Goal: Task Accomplishment & Management: Complete application form

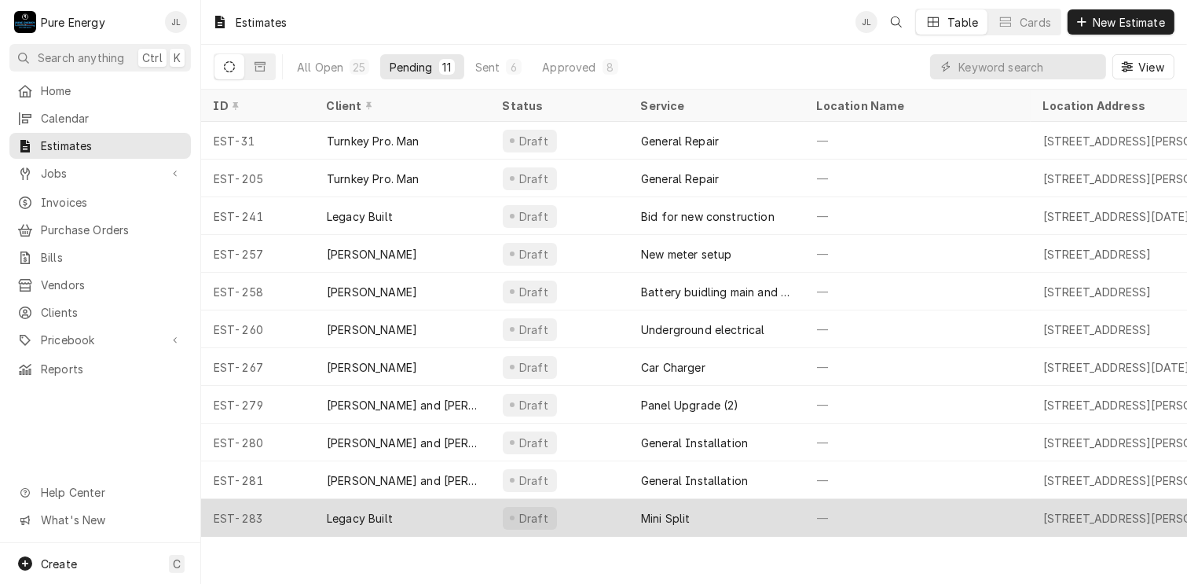
click at [926, 513] on div "—" at bounding box center [918, 518] width 226 height 38
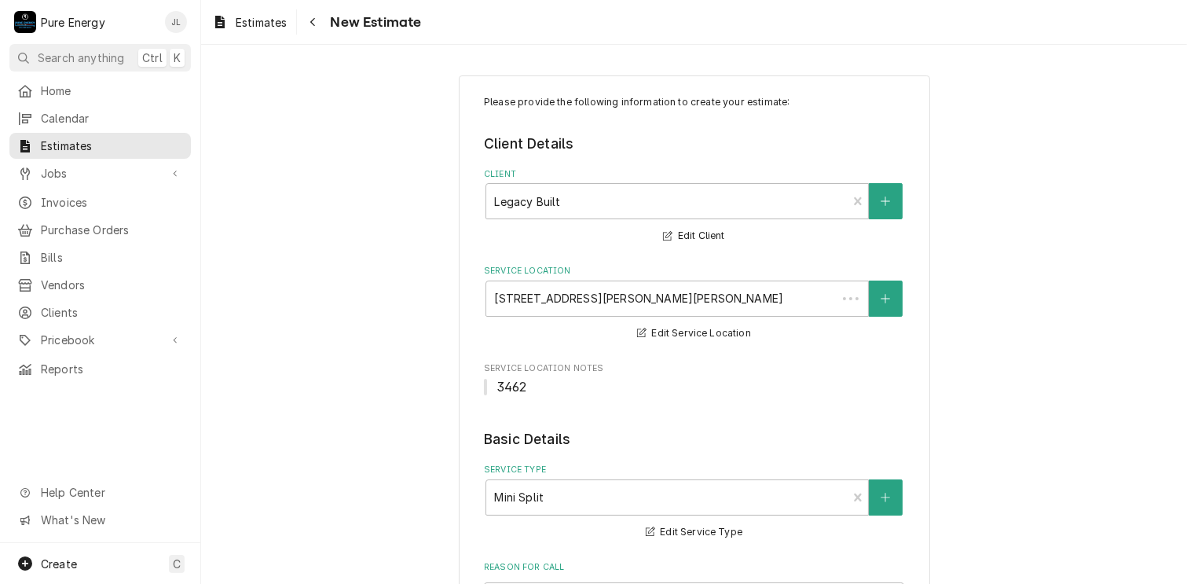
type textarea "x"
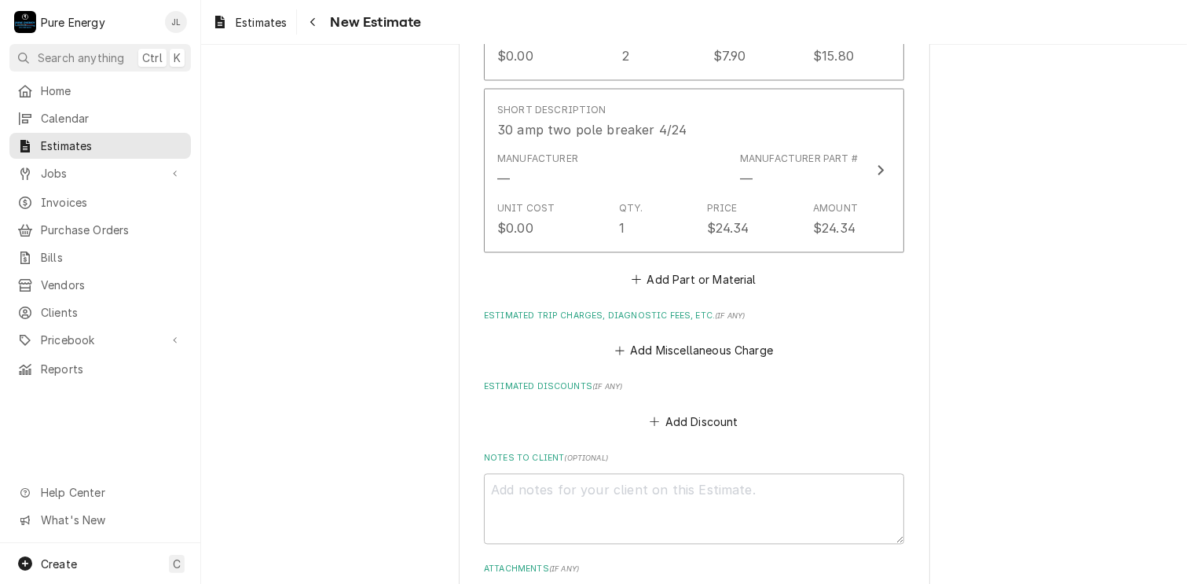
scroll to position [2907, 0]
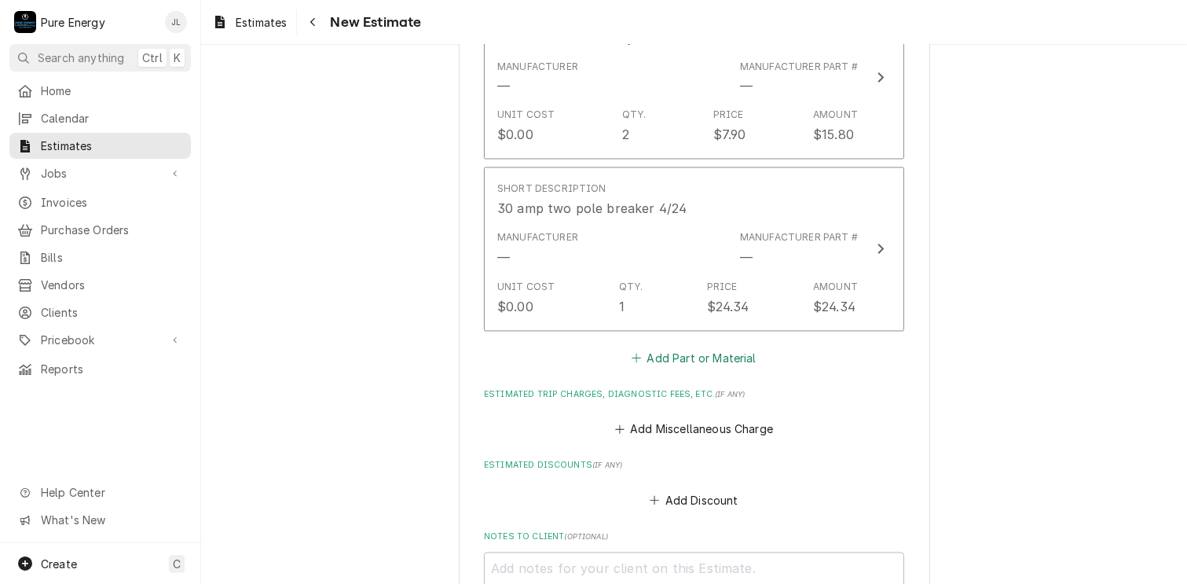
click at [670, 357] on button "Add Part or Material" at bounding box center [694, 358] width 130 height 22
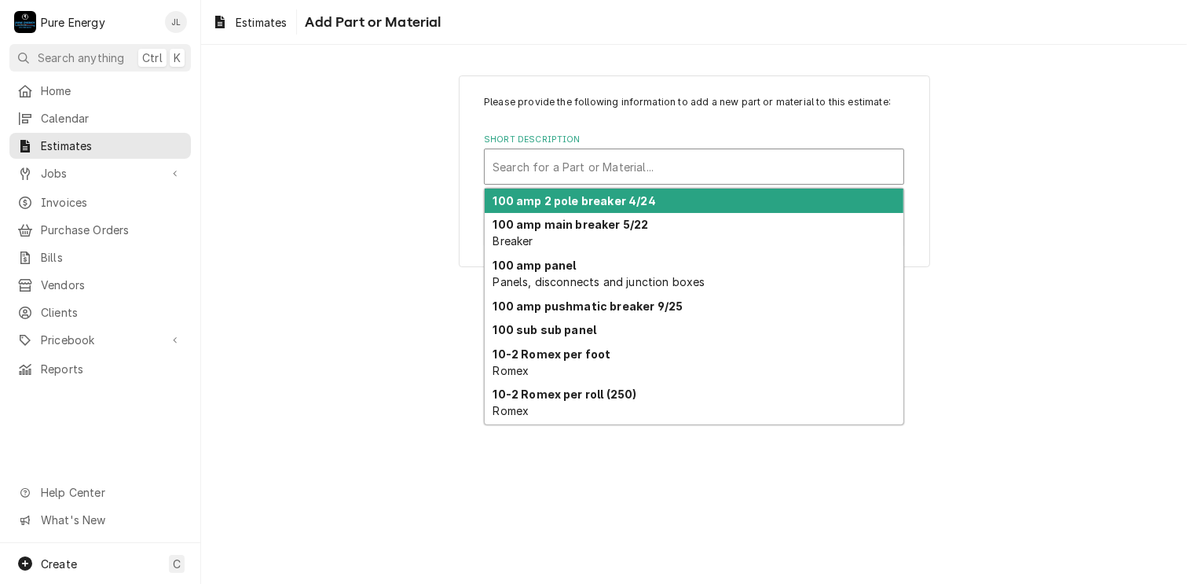
click at [555, 172] on div "Short Description" at bounding box center [694, 166] width 403 height 28
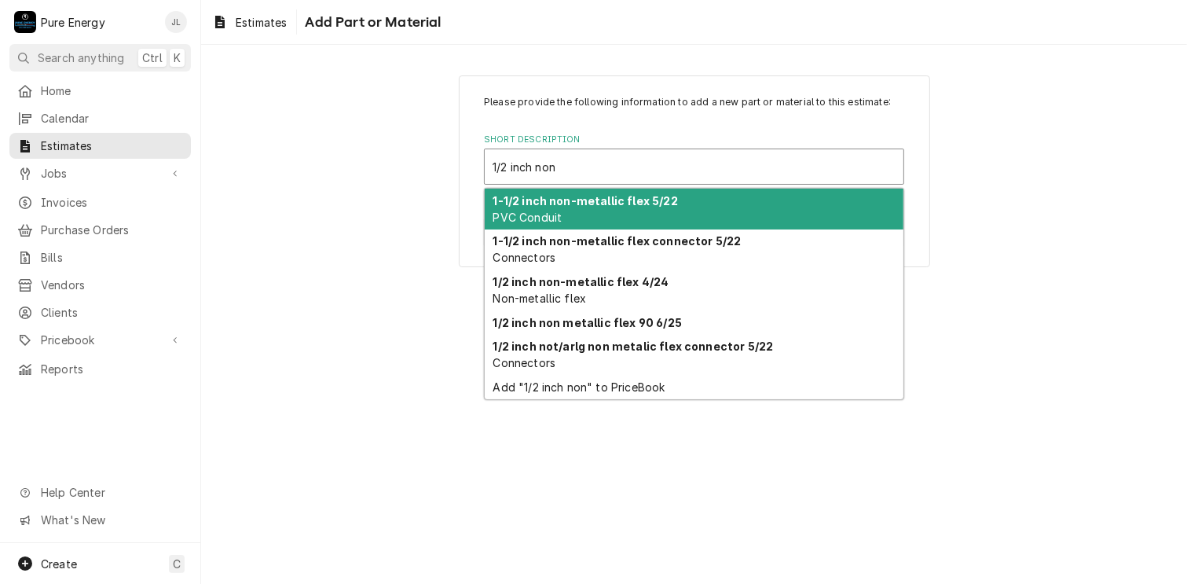
type input "1/2 inch non-"
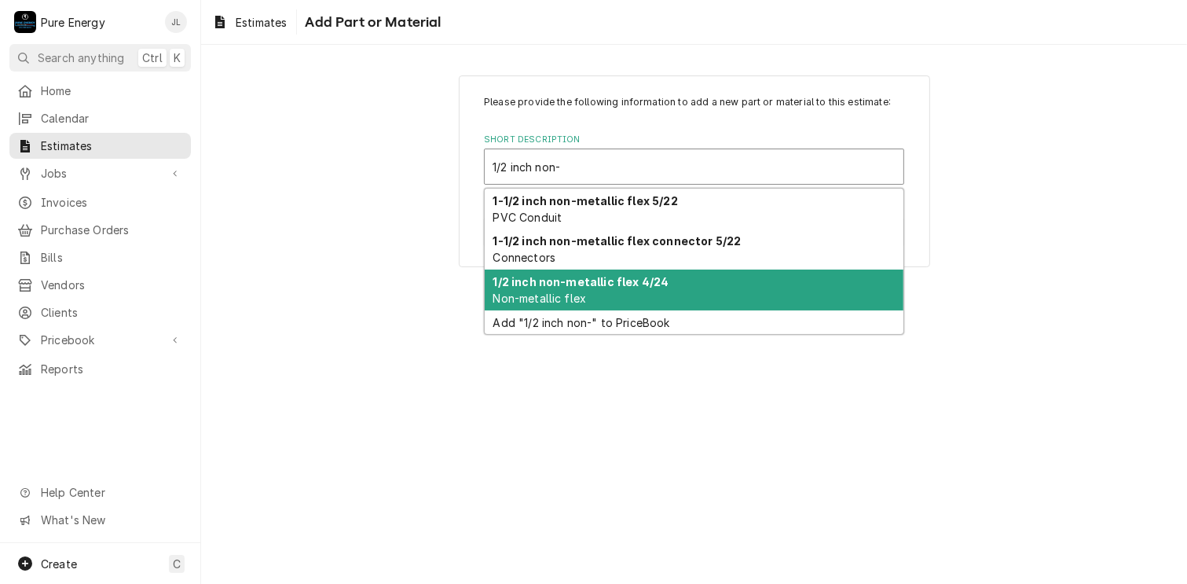
click at [572, 293] on span "Non-metallic flex" at bounding box center [540, 298] width 94 height 13
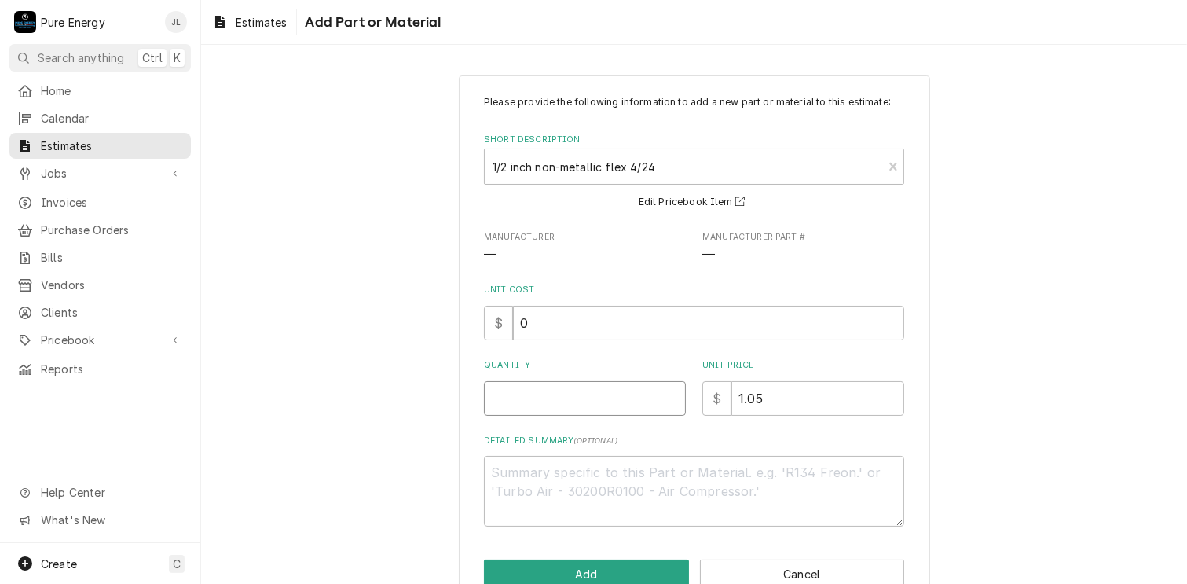
click at [545, 394] on input "Quantity" at bounding box center [585, 398] width 202 height 35
type textarea "x"
type input "1"
type textarea "x"
type input "12"
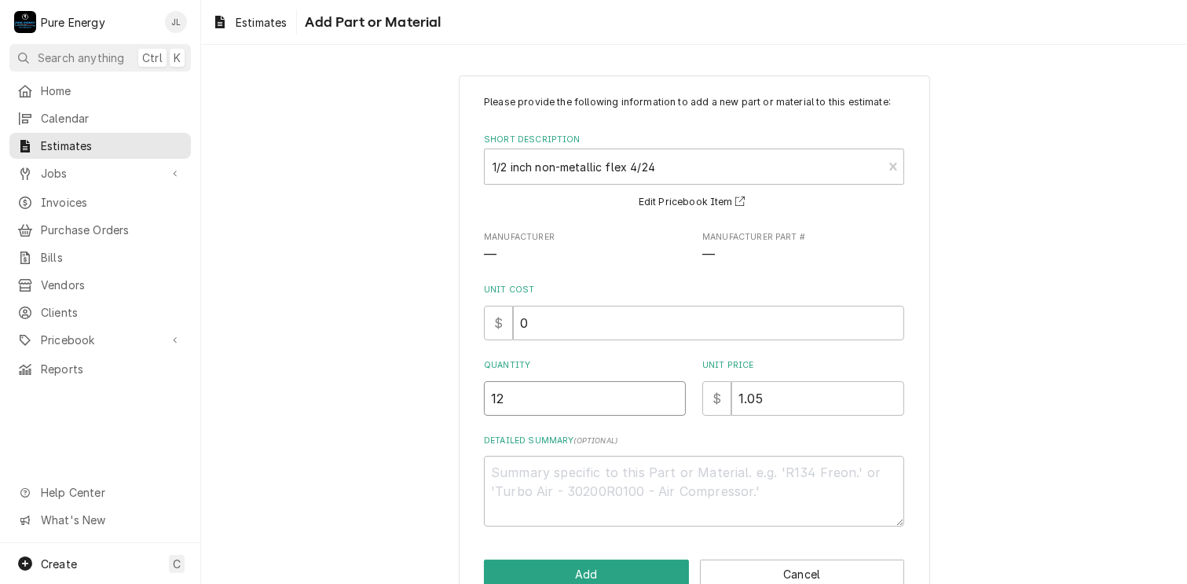
type textarea "x"
type input "12"
click at [619, 562] on button "Add" at bounding box center [586, 573] width 205 height 29
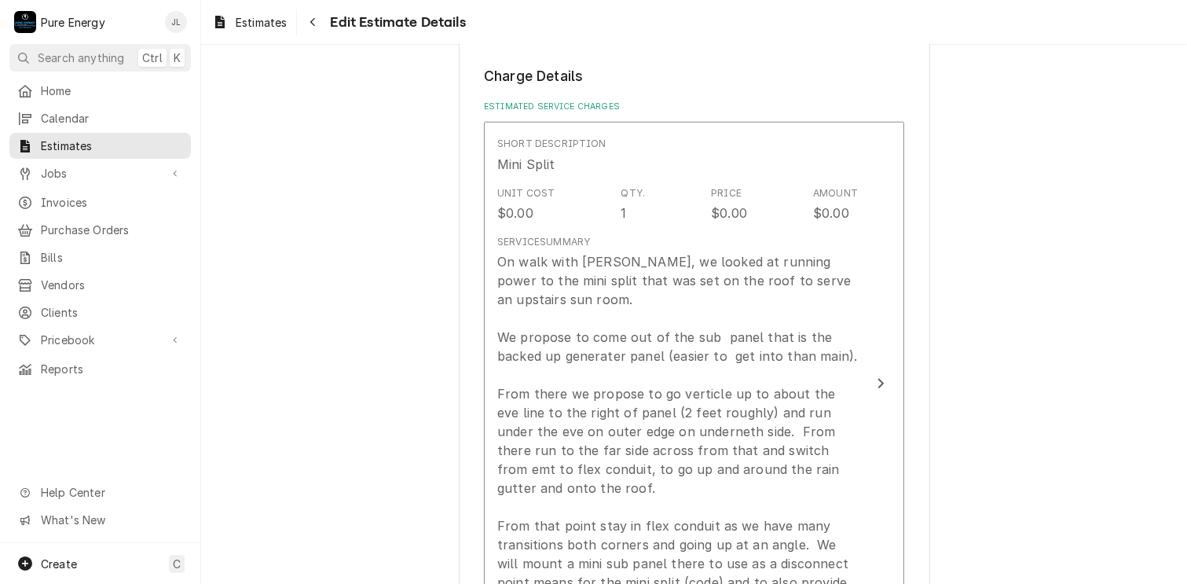
scroll to position [1571, 0]
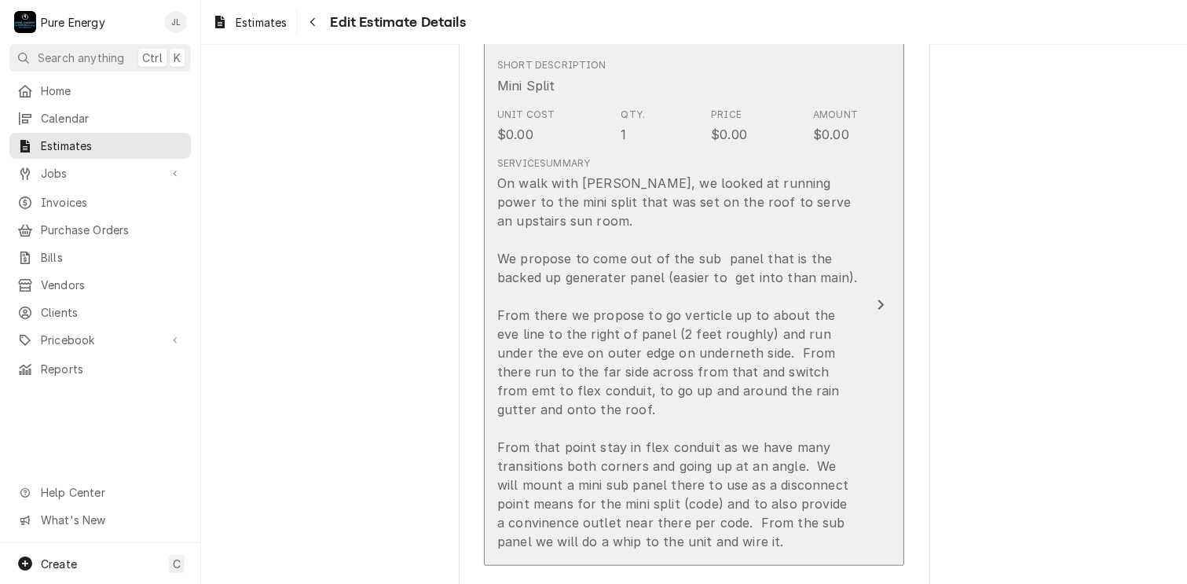
click at [776, 77] on div "Short Description Mini Split" at bounding box center [677, 76] width 361 height 49
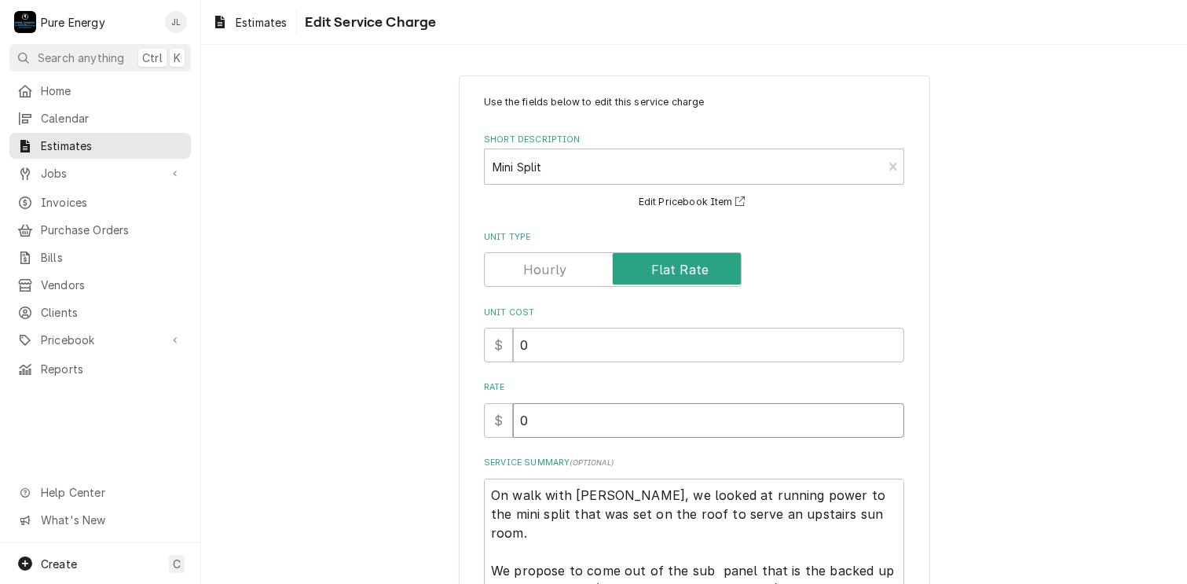
click at [541, 420] on input "0" at bounding box center [708, 420] width 391 height 35
type textarea "x"
type input "9"
type textarea "x"
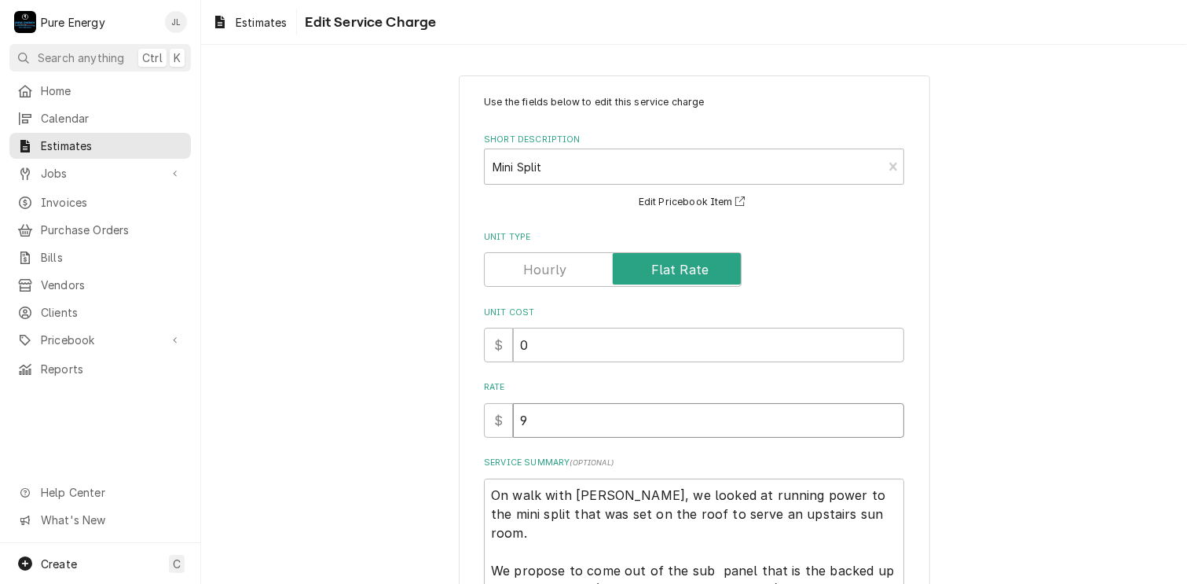
type input "90"
type textarea "x"
type input "900"
type textarea "x"
type input "900.0"
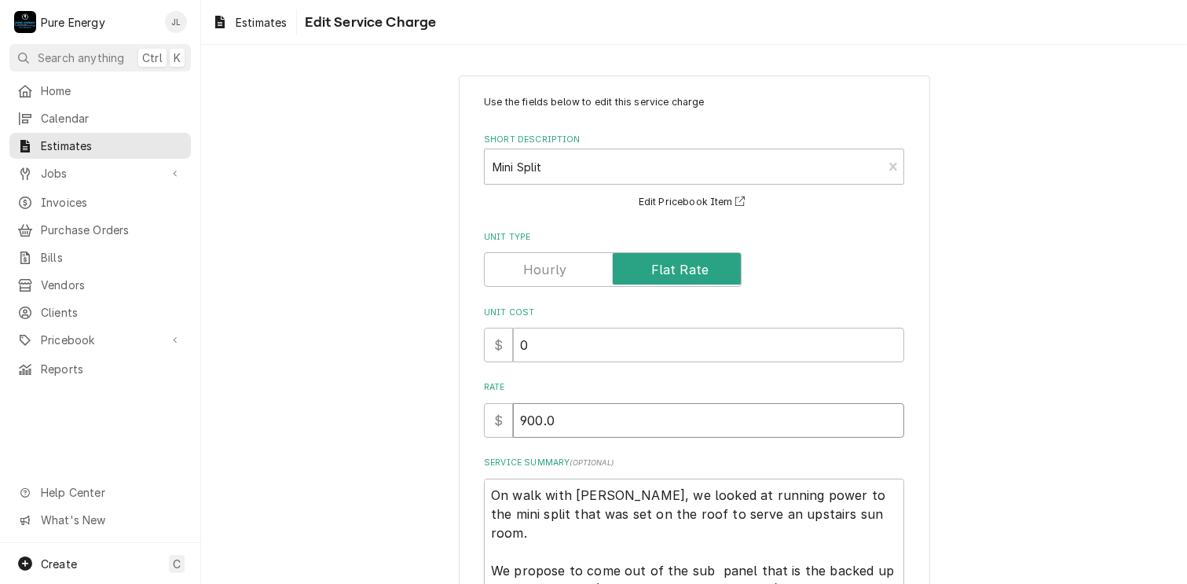
type textarea "x"
type input "900.00"
type textarea "x"
type input "900.00"
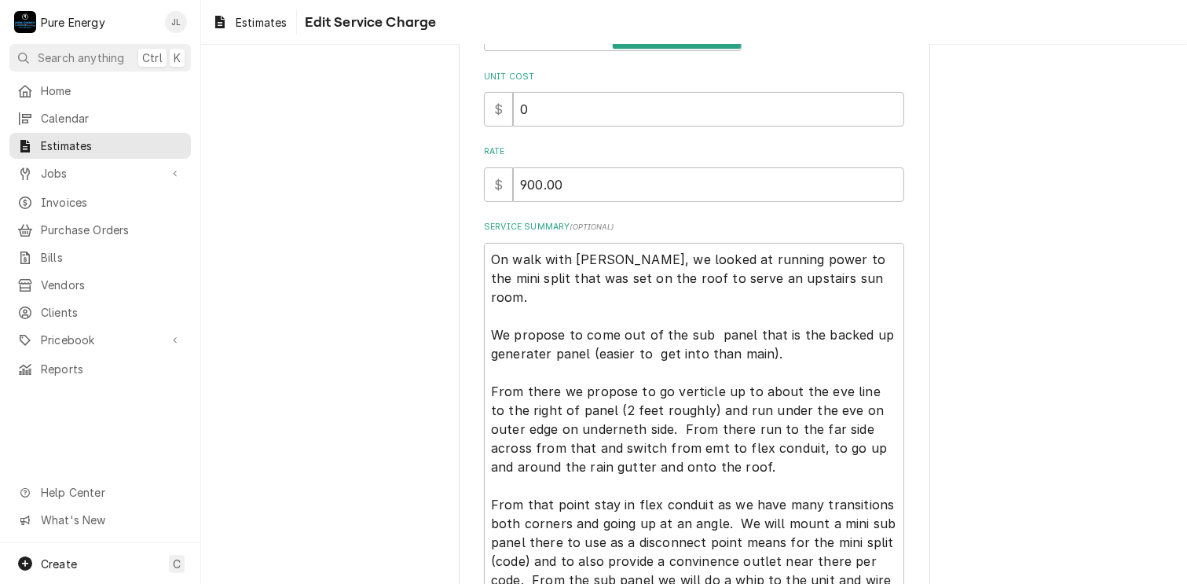
scroll to position [382, 0]
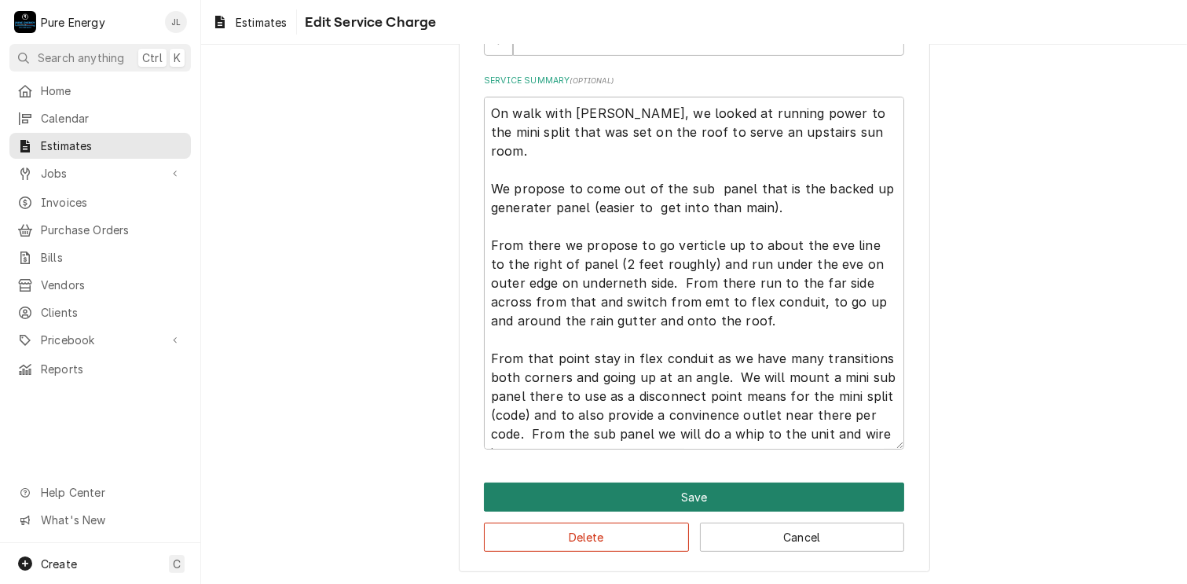
click at [671, 491] on button "Save" at bounding box center [694, 496] width 420 height 29
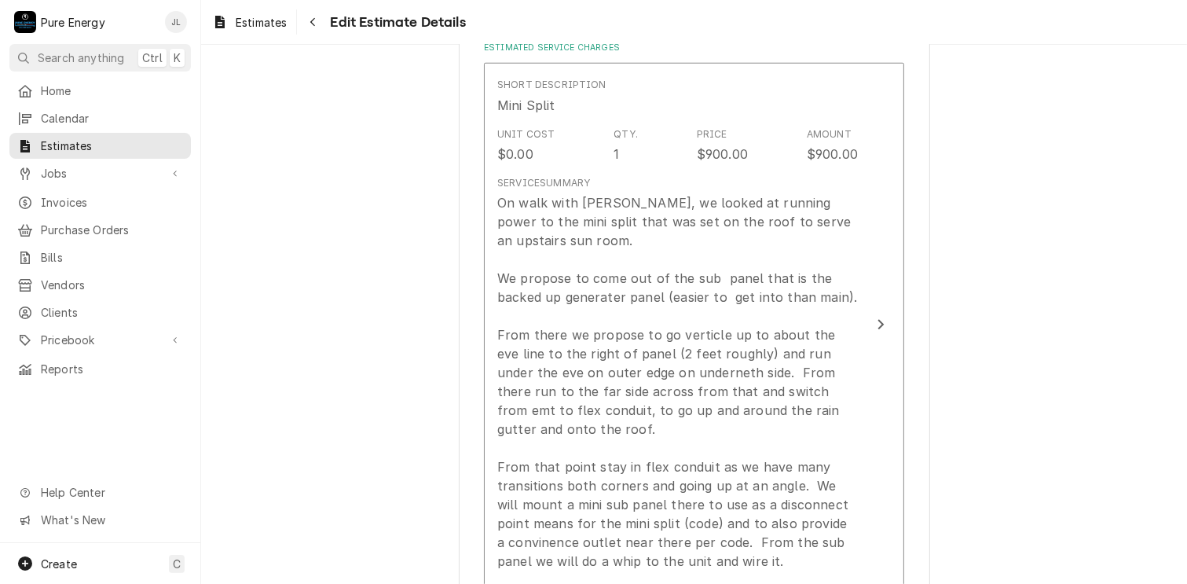
type textarea "x"
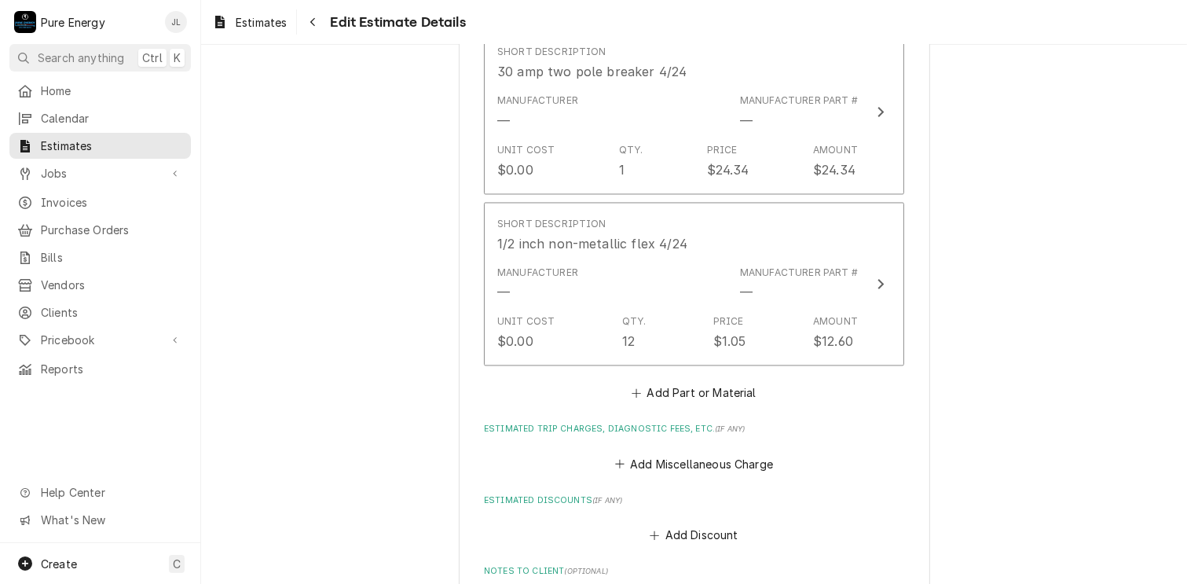
scroll to position [3123, 0]
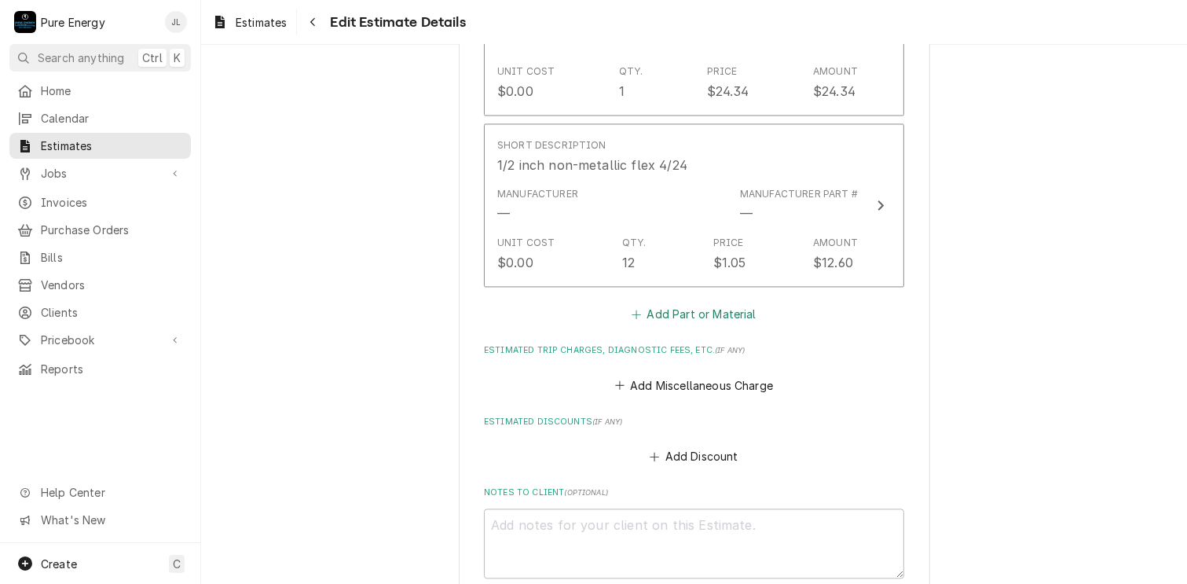
click at [687, 306] on button "Add Part or Material" at bounding box center [694, 314] width 130 height 22
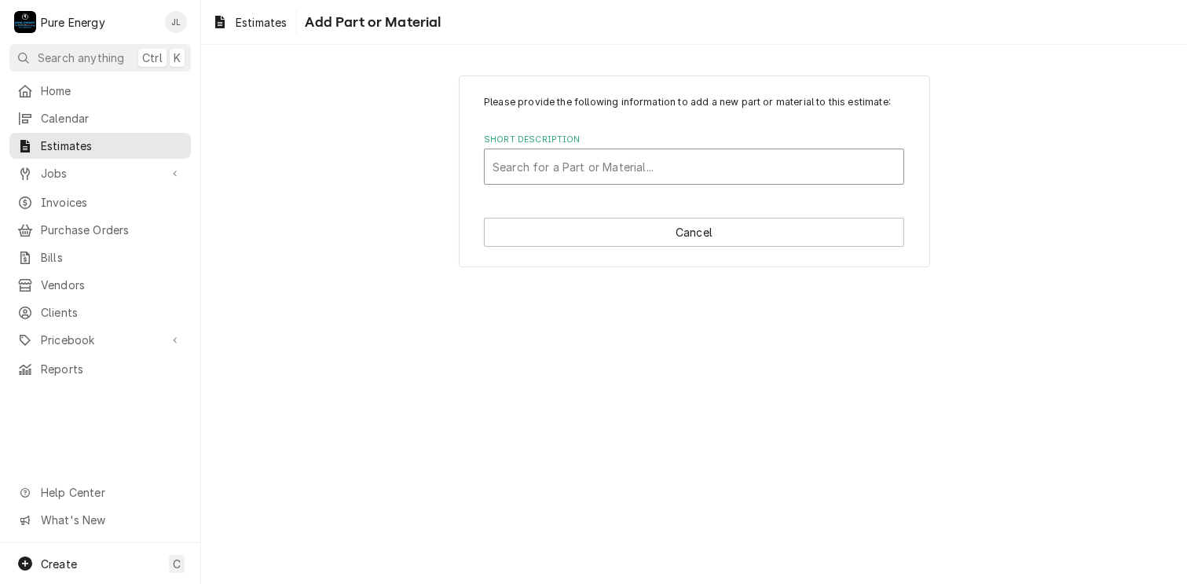
click at [563, 160] on div "Short Description" at bounding box center [694, 166] width 403 height 28
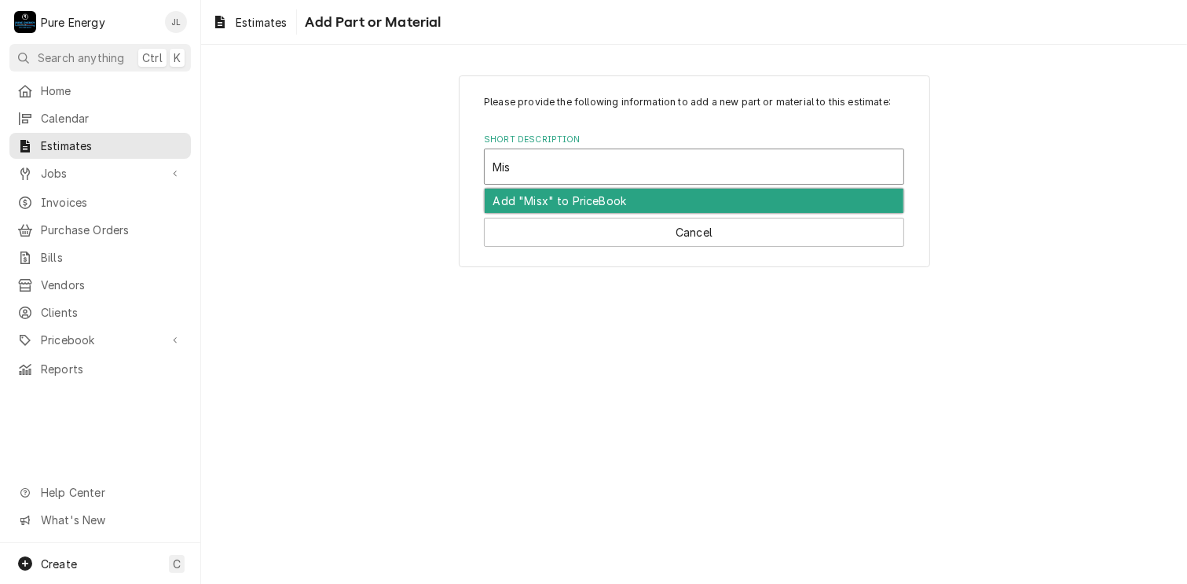
type input "Misc"
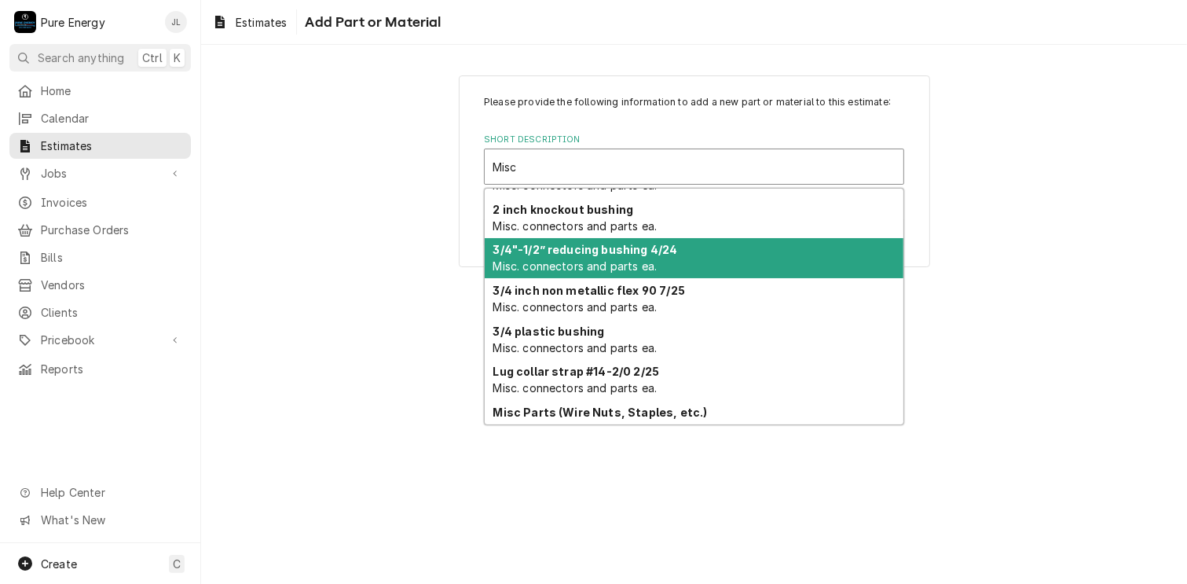
scroll to position [299, 0]
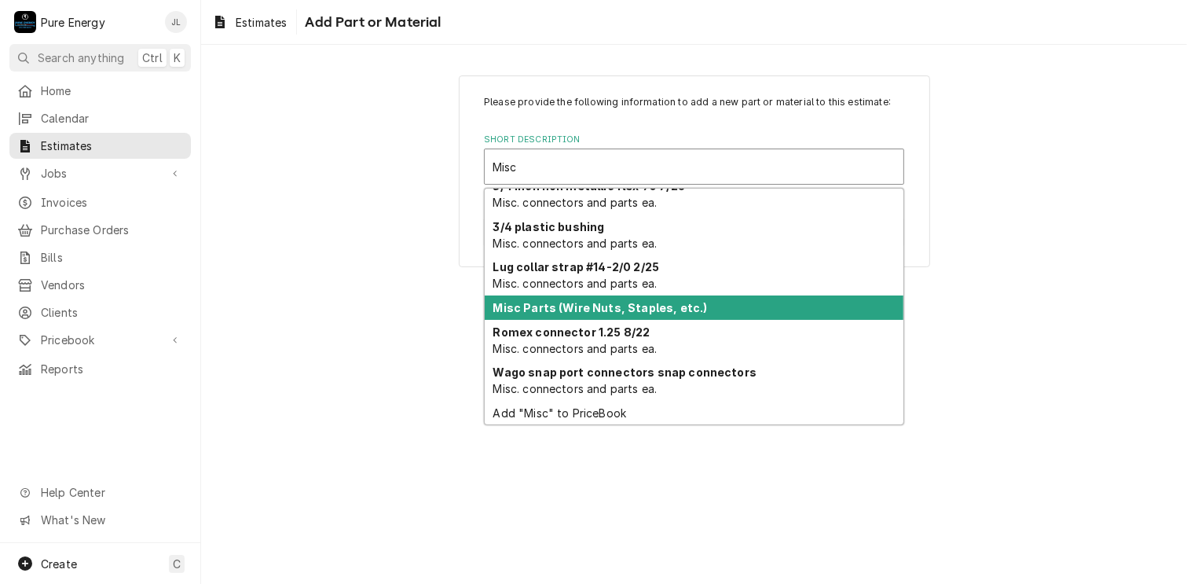
click at [606, 304] on strong "Misc Parts (Wire Nuts, Staples, etc.)" at bounding box center [600, 307] width 215 height 13
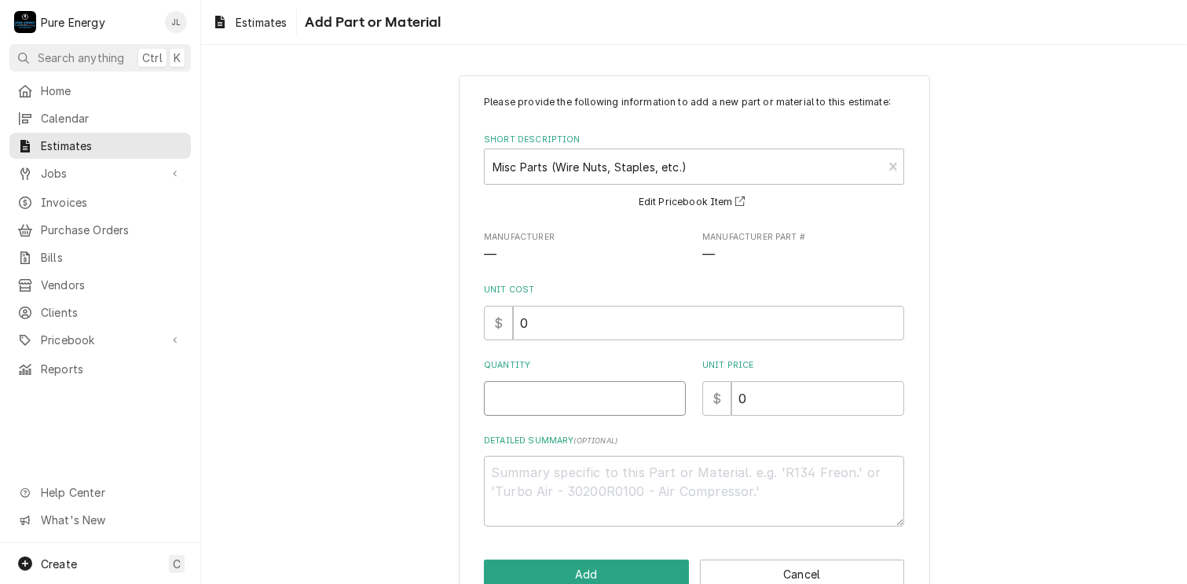
click at [603, 402] on input "Quantity" at bounding box center [585, 398] width 202 height 35
type textarea "x"
type input "1"
type textarea "x"
type input "1"
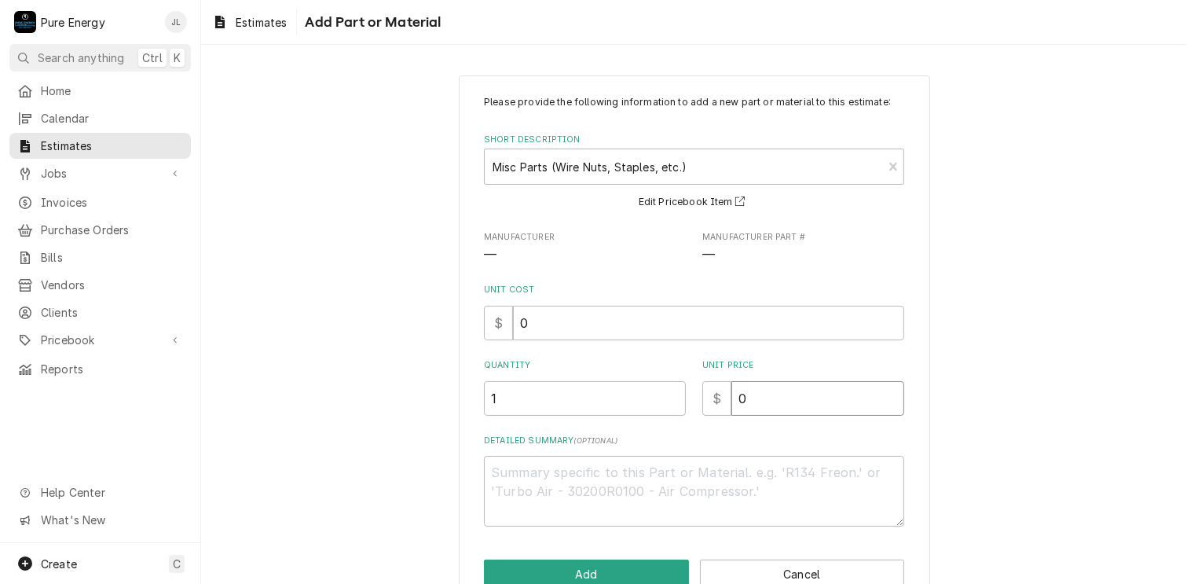
click at [745, 404] on input "0" at bounding box center [818, 398] width 173 height 35
type textarea "x"
type input "3"
type textarea "x"
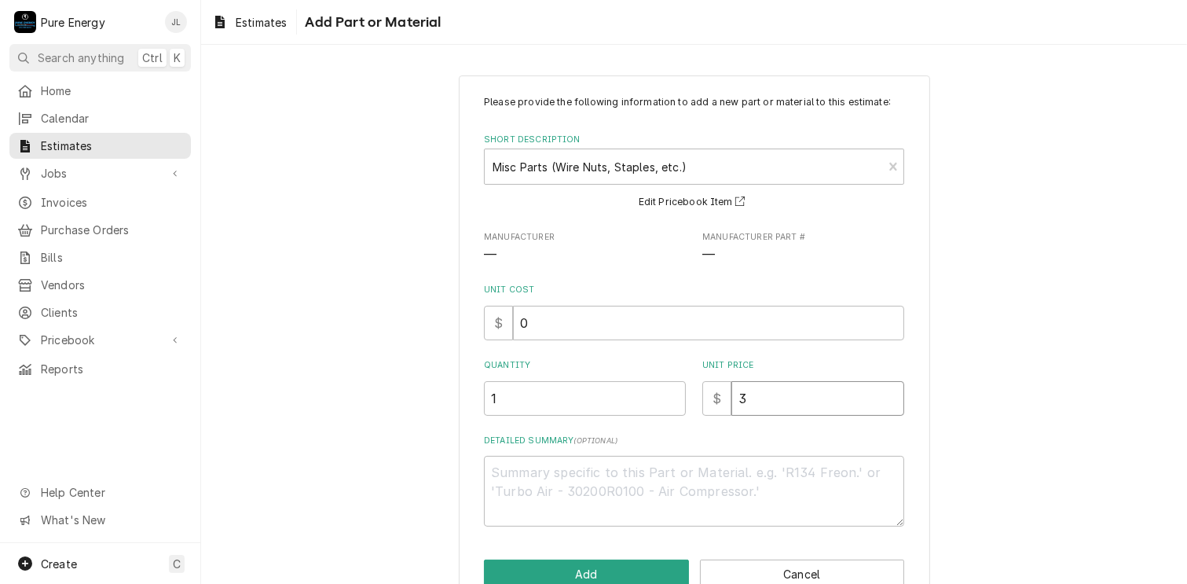
type input "30"
type textarea "x"
type input "30.0"
type textarea "x"
type input "30.00"
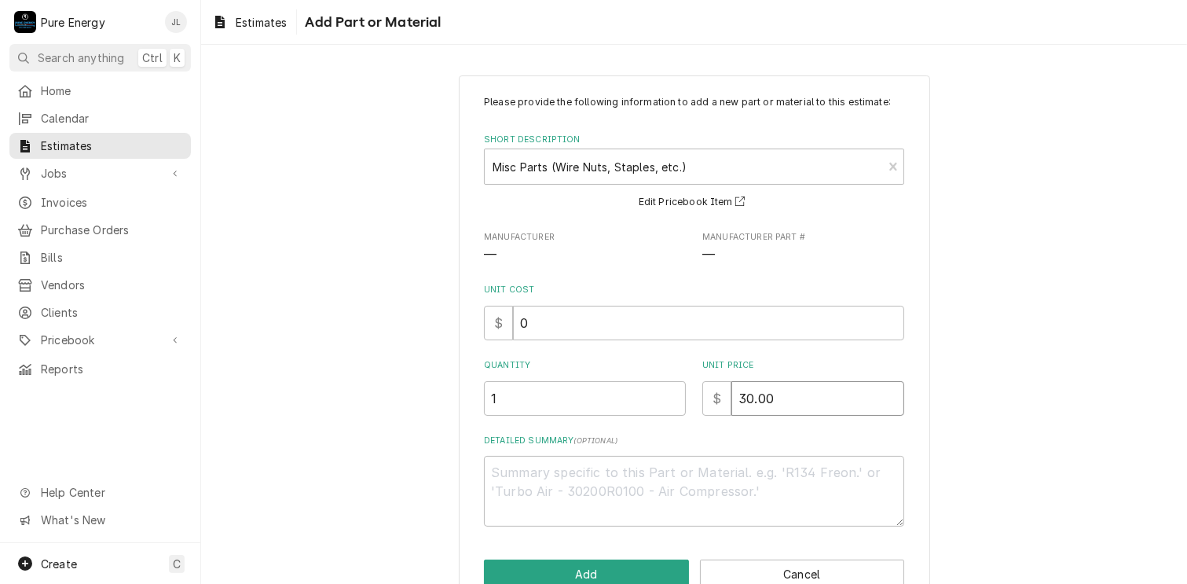
type textarea "x"
type input "30.00"
click at [649, 569] on button "Add" at bounding box center [586, 573] width 205 height 29
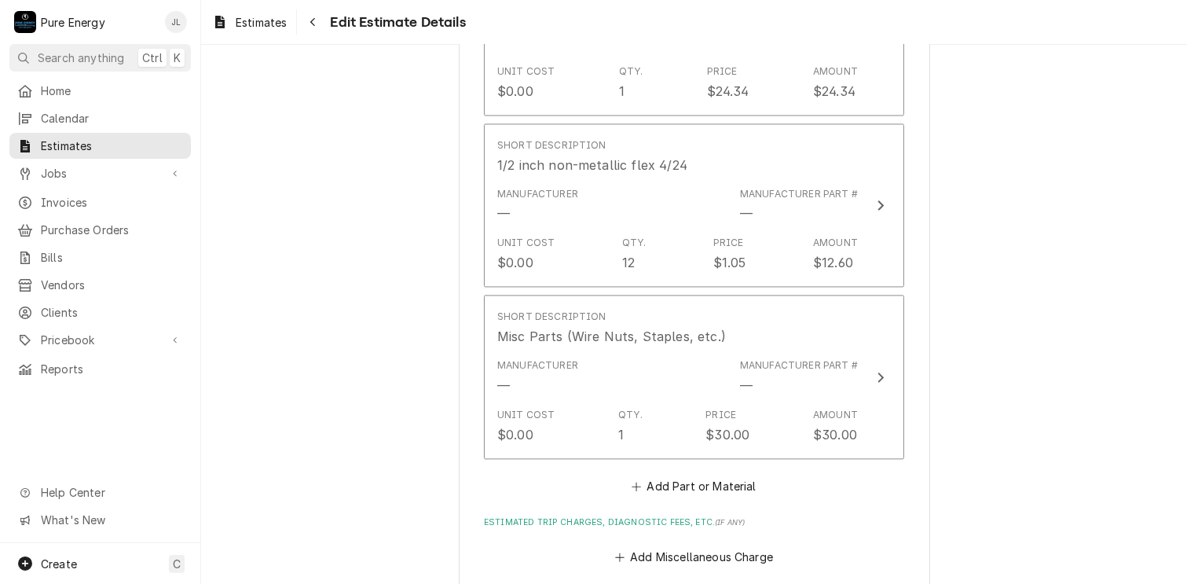
type textarea "x"
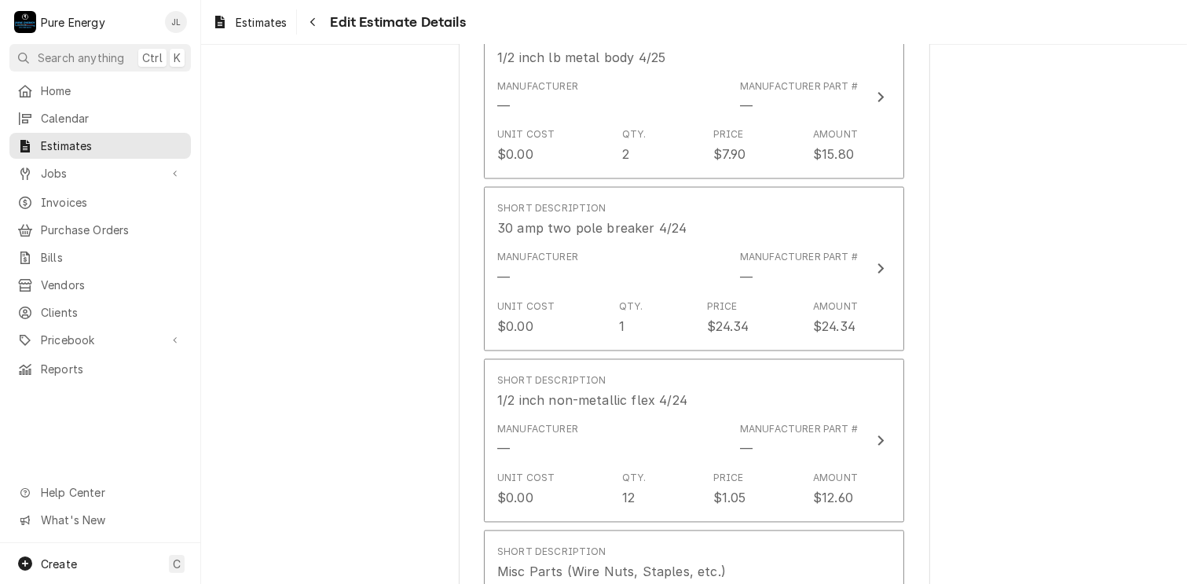
scroll to position [3202, 0]
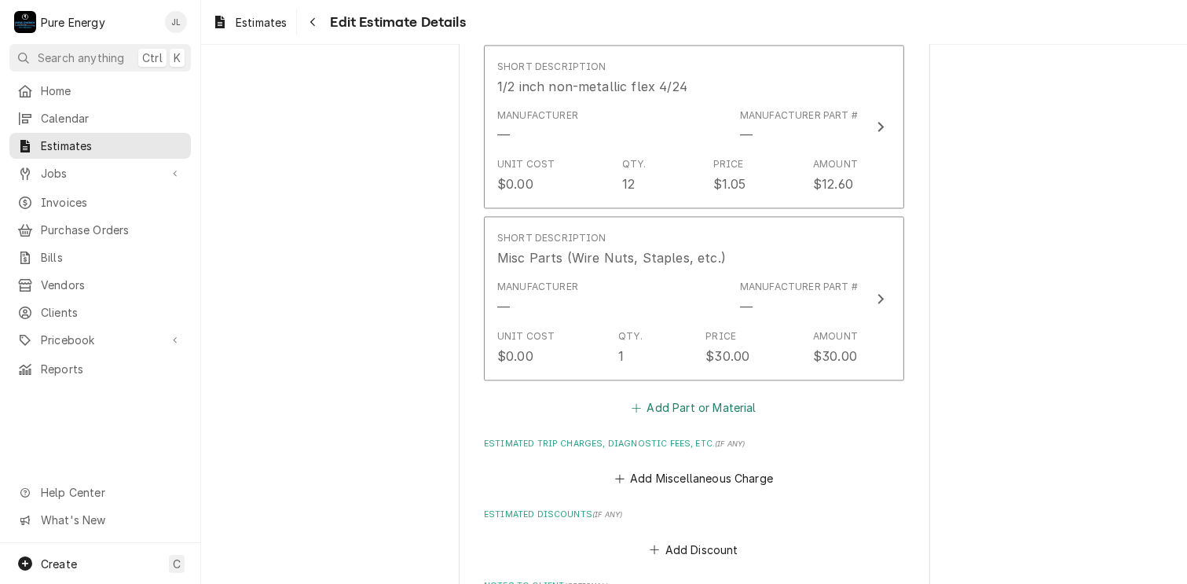
click at [663, 400] on button "Add Part or Material" at bounding box center [694, 407] width 130 height 22
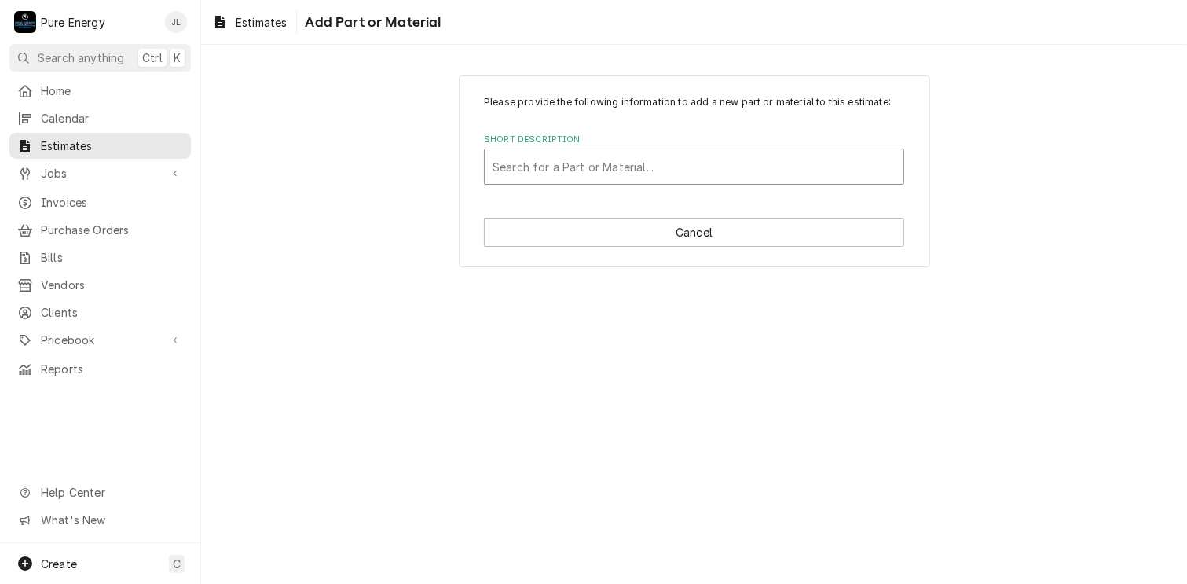
click at [559, 168] on div "Short Description" at bounding box center [694, 166] width 403 height 28
type input "20 amp single"
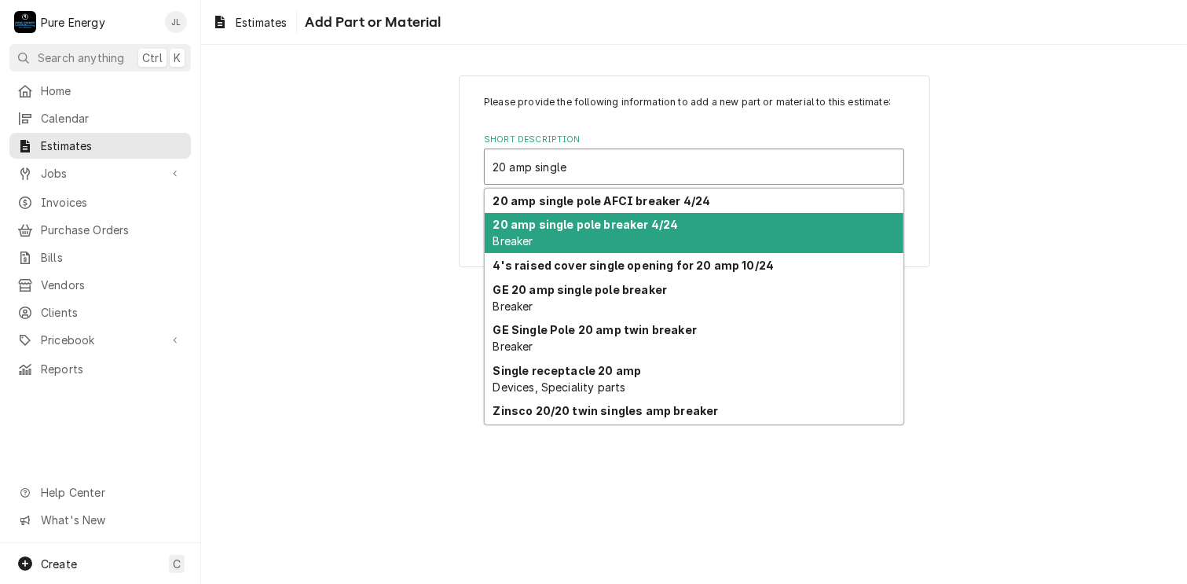
click at [569, 238] on div "20 amp single pole breaker 4/24 Breaker" at bounding box center [694, 233] width 419 height 41
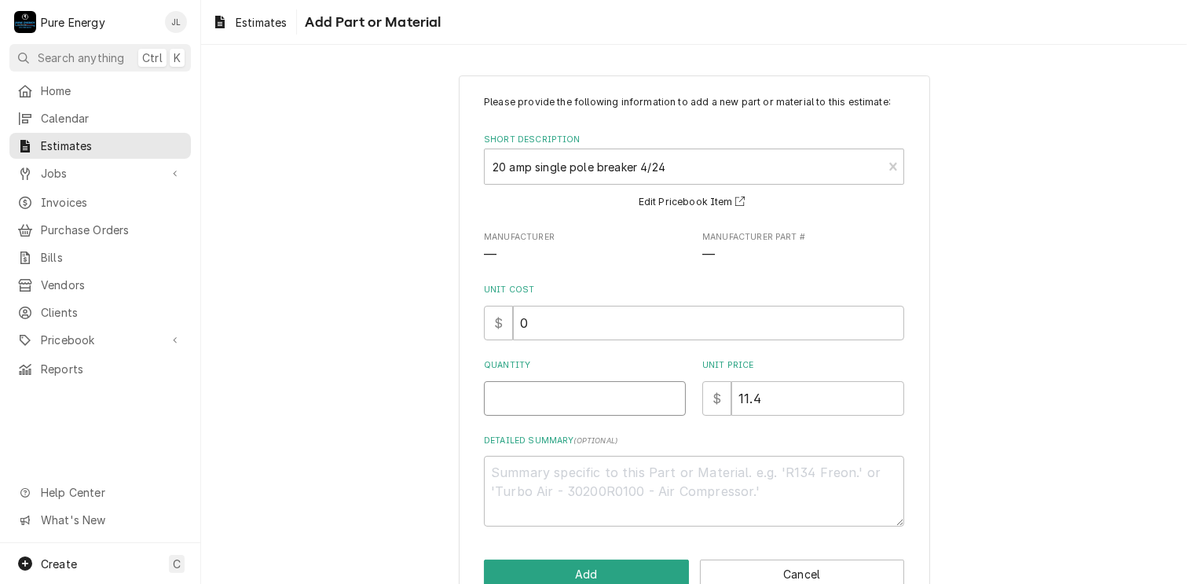
click at [553, 398] on input "Quantity" at bounding box center [585, 398] width 202 height 35
type textarea "x"
type input "1"
type textarea "x"
type input "1"
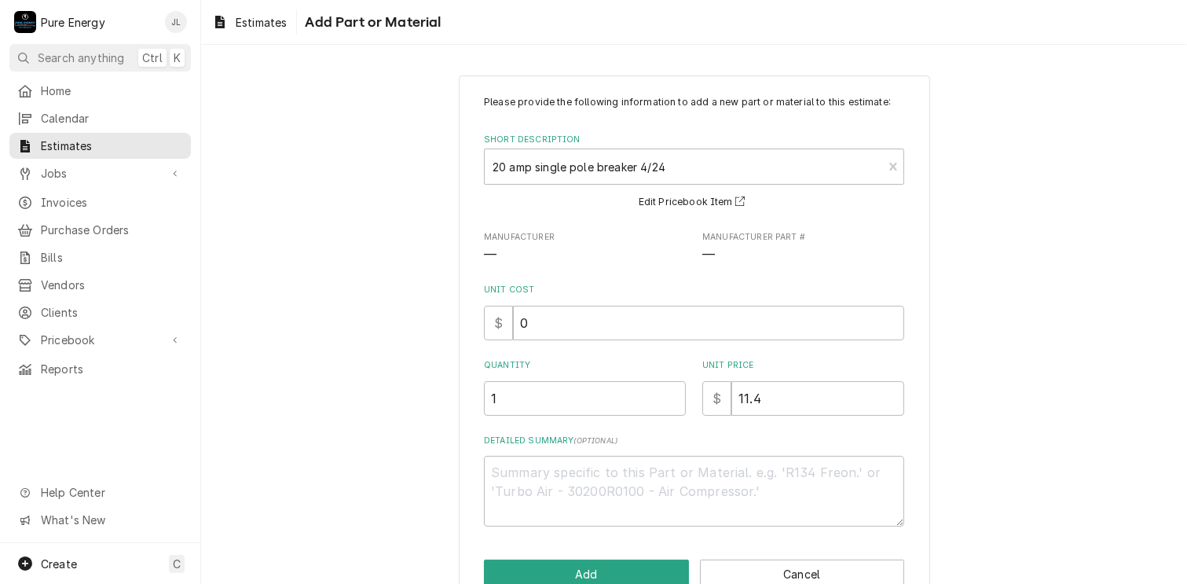
scroll to position [37, 0]
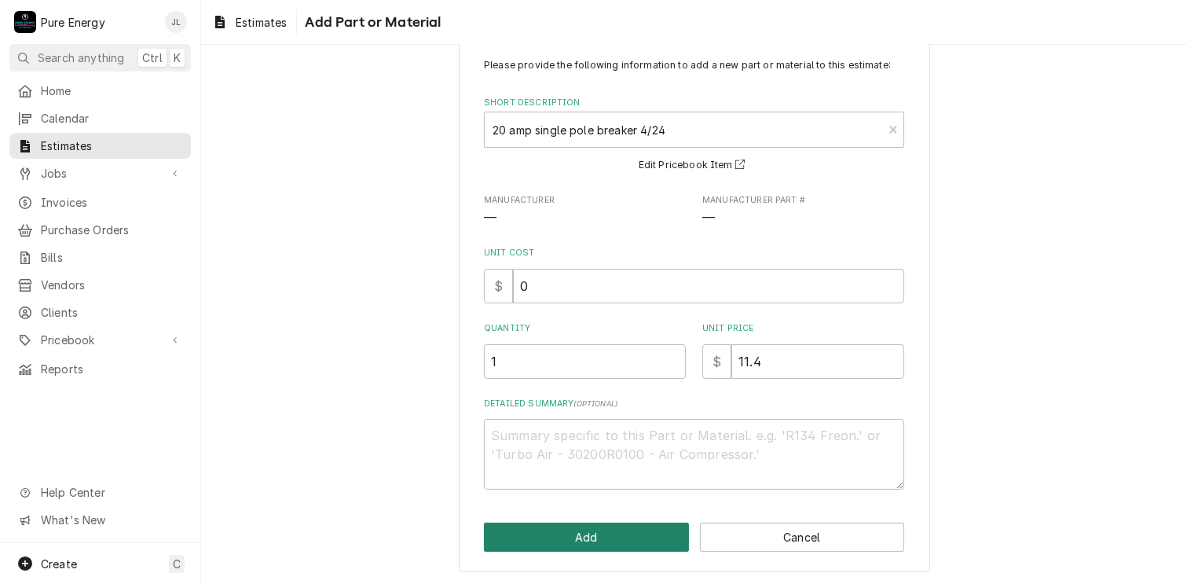
click at [564, 537] on button "Add" at bounding box center [586, 537] width 205 height 29
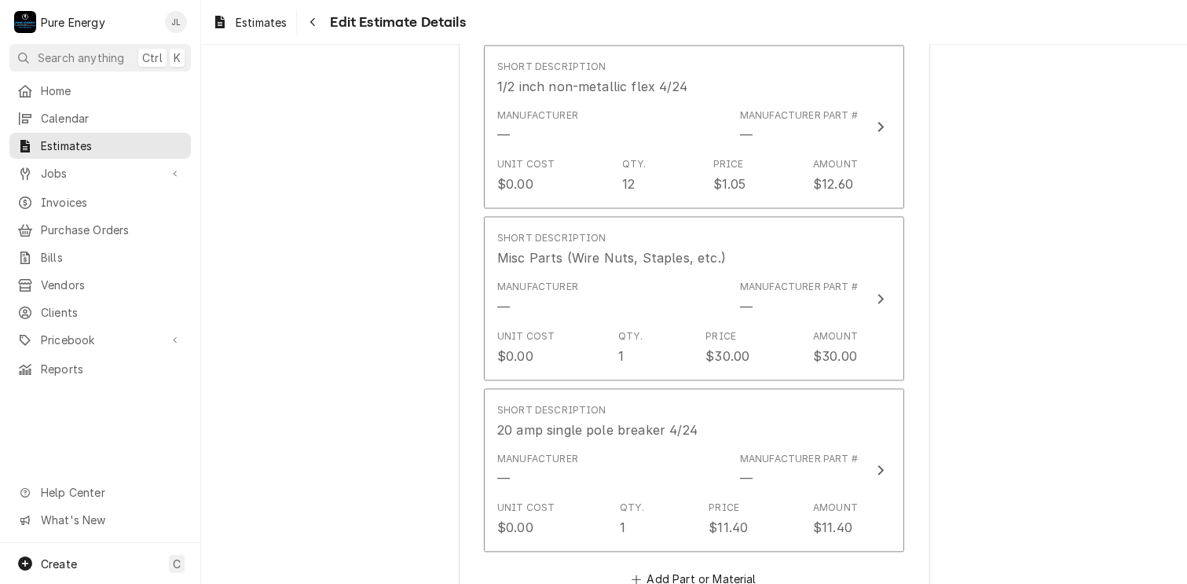
scroll to position [3201, 0]
type textarea "x"
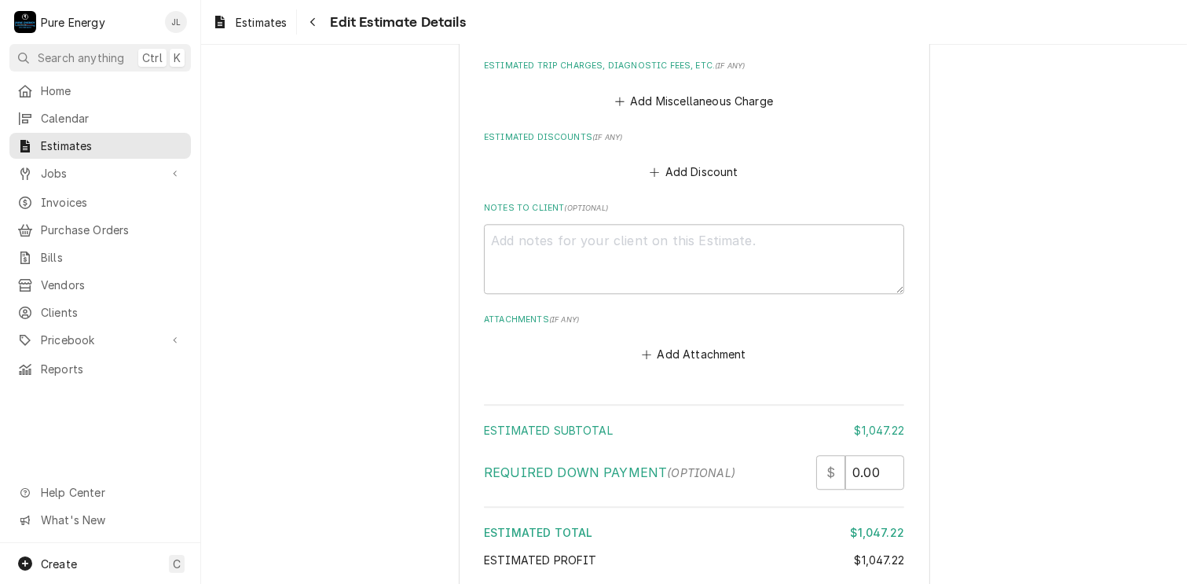
scroll to position [3594, 0]
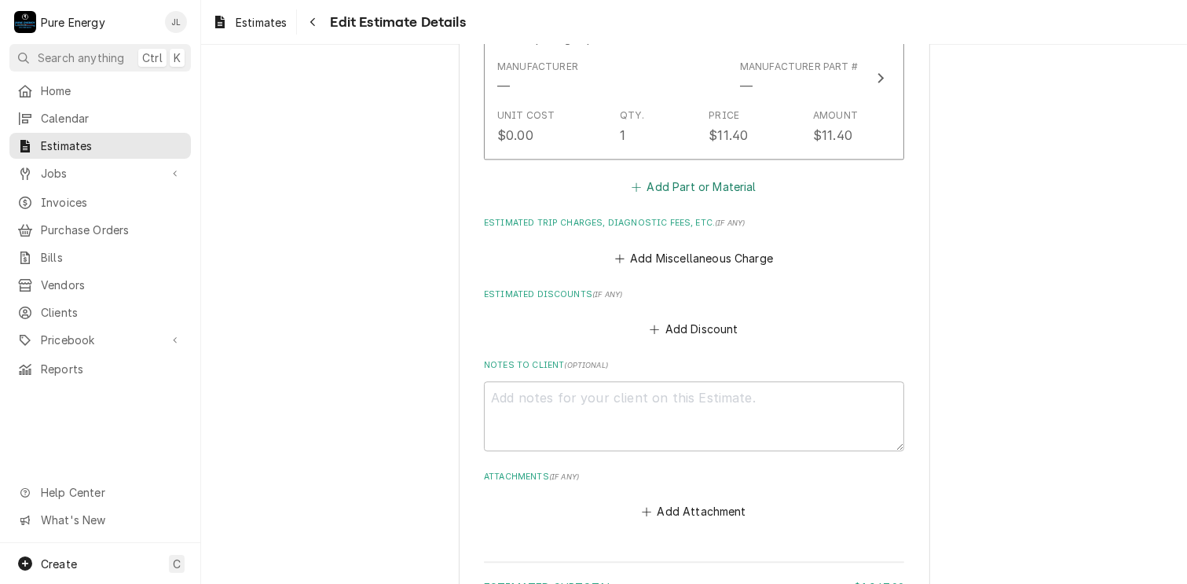
click at [678, 181] on button "Add Part or Material" at bounding box center [694, 187] width 130 height 22
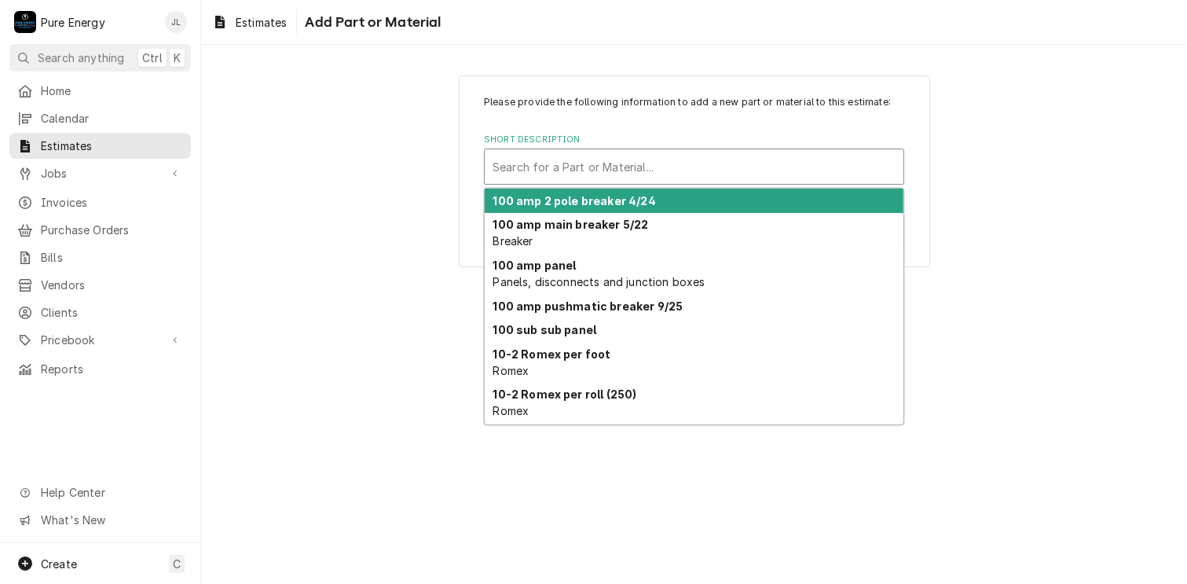
click at [531, 156] on div "Short Description" at bounding box center [694, 166] width 403 height 28
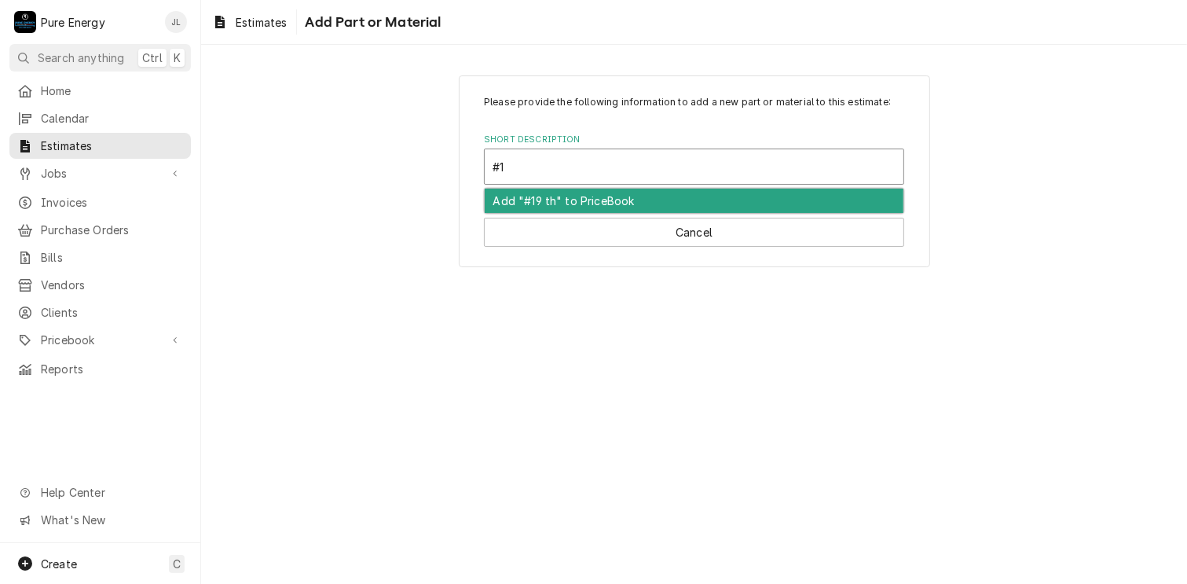
type input "#"
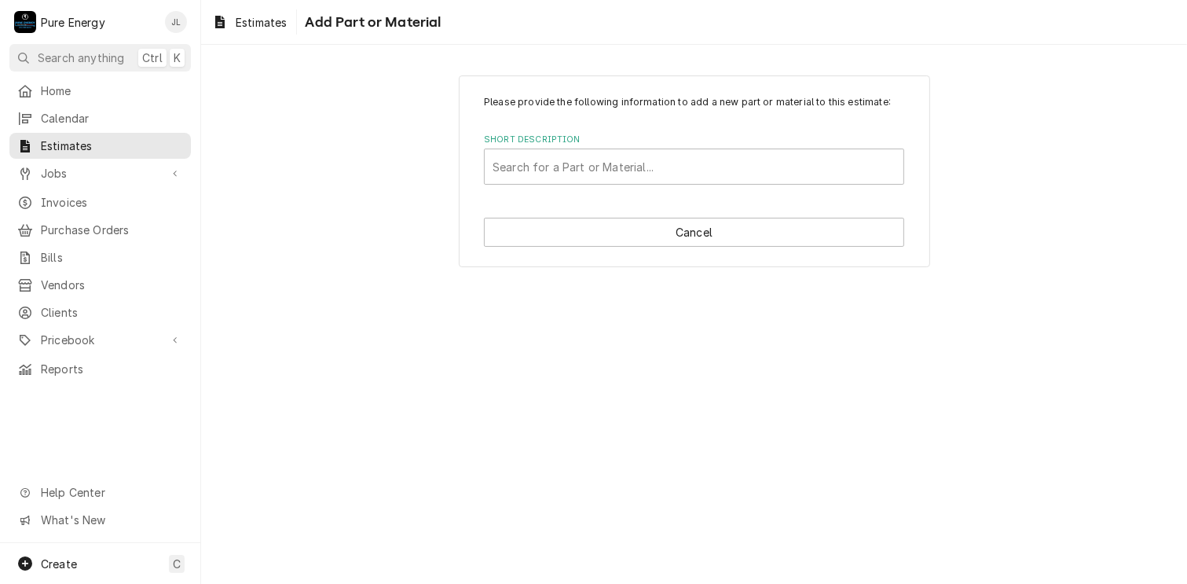
click at [413, 62] on div "Please provide the following information to add a new part or material to this …" at bounding box center [694, 170] width 986 height 219
type textarea "x"
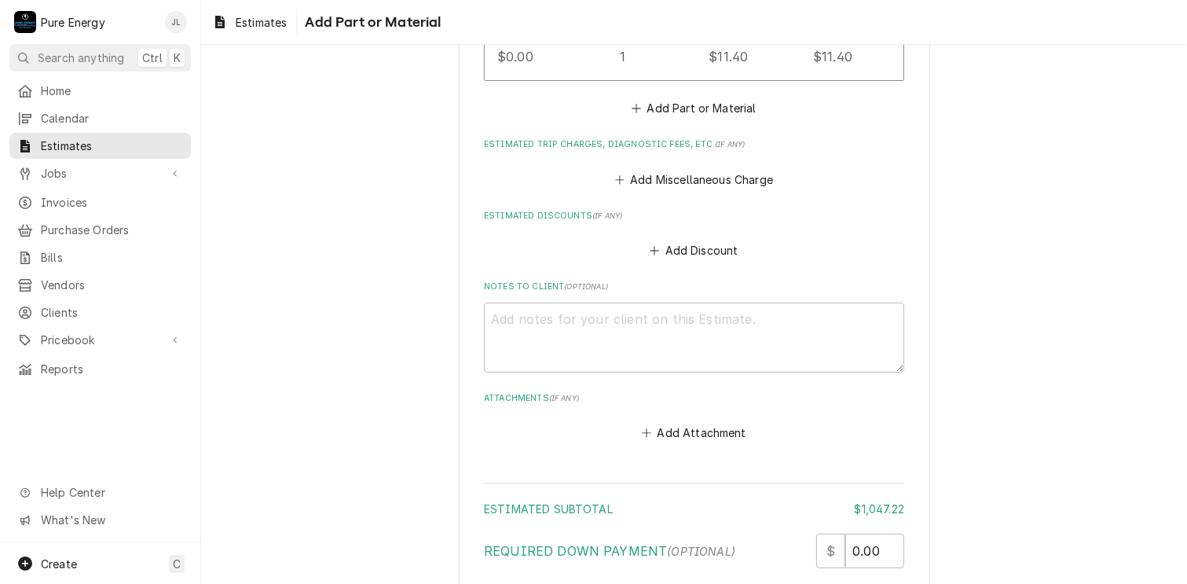
scroll to position [3594, 0]
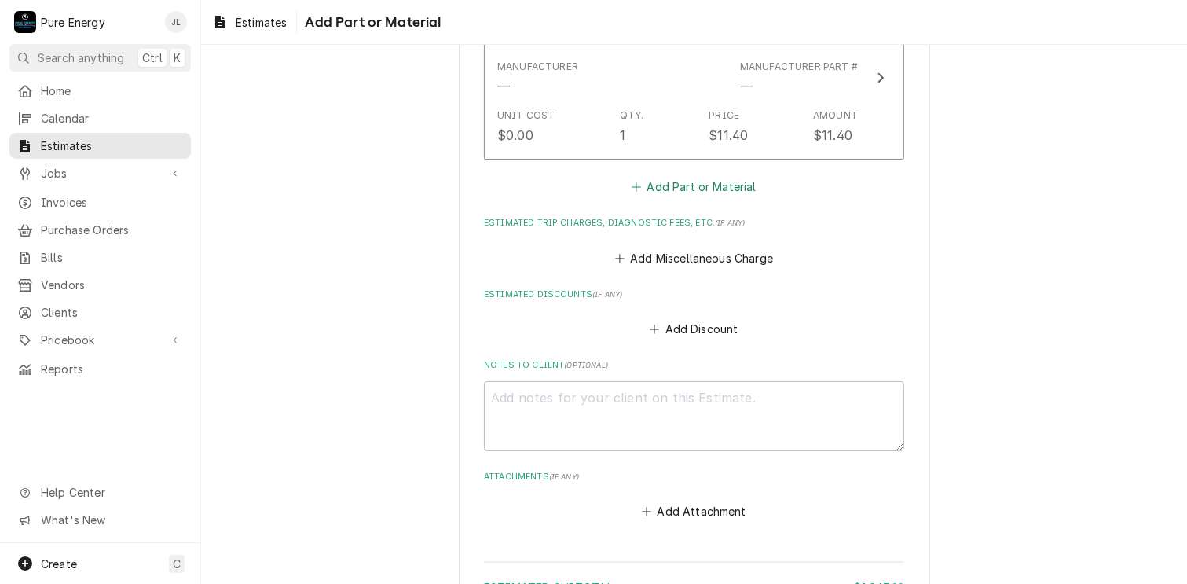
click at [658, 185] on button "Add Part or Material" at bounding box center [694, 187] width 130 height 22
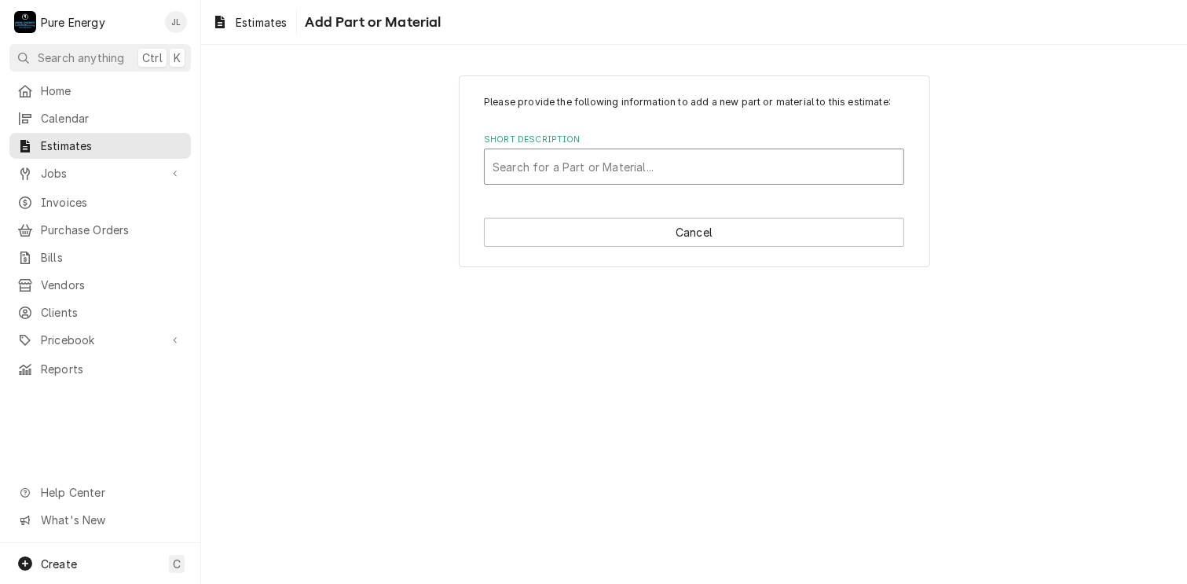
click at [549, 167] on div "Short Description" at bounding box center [694, 166] width 403 height 28
type input "#10 thh"
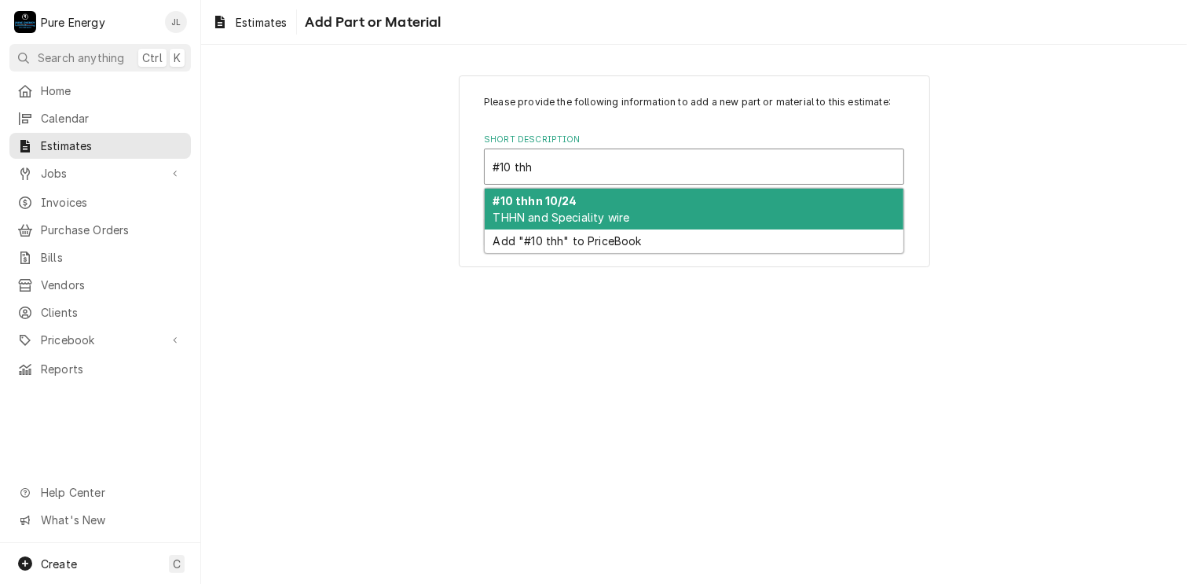
click at [539, 208] on div "#10 thhn 10/24 THHN and Speciality wire" at bounding box center [694, 209] width 419 height 41
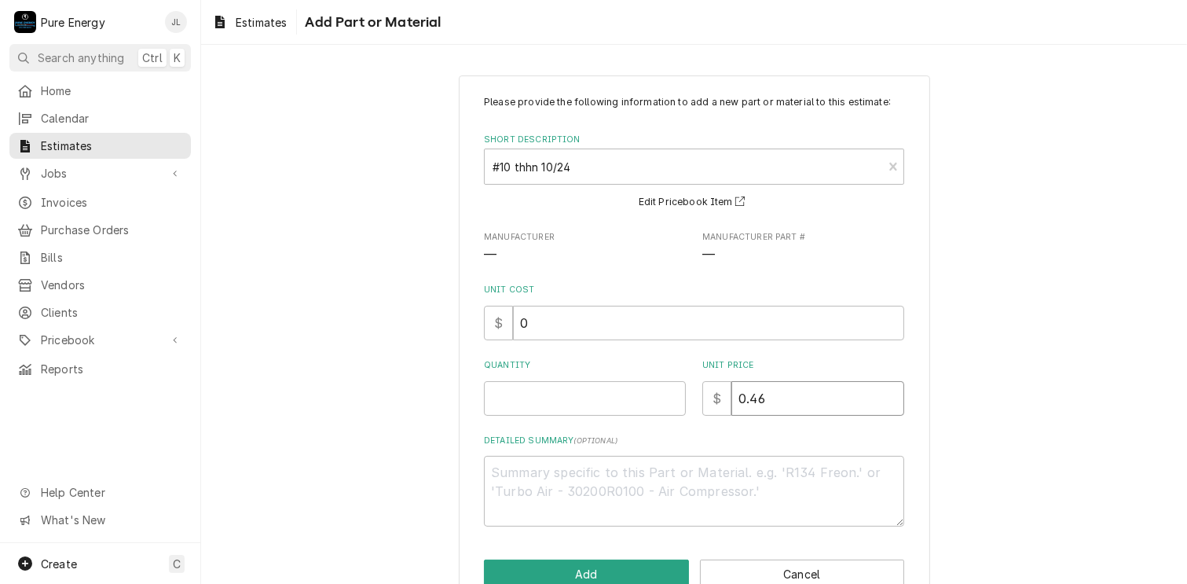
click at [770, 391] on input "0.46" at bounding box center [818, 398] width 173 height 35
type textarea "x"
type input "0.4"
type textarea "x"
type input "0"
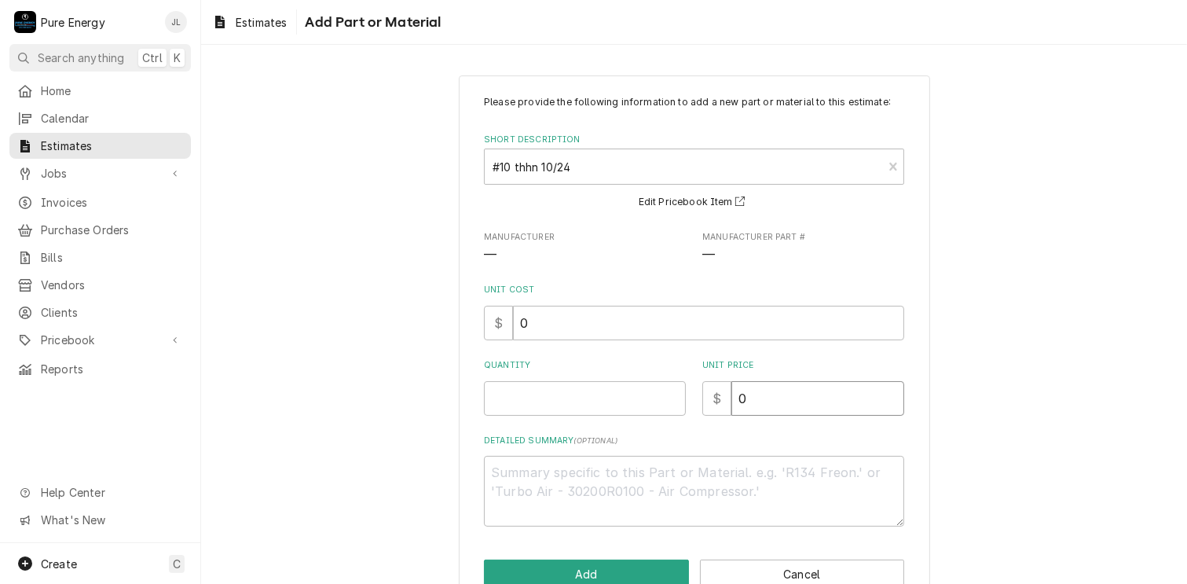
type textarea "x"
type input "0.5"
type textarea "x"
type input "0.50"
type textarea "x"
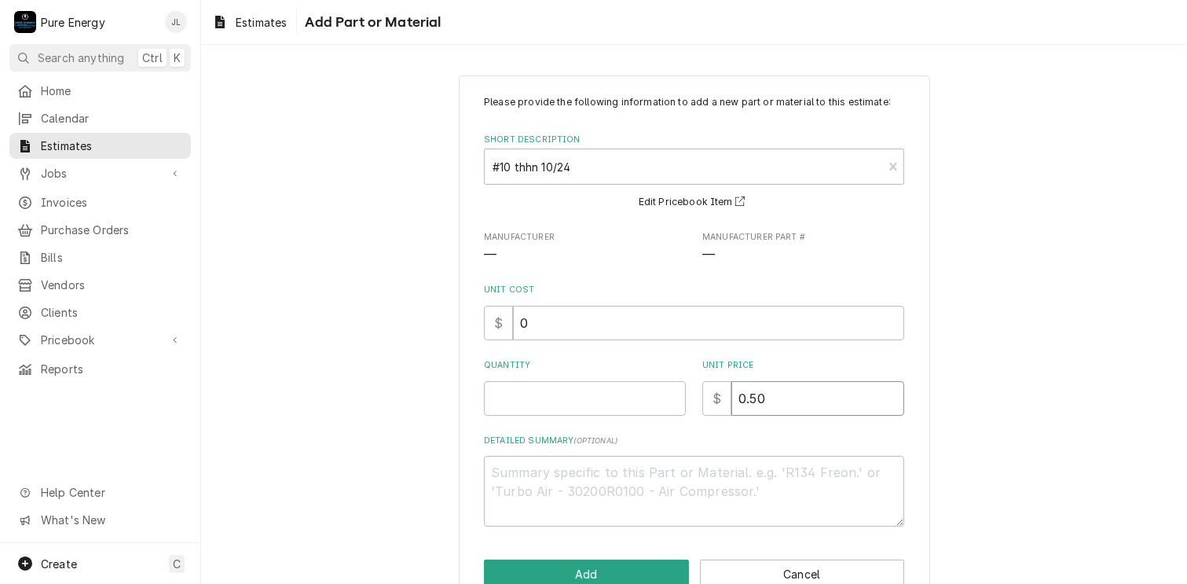
type input "0.50"
click at [556, 403] on input "Quantity" at bounding box center [585, 398] width 202 height 35
click at [567, 392] on input "Quantity" at bounding box center [585, 398] width 202 height 35
type textarea "x"
type input "2"
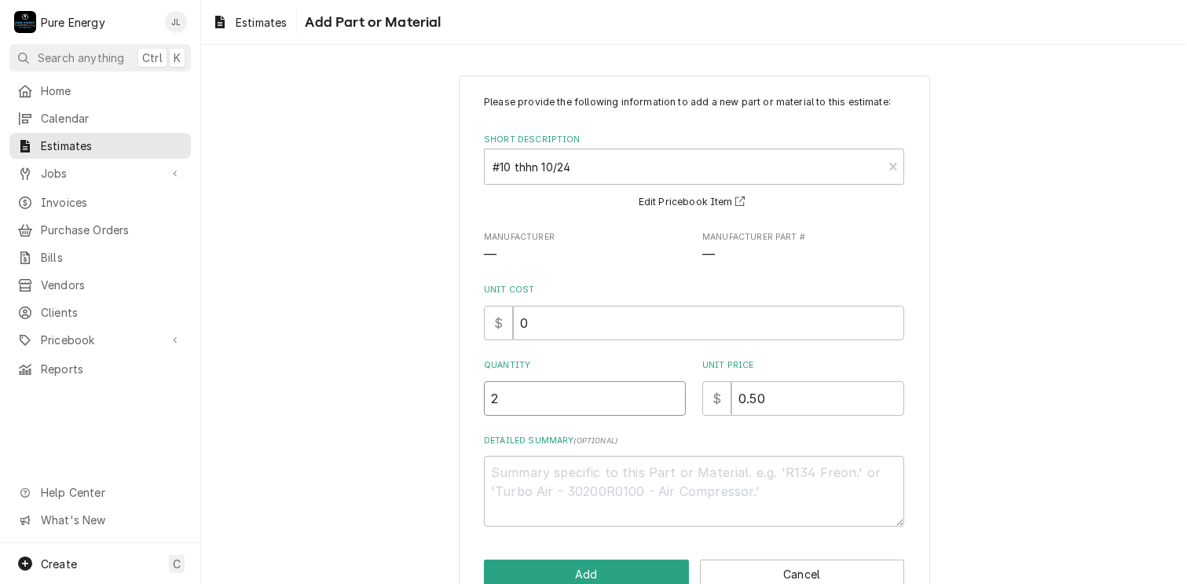
type textarea "x"
type input "20"
type textarea "x"
type input "200"
type textarea "x"
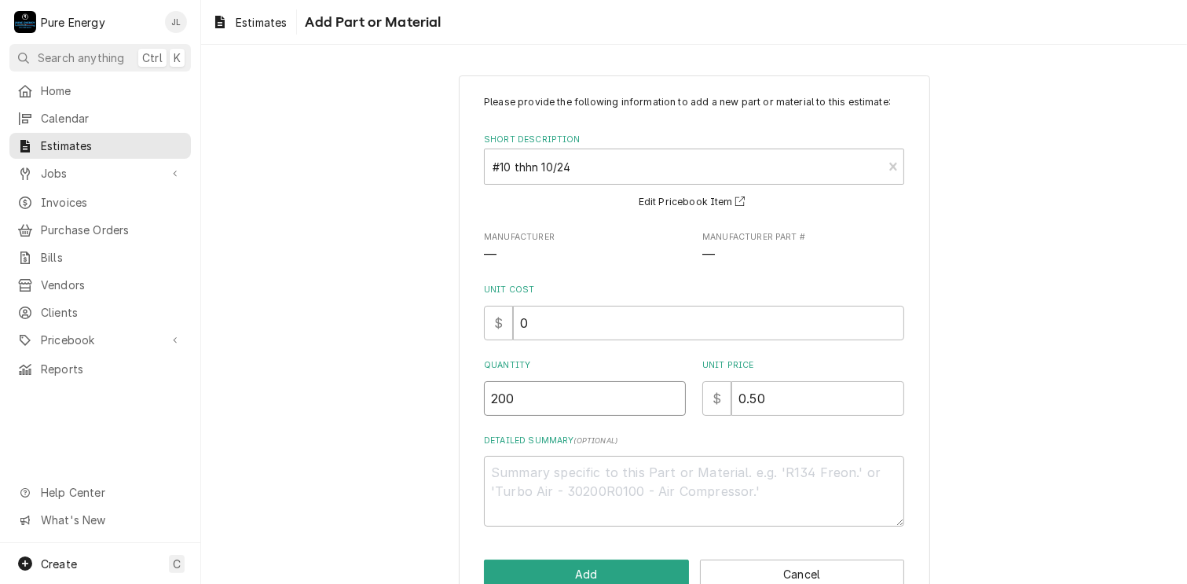
type input "200"
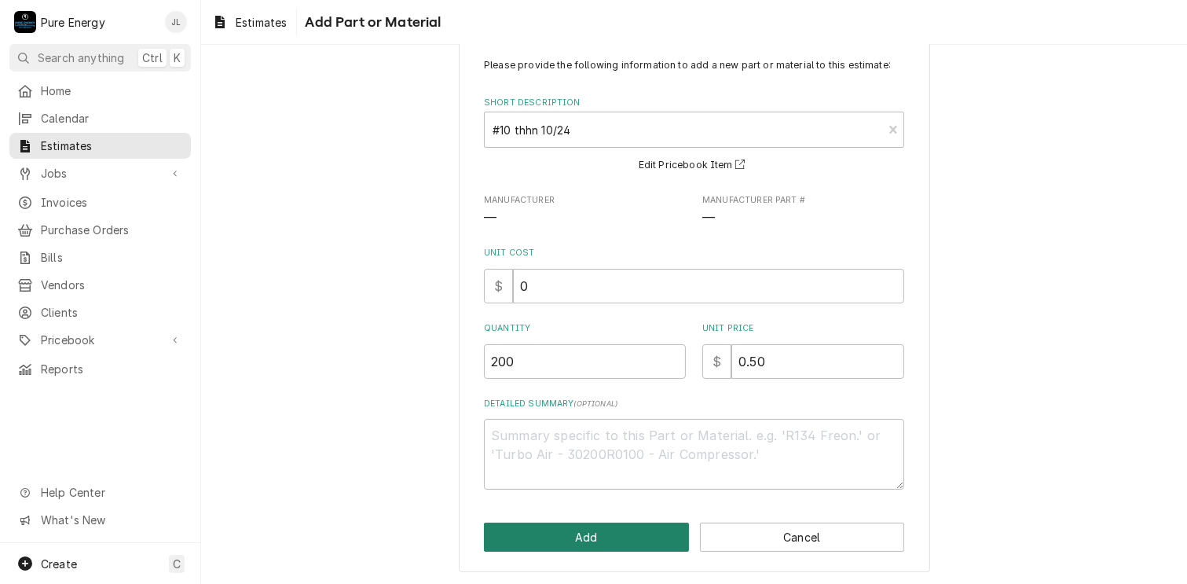
click at [589, 534] on button "Add" at bounding box center [586, 537] width 205 height 29
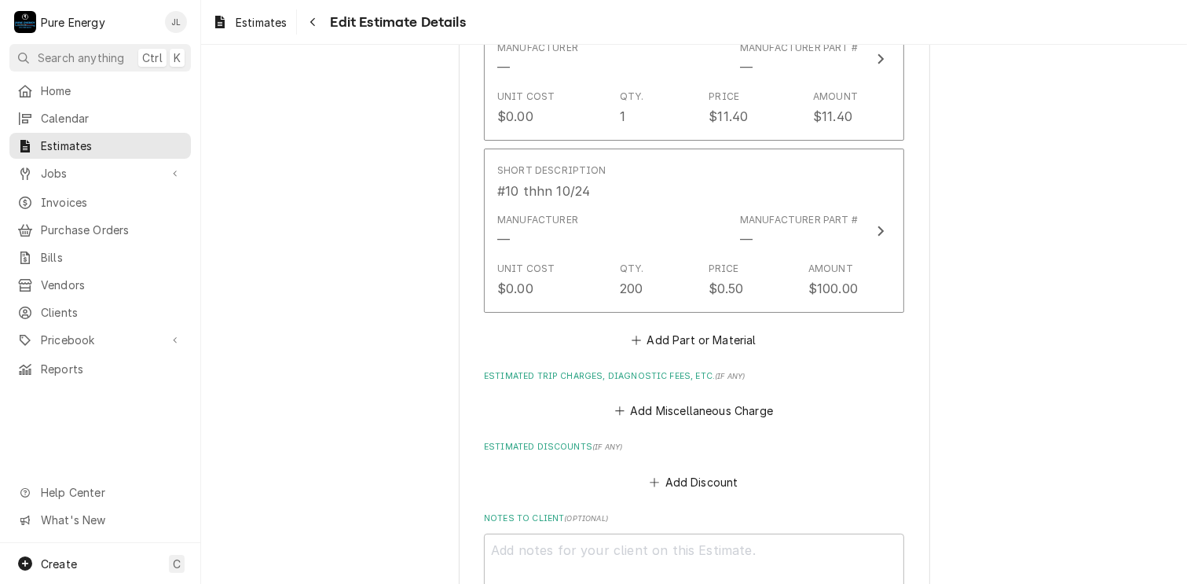
scroll to position [3594, 0]
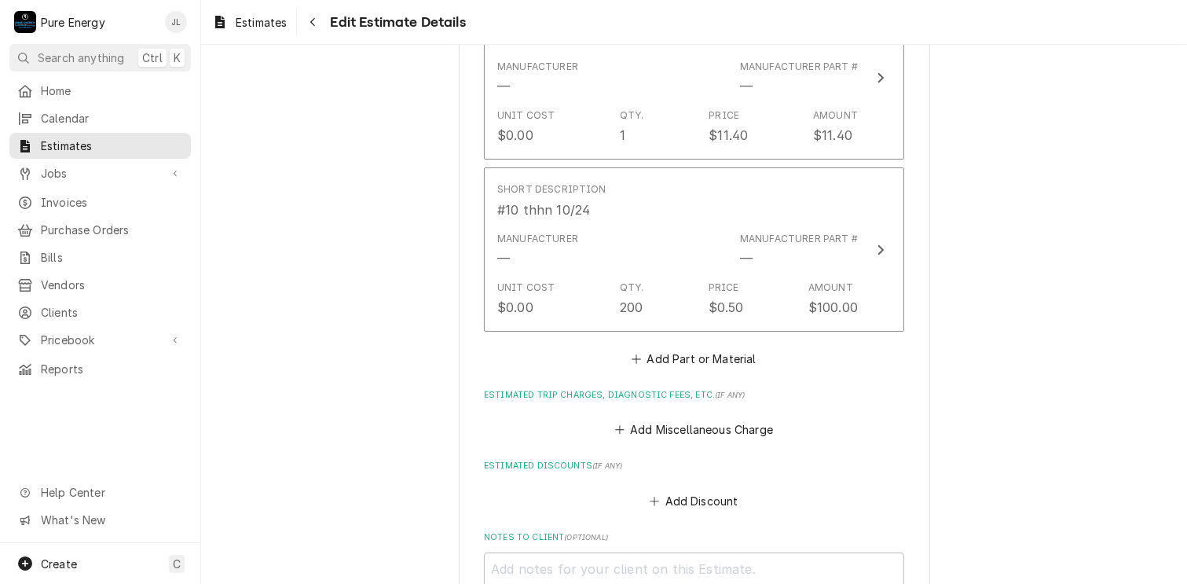
type textarea "x"
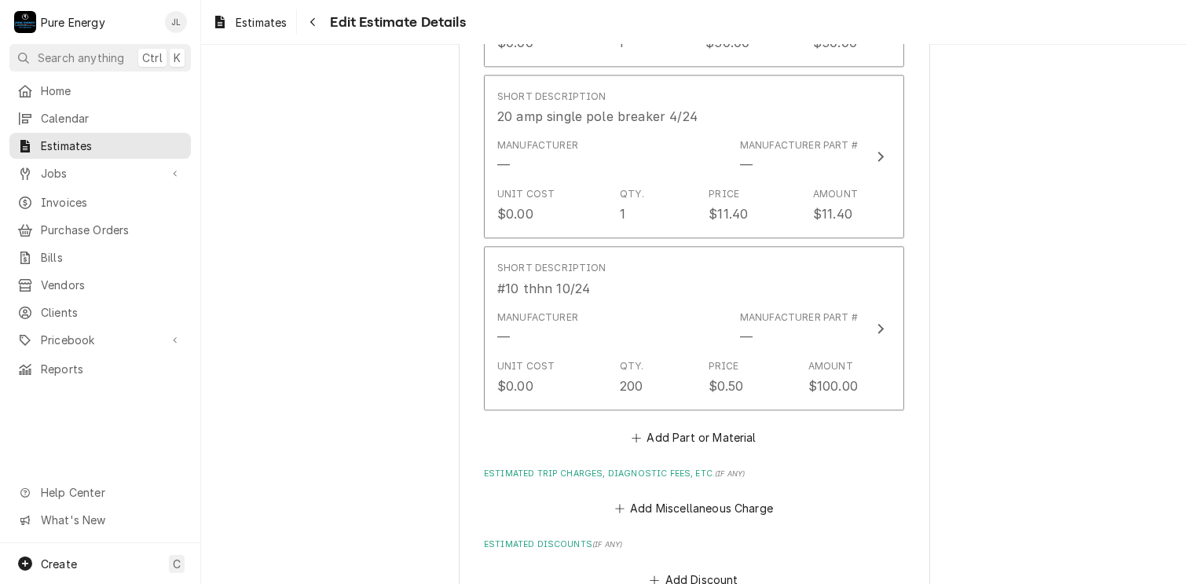
scroll to position [3672, 0]
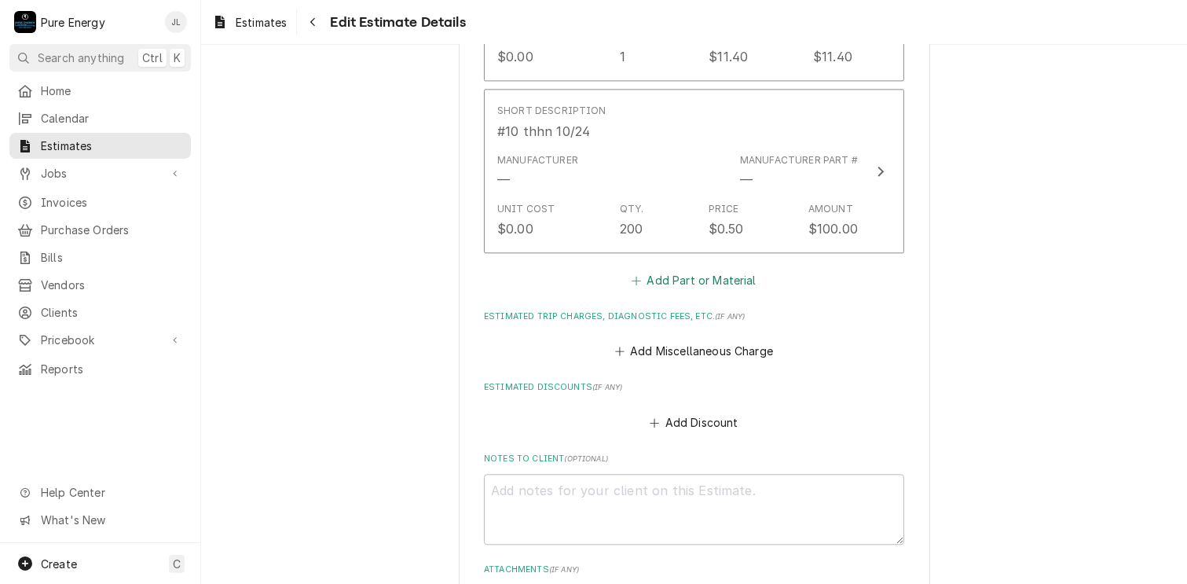
click at [715, 273] on button "Add Part or Material" at bounding box center [694, 280] width 130 height 22
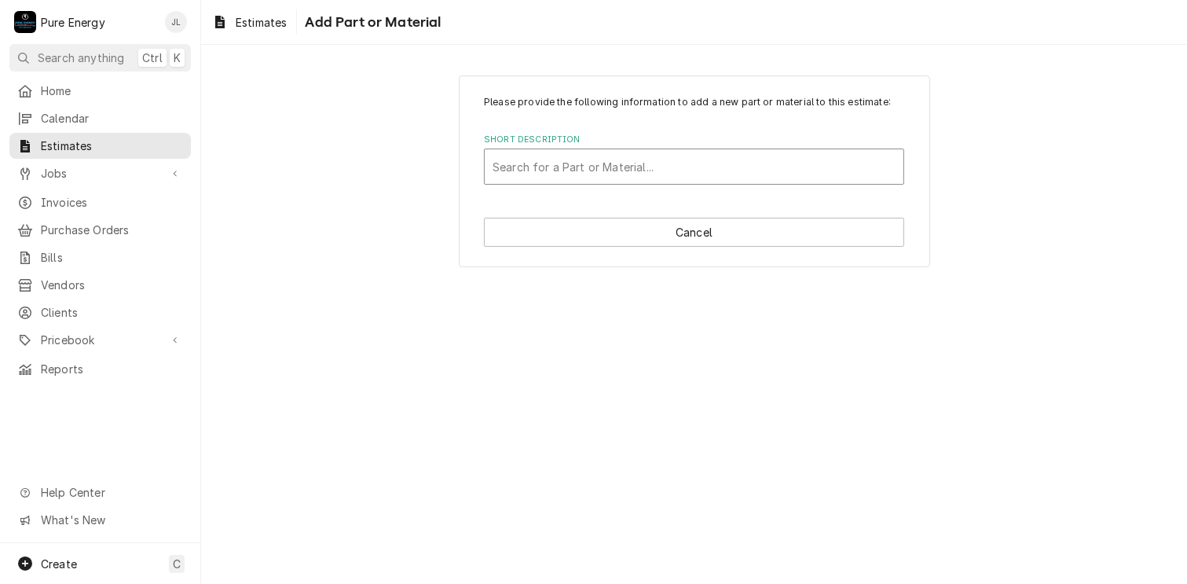
click at [556, 156] on div "Short Description" at bounding box center [694, 166] width 403 height 28
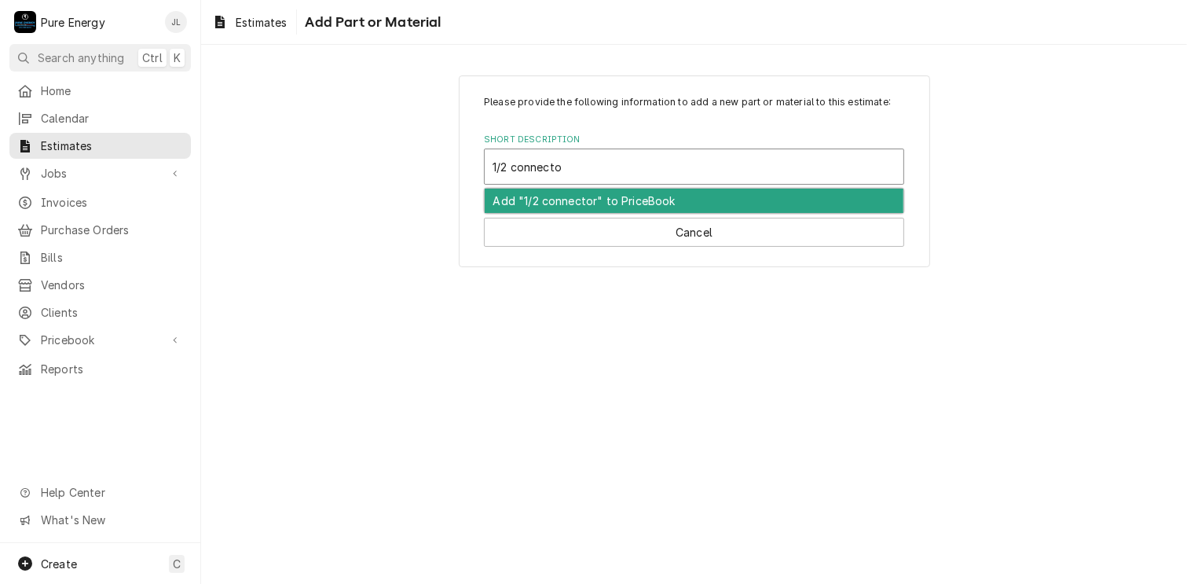
type input "1/2 connector"
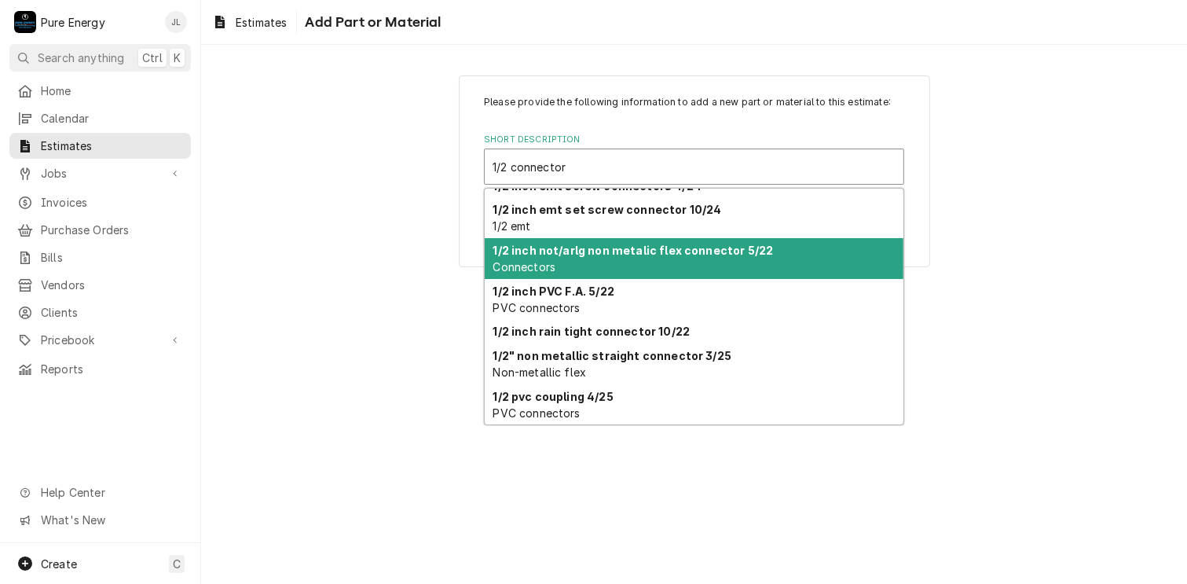
scroll to position [500, 0]
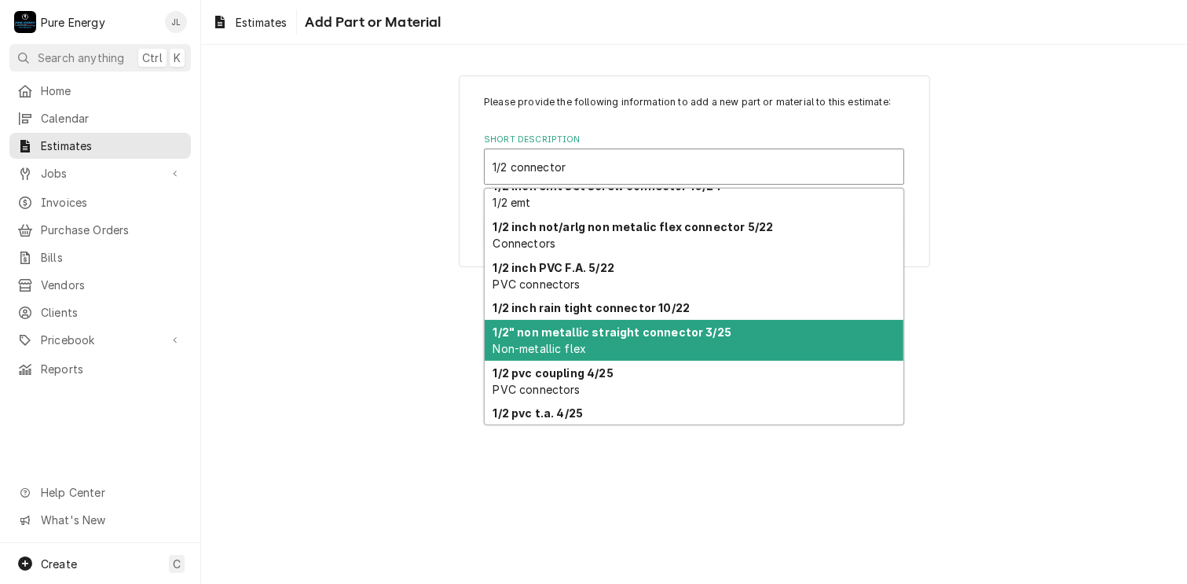
click at [662, 336] on strong "1/2" non metallic straight connector 3/25" at bounding box center [612, 331] width 239 height 13
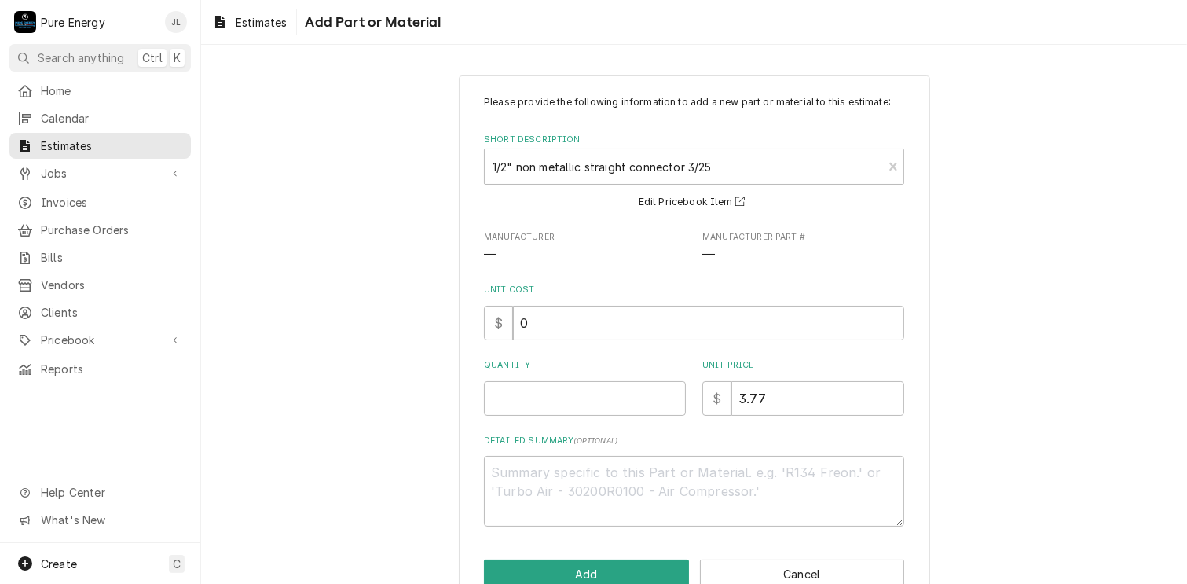
scroll to position [37, 0]
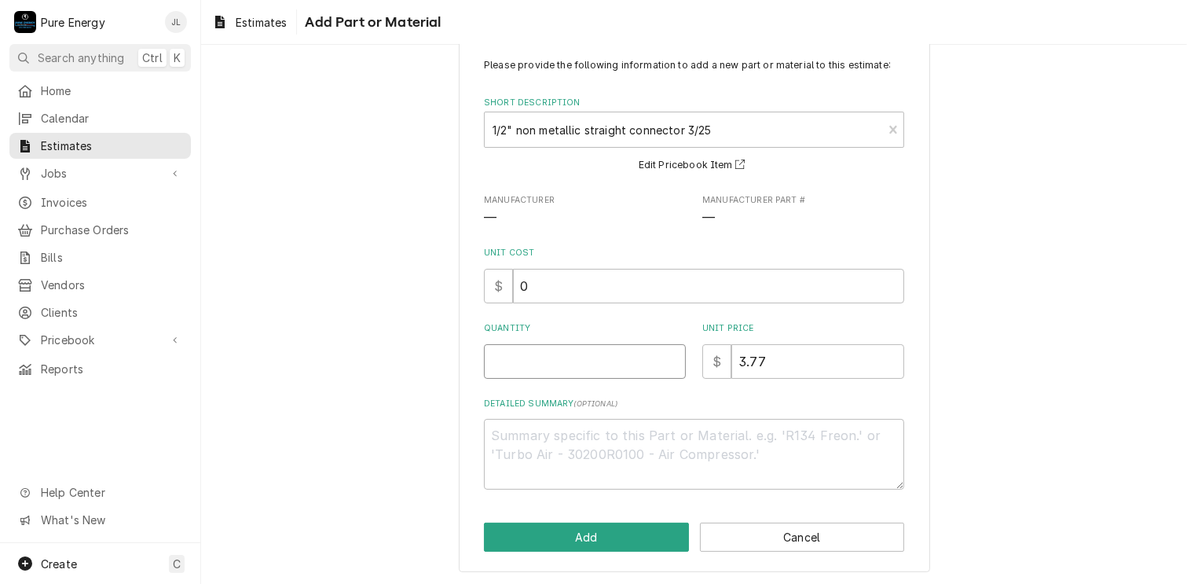
click at [561, 369] on input "Quantity" at bounding box center [585, 361] width 202 height 35
type textarea "x"
type input "4"
type textarea "x"
type input "4"
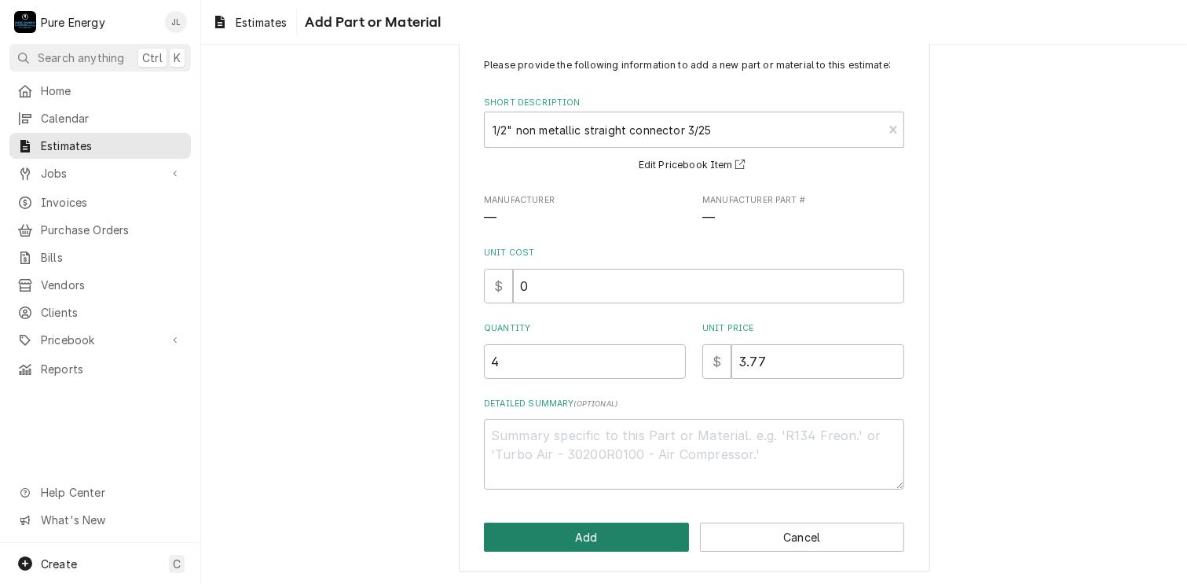
click at [559, 535] on button "Add" at bounding box center [586, 537] width 205 height 29
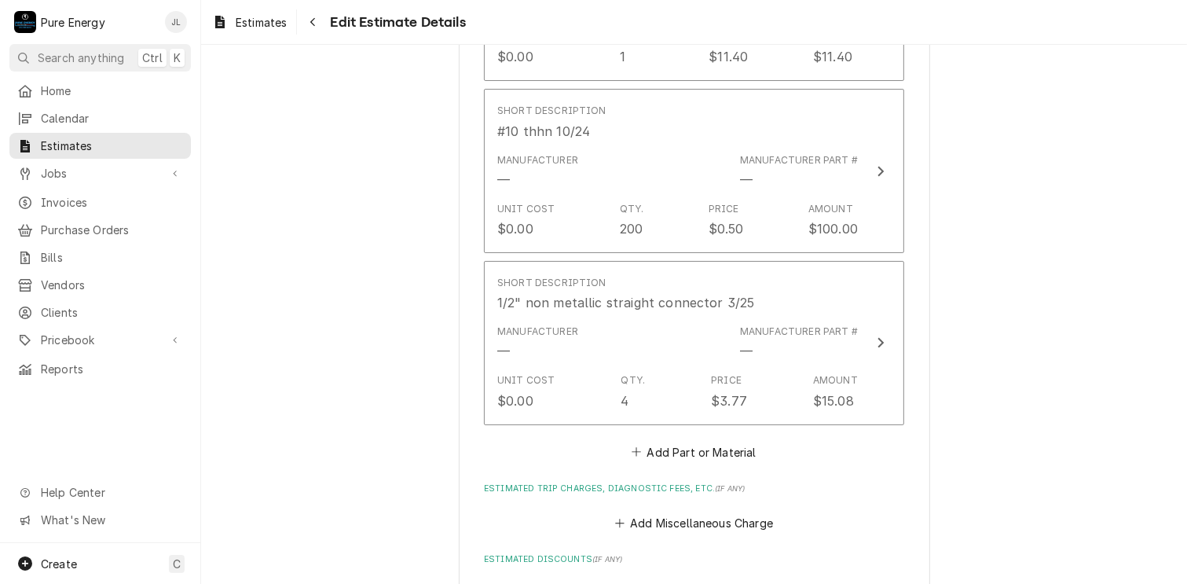
type textarea "x"
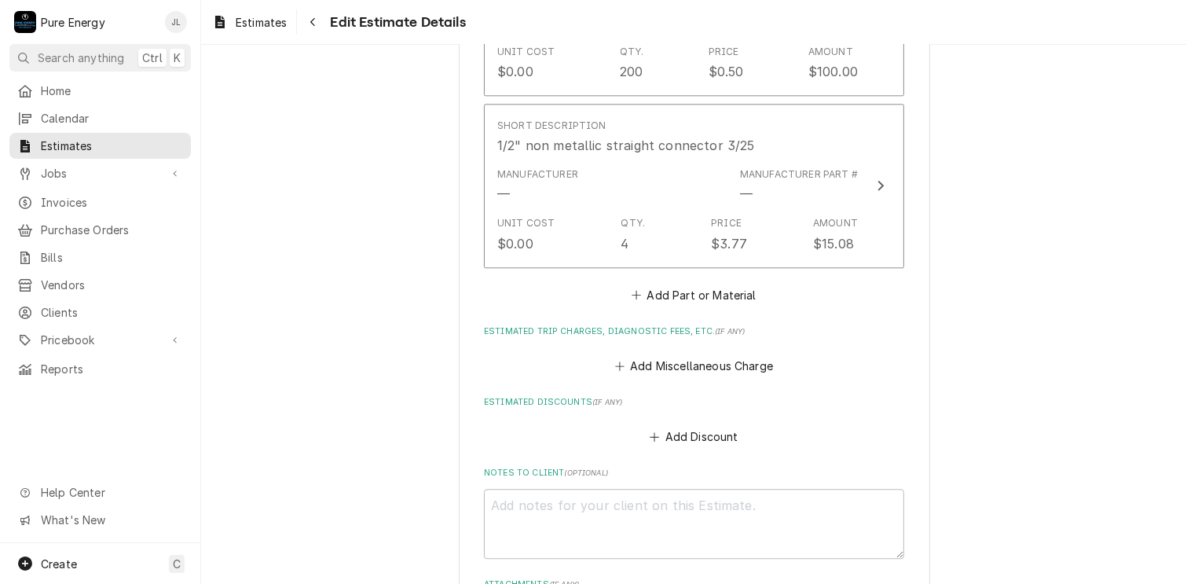
scroll to position [3908, 0]
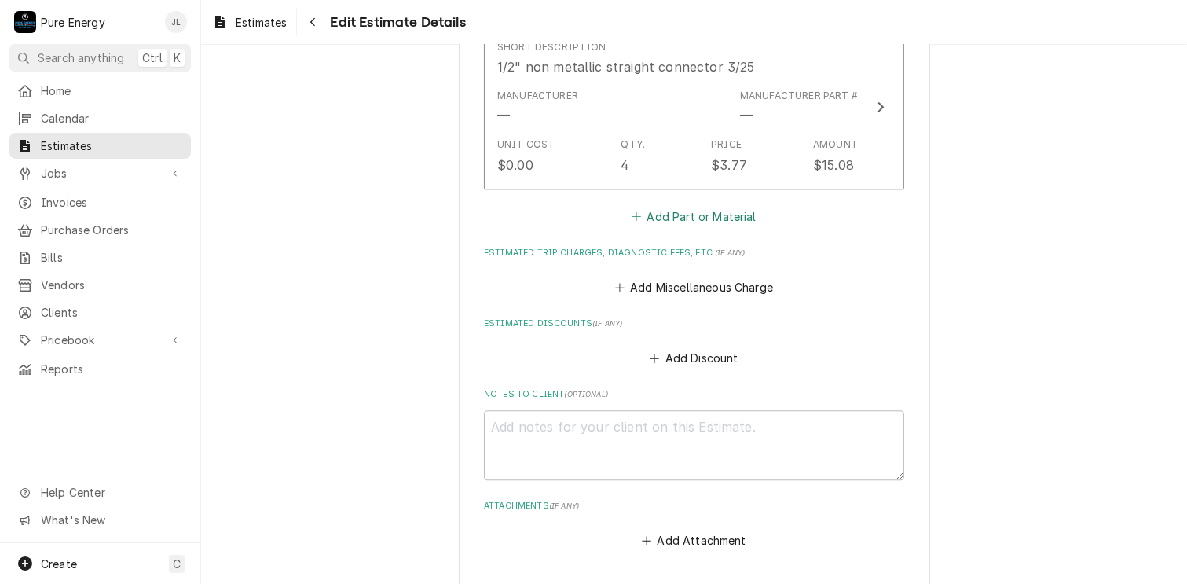
click at [682, 205] on button "Add Part or Material" at bounding box center [694, 216] width 130 height 22
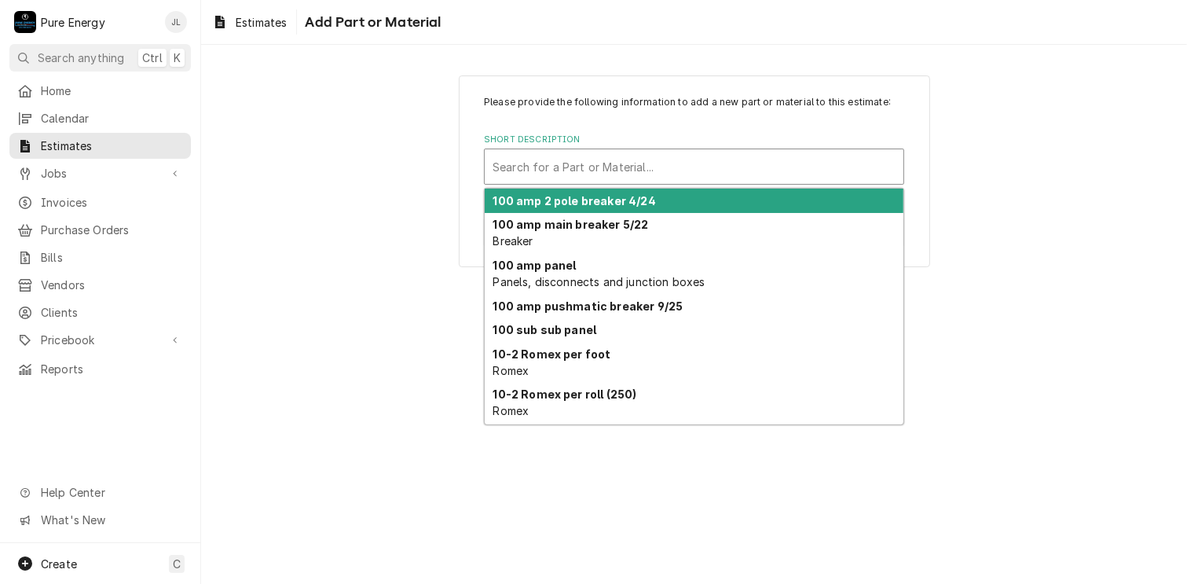
click at [546, 163] on div "Short Description" at bounding box center [694, 166] width 403 height 28
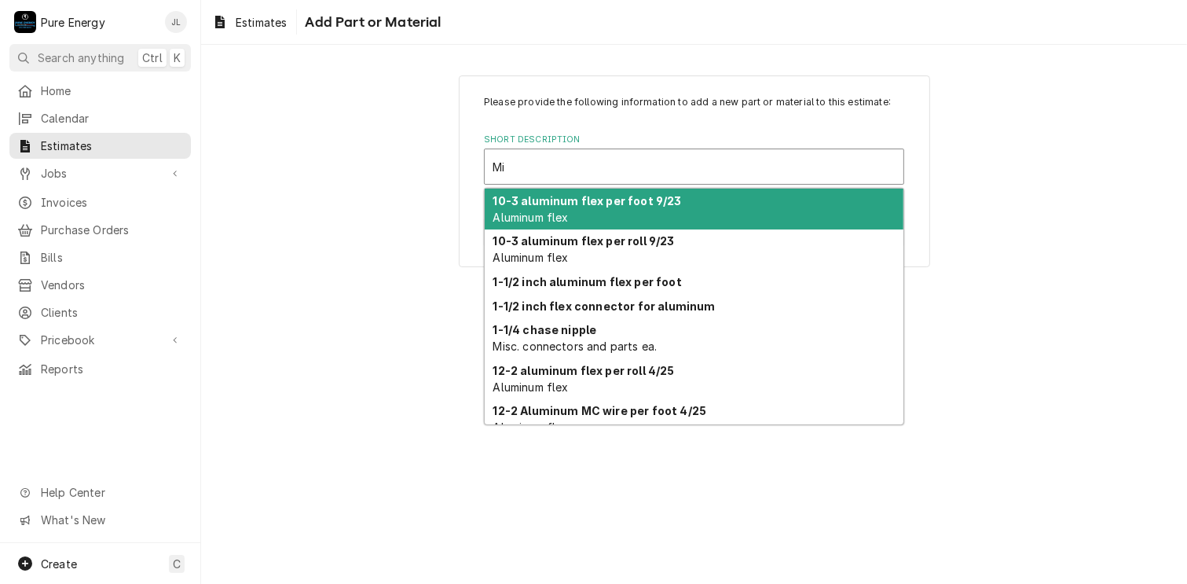
type input "M"
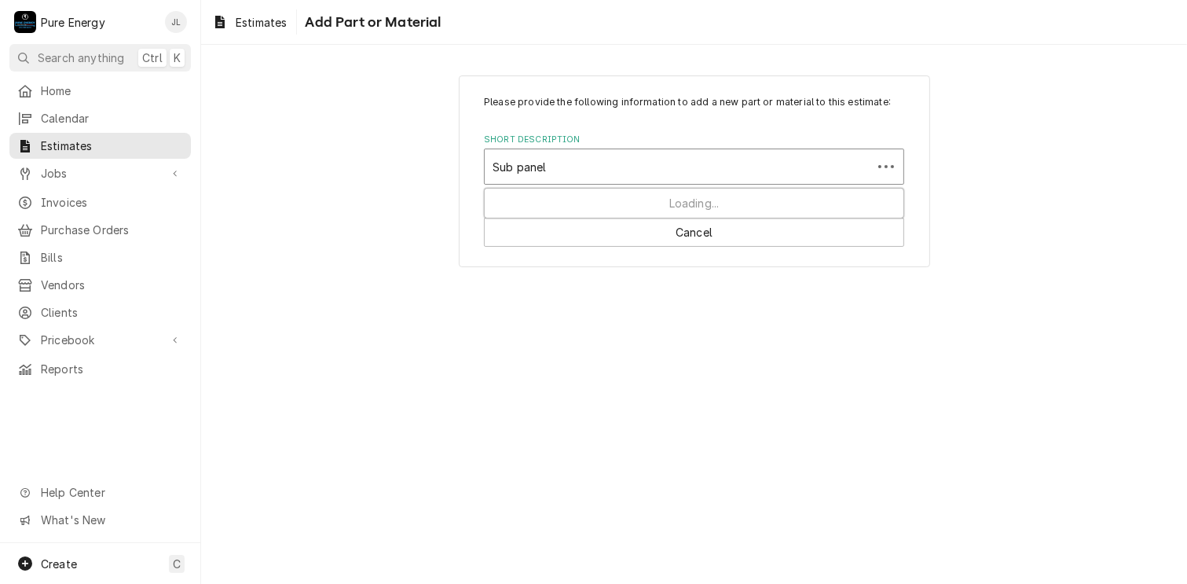
type input "Sub panel"
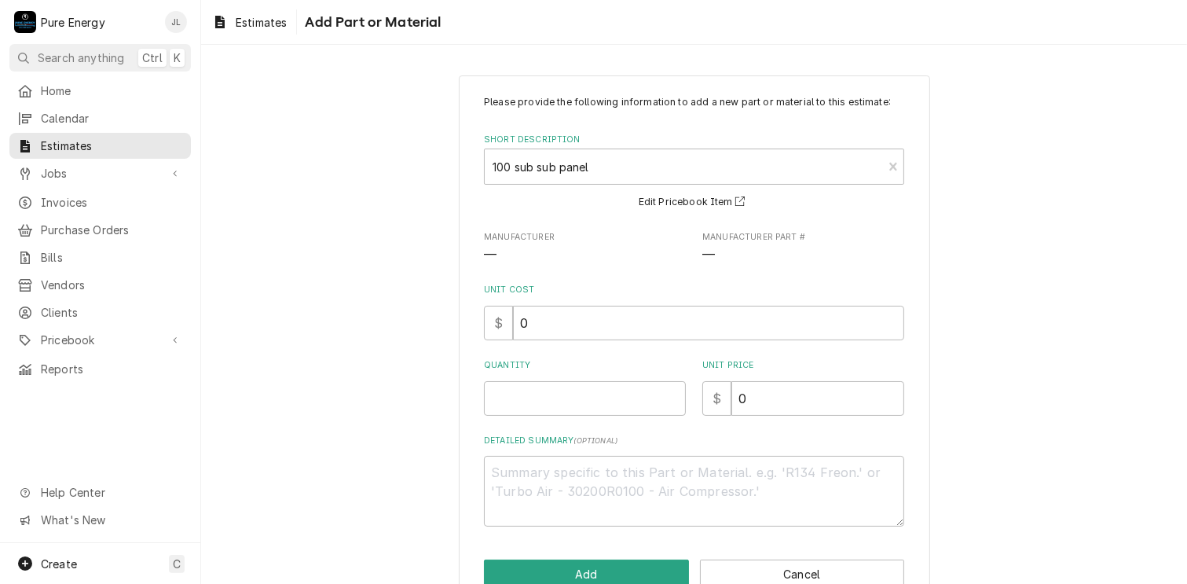
type textarea "x"
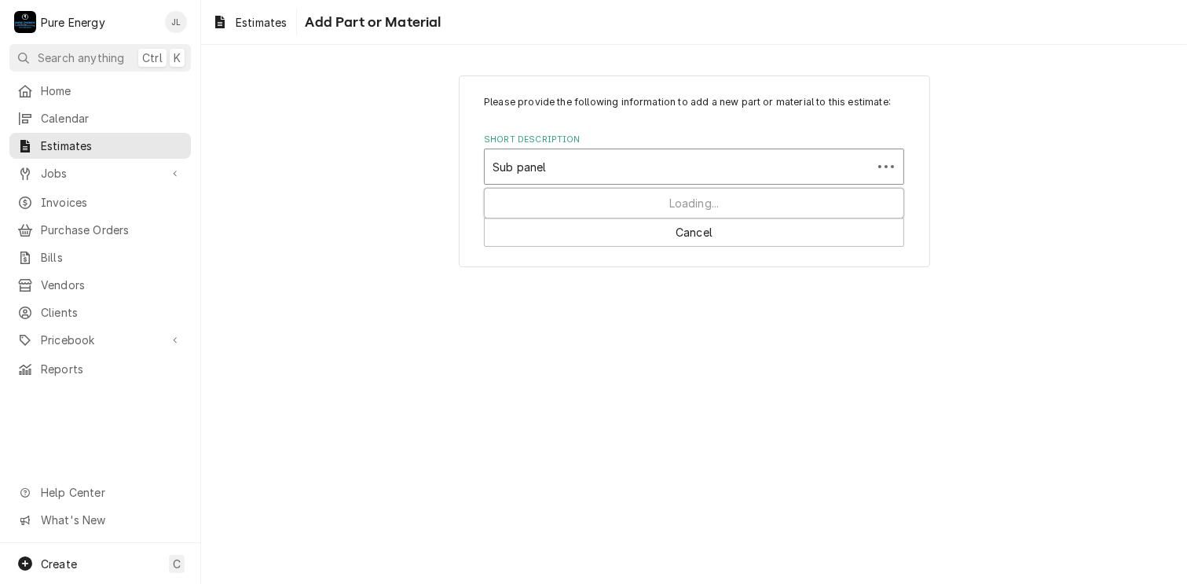
type input "Sub panel"
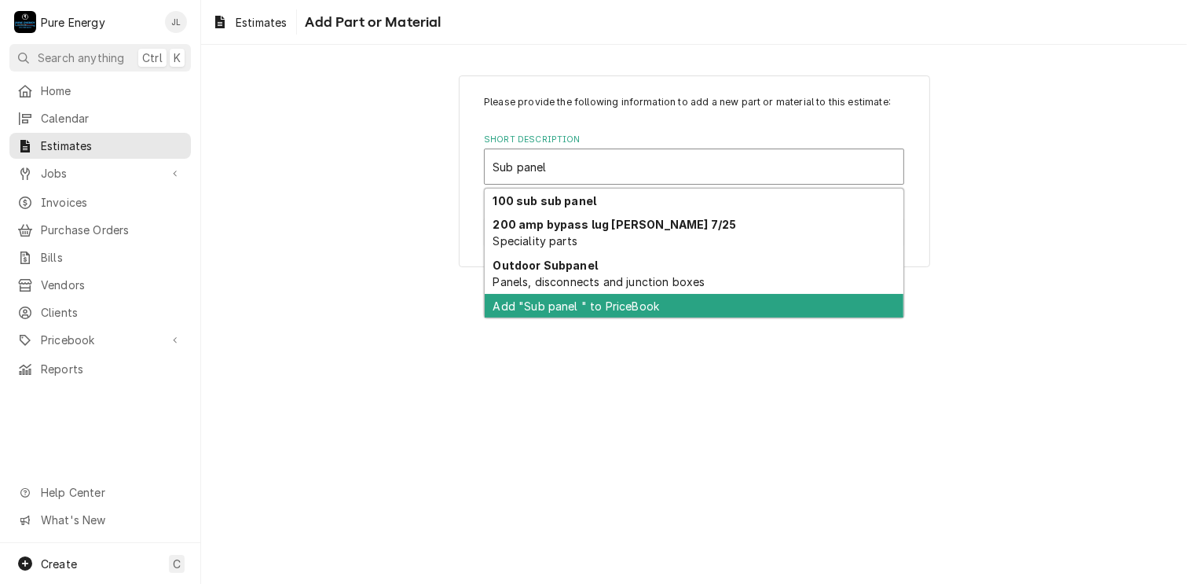
click at [608, 306] on div "Add "Sub panel " to PriceBook" at bounding box center [694, 306] width 419 height 24
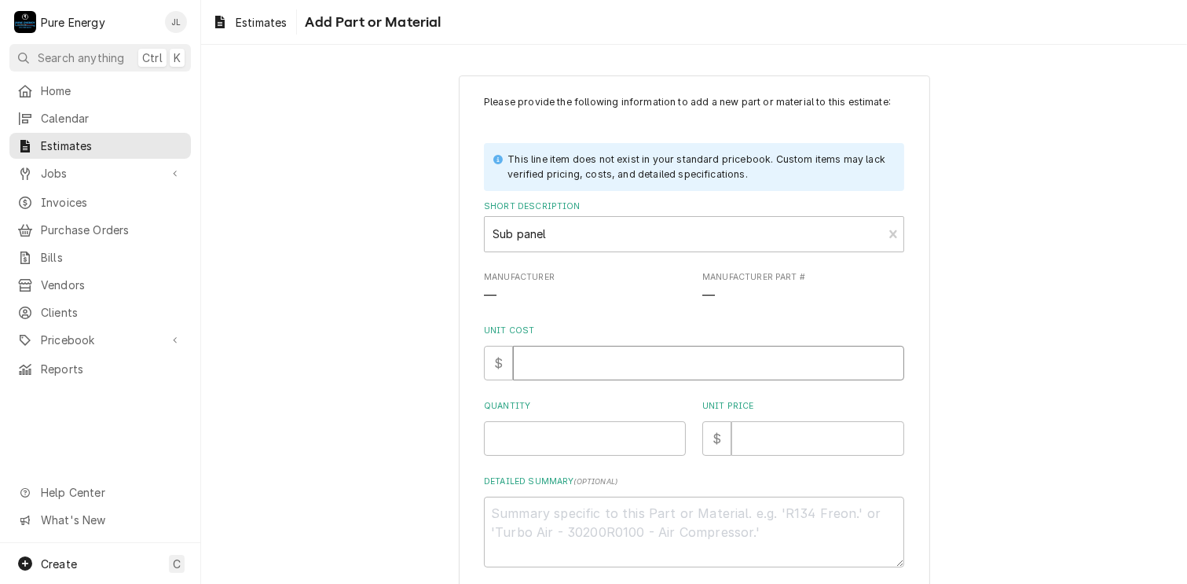
click at [569, 373] on input "Unit Cost" at bounding box center [708, 363] width 391 height 35
type textarea "x"
type input "0"
type textarea "x"
type input "0.0"
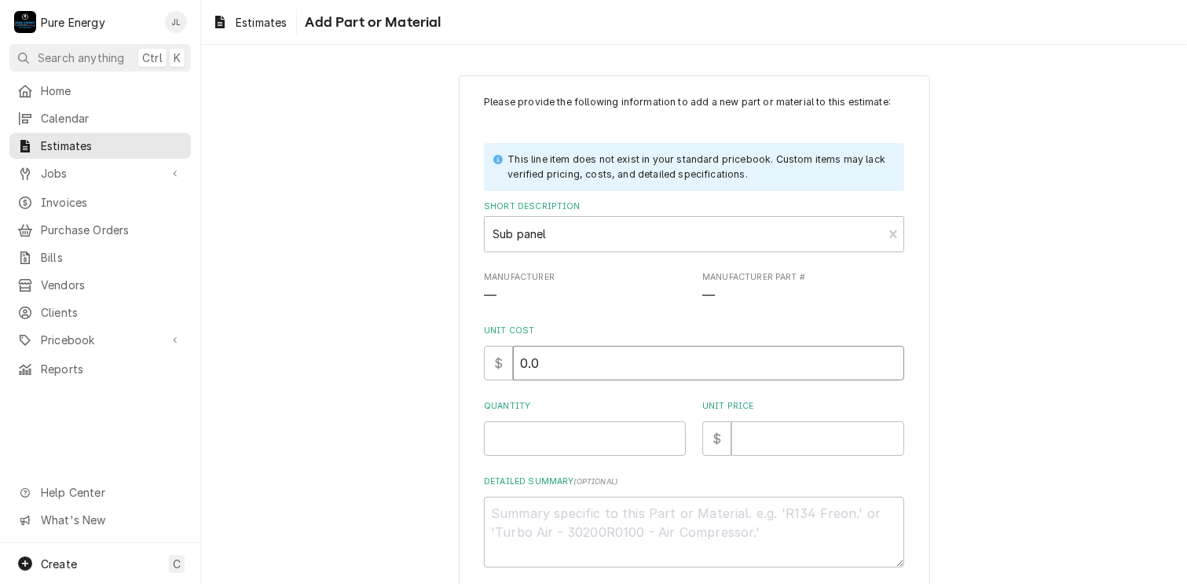
type textarea "x"
type input "0.0"
click at [583, 431] on input "Quantity" at bounding box center [585, 438] width 202 height 35
type textarea "x"
type input "1"
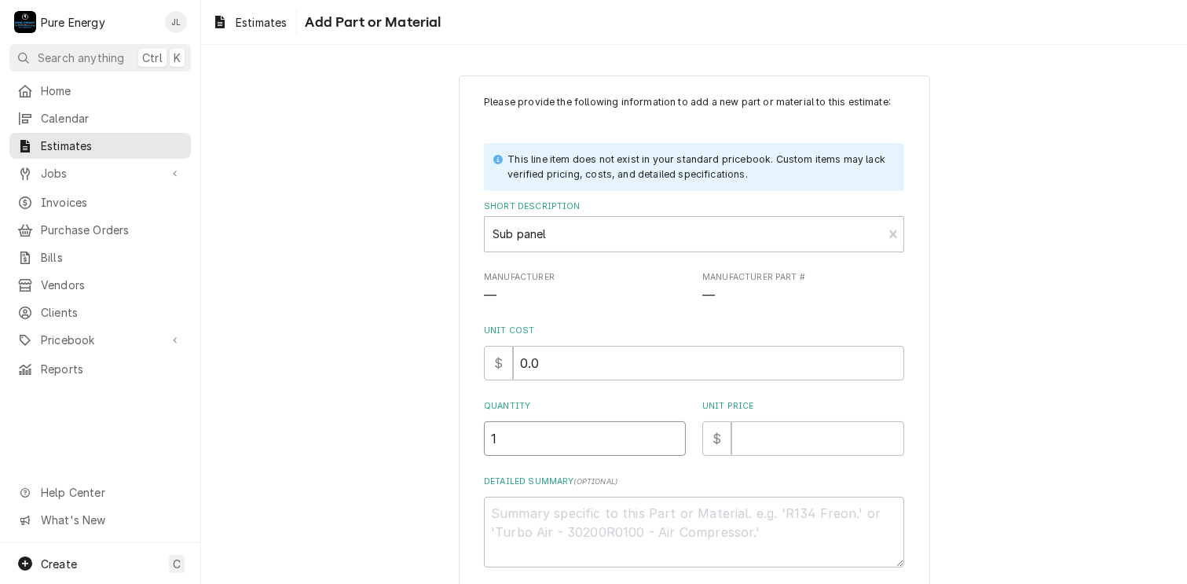
type textarea "x"
type input "1"
click at [777, 437] on input "Unit Price" at bounding box center [818, 438] width 173 height 35
type textarea "x"
type input "7"
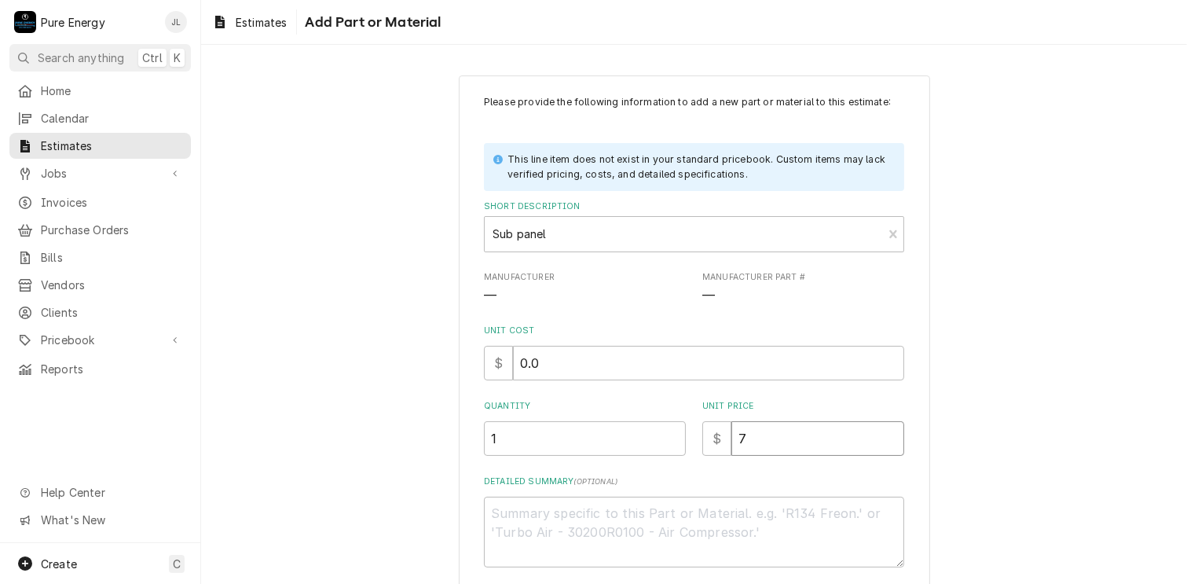
type textarea "x"
type input "70"
type textarea "x"
type input "70.0"
type textarea "x"
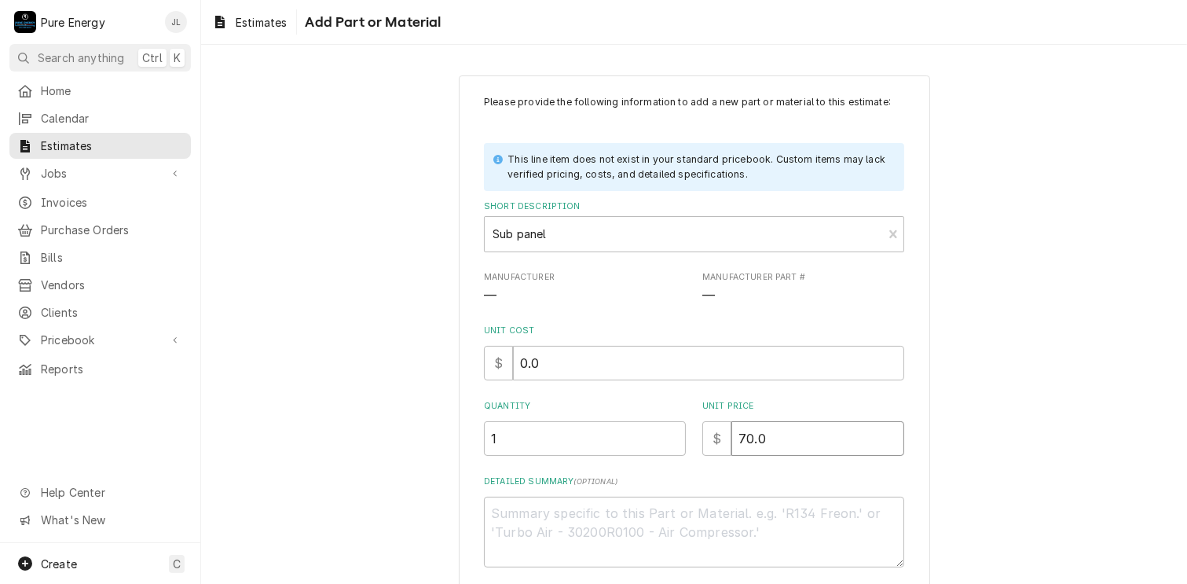
type input "70.00"
type textarea "x"
type input "70.00"
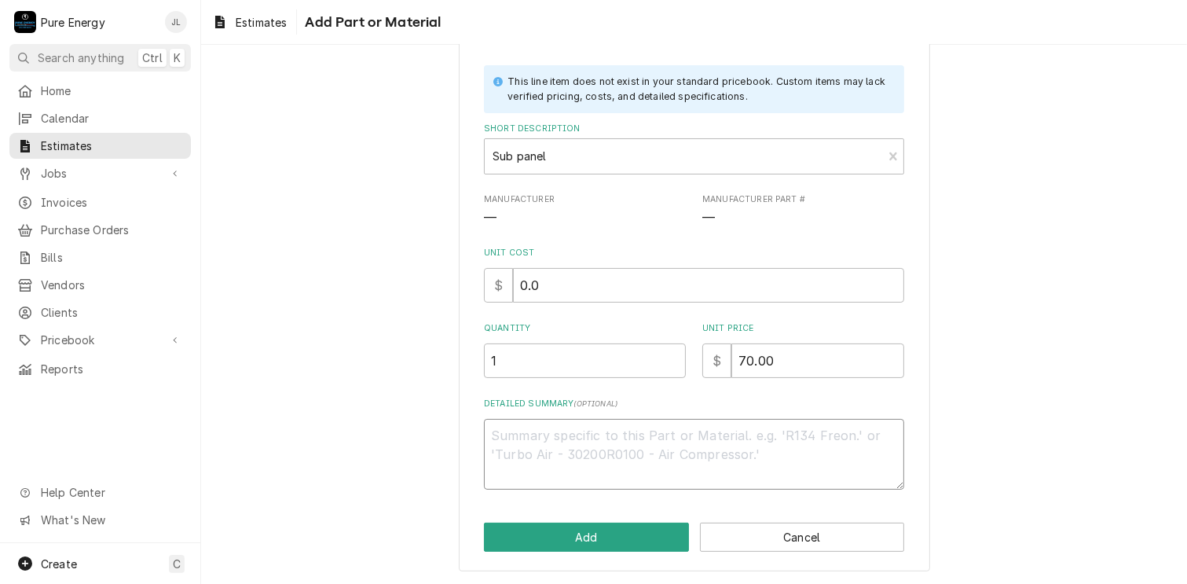
click at [581, 448] on textarea "Detailed Summary ( optional )" at bounding box center [694, 454] width 420 height 71
type textarea "x"
type textarea "4"
type textarea "x"
type textarea "4/"
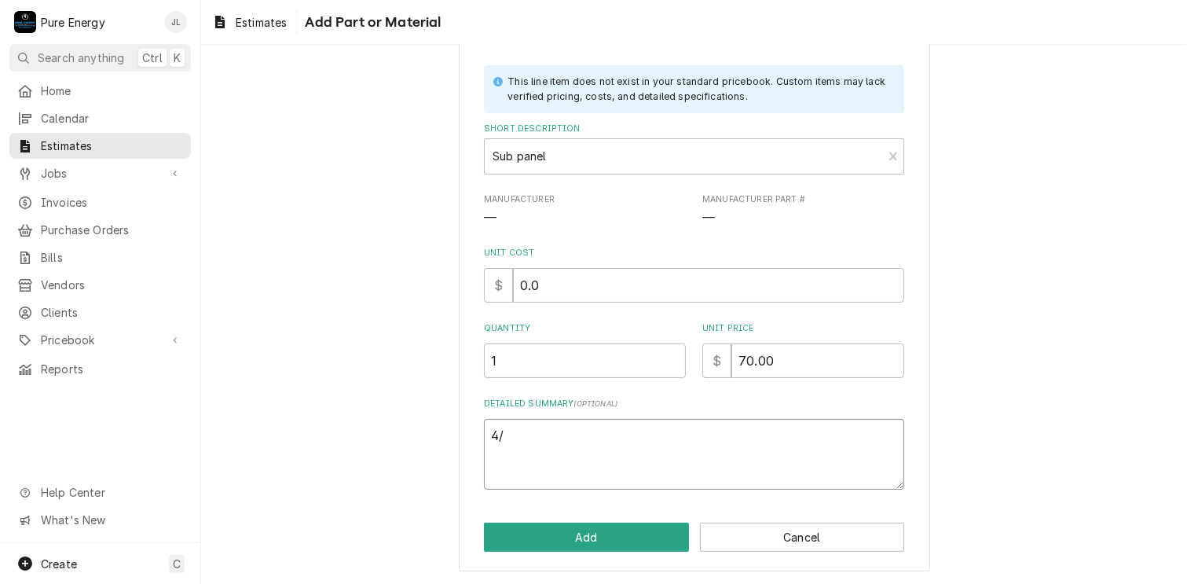
type textarea "x"
type textarea "4/8"
type textarea "x"
type textarea "4/8"
type textarea "x"
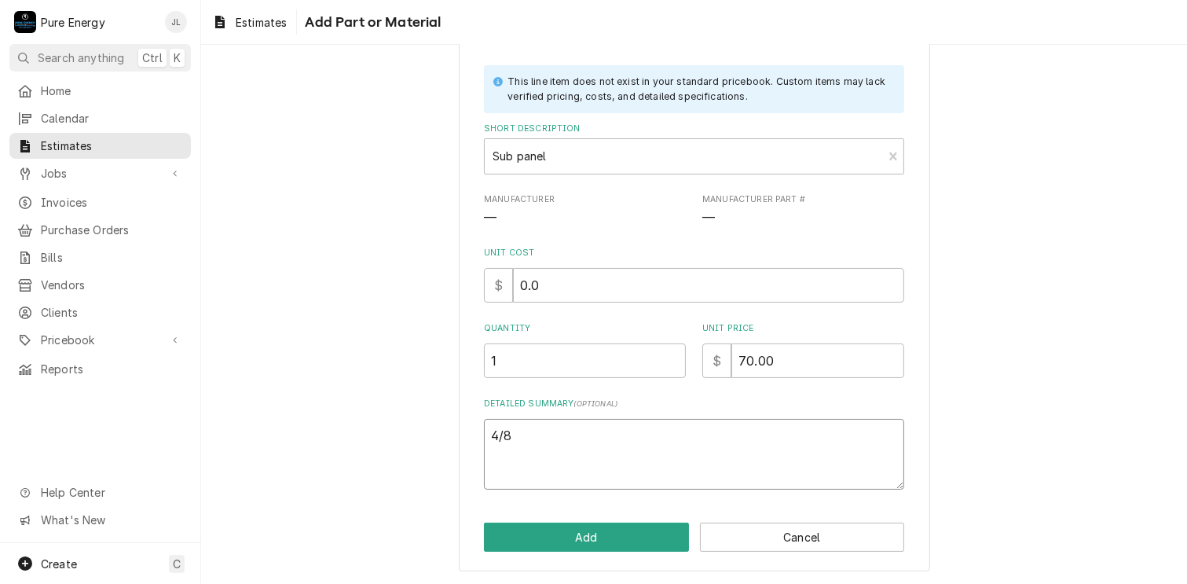
type textarea "4/8 s"
type textarea "x"
type textarea "4/8 sm"
type textarea "x"
type textarea "4/8 sma"
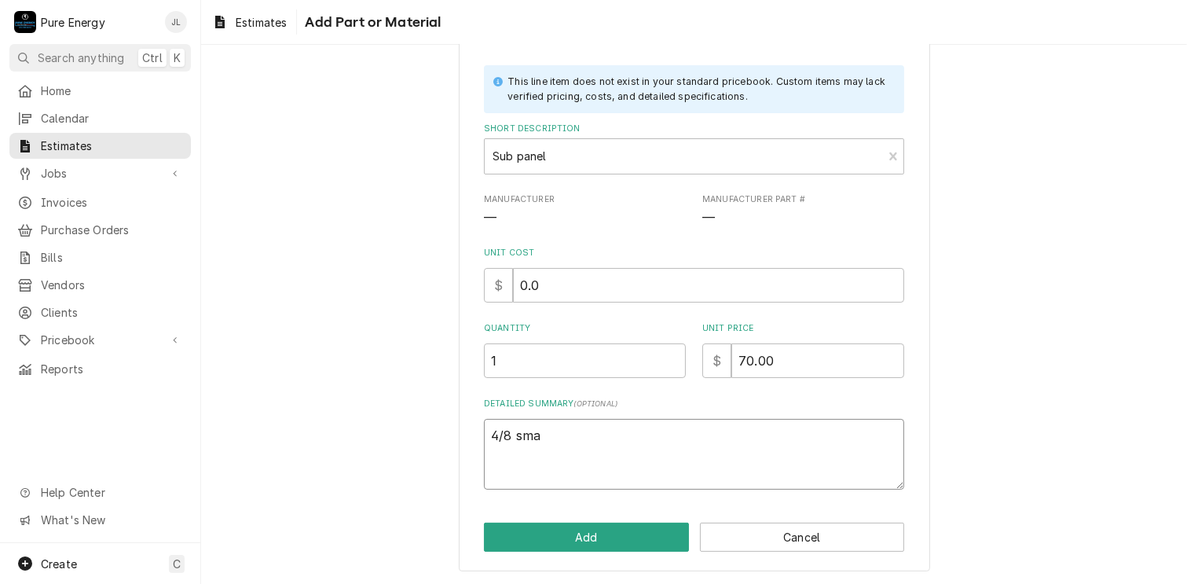
type textarea "x"
type textarea "4/8 smal"
type textarea "x"
type textarea "4/8 small"
type textarea "x"
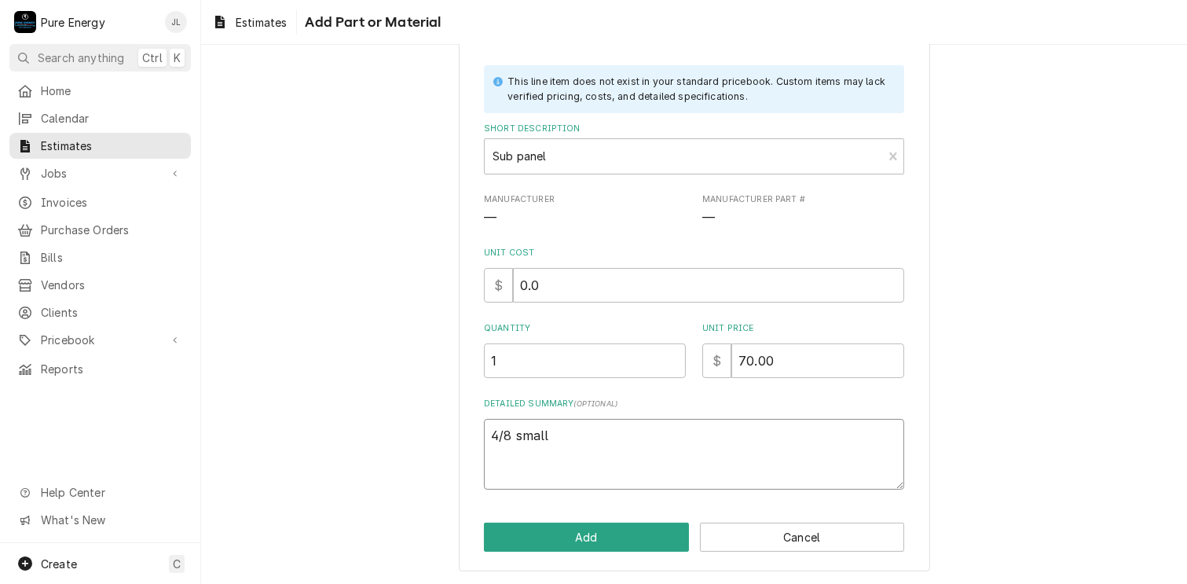
type textarea "4/8 small"
type textarea "x"
type textarea "4/8 small p"
type textarea "x"
type textarea "4/8 small pa"
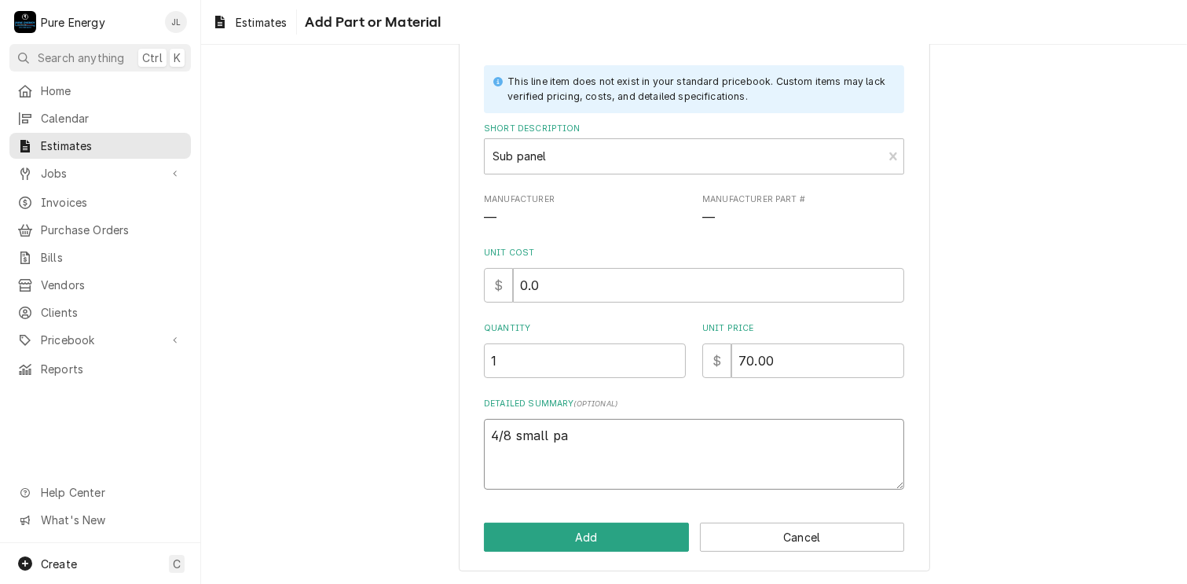
type textarea "x"
type textarea "4/8 small pan"
type textarea "x"
type textarea "4/8 small pane"
type textarea "x"
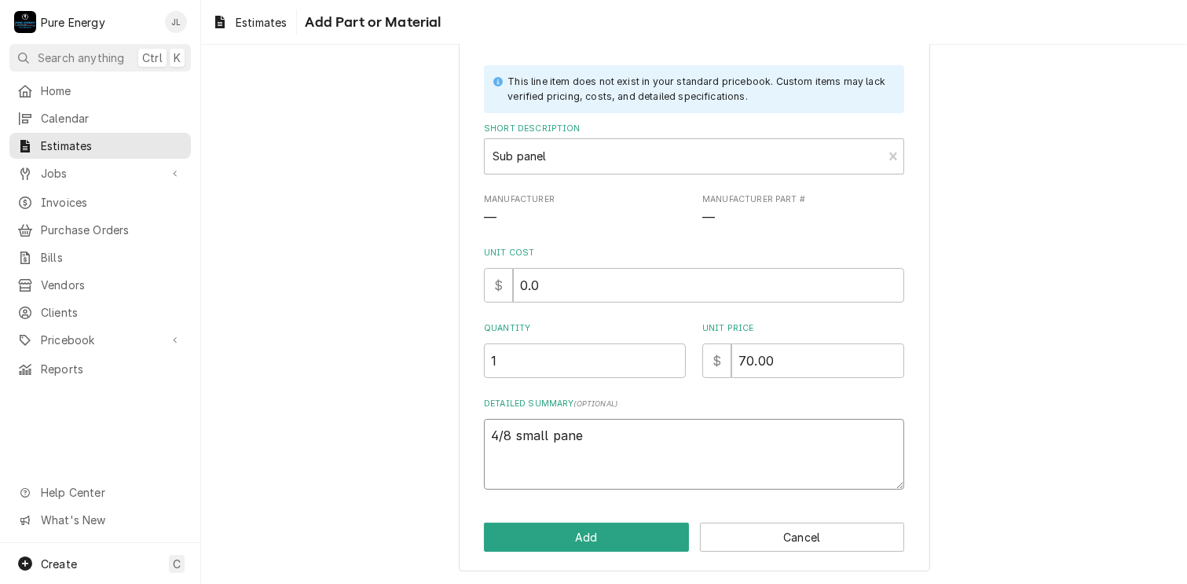
type textarea "4/8 small panel"
type textarea "x"
type textarea "4/8 small panel"
type textarea "x"
type textarea "4/8 small panel"
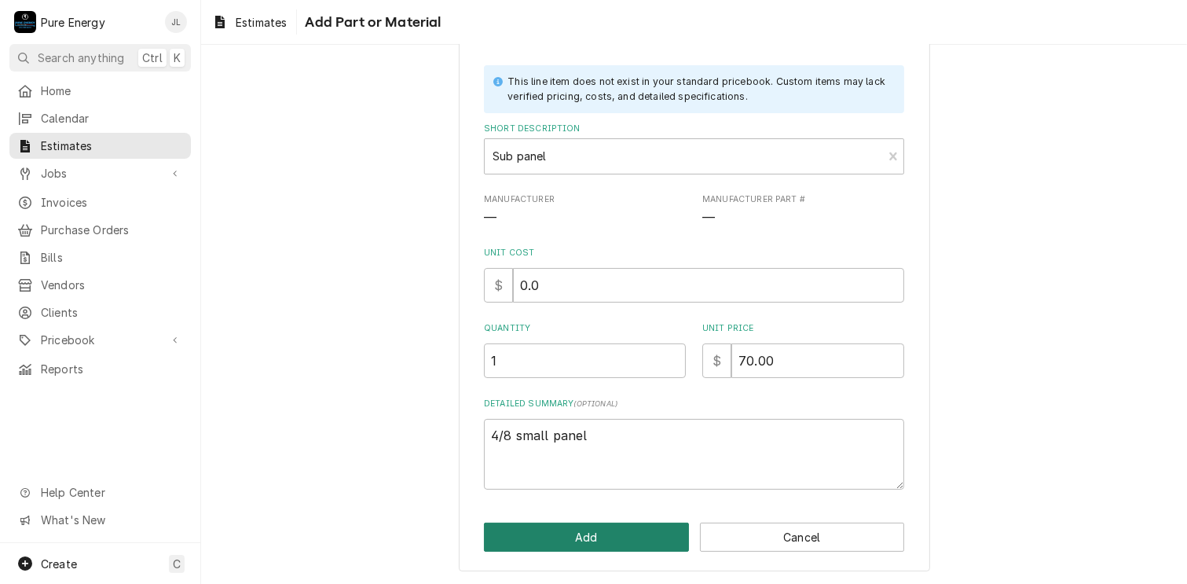
click at [578, 540] on button "Add" at bounding box center [586, 537] width 205 height 29
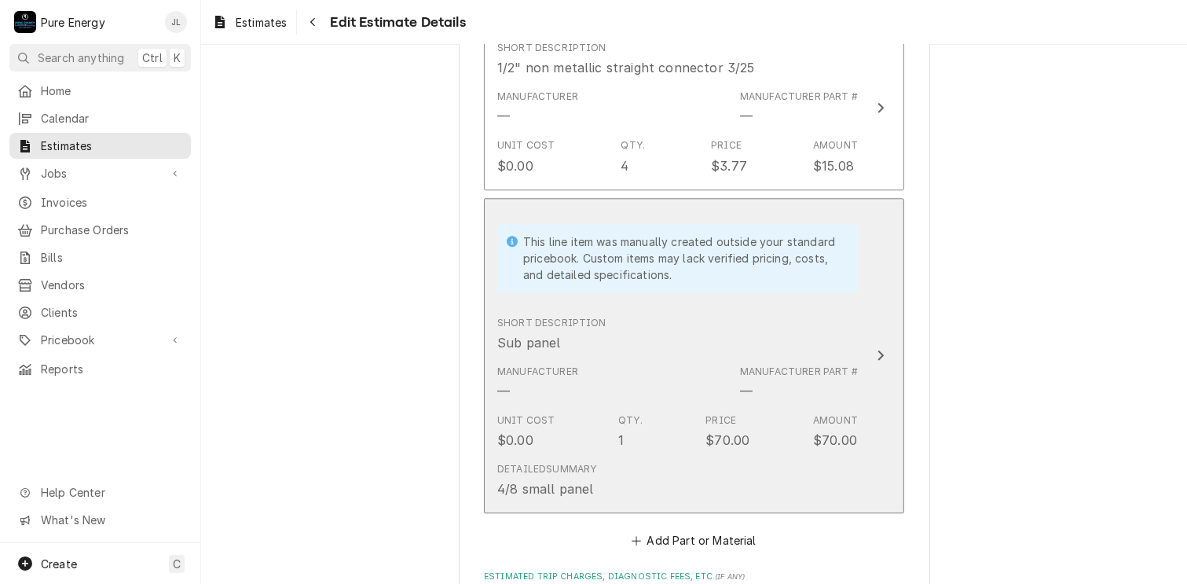
type textarea "x"
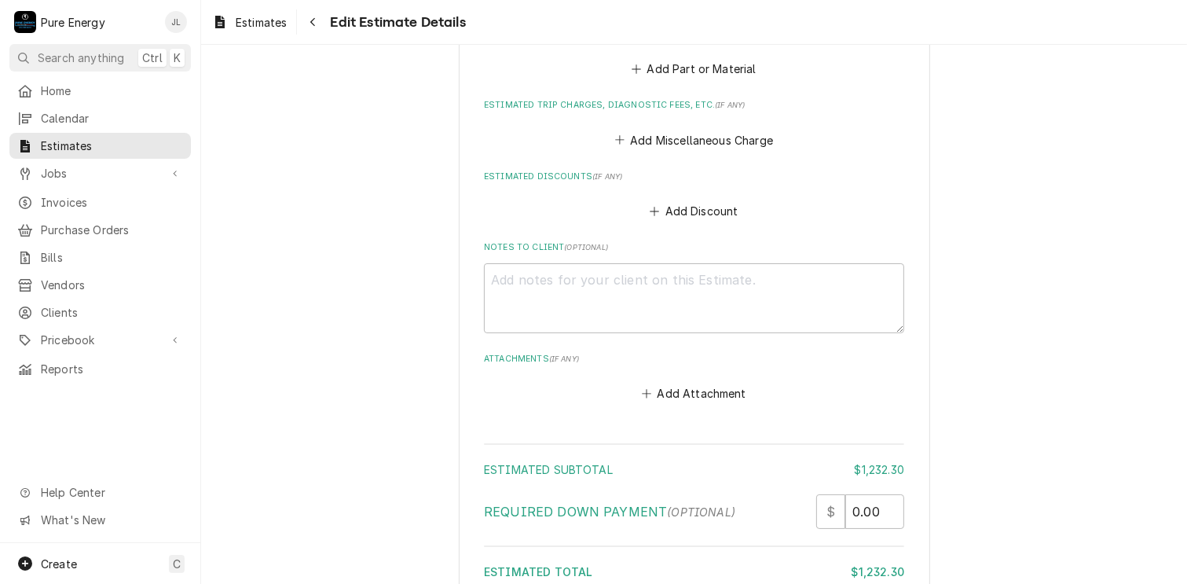
scroll to position [4065, 0]
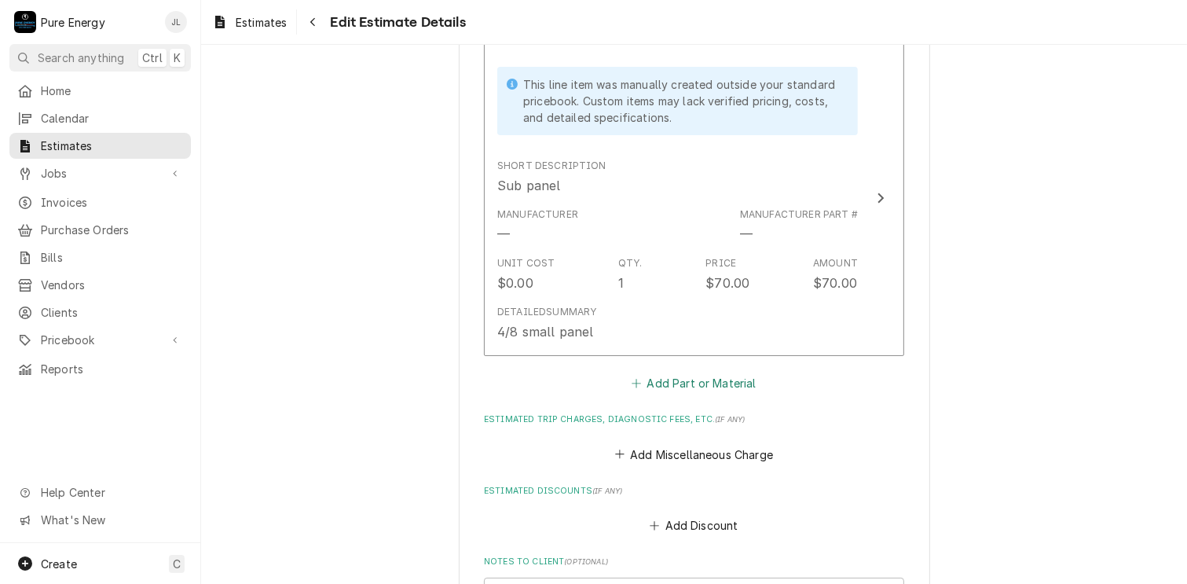
click at [702, 373] on button "Add Part or Material" at bounding box center [694, 383] width 130 height 22
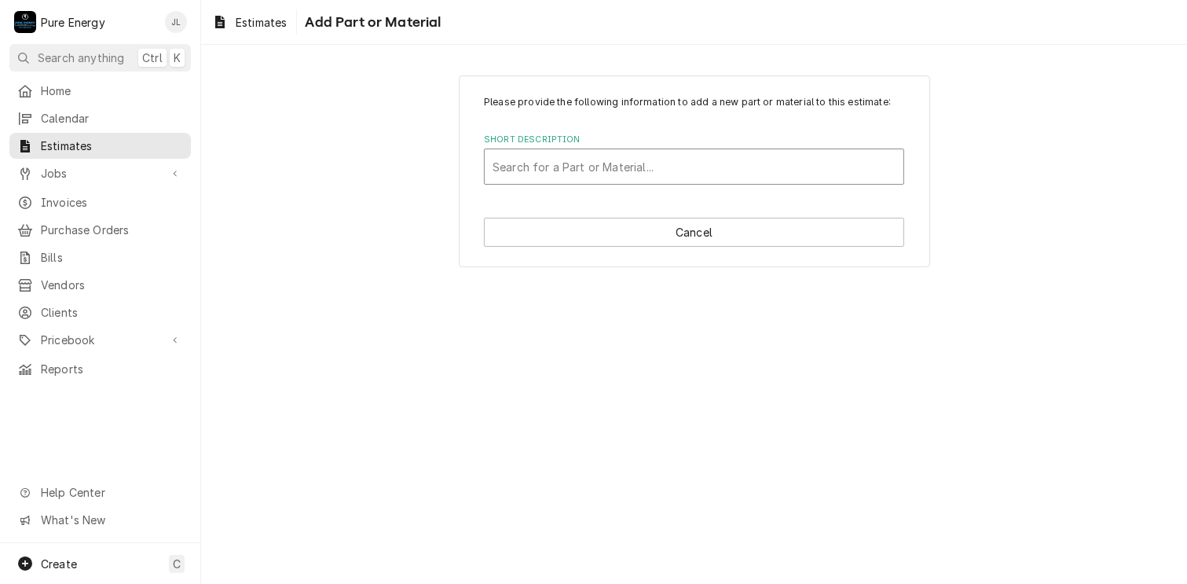
click at [600, 172] on div "Short Description" at bounding box center [694, 166] width 403 height 28
type input "Single gang weather"
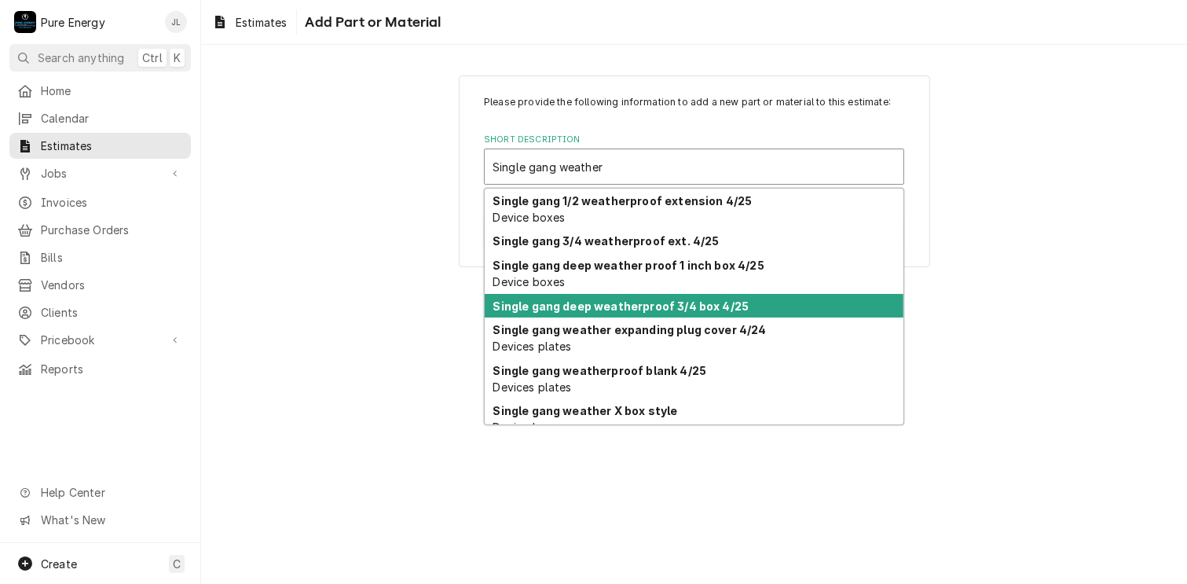
click at [603, 312] on div "Single gang deep weatherproof 3/4 box 4/25" at bounding box center [694, 306] width 419 height 24
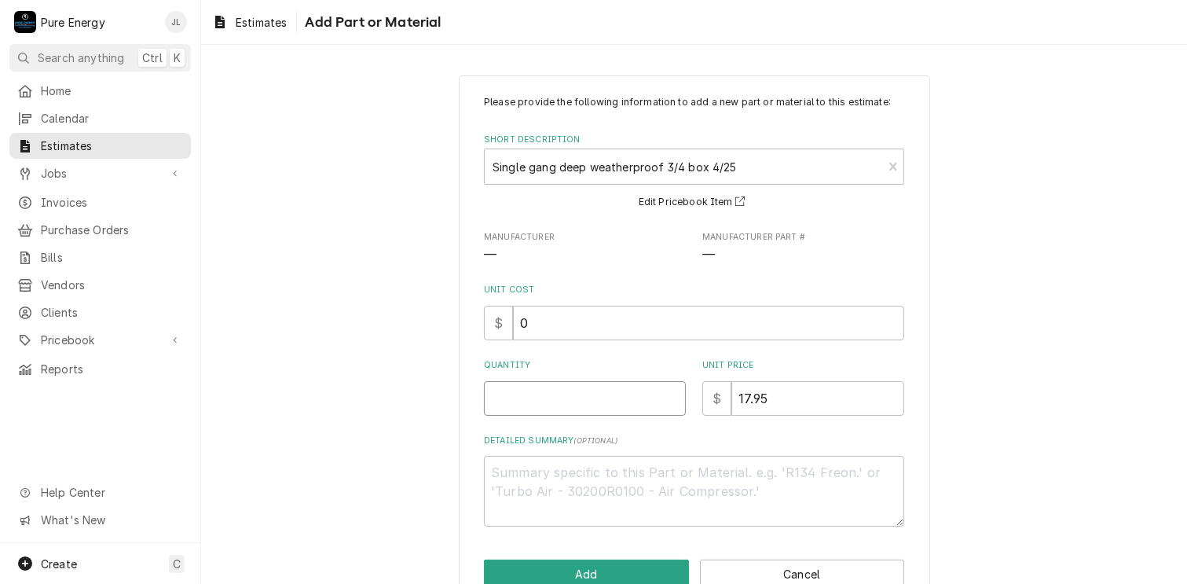
click at [581, 399] on input "Quantity" at bounding box center [585, 398] width 202 height 35
type textarea "x"
type input "1"
type textarea "x"
type input "1"
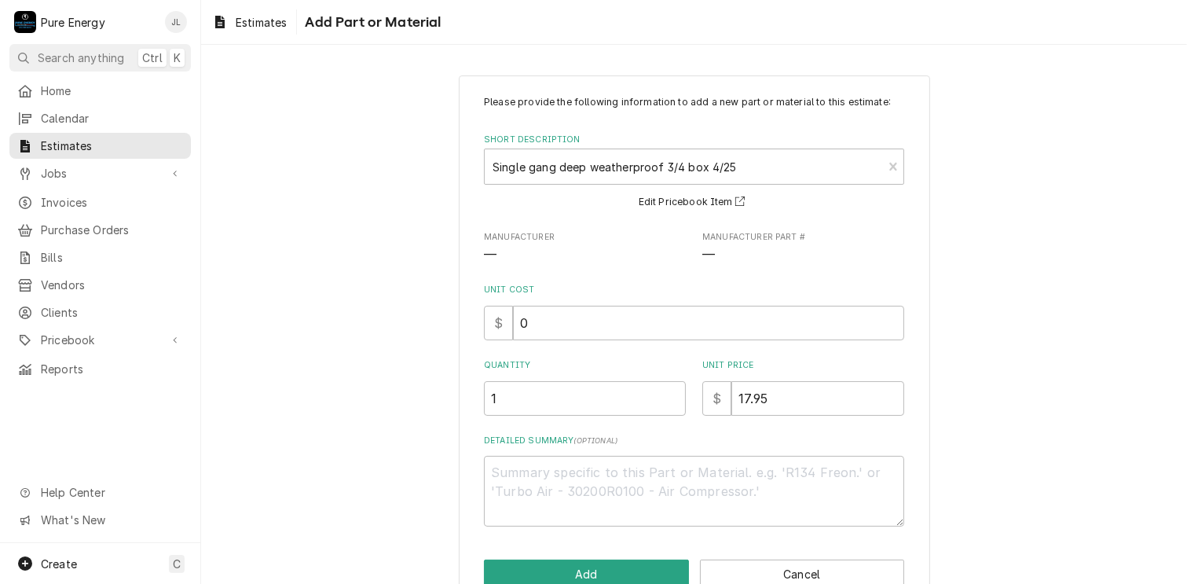
scroll to position [37, 0]
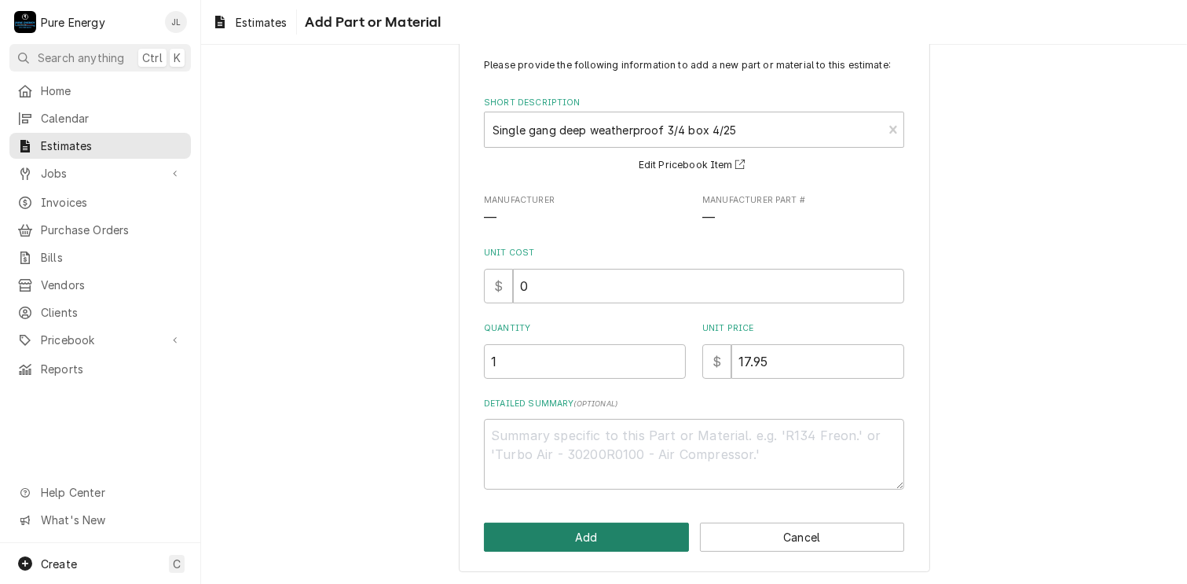
click at [628, 536] on button "Add" at bounding box center [586, 537] width 205 height 29
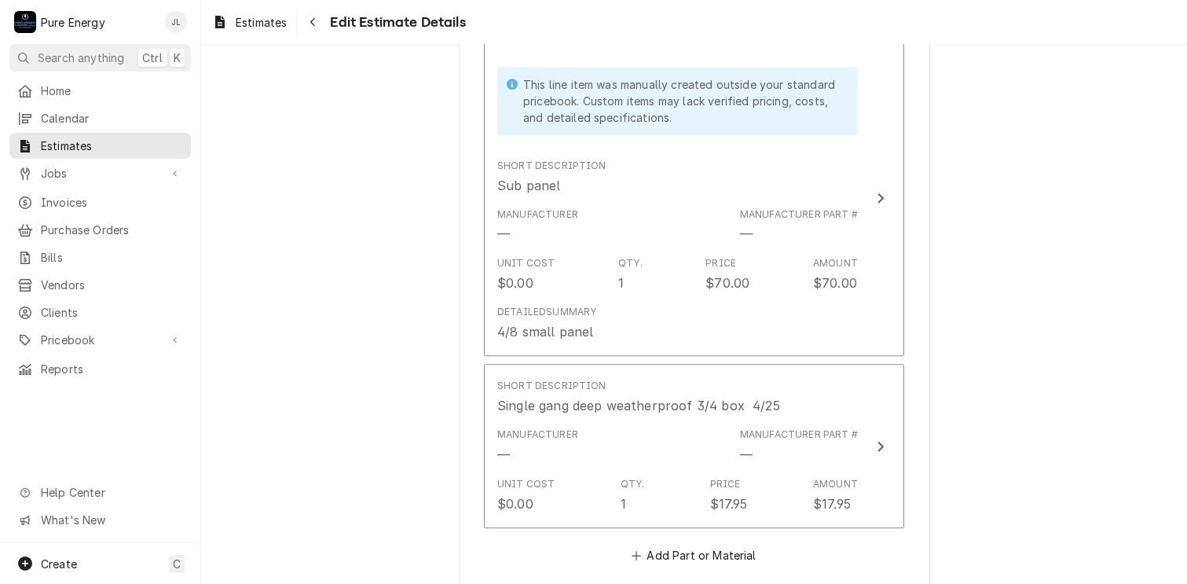
scroll to position [4065, 0]
type textarea "x"
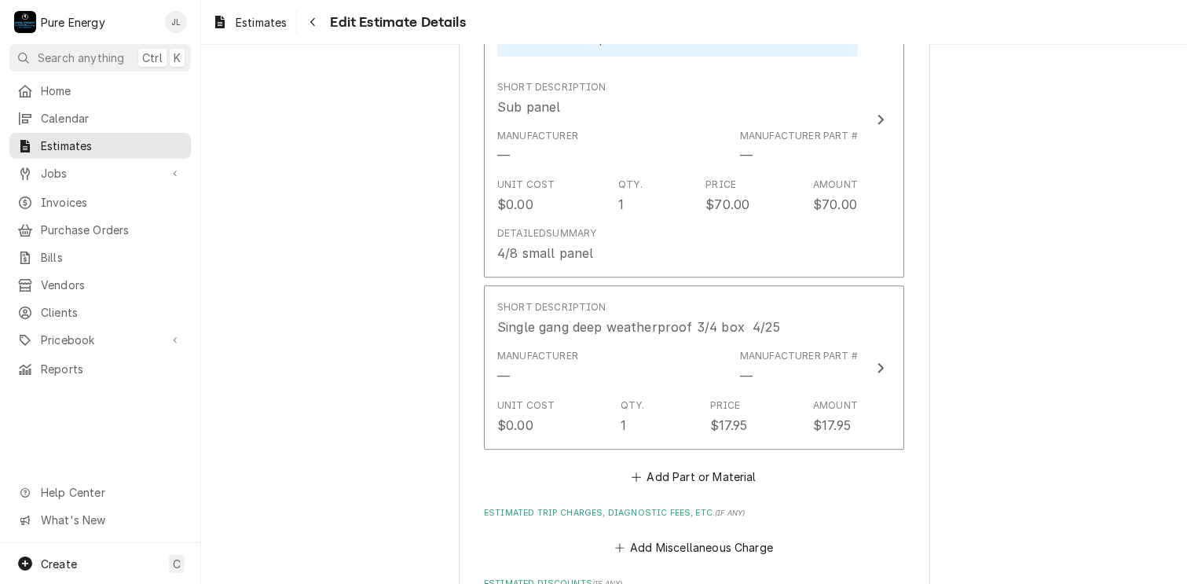
scroll to position [4222, 0]
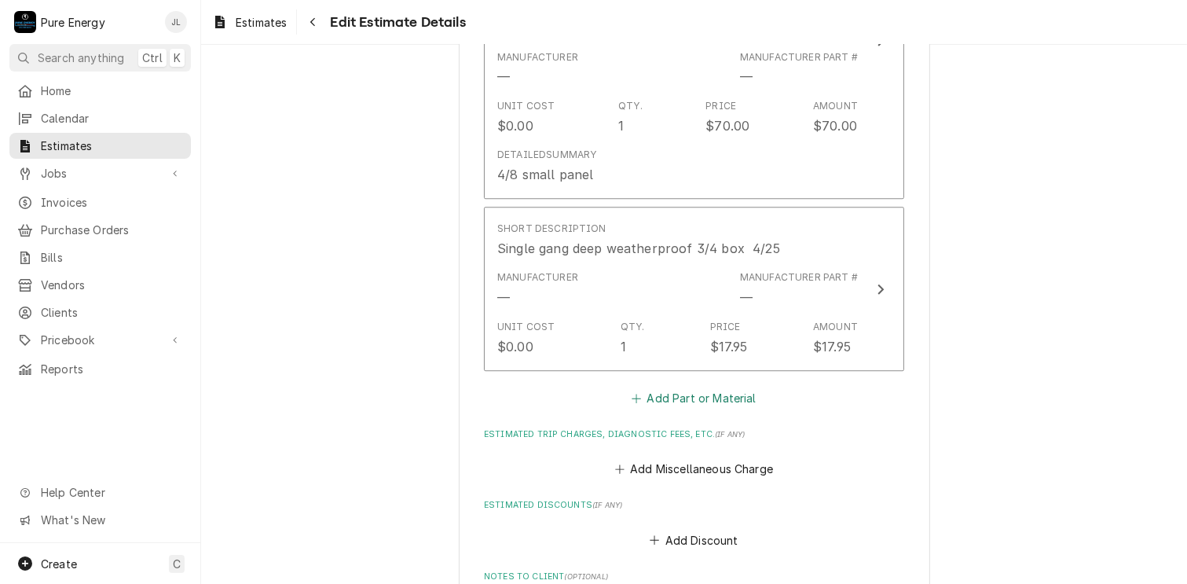
click at [688, 392] on button "Add Part or Material" at bounding box center [694, 398] width 130 height 22
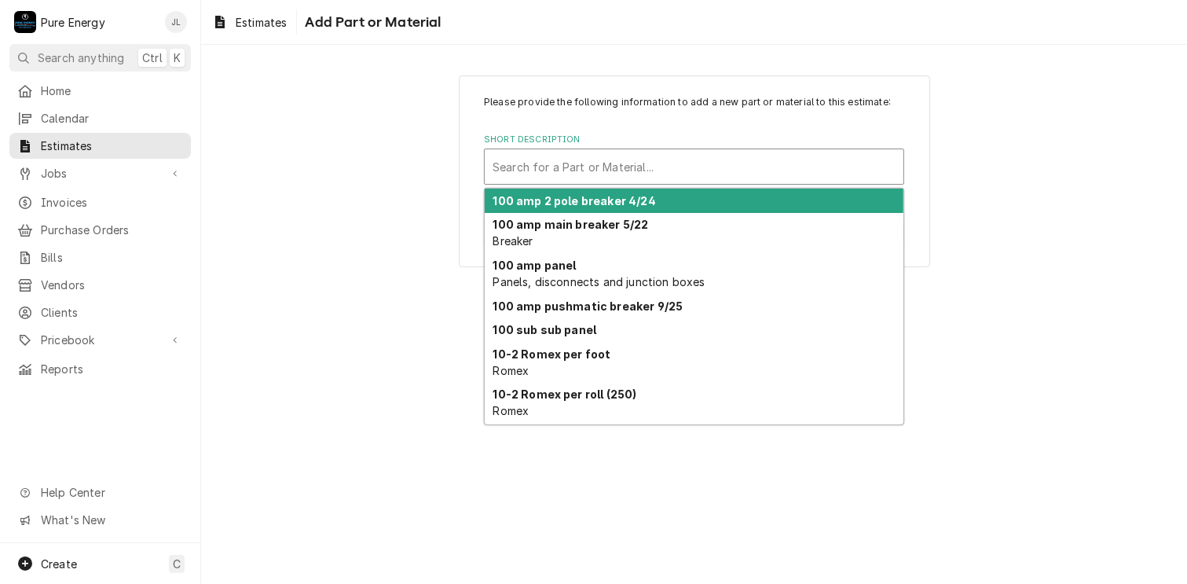
click at [574, 159] on div "Short Description" at bounding box center [694, 166] width 403 height 28
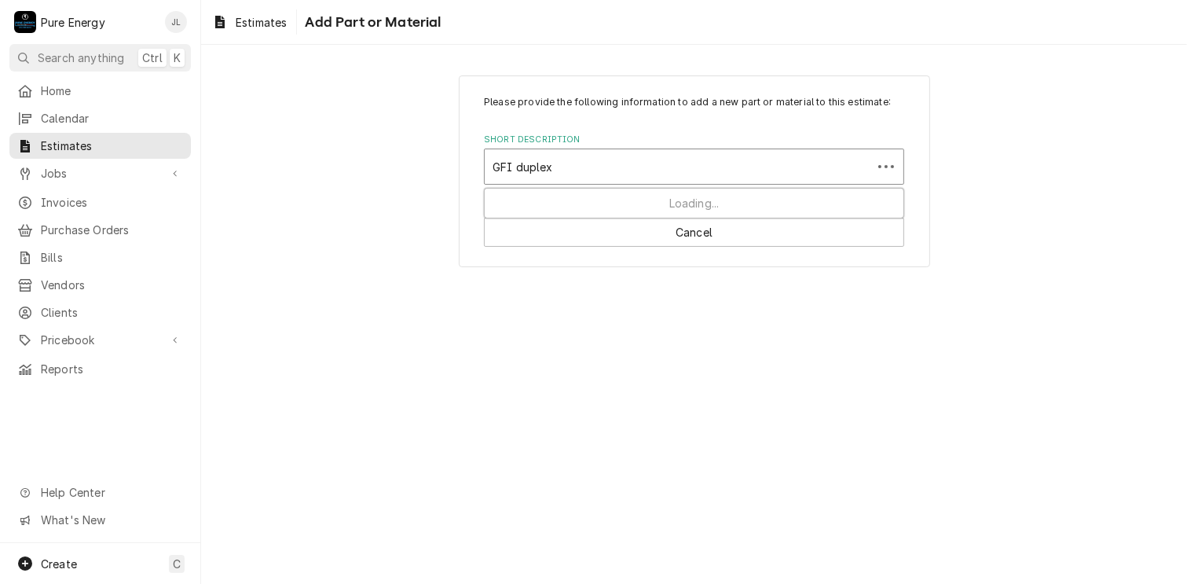
type input "GFI duplex"
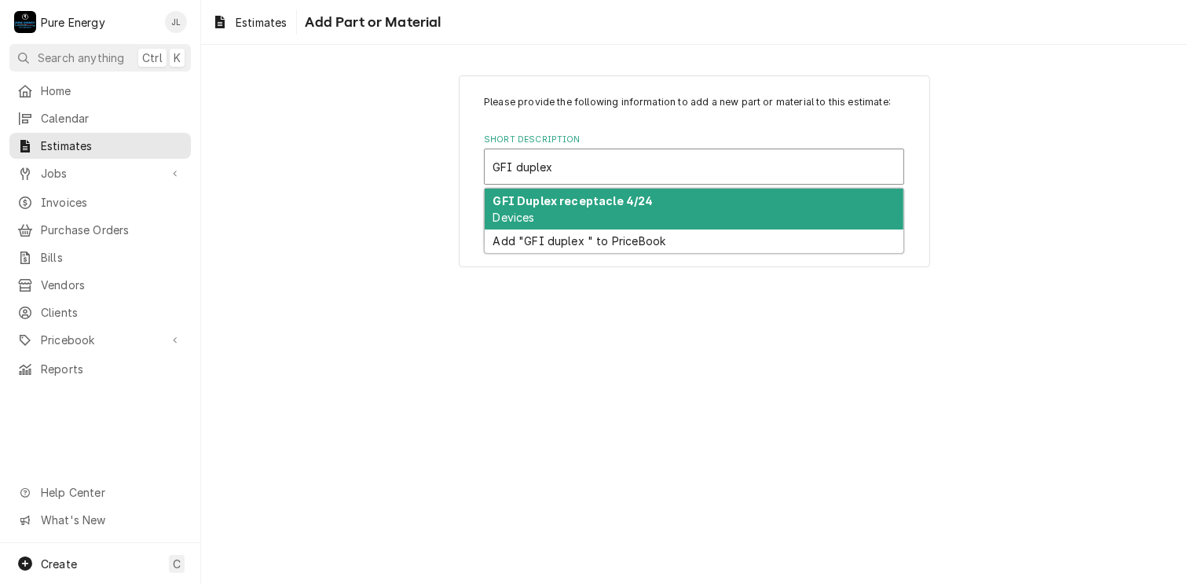
click at [565, 206] on strong "GFI Duplex receptacle 4/24" at bounding box center [573, 200] width 160 height 13
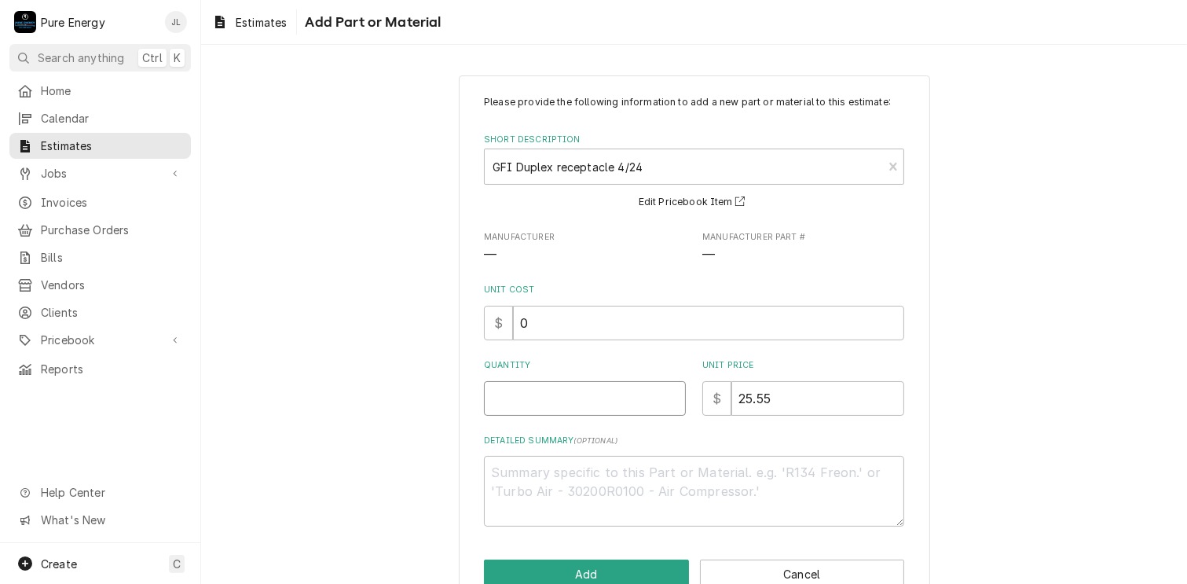
click at [531, 402] on input "Quantity" at bounding box center [585, 398] width 202 height 35
type textarea "x"
type input "1"
type textarea "x"
type input "1"
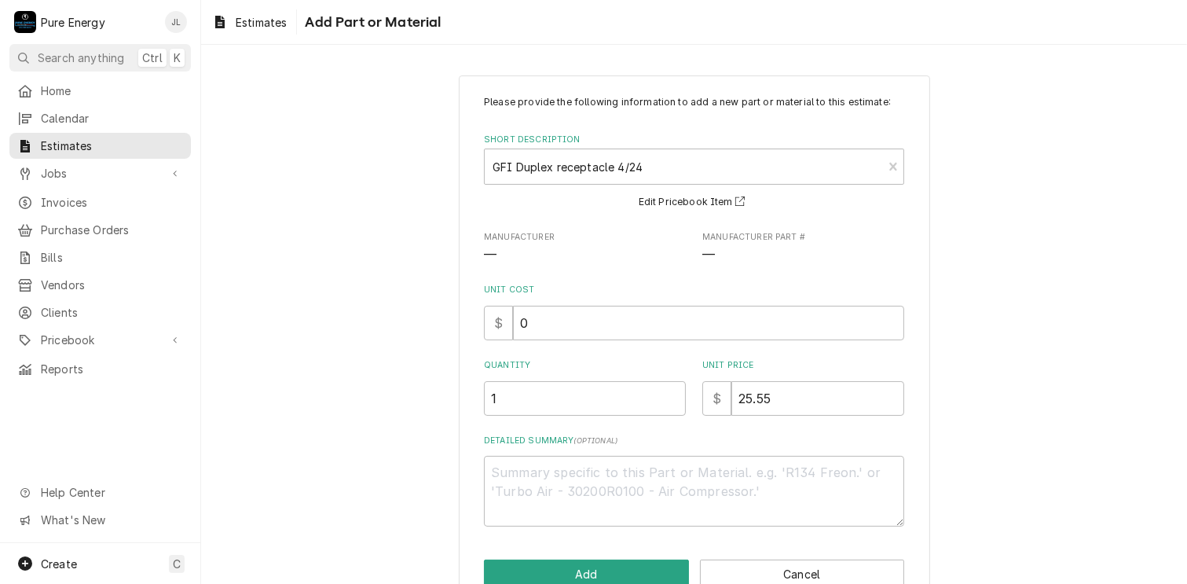
scroll to position [37, 0]
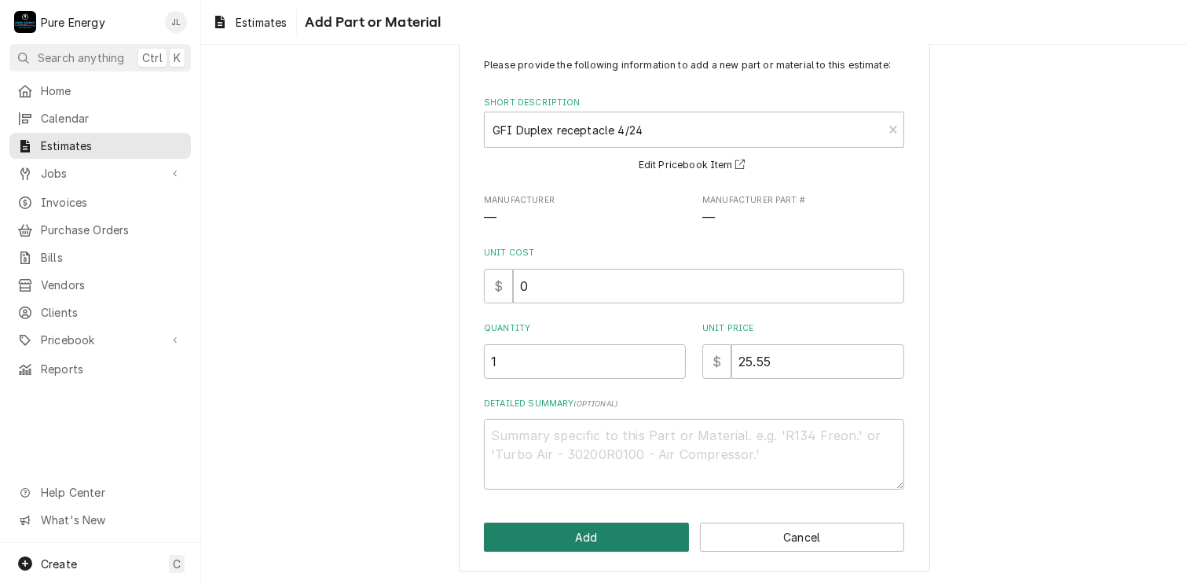
click at [599, 528] on button "Add" at bounding box center [586, 537] width 205 height 29
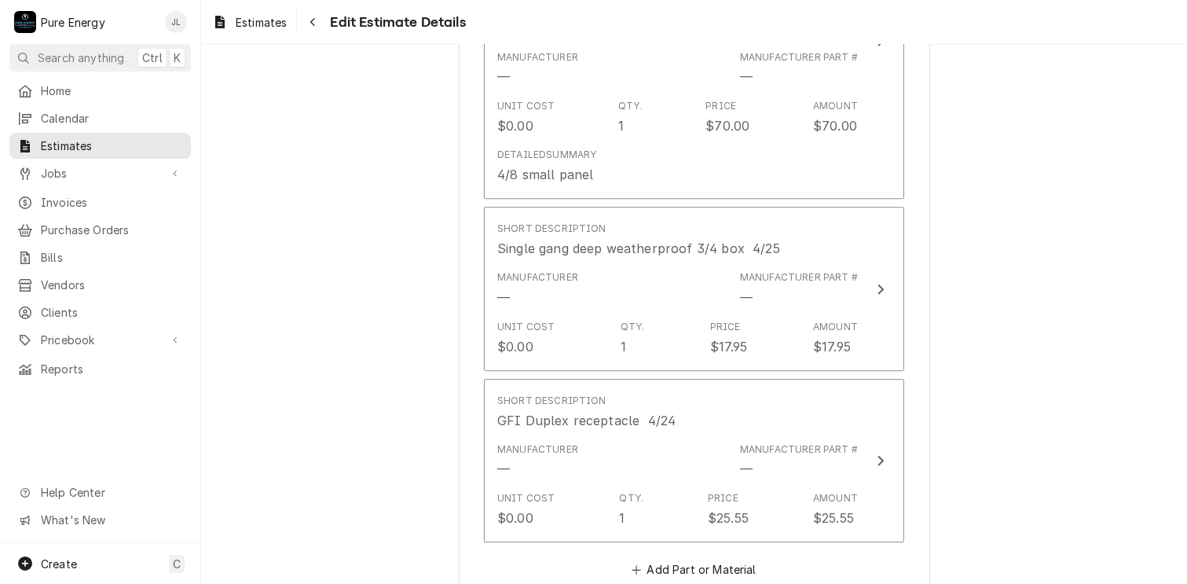
type textarea "x"
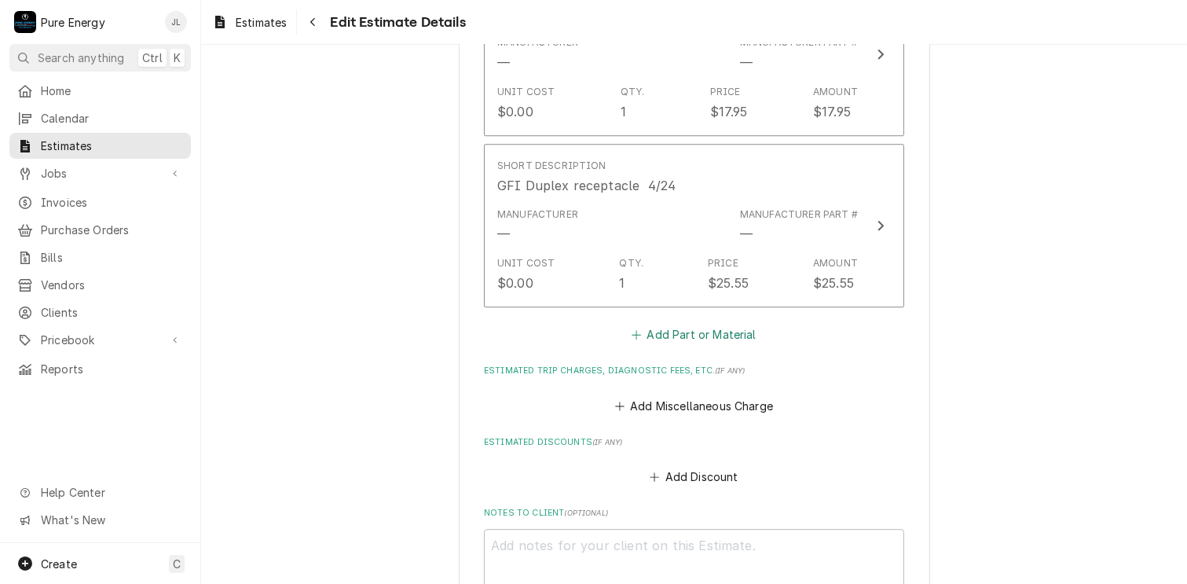
click at [672, 326] on button "Add Part or Material" at bounding box center [694, 335] width 130 height 22
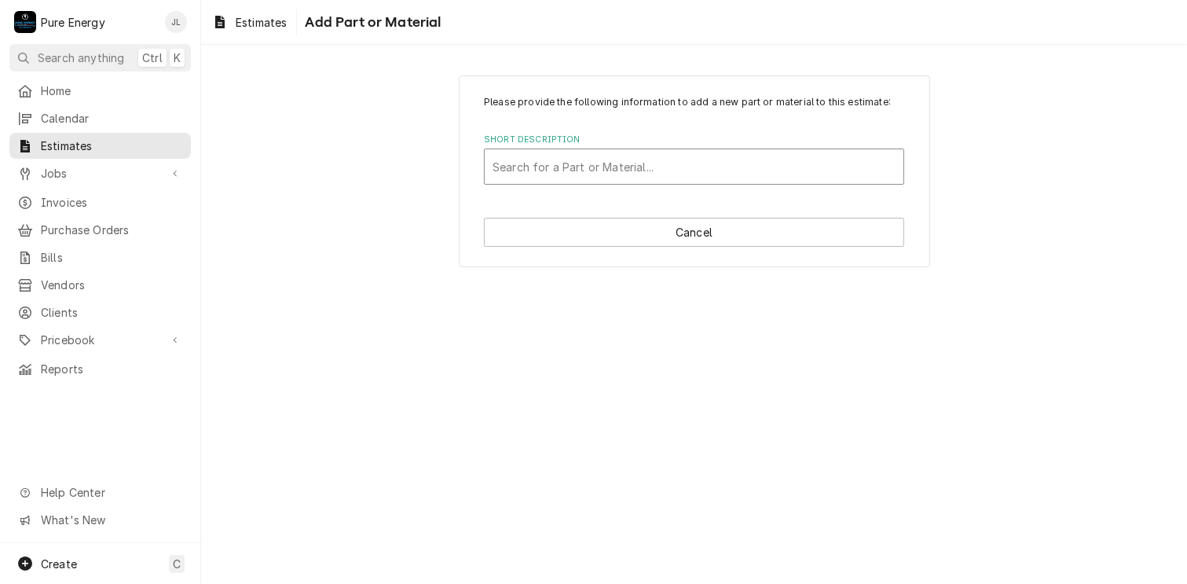
click at [603, 175] on div "Short Description" at bounding box center [694, 166] width 403 height 28
type input "Snap lid cover"
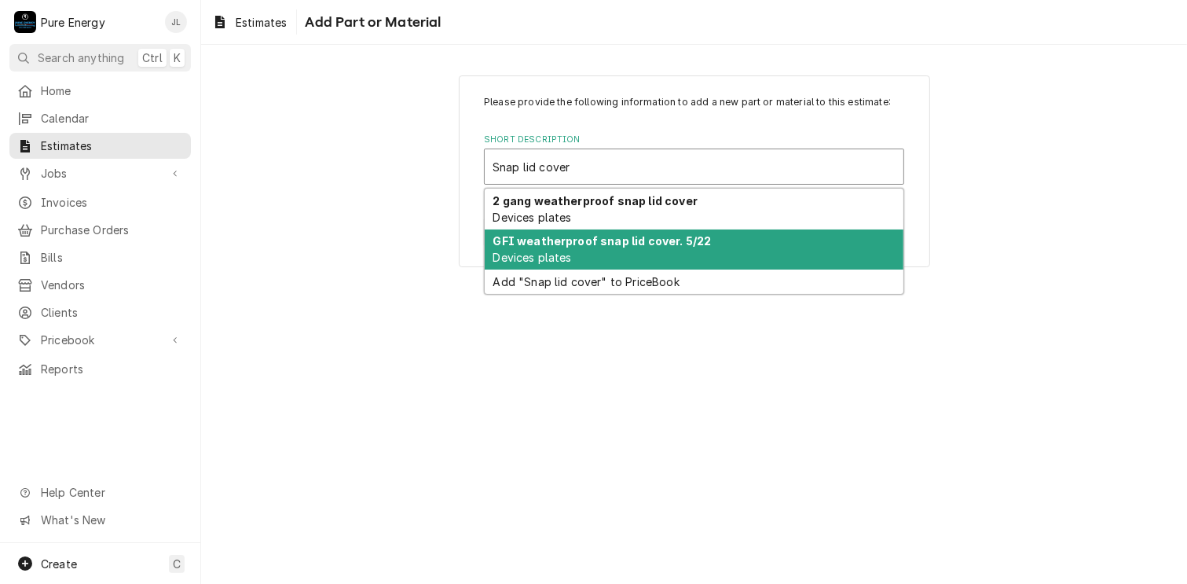
click at [603, 241] on strong "GFI weatherproof snap lid cover. 5/22" at bounding box center [602, 240] width 218 height 13
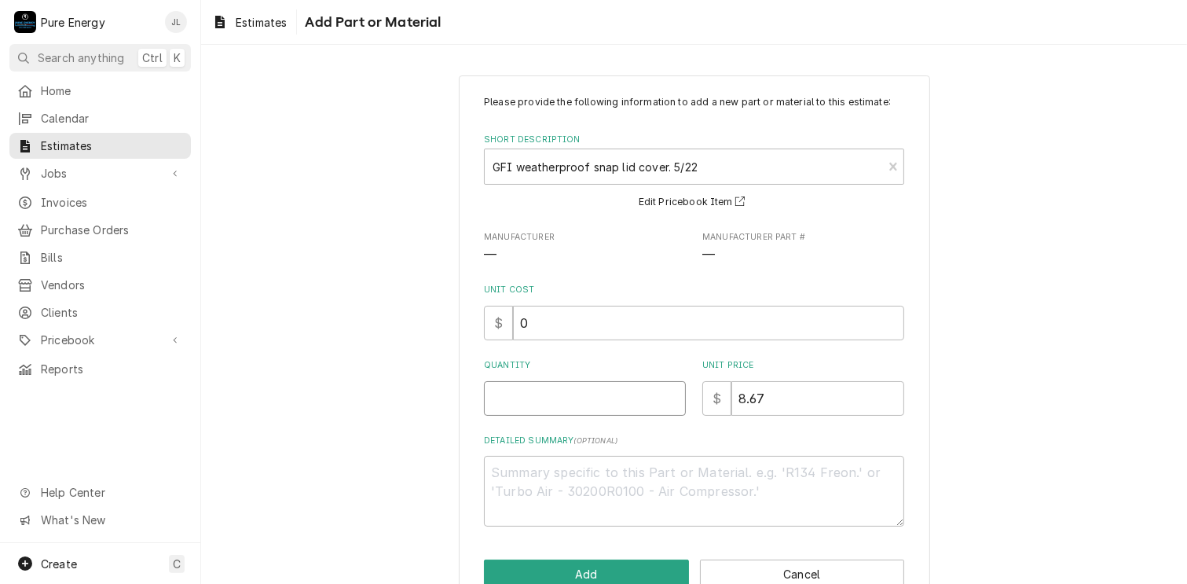
click at [530, 402] on input "Quantity" at bounding box center [585, 398] width 202 height 35
type textarea "x"
type input "1"
type textarea "x"
type input "1"
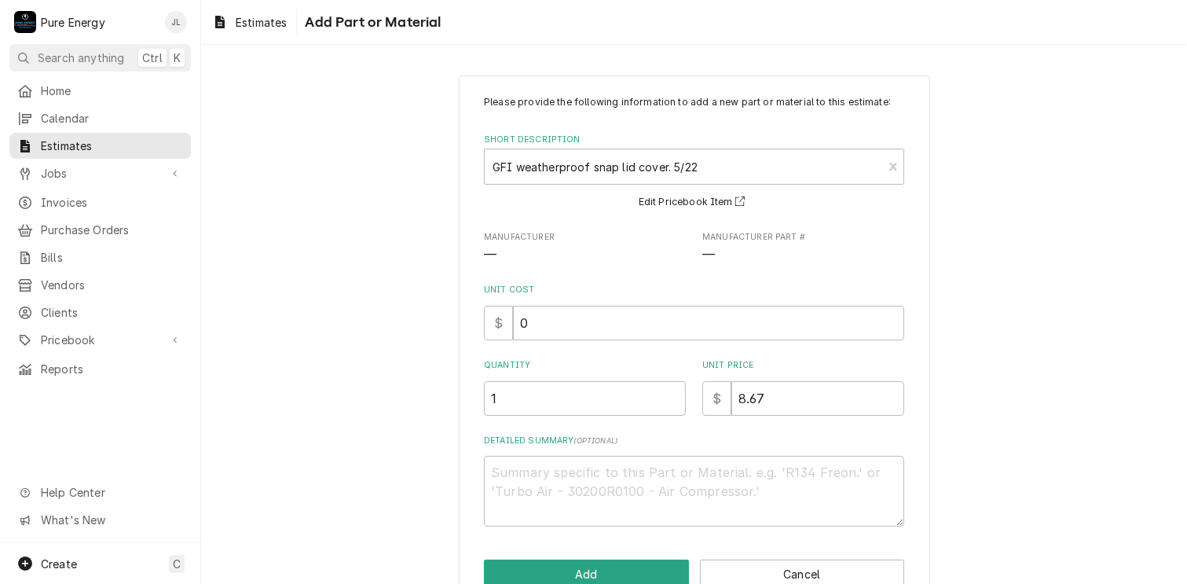
scroll to position [37, 0]
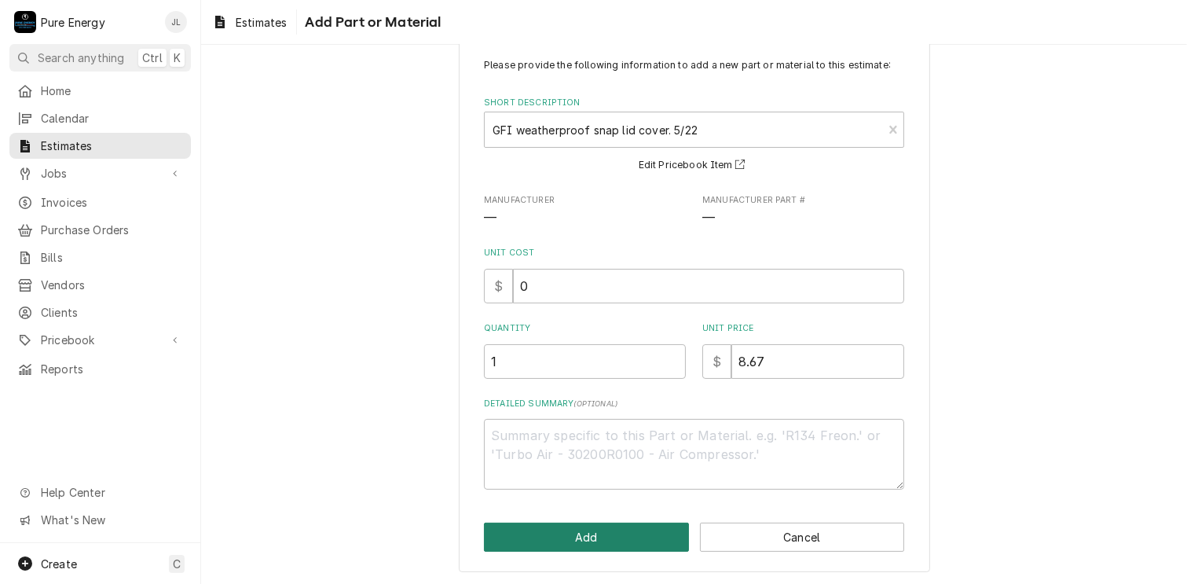
click at [599, 537] on button "Add" at bounding box center [586, 537] width 205 height 29
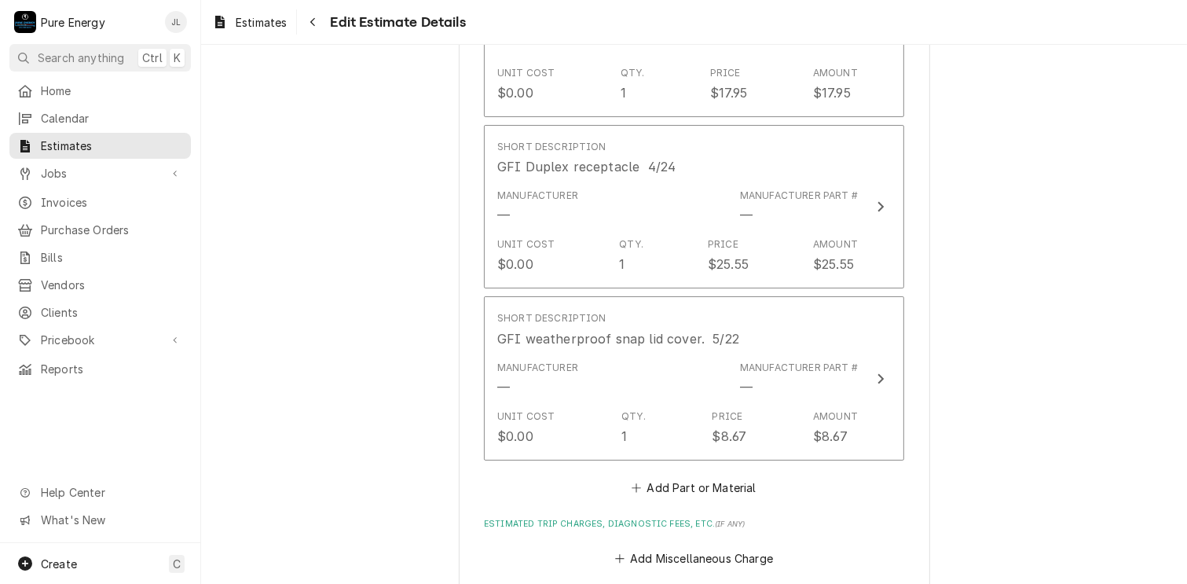
scroll to position [4457, 0]
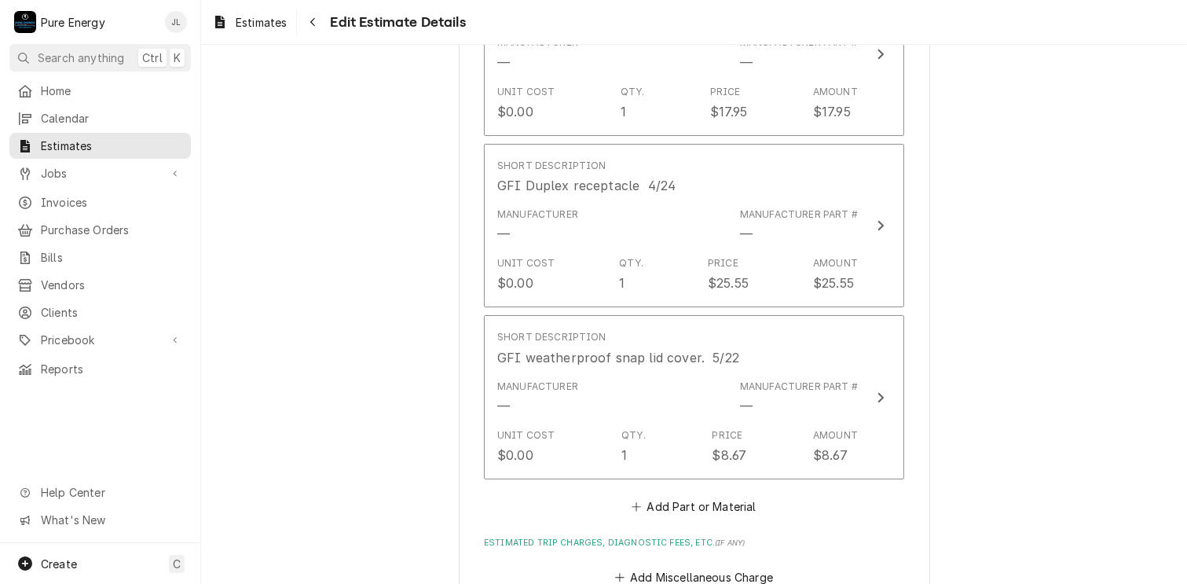
type textarea "x"
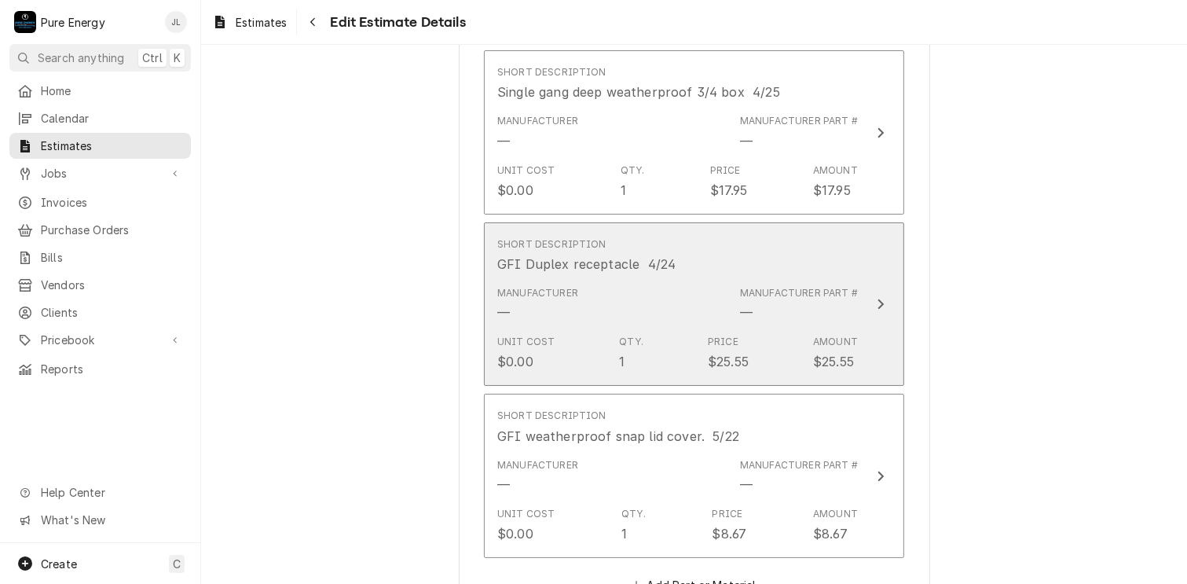
scroll to position [4692, 0]
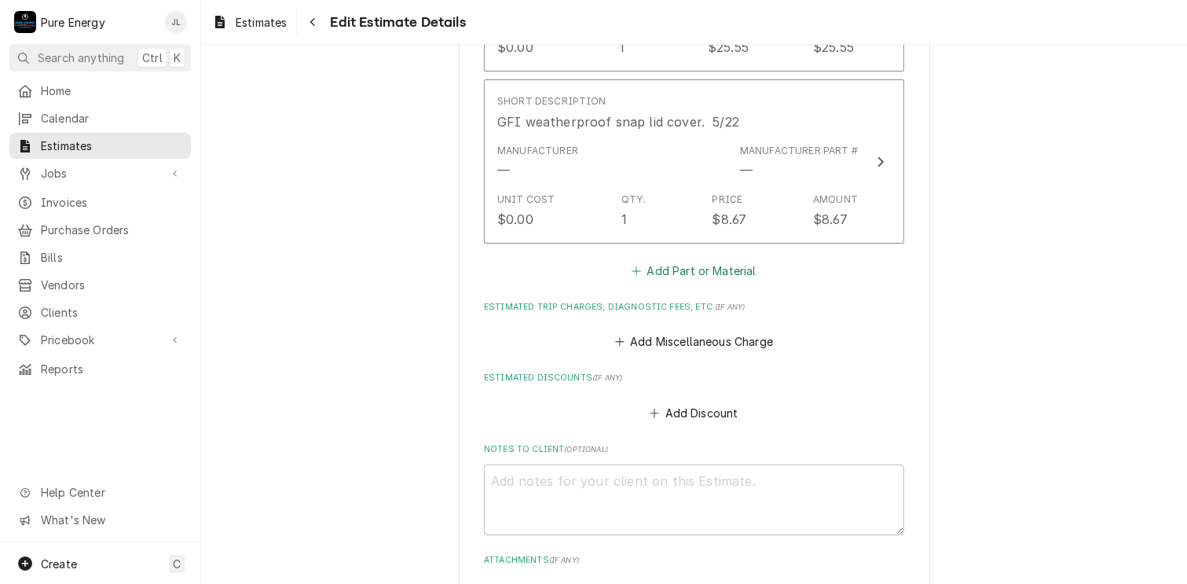
click at [688, 263] on button "Add Part or Material" at bounding box center [694, 270] width 130 height 22
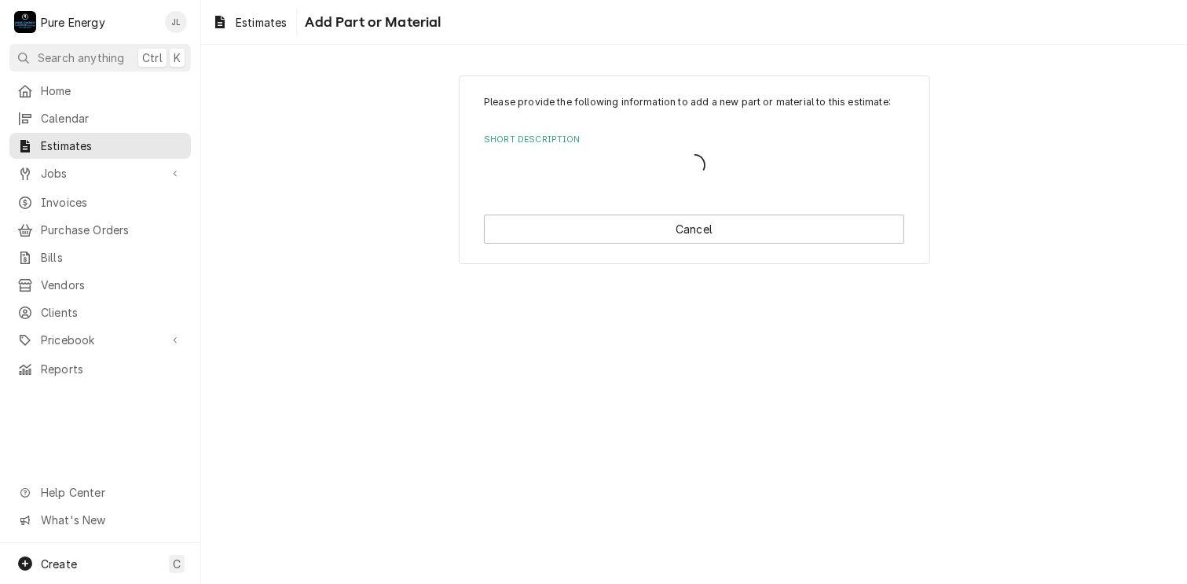
click at [688, 261] on div "Please provide the following information to add a new part or material to this …" at bounding box center [694, 169] width 471 height 189
click at [688, 261] on div "Please provide the following information to add a new part or material to this …" at bounding box center [694, 171] width 471 height 192
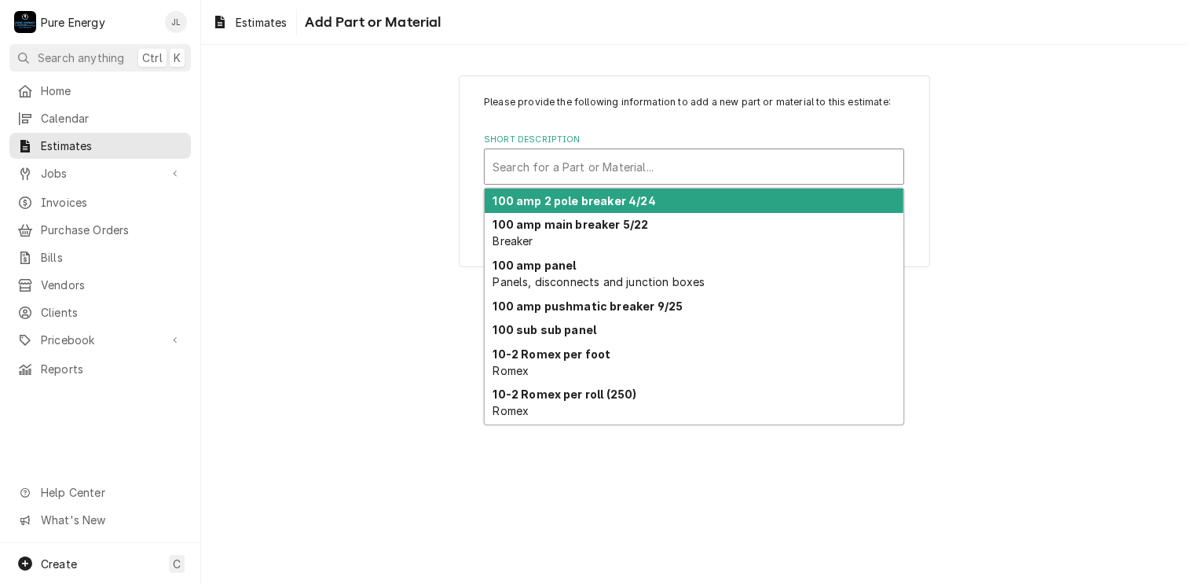
click at [565, 169] on div "Short Description" at bounding box center [694, 166] width 403 height 28
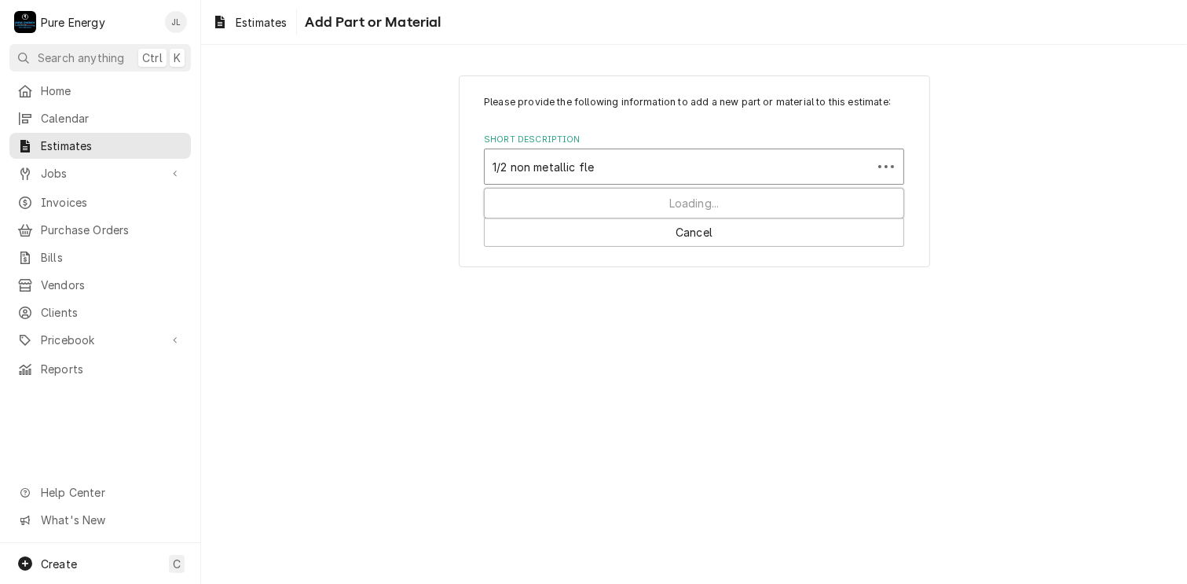
type input "1/2 non metallic flex"
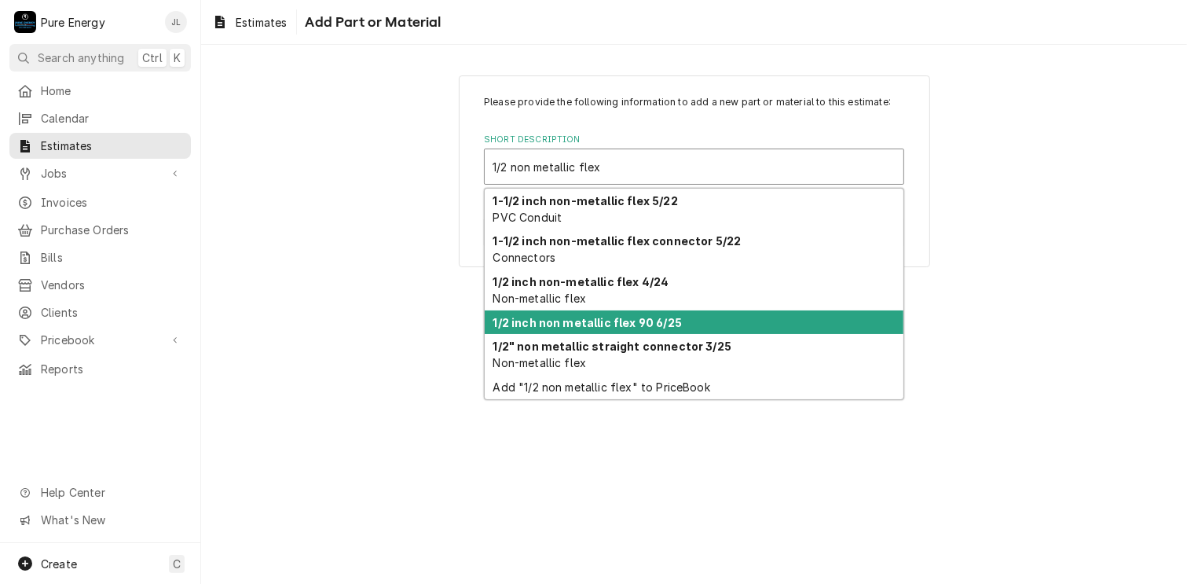
click at [567, 322] on strong "1/2 inch non metallic flex 90 6/25" at bounding box center [587, 322] width 189 height 13
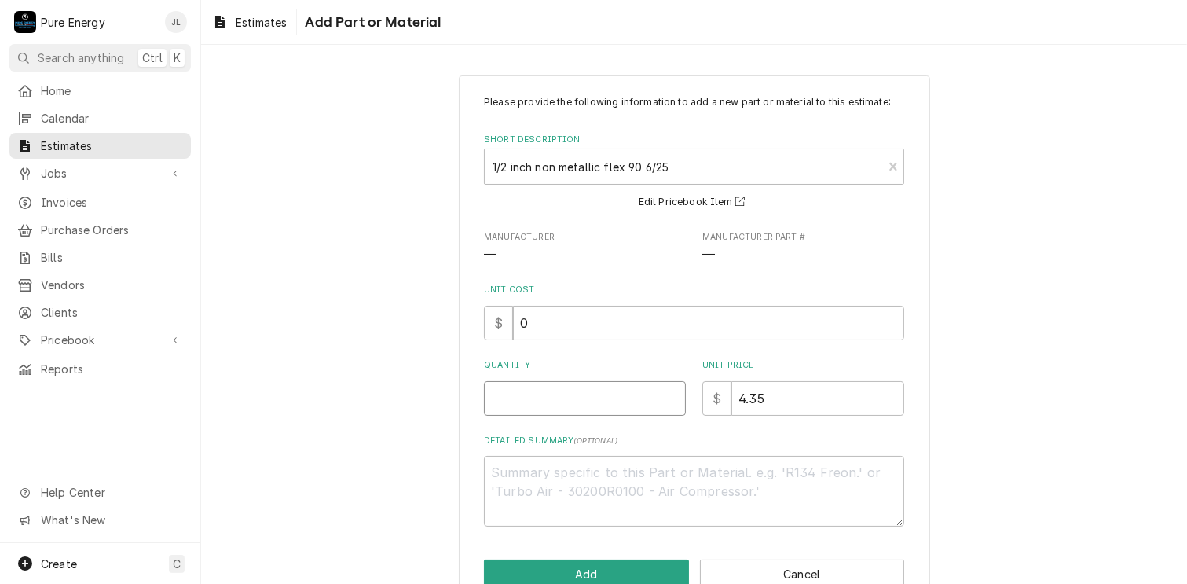
click at [587, 409] on input "Quantity" at bounding box center [585, 398] width 202 height 35
type textarea "x"
type input "1"
type textarea "x"
type input "1"
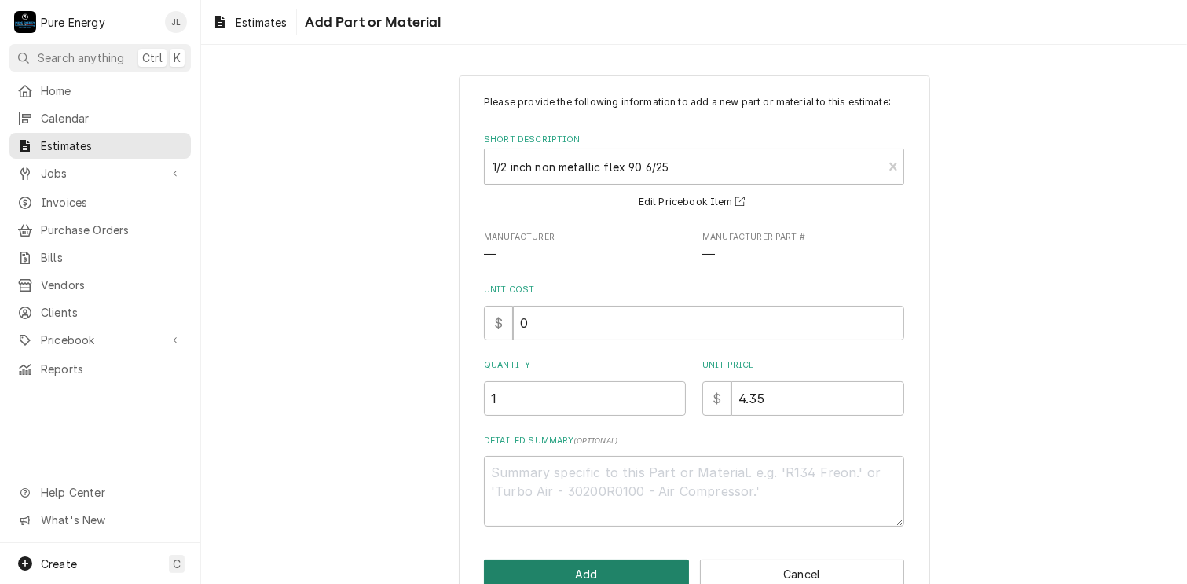
click at [602, 567] on button "Add" at bounding box center [586, 573] width 205 height 29
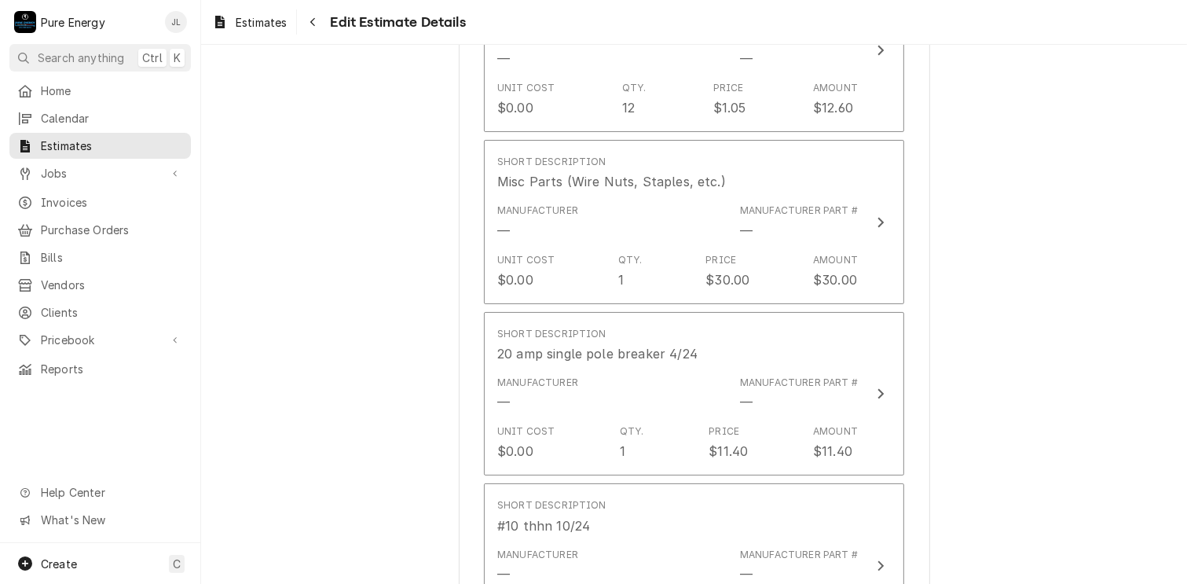
scroll to position [3199, 0]
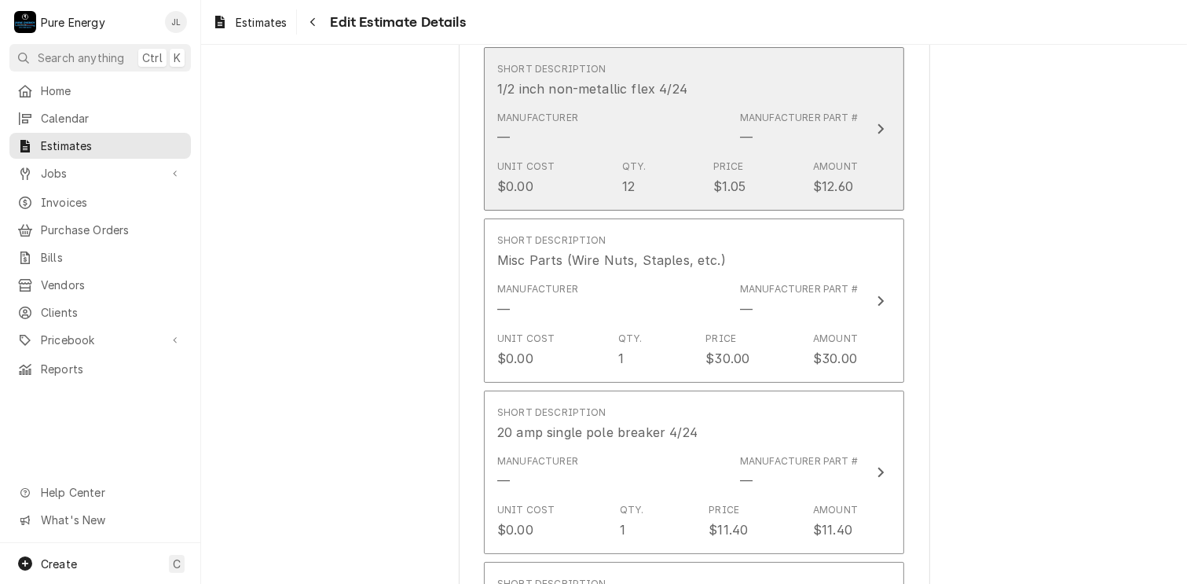
click at [676, 115] on div "Manufacturer — Manufacturer Part # —" at bounding box center [677, 129] width 361 height 49
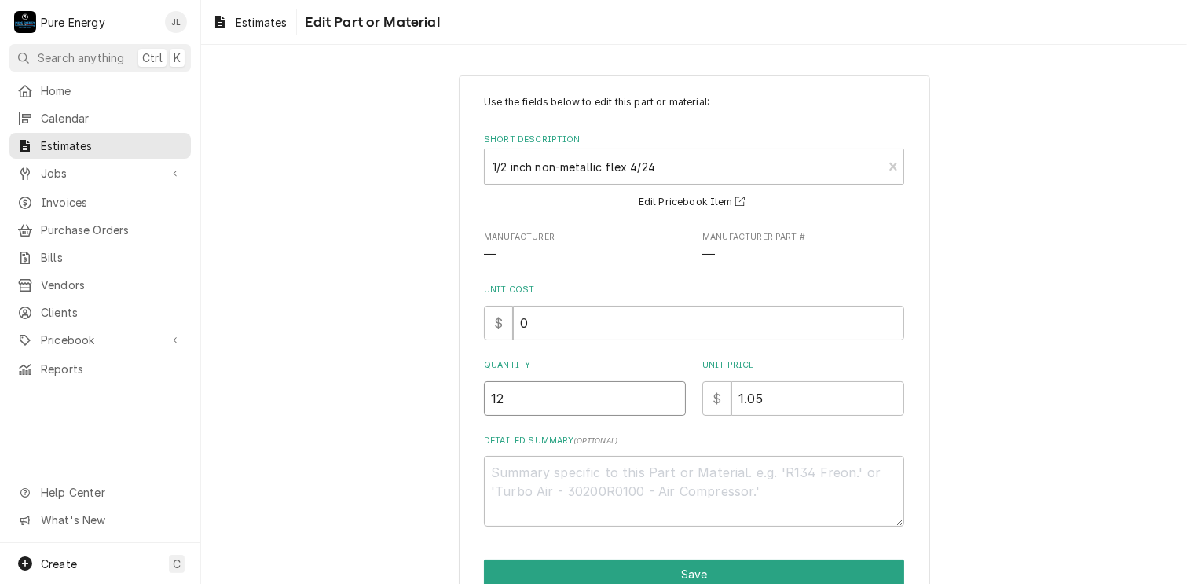
click at [527, 396] on input "12" at bounding box center [585, 398] width 202 height 35
type textarea "x"
type input "1"
type textarea "x"
type input "16"
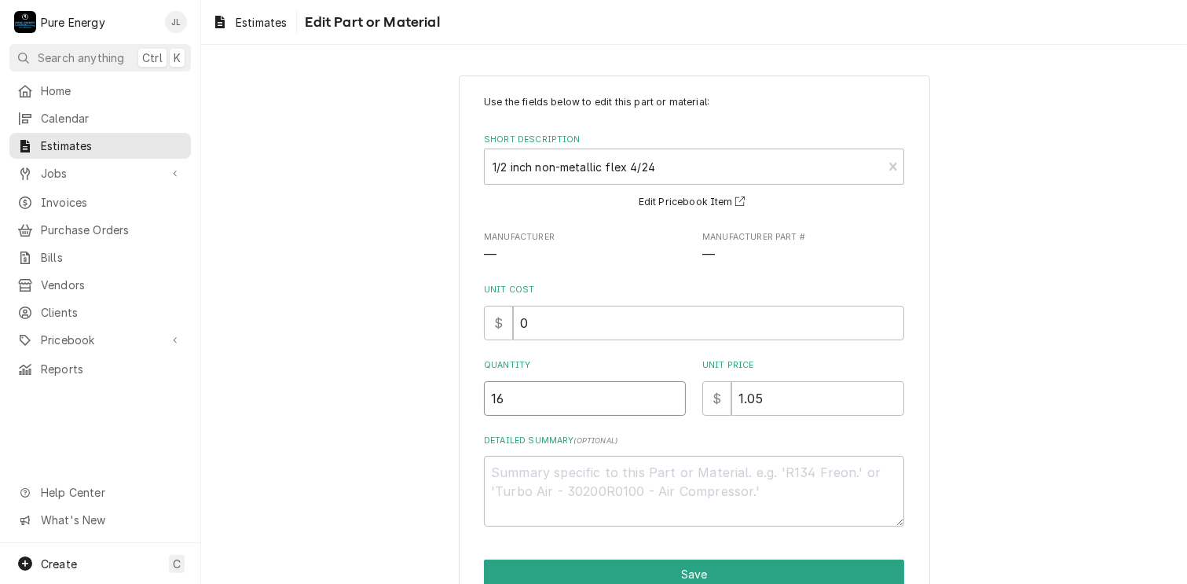
type textarea "x"
type input "16"
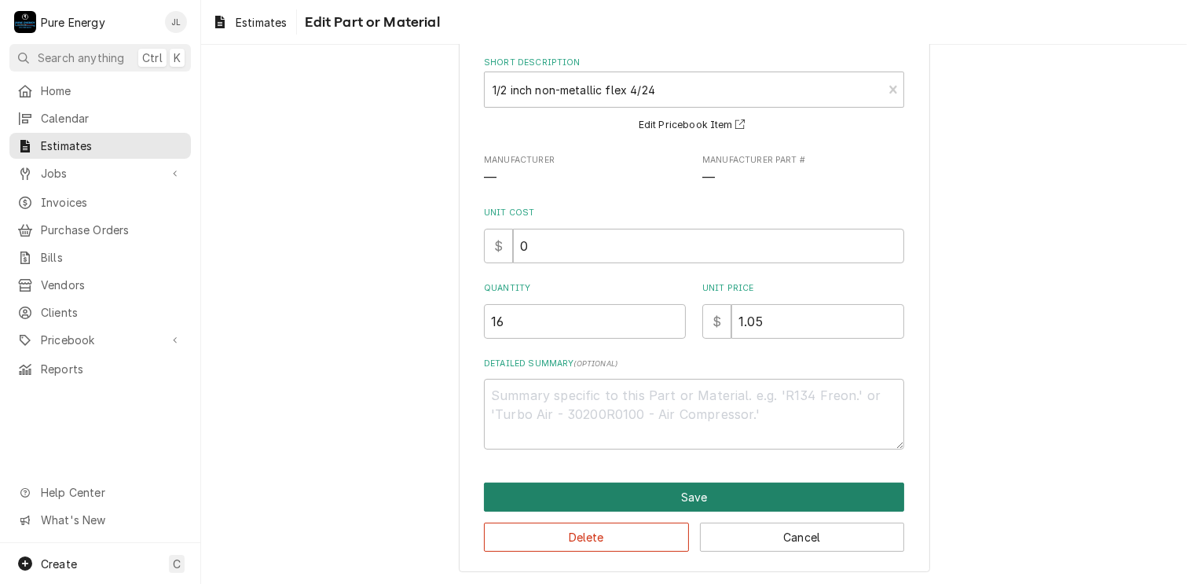
click at [673, 499] on button "Save" at bounding box center [694, 496] width 420 height 29
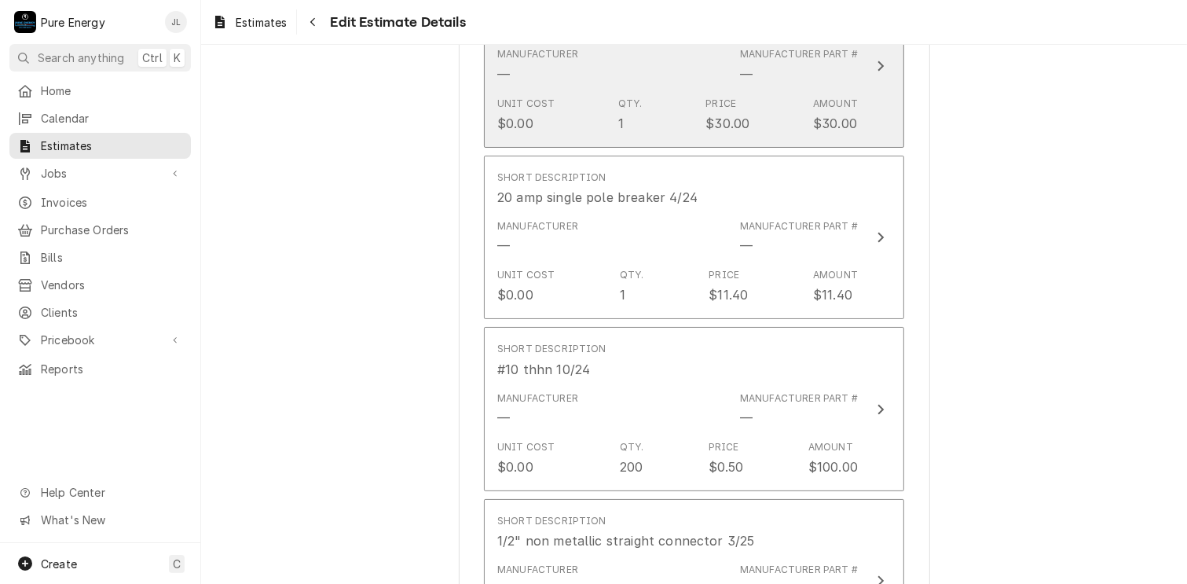
scroll to position [3670, 0]
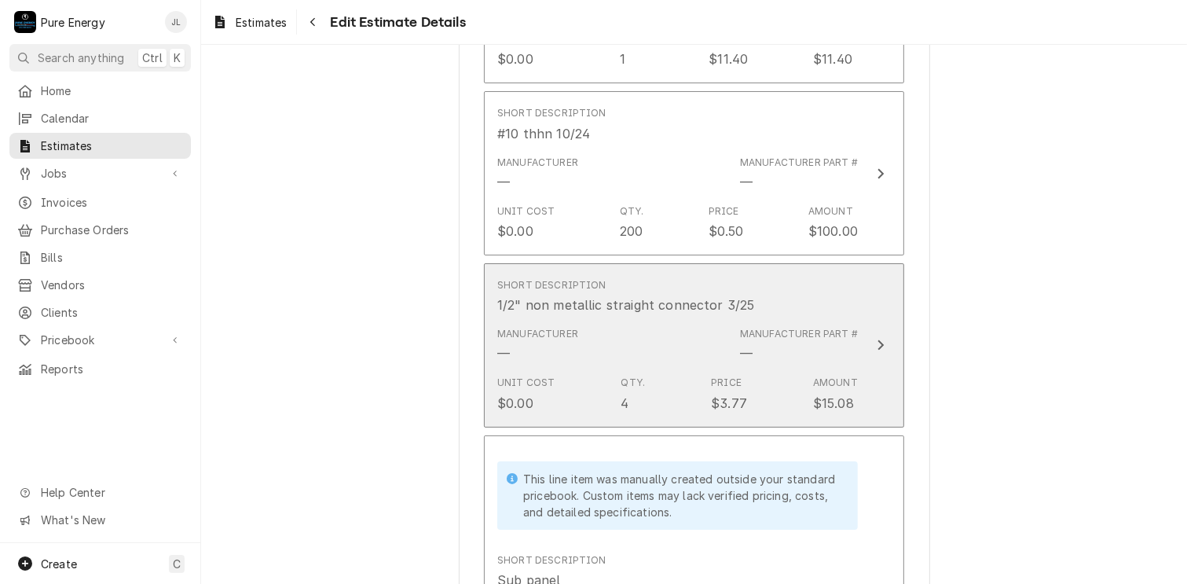
click at [663, 336] on div "Manufacturer — Manufacturer Part # —" at bounding box center [677, 345] width 361 height 49
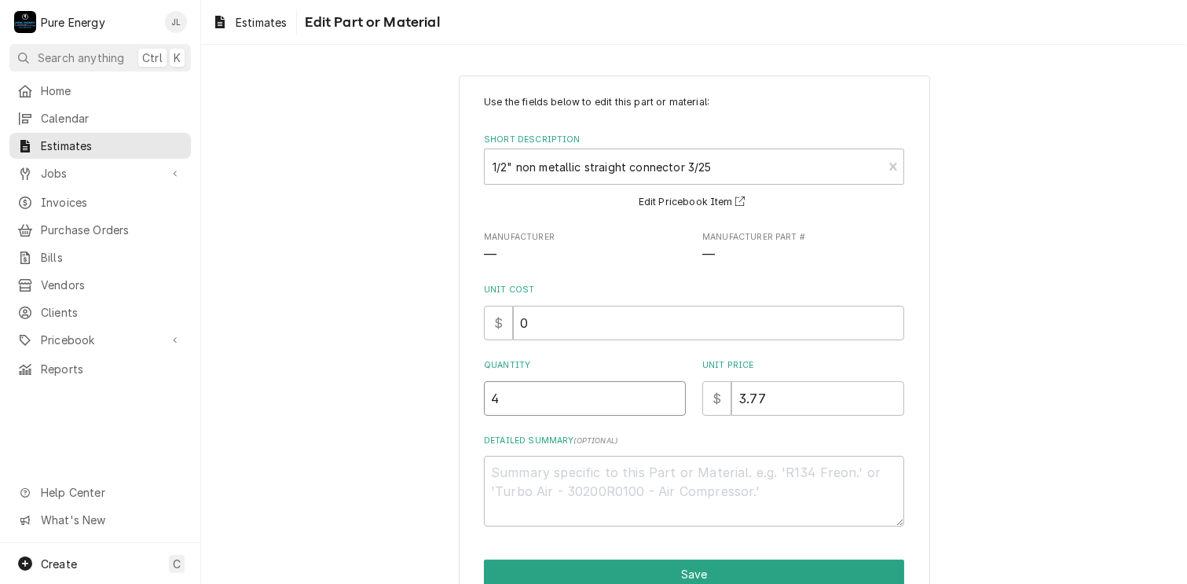
click at [535, 402] on input "4" at bounding box center [585, 398] width 202 height 35
type textarea "x"
type input "5"
type textarea "x"
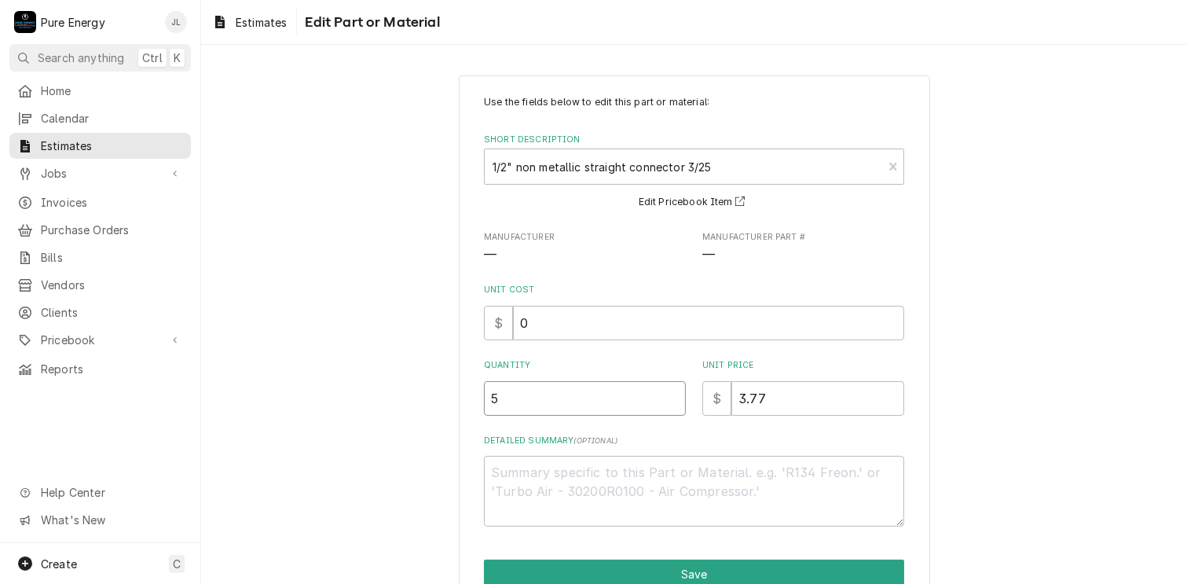
type input "5"
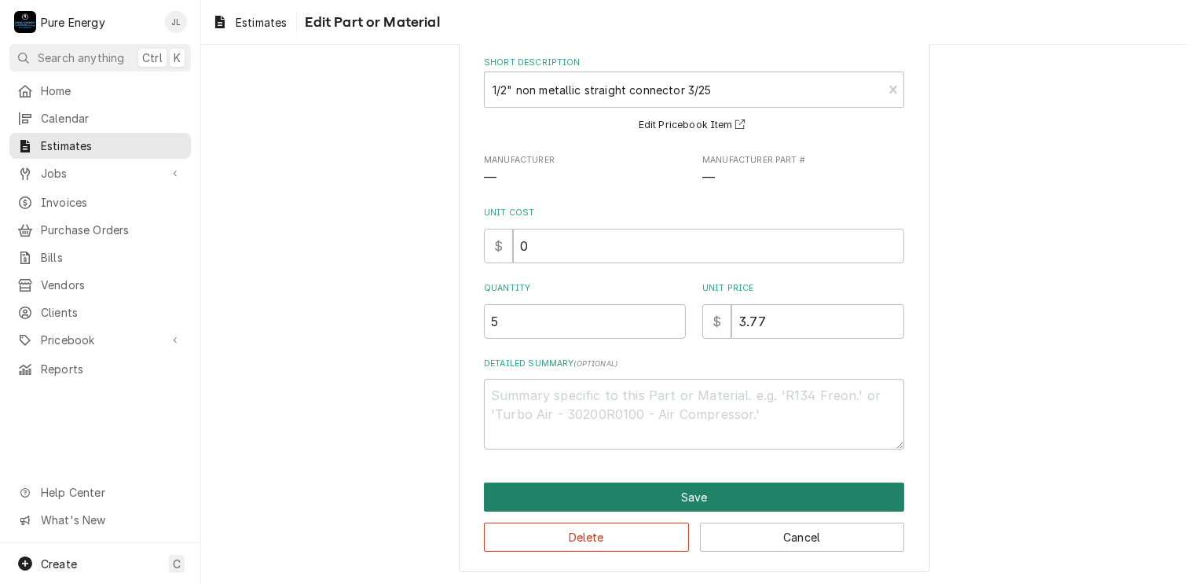
click at [656, 490] on button "Save" at bounding box center [694, 496] width 420 height 29
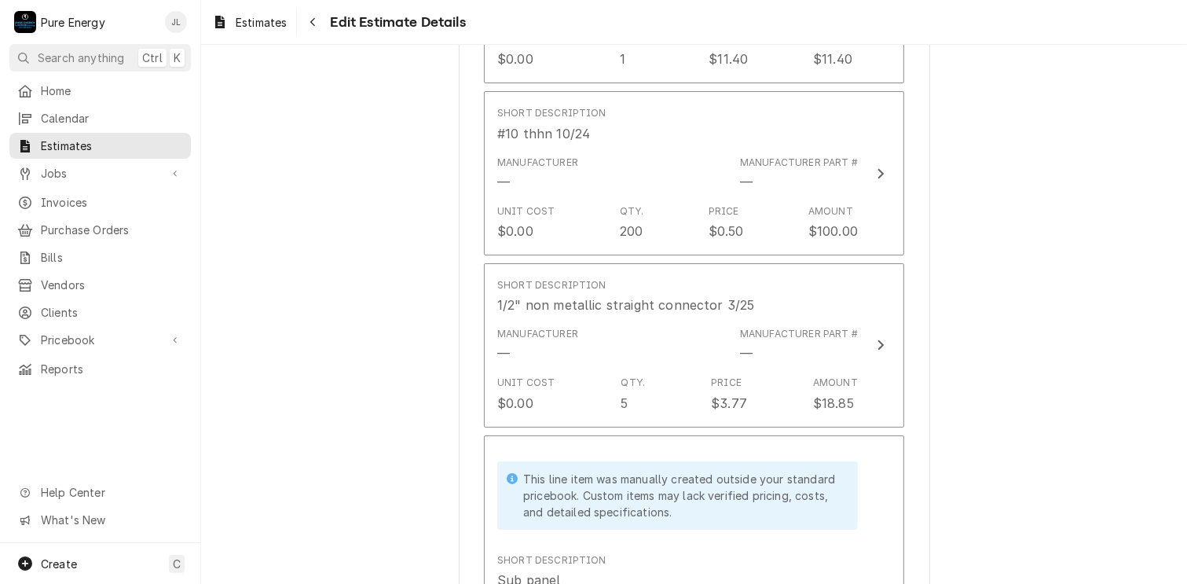
scroll to position [3670, 0]
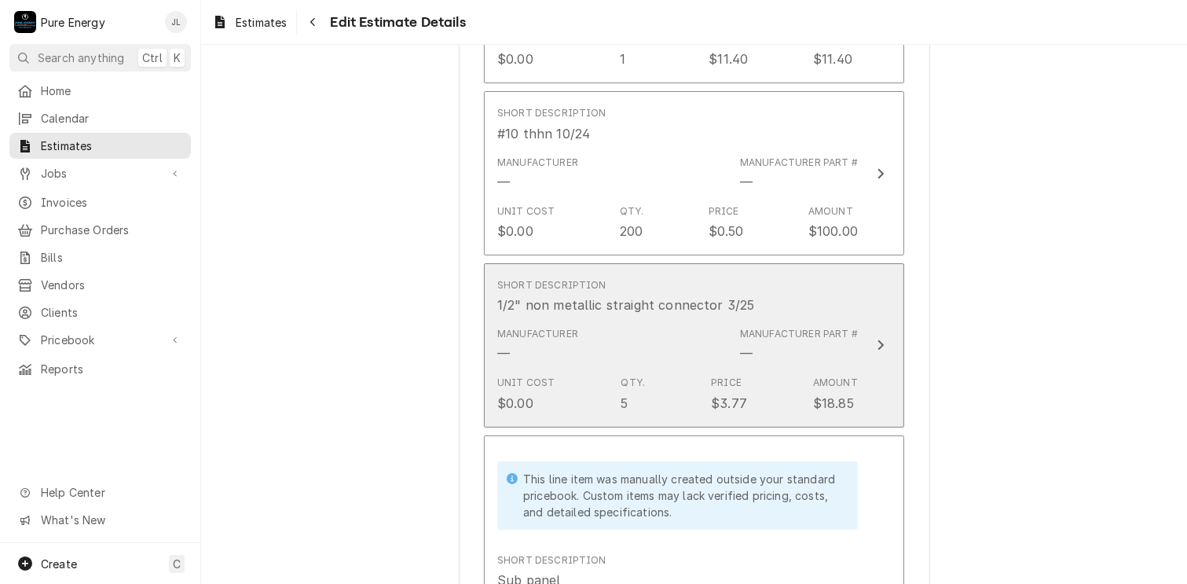
type textarea "x"
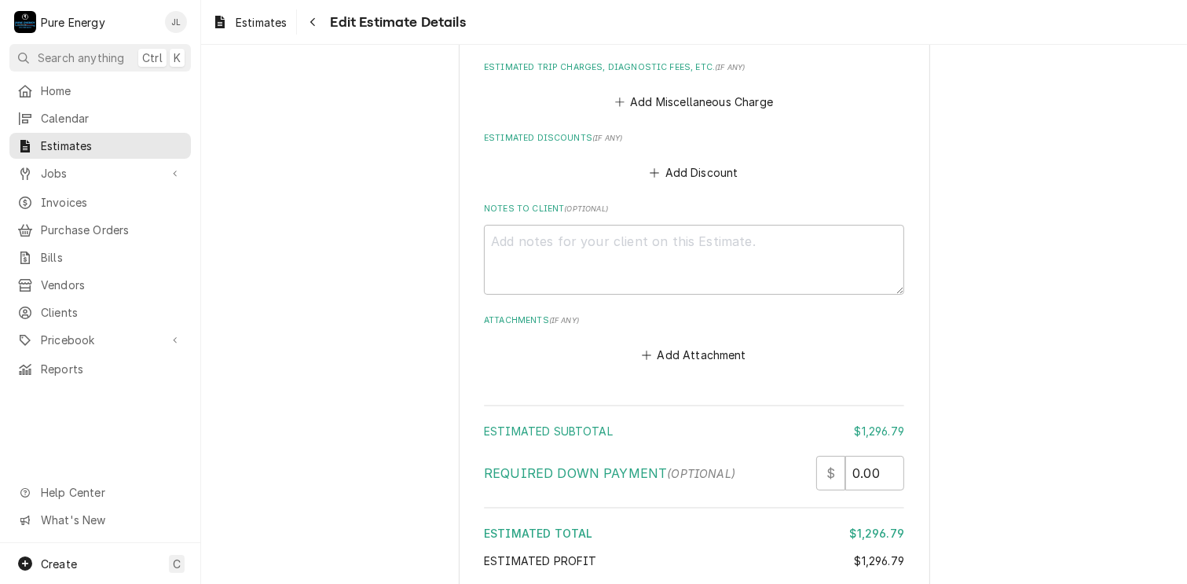
scroll to position [4947, 0]
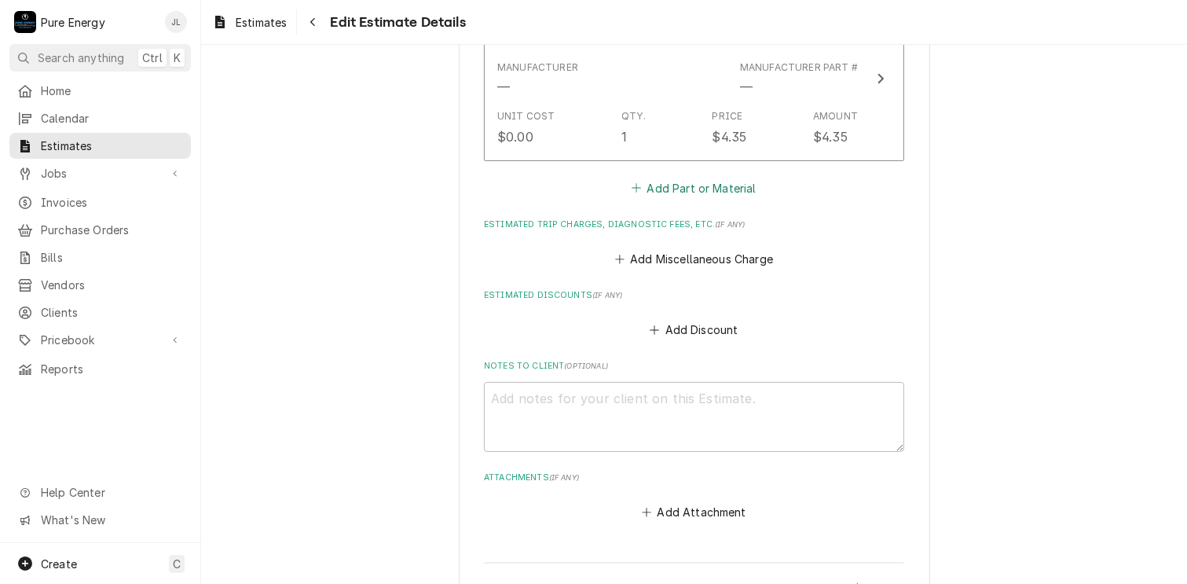
click at [718, 177] on button "Add Part or Material" at bounding box center [694, 188] width 130 height 22
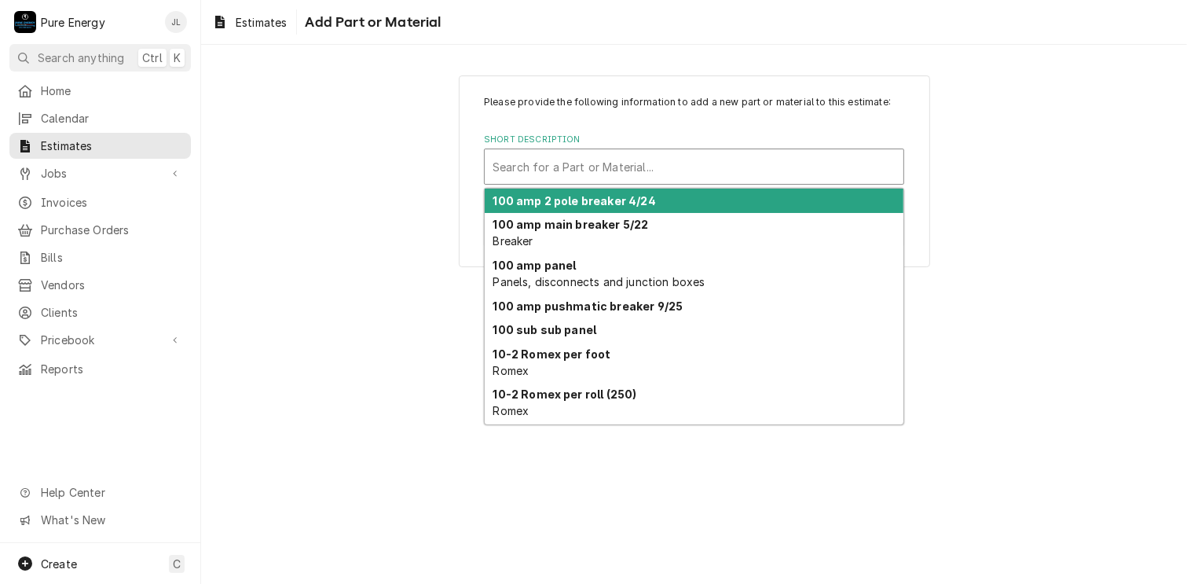
click at [578, 171] on div "Short Description" at bounding box center [694, 166] width 403 height 28
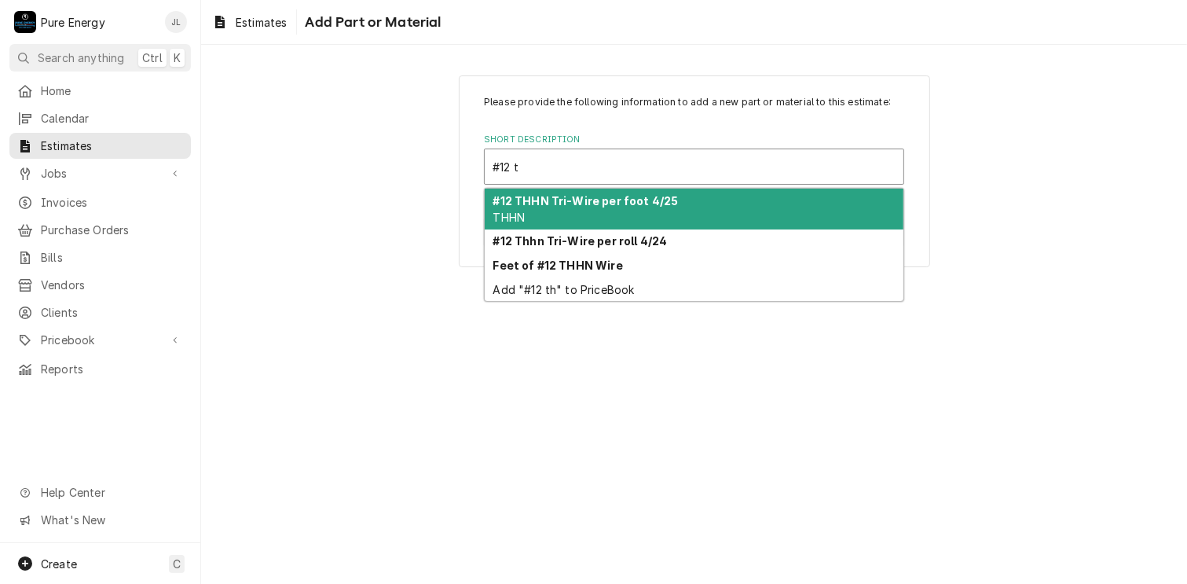
type input "#12 tr"
click at [579, 197] on strong "#12 THHN Tri-Wire per foot 4/25" at bounding box center [585, 200] width 185 height 13
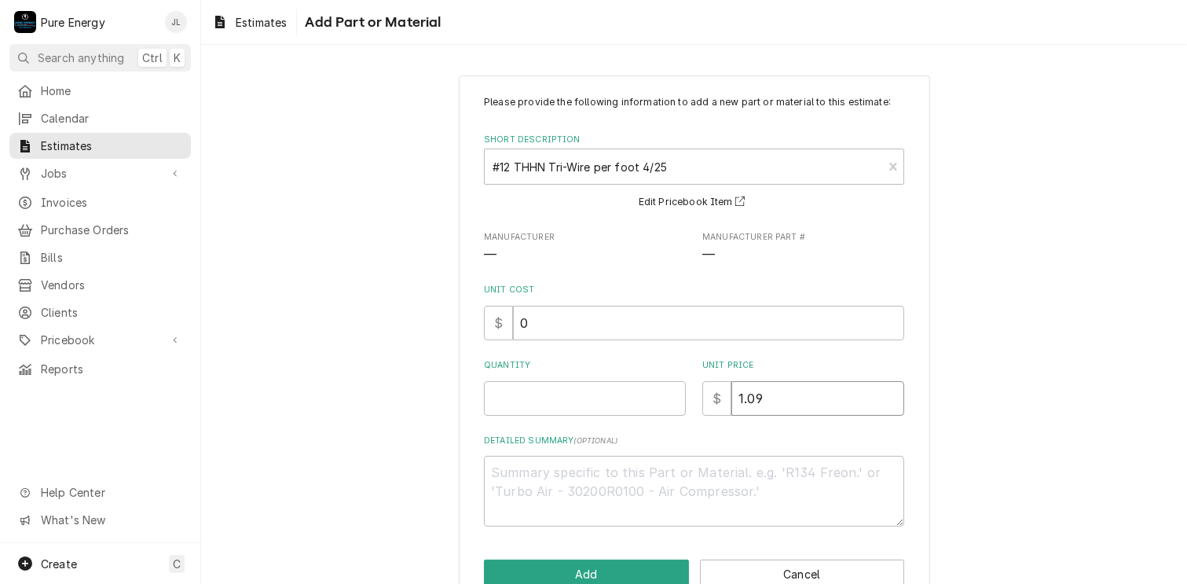
click at [774, 396] on input "1.09" at bounding box center [818, 398] width 173 height 35
click at [563, 406] on input "Quantity" at bounding box center [585, 398] width 202 height 35
type textarea "x"
type input "4"
type textarea "x"
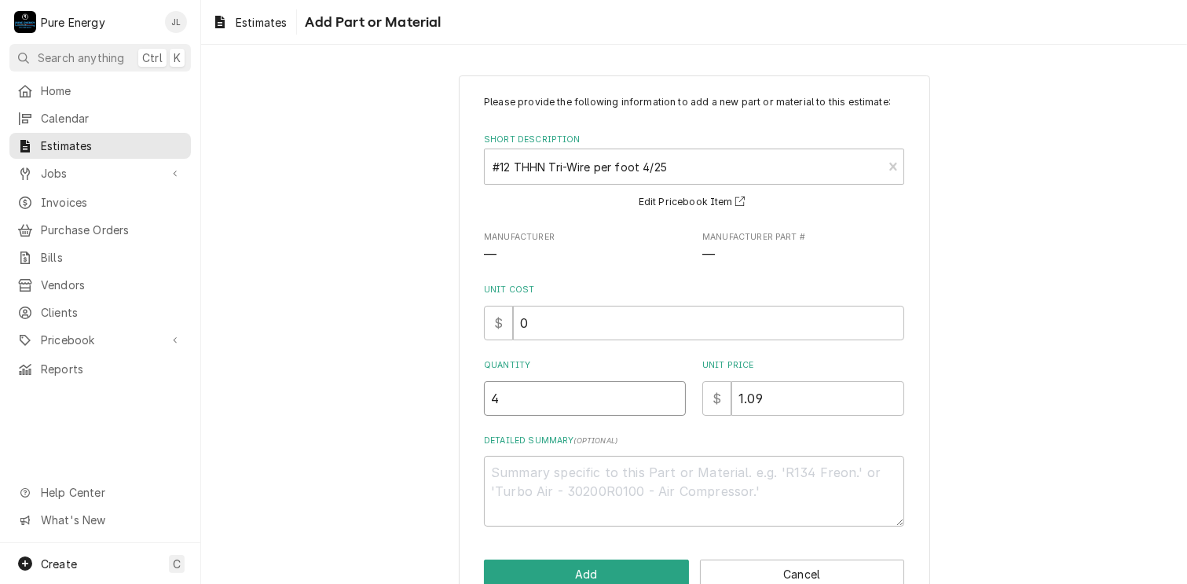
type input "4"
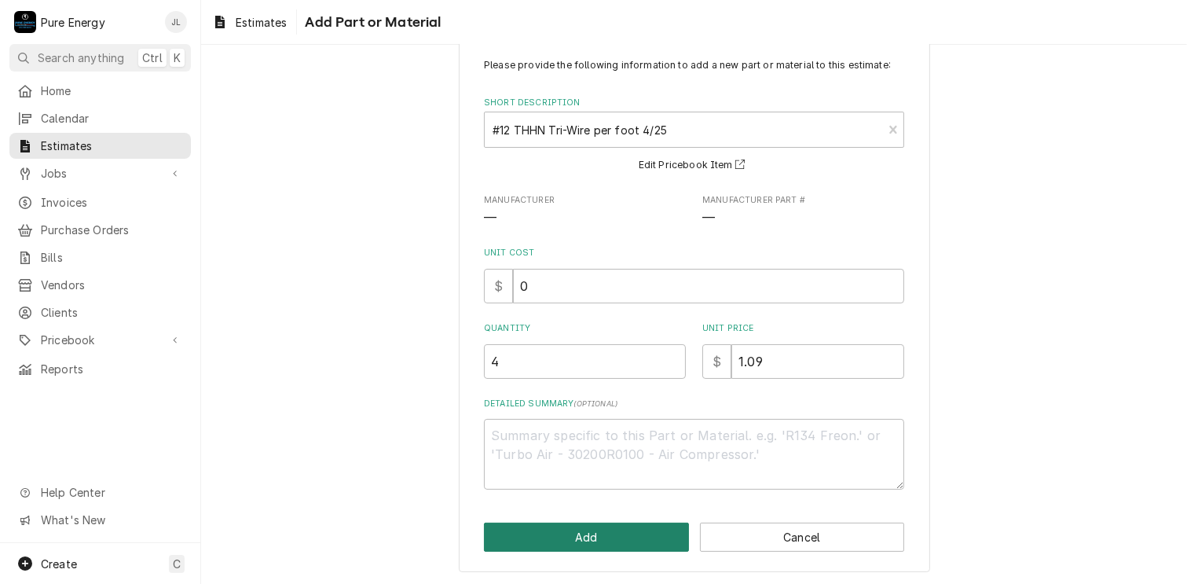
click at [613, 527] on button "Add" at bounding box center [586, 537] width 205 height 29
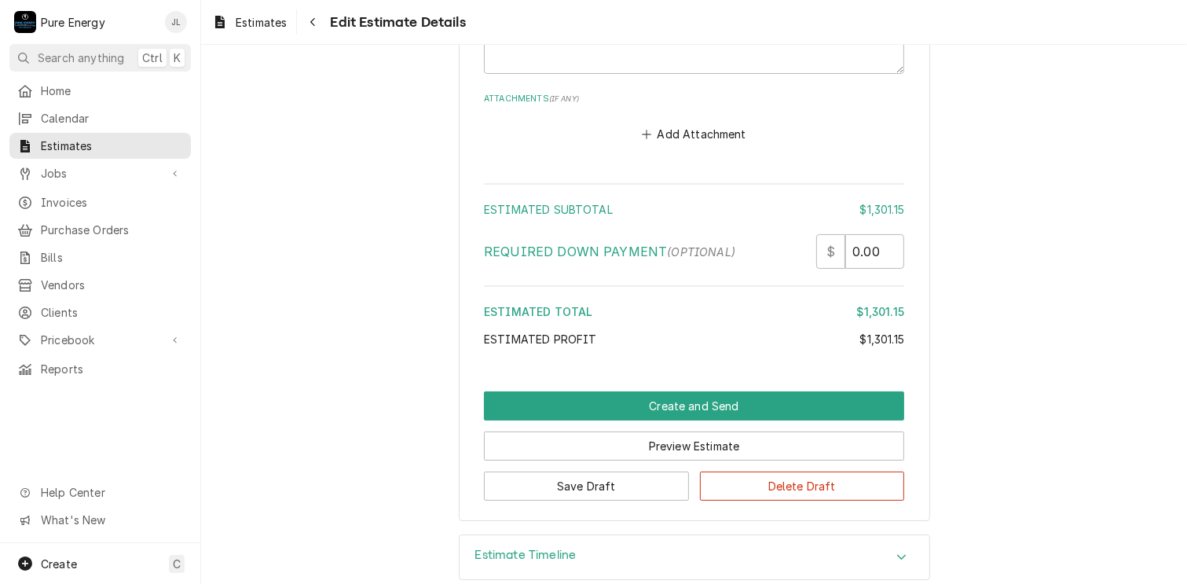
scroll to position [5512, 0]
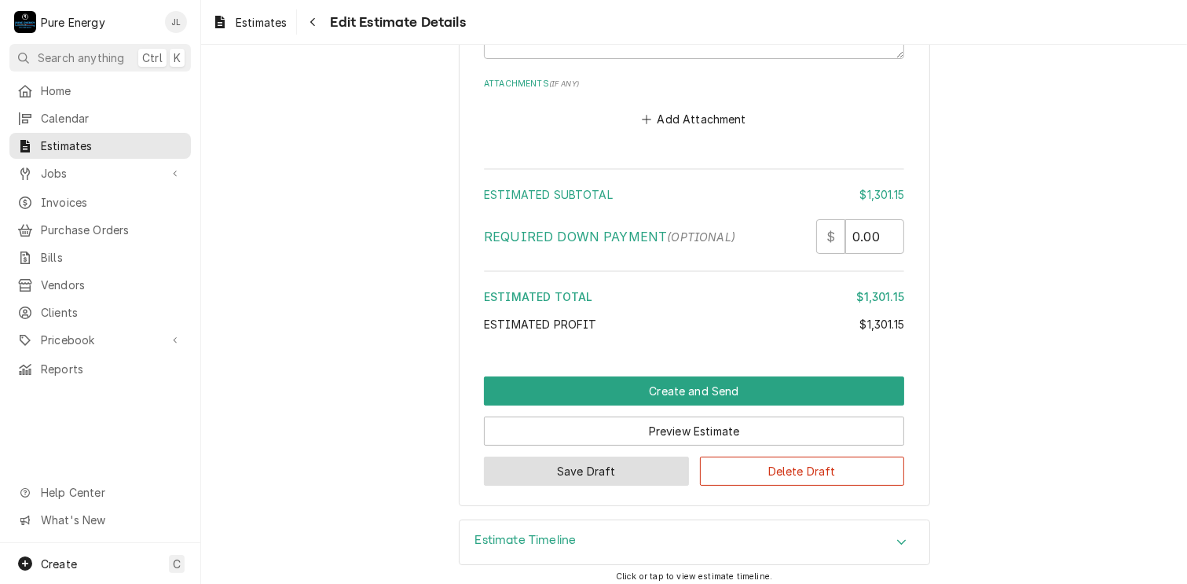
click at [607, 457] on button "Save Draft" at bounding box center [586, 471] width 205 height 29
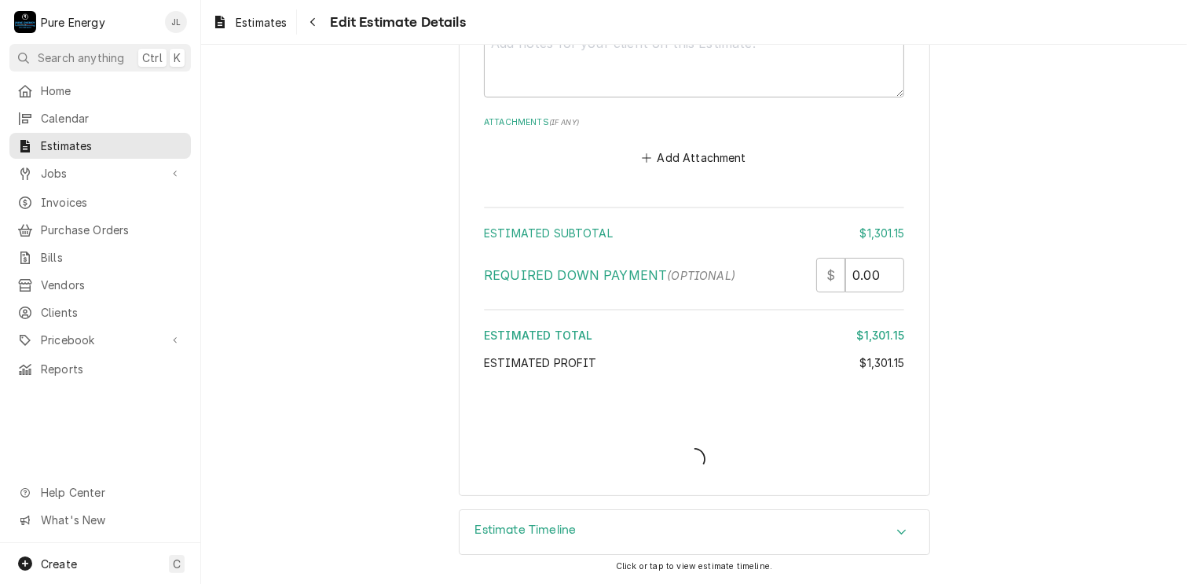
scroll to position [5464, 0]
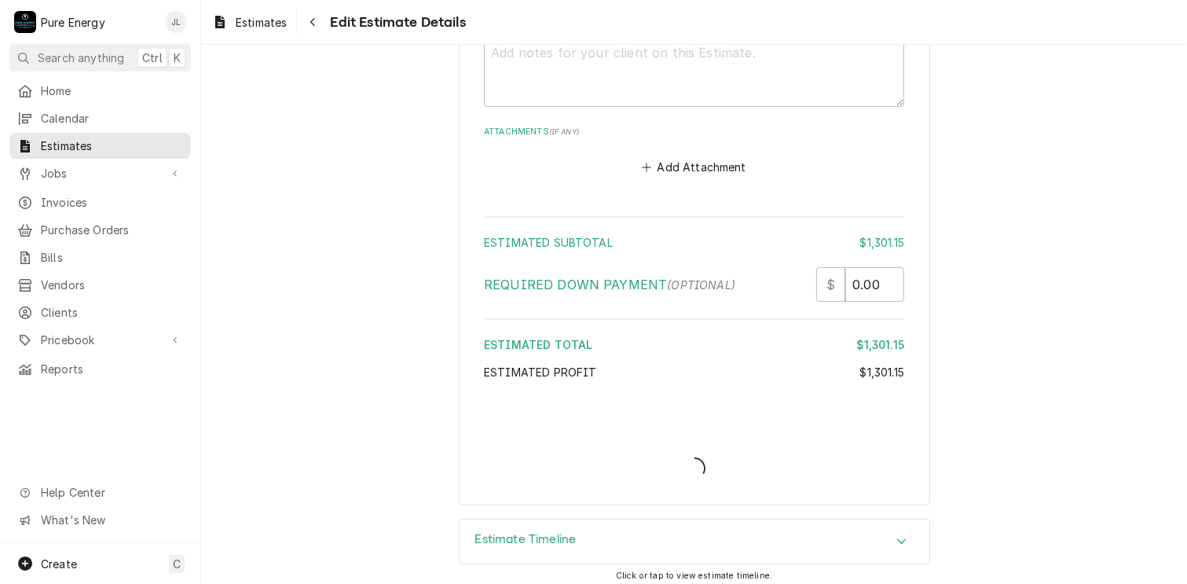
type textarea "x"
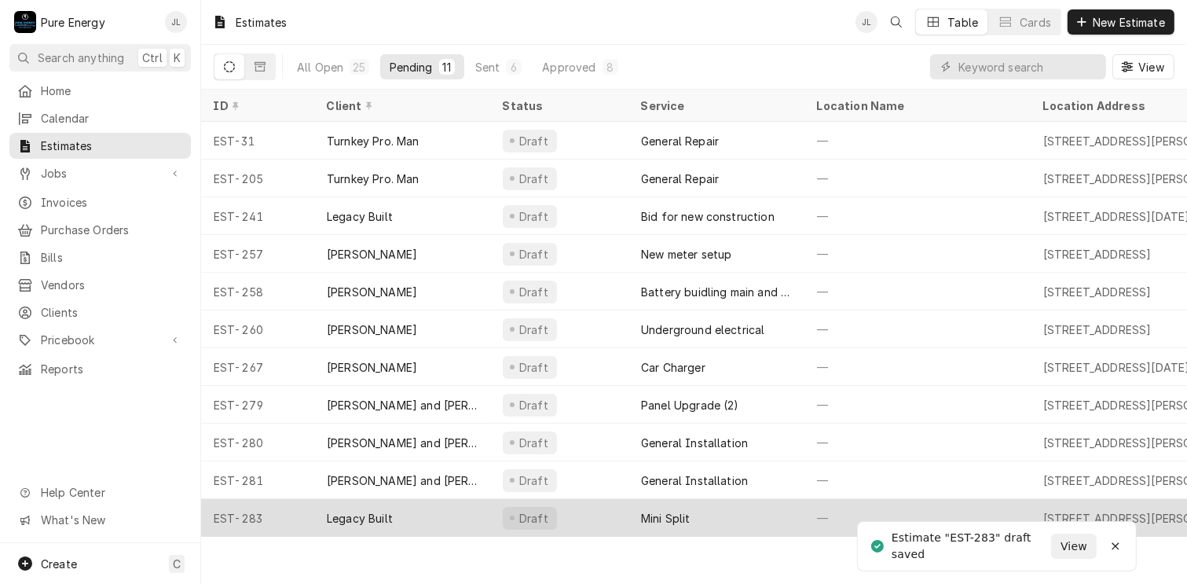
click at [876, 503] on div "—" at bounding box center [918, 518] width 226 height 38
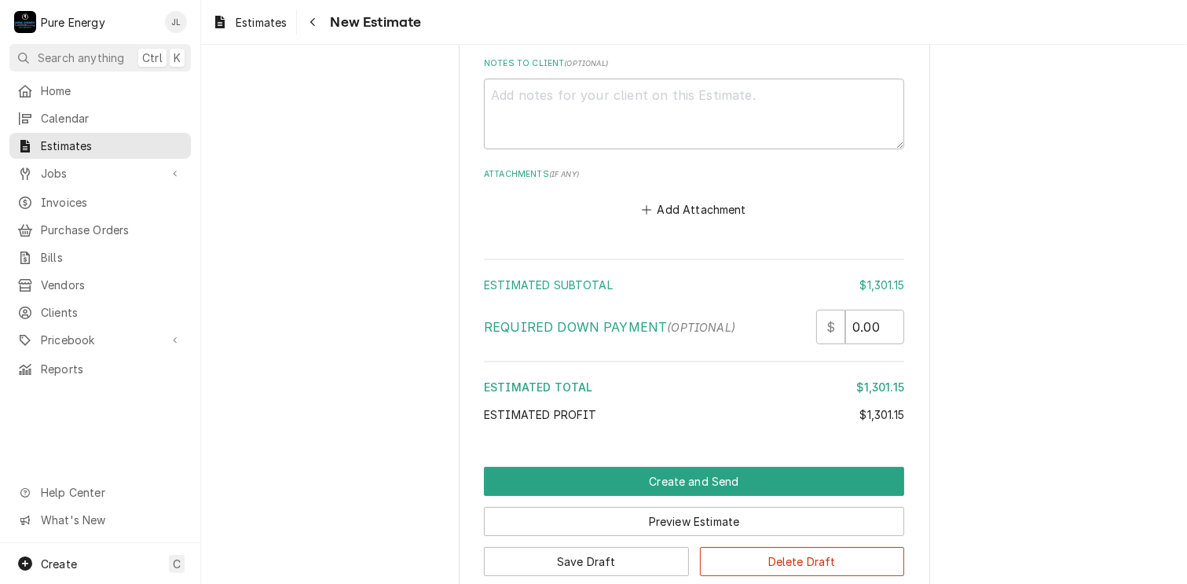
scroll to position [5512, 0]
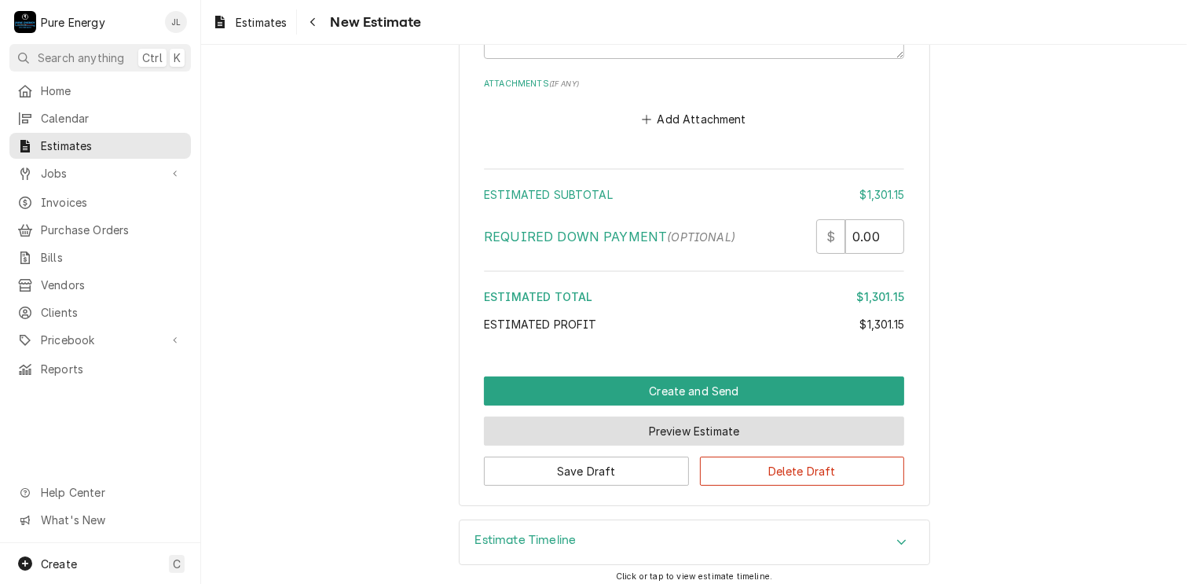
click at [681, 424] on button "Preview Estimate" at bounding box center [694, 430] width 420 height 29
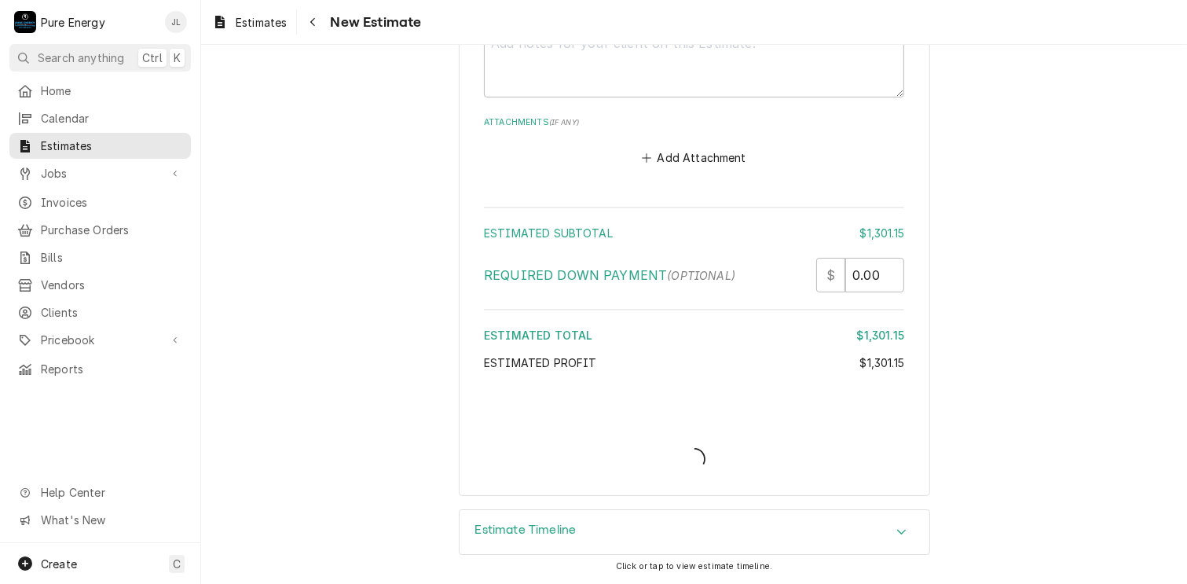
scroll to position [5464, 0]
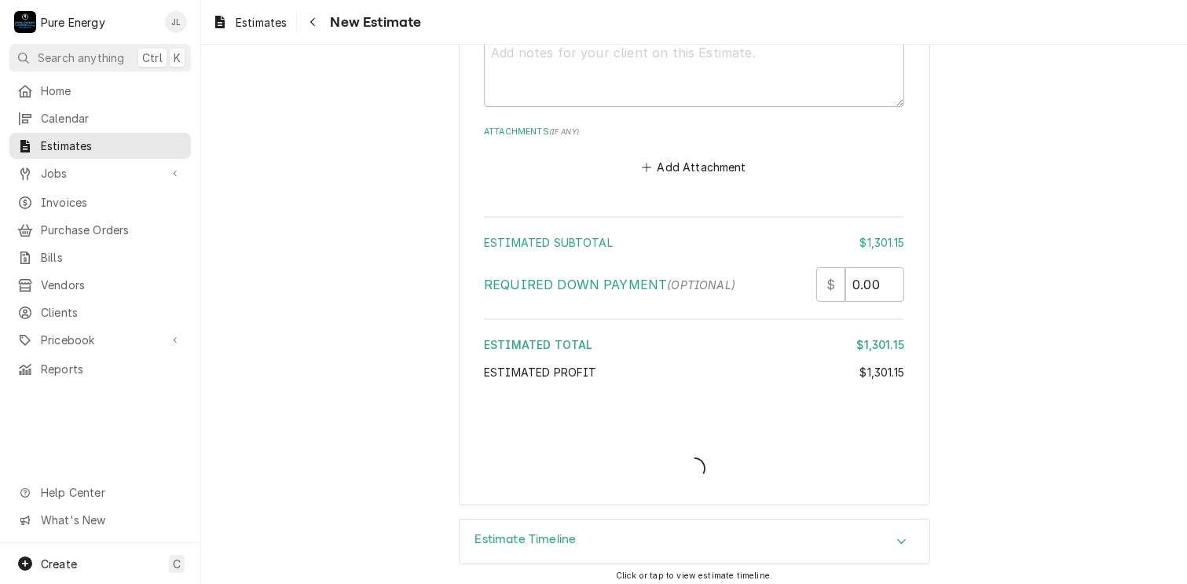
type textarea "x"
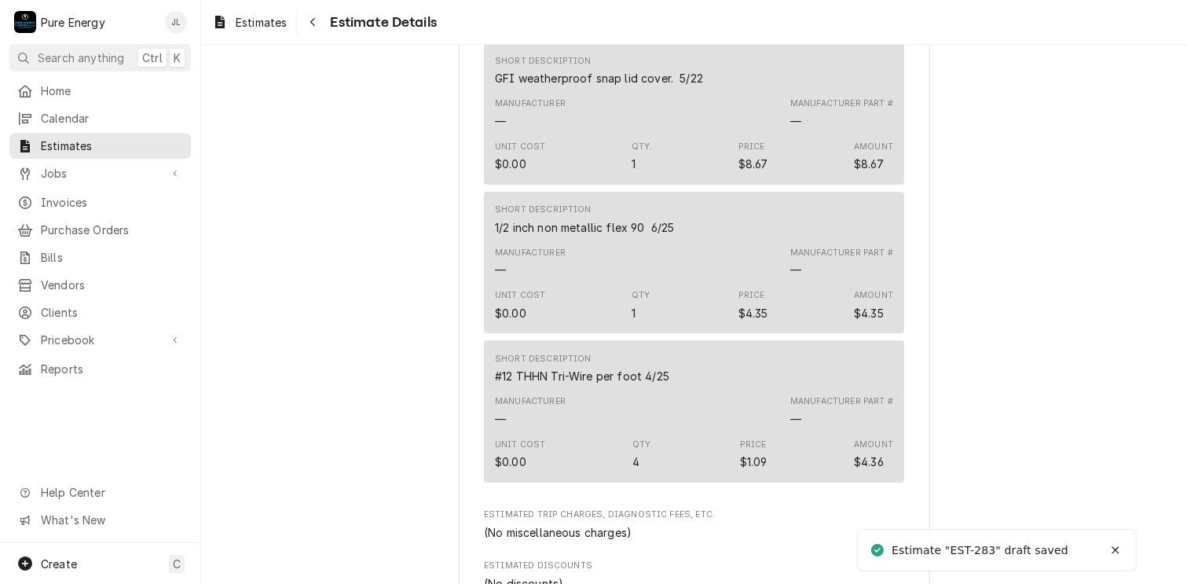
scroll to position [3888, 0]
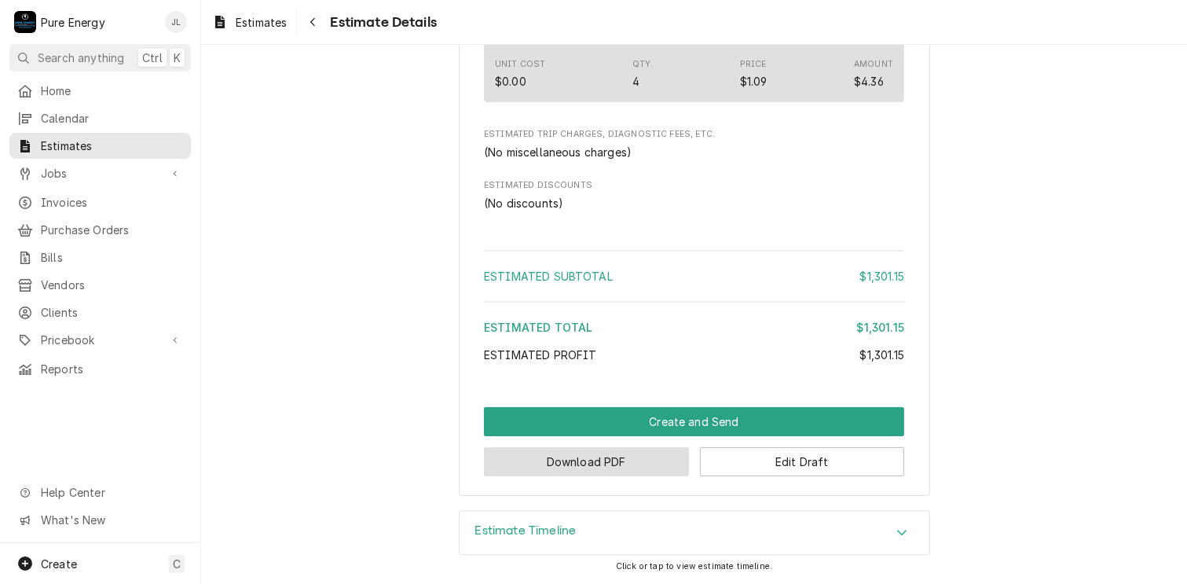
click at [587, 458] on button "Download PDF" at bounding box center [586, 461] width 205 height 29
click at [754, 450] on button "Edit Draft" at bounding box center [802, 461] width 205 height 29
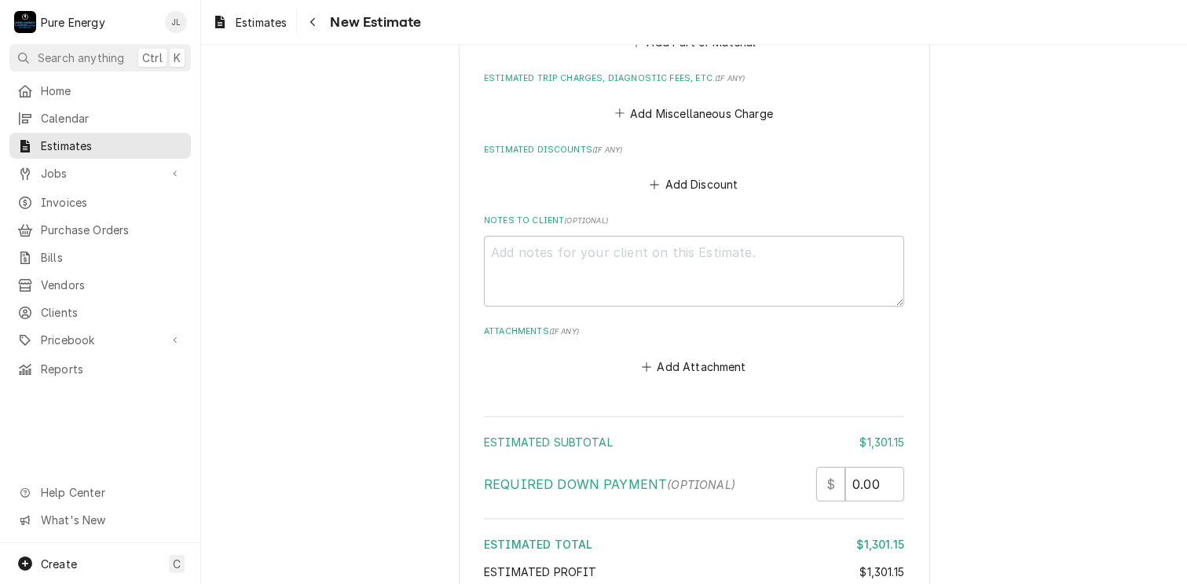
scroll to position [5512, 0]
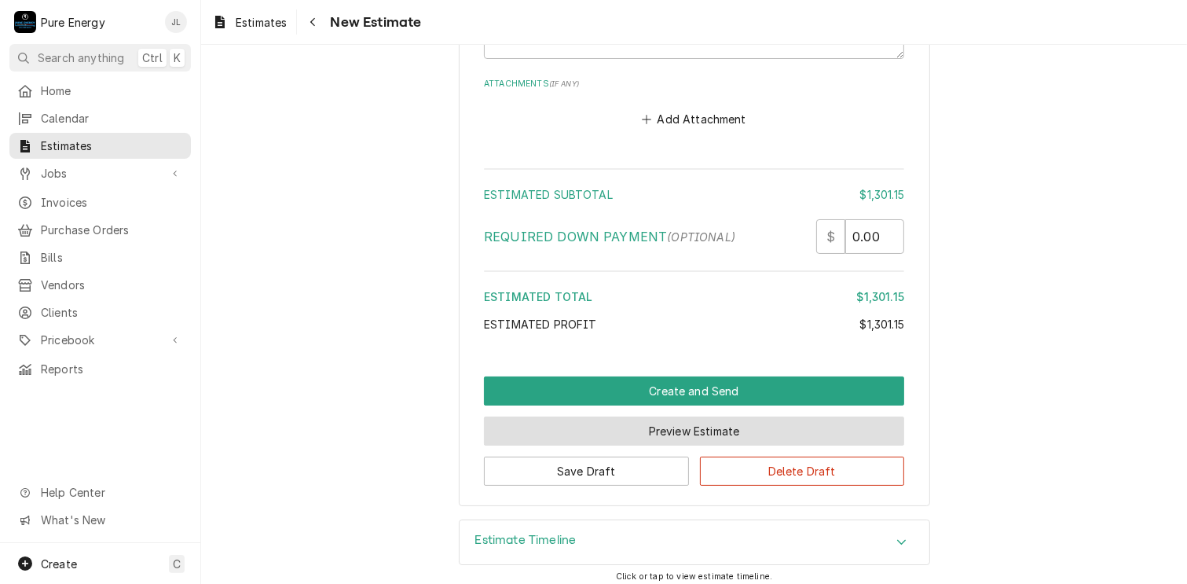
click at [642, 423] on button "Preview Estimate" at bounding box center [694, 430] width 420 height 29
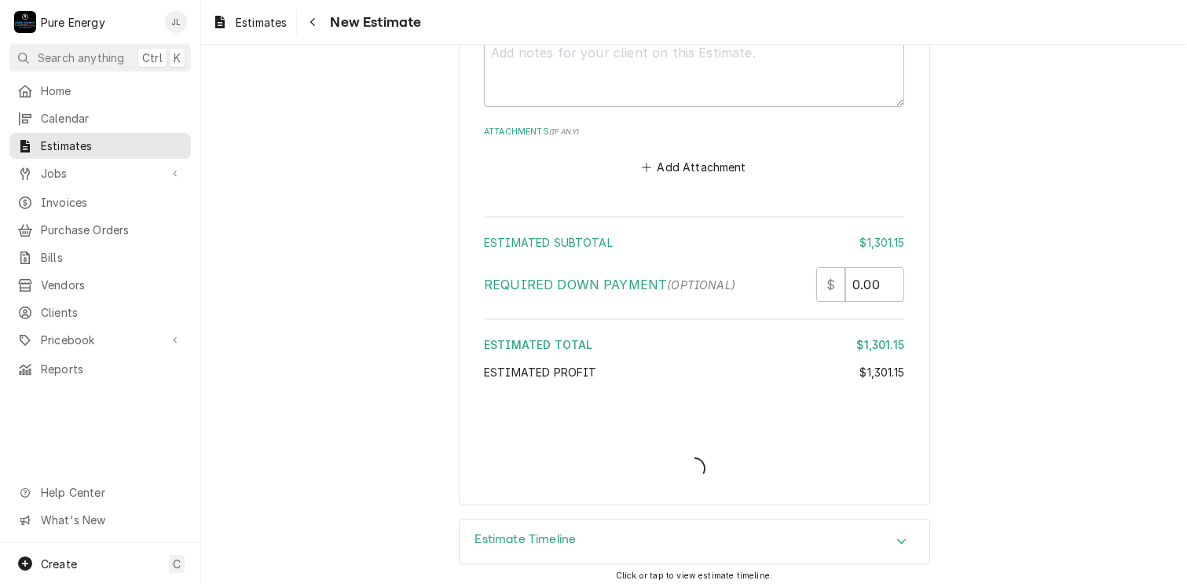
type textarea "x"
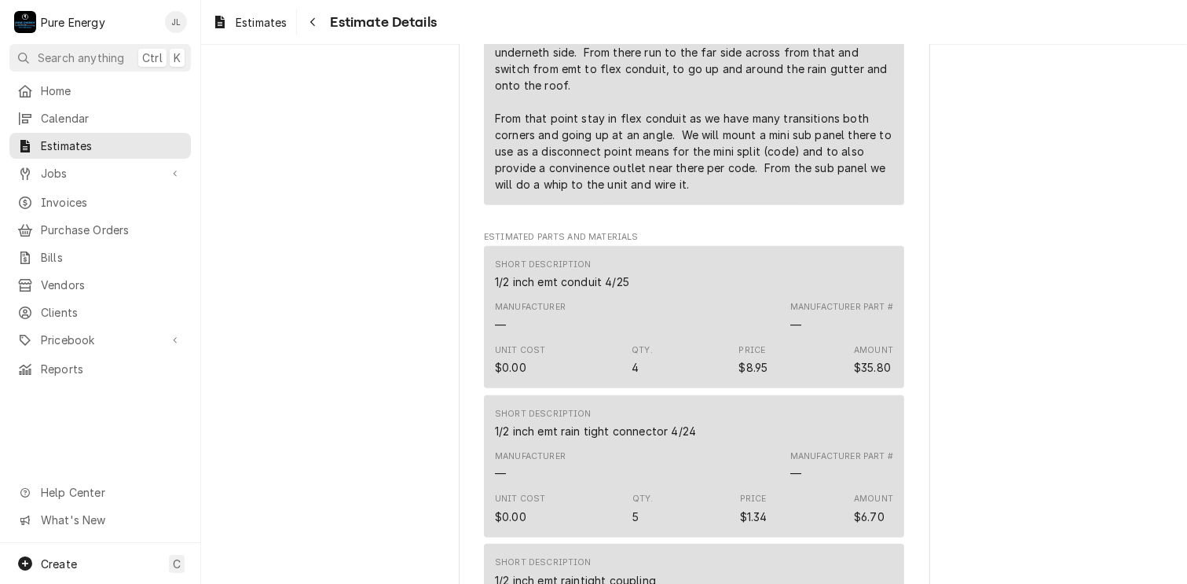
scroll to position [823, 0]
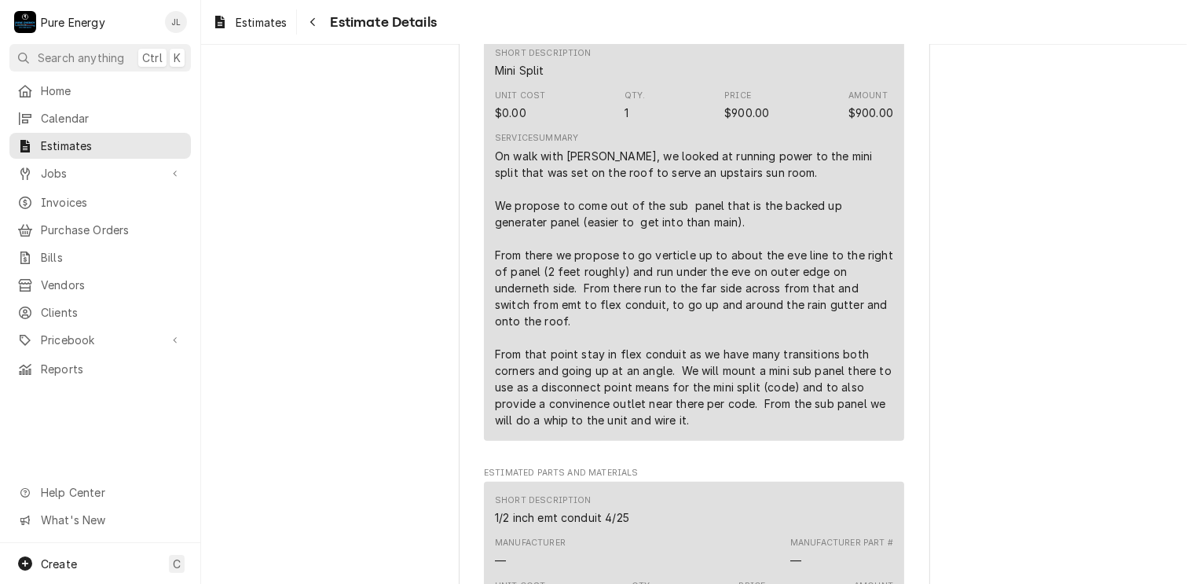
click at [693, 84] on div "Short Description Mini Split" at bounding box center [694, 63] width 398 height 42
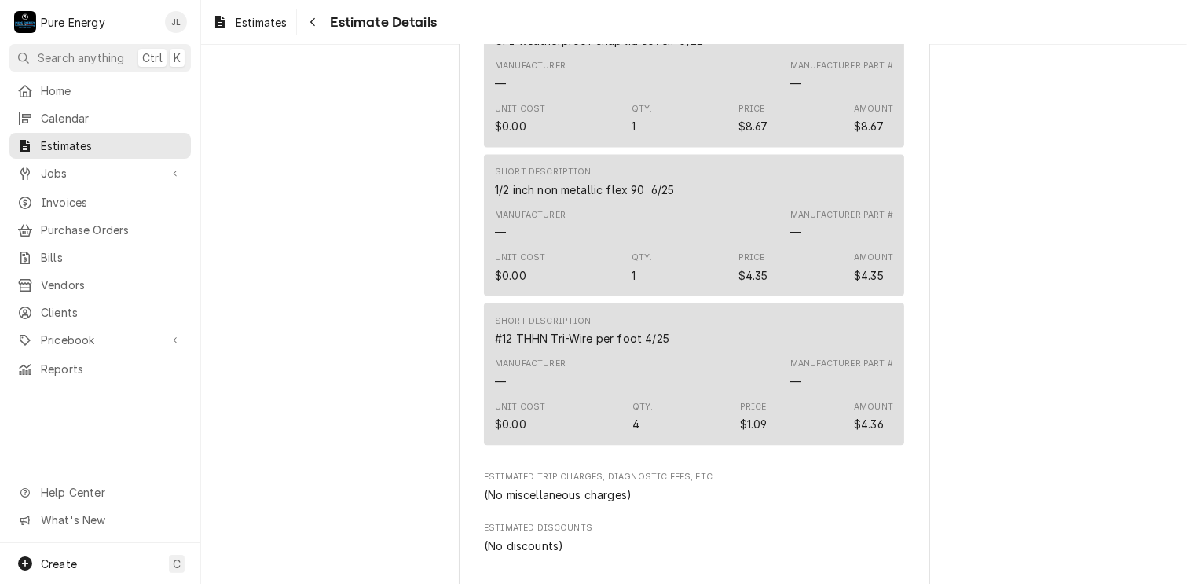
scroll to position [3888, 0]
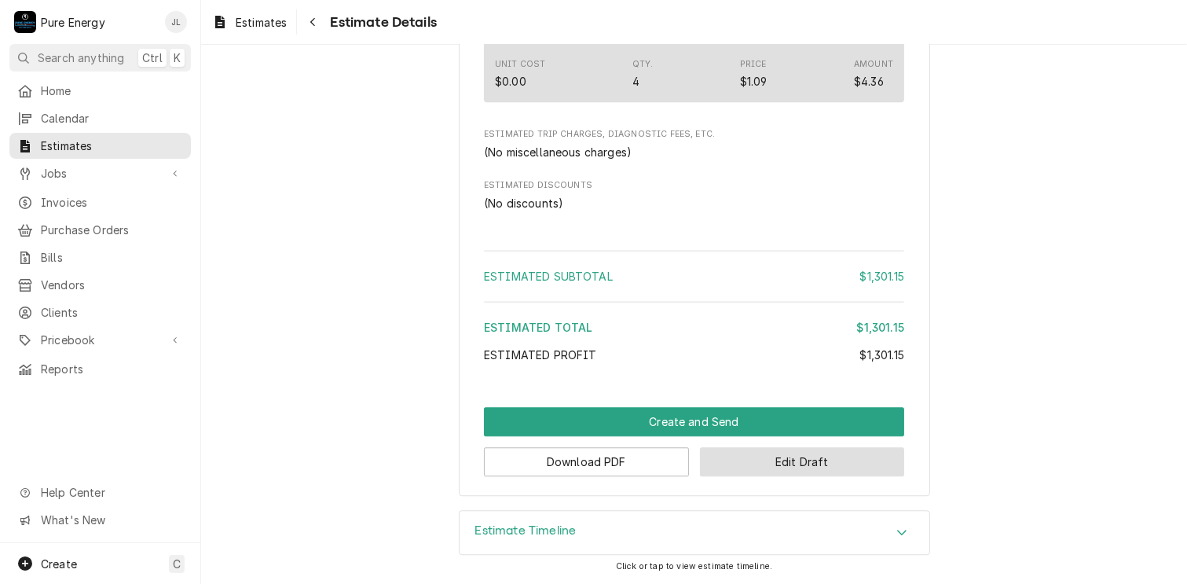
click at [756, 456] on button "Edit Draft" at bounding box center [802, 461] width 205 height 29
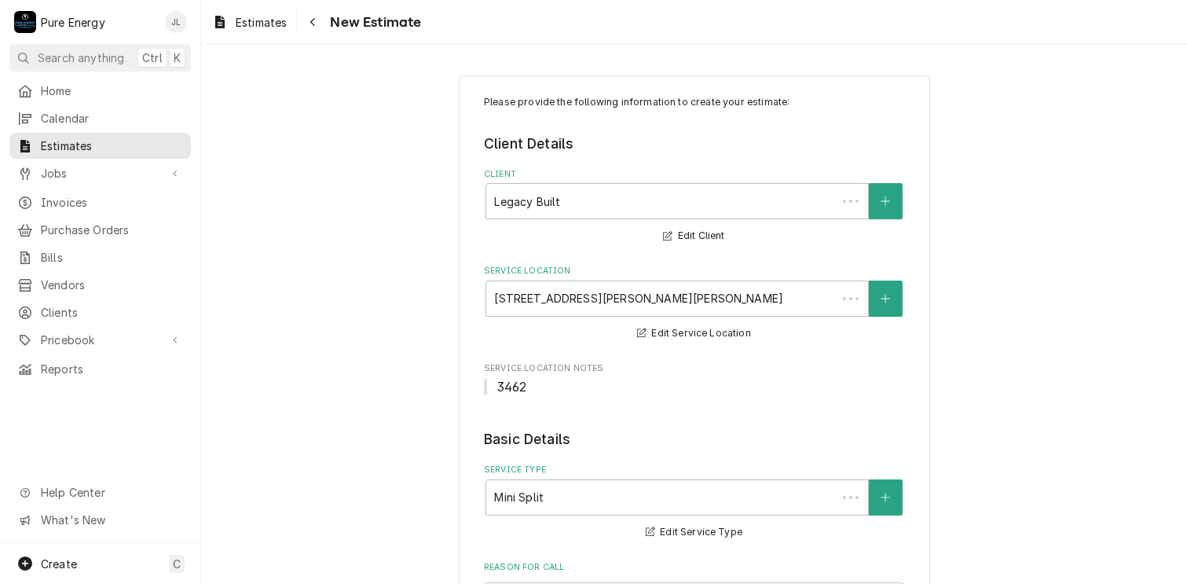
type textarea "x"
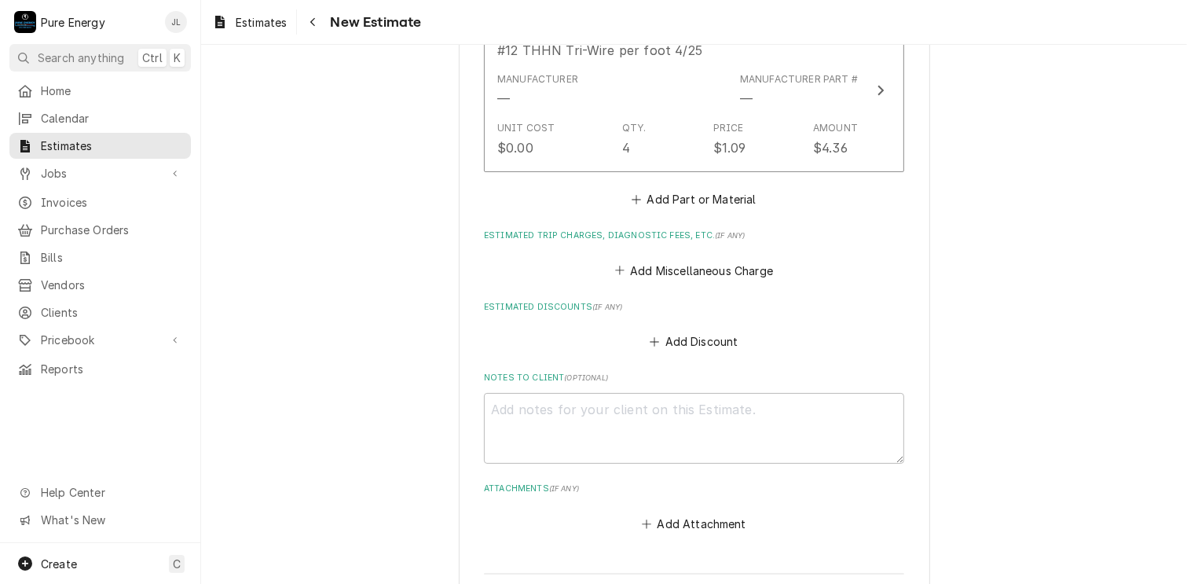
scroll to position [4950, 0]
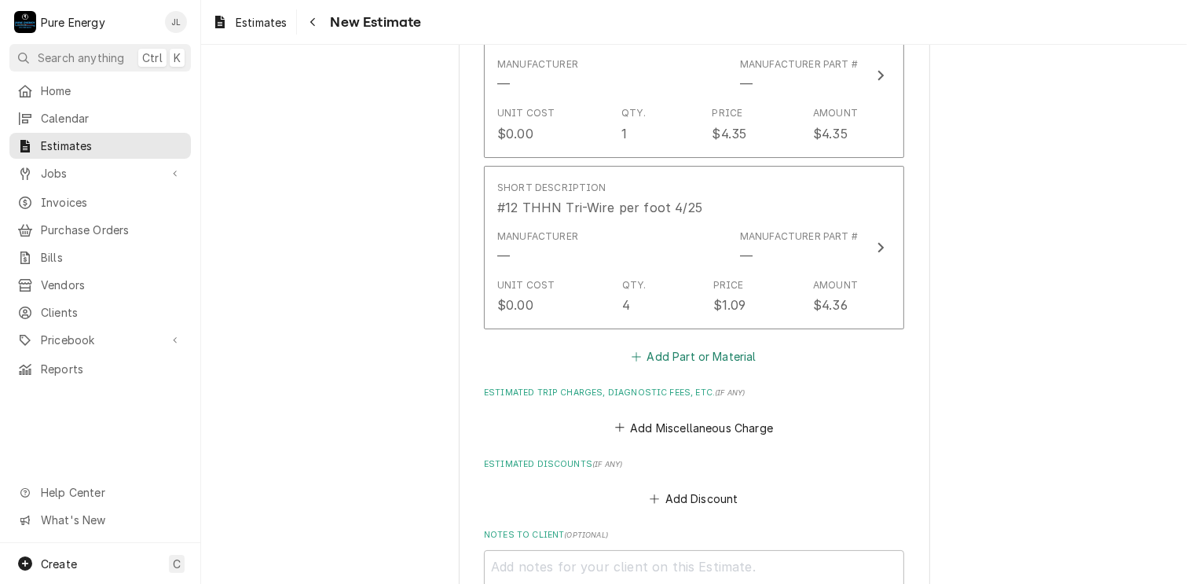
click at [684, 347] on button "Add Part or Material" at bounding box center [694, 357] width 130 height 22
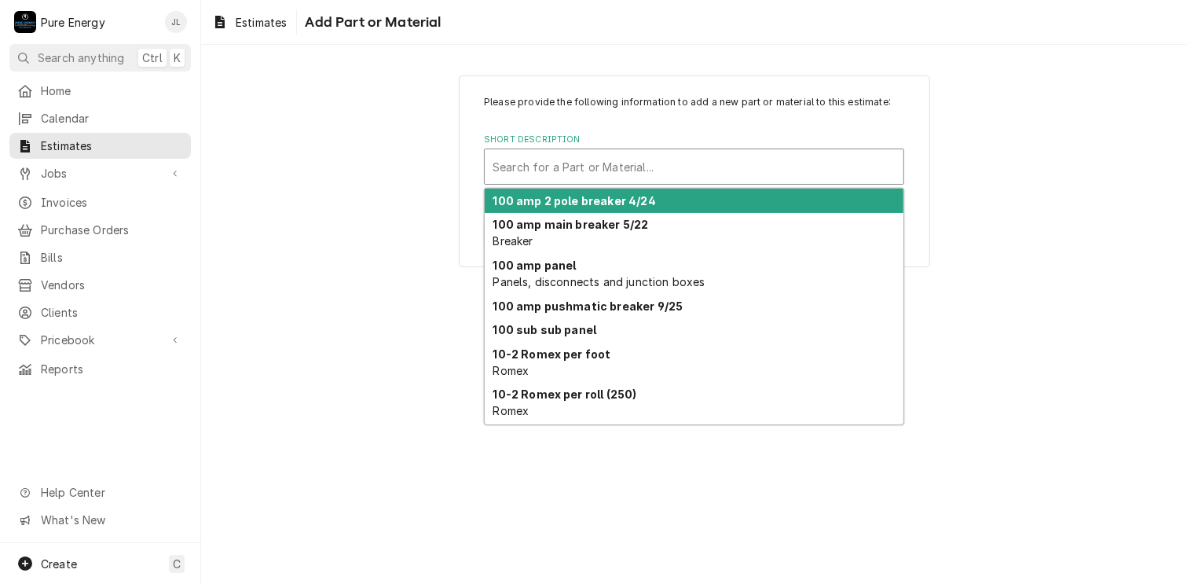
click at [560, 173] on div "Short Description" at bounding box center [694, 166] width 403 height 28
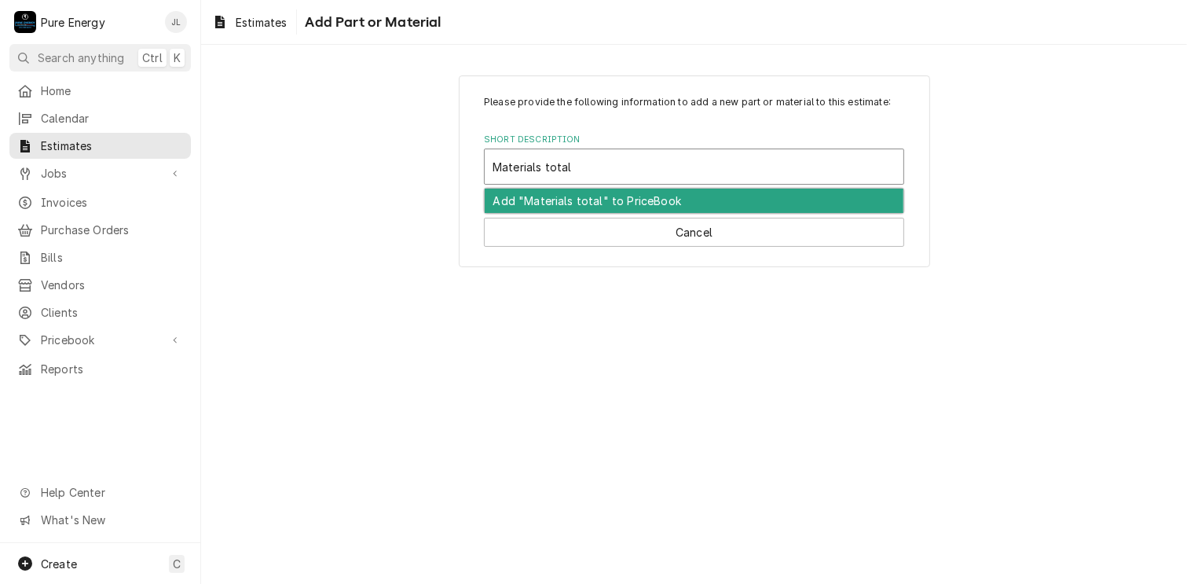
type input "Materials totals"
click at [563, 197] on div "Add "Materials totals" to PriceBook" at bounding box center [694, 201] width 419 height 24
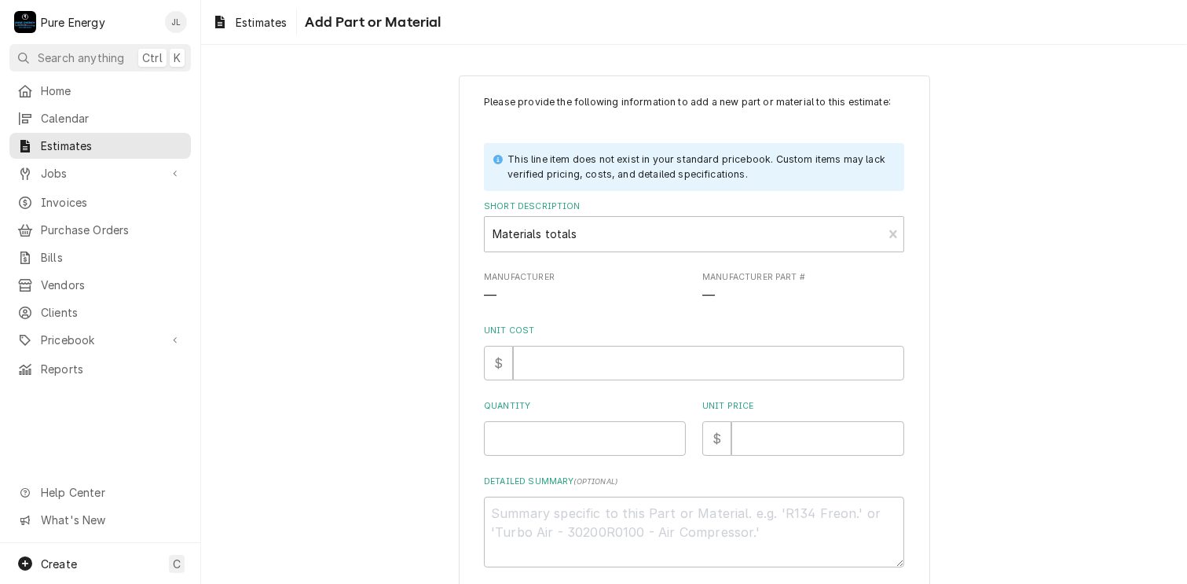
scroll to position [78, 0]
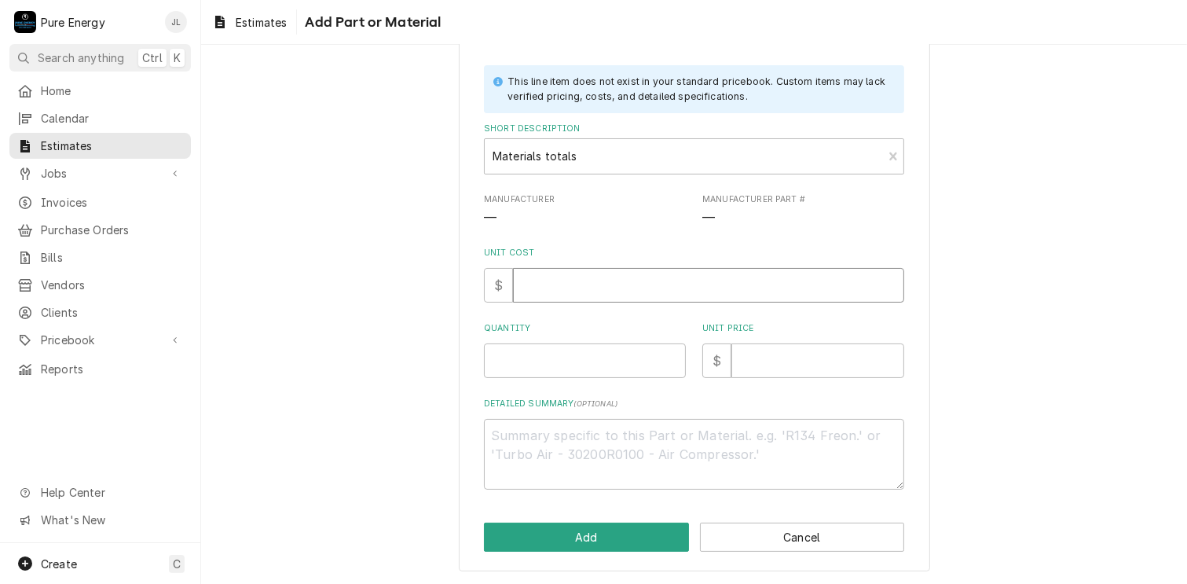
click at [600, 285] on input "Unit Cost" at bounding box center [708, 285] width 391 height 35
type textarea "x"
type input "0"
type textarea "x"
type input "0.0"
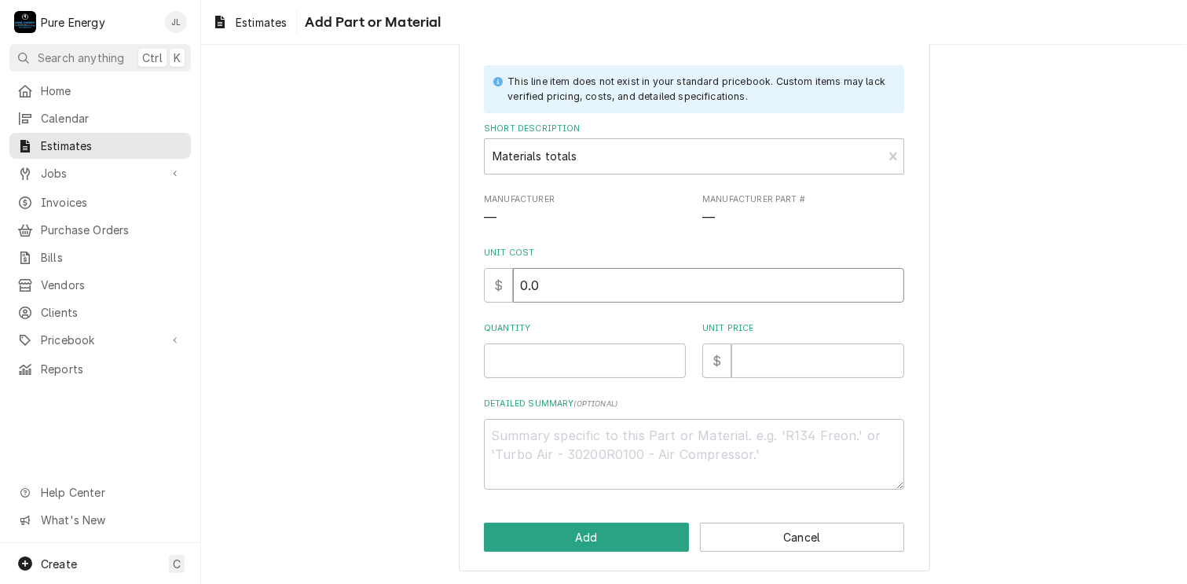
type textarea "x"
type input "0.0"
click at [580, 361] on input "Quantity" at bounding box center [585, 360] width 202 height 35
type textarea "x"
type input "1"
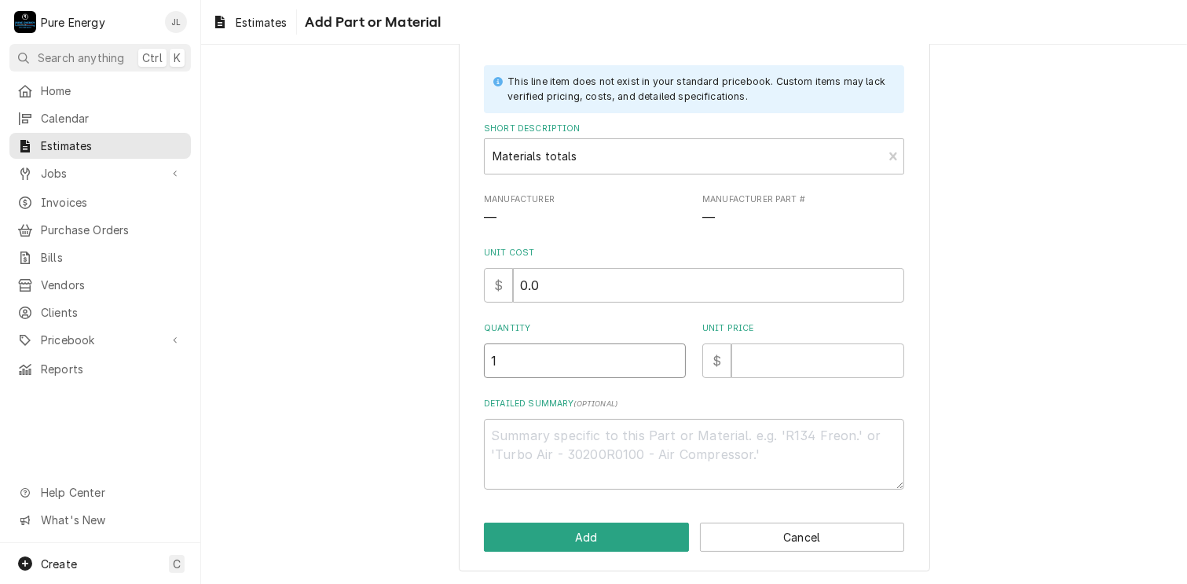
type textarea "x"
type input "1"
click at [761, 366] on input "Unit Price" at bounding box center [818, 360] width 173 height 35
type textarea "x"
type input "4"
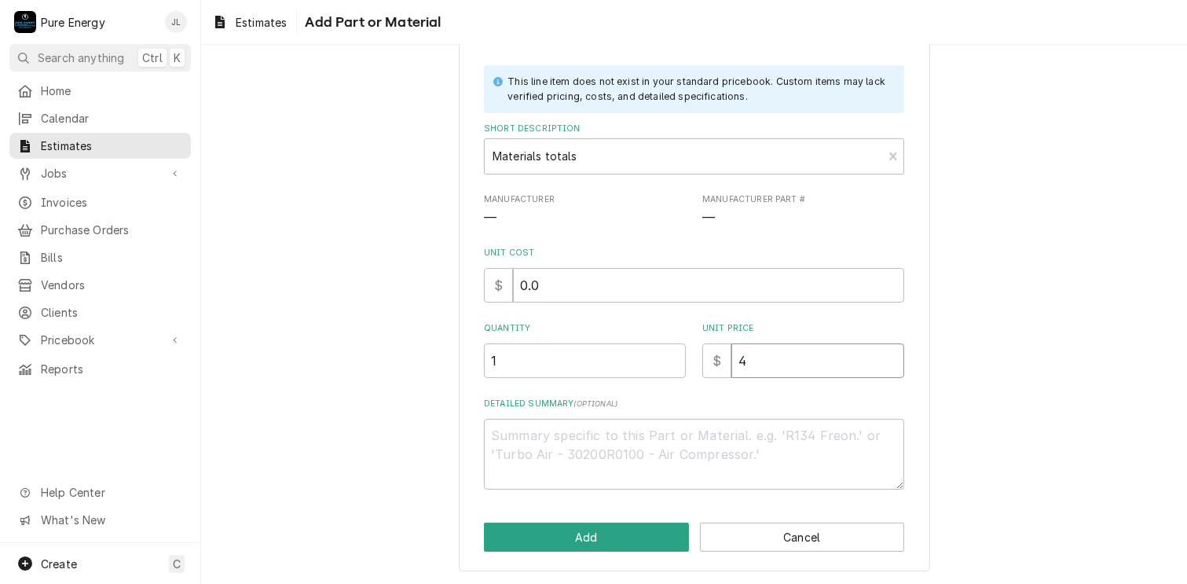
type textarea "x"
type input "40"
type textarea "x"
type input "401"
type textarea "x"
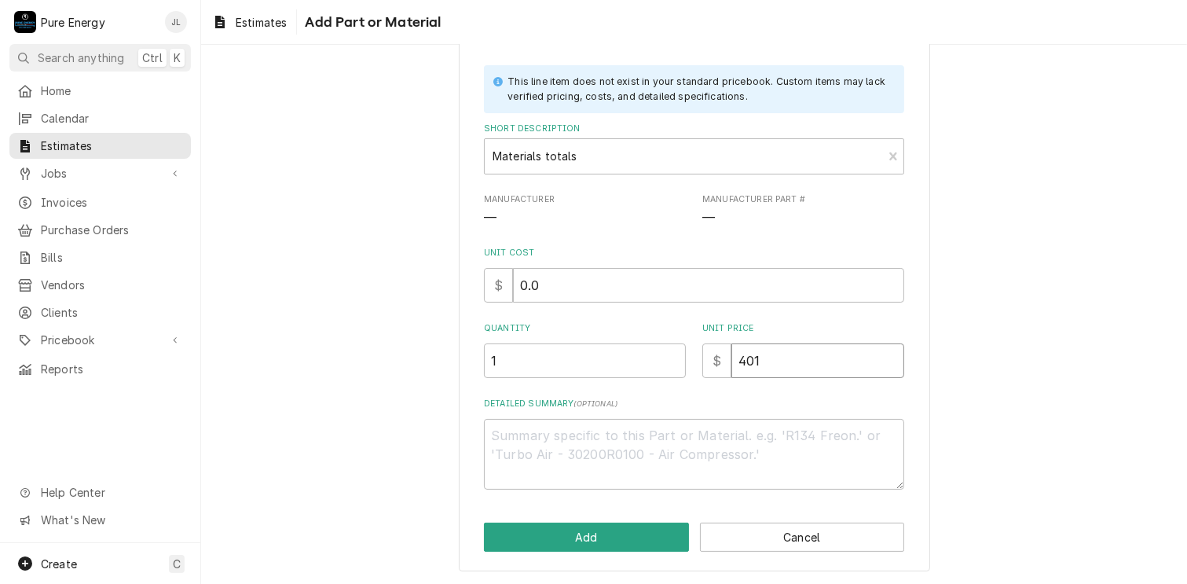
type input "401.1"
type textarea "x"
type input "401.15"
type textarea "x"
type input "401.15"
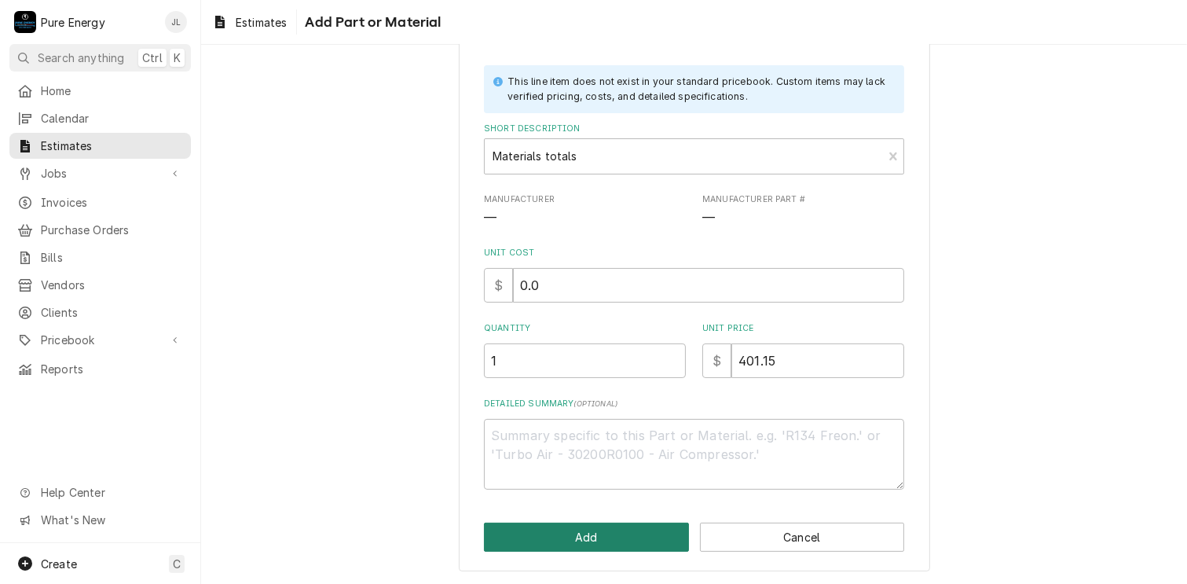
click at [559, 539] on button "Add" at bounding box center [586, 537] width 205 height 29
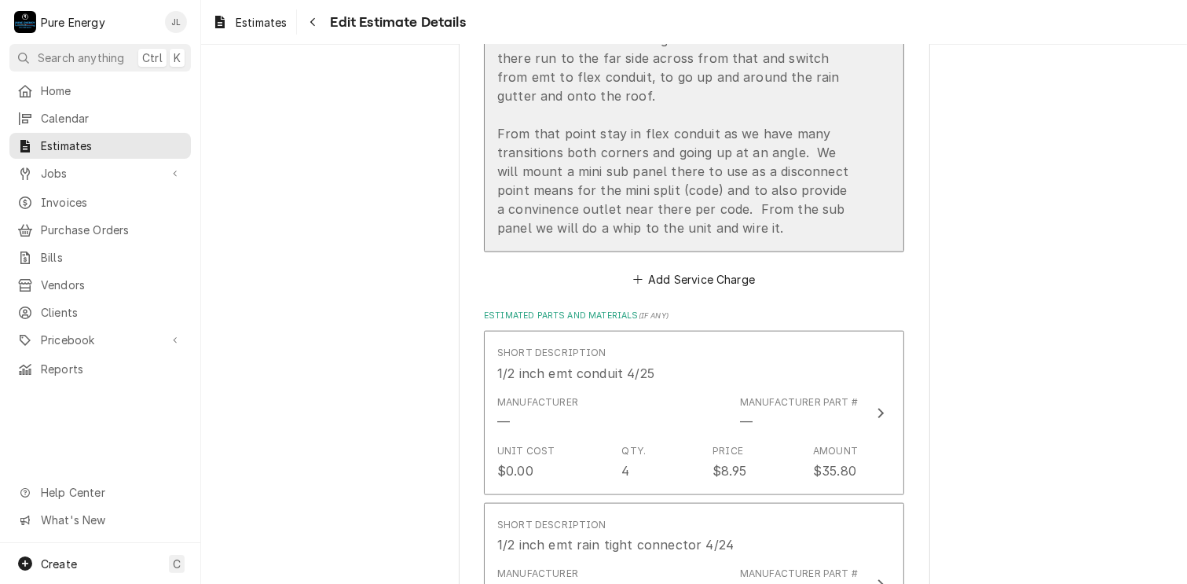
scroll to position [2121, 0]
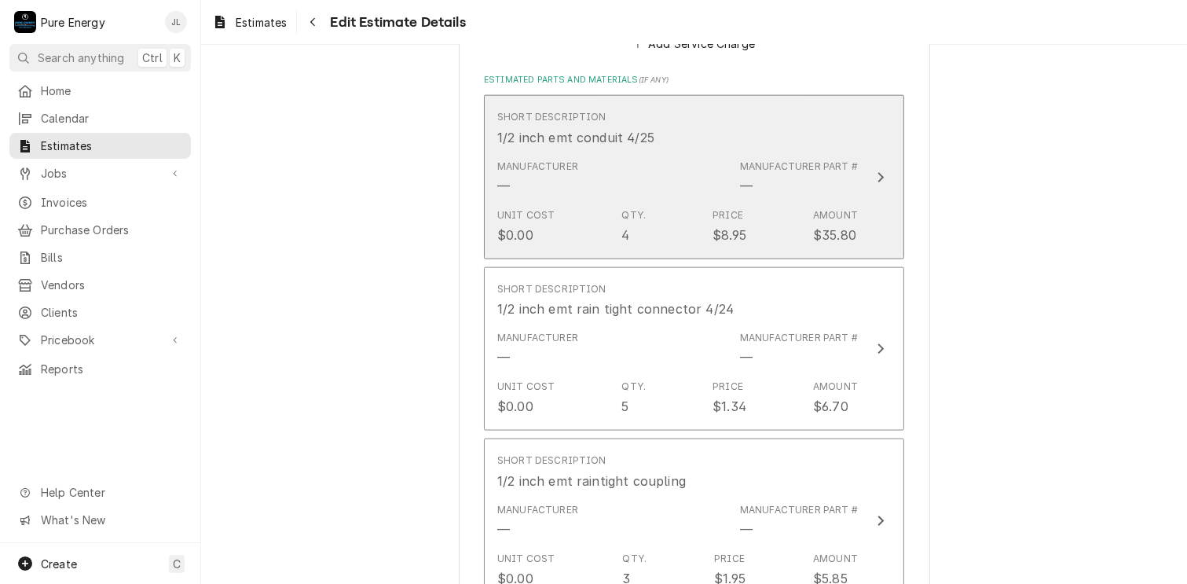
click at [764, 119] on div "Short Description 1/2 inch emt conduit 4/25" at bounding box center [677, 128] width 361 height 49
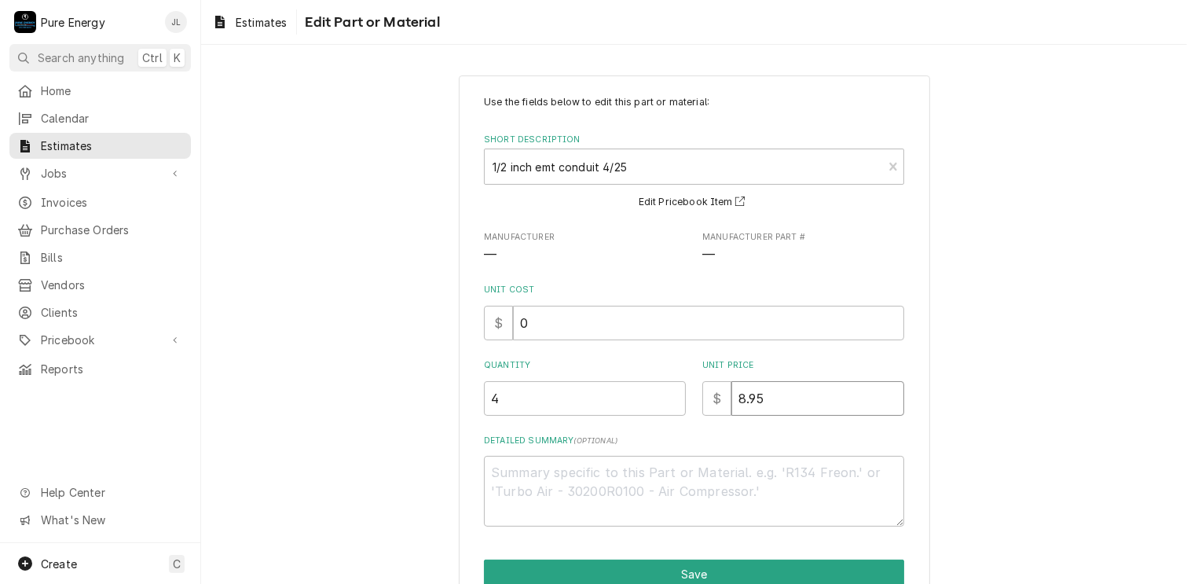
click at [773, 394] on input "8.95" at bounding box center [818, 398] width 173 height 35
type textarea "x"
type input "8.9"
type textarea "x"
type input "8"
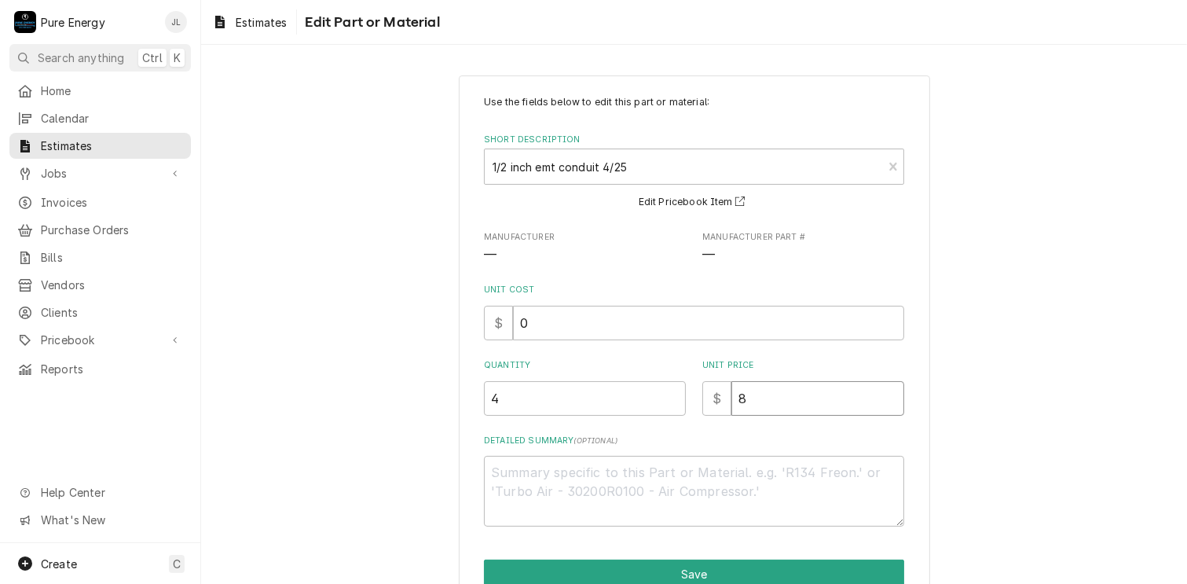
type textarea "x"
type input "0"
type textarea "x"
type input "0.0"
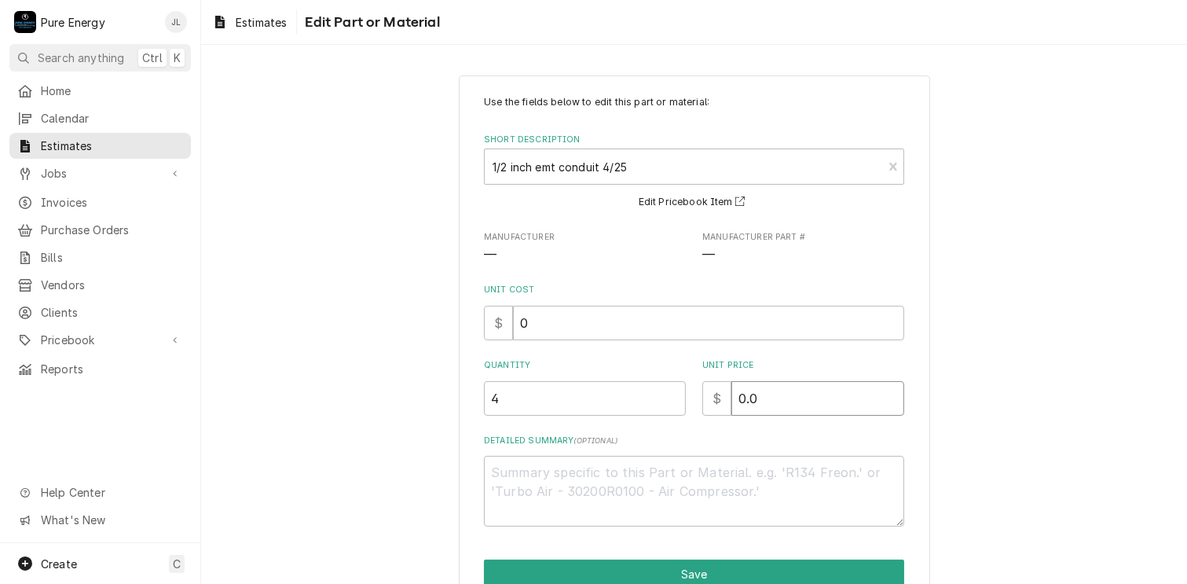
type textarea "x"
type input "0.0"
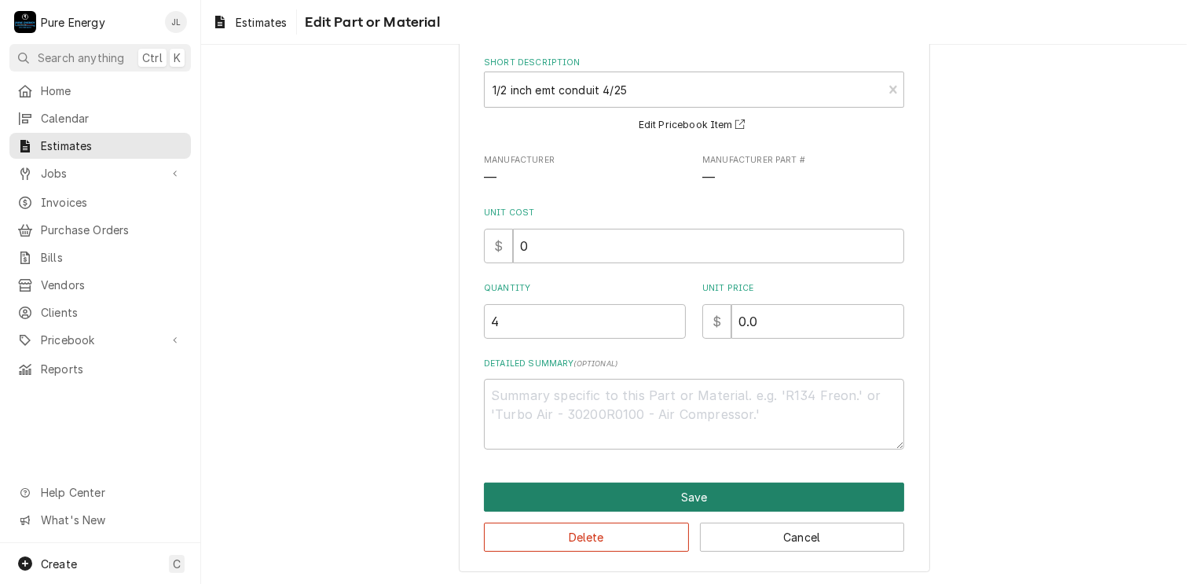
click at [726, 497] on button "Save" at bounding box center [694, 496] width 420 height 29
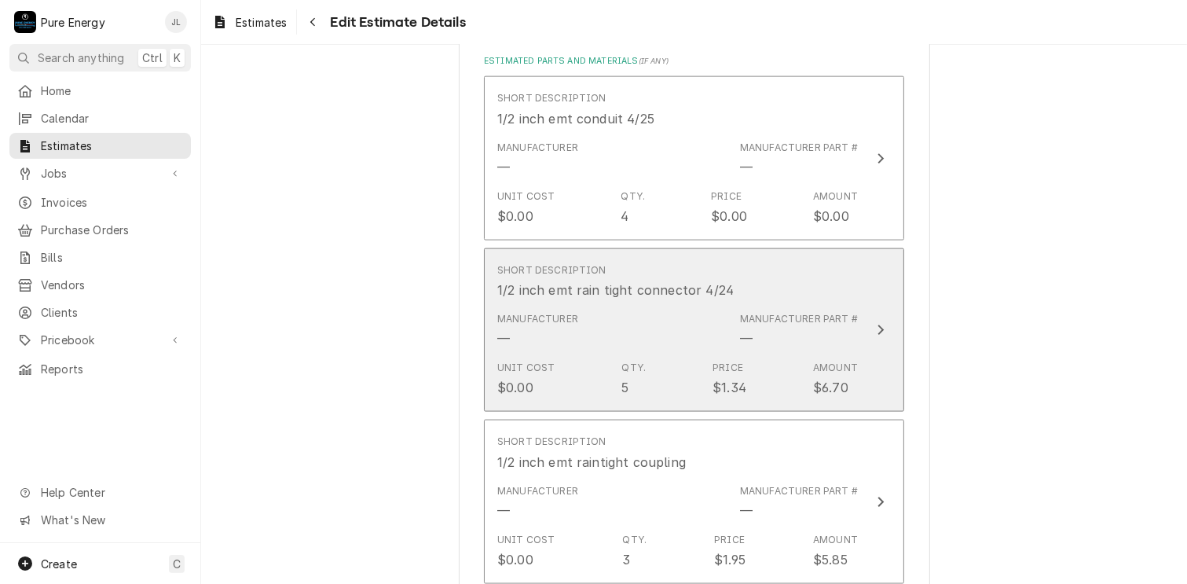
scroll to position [2121, 0]
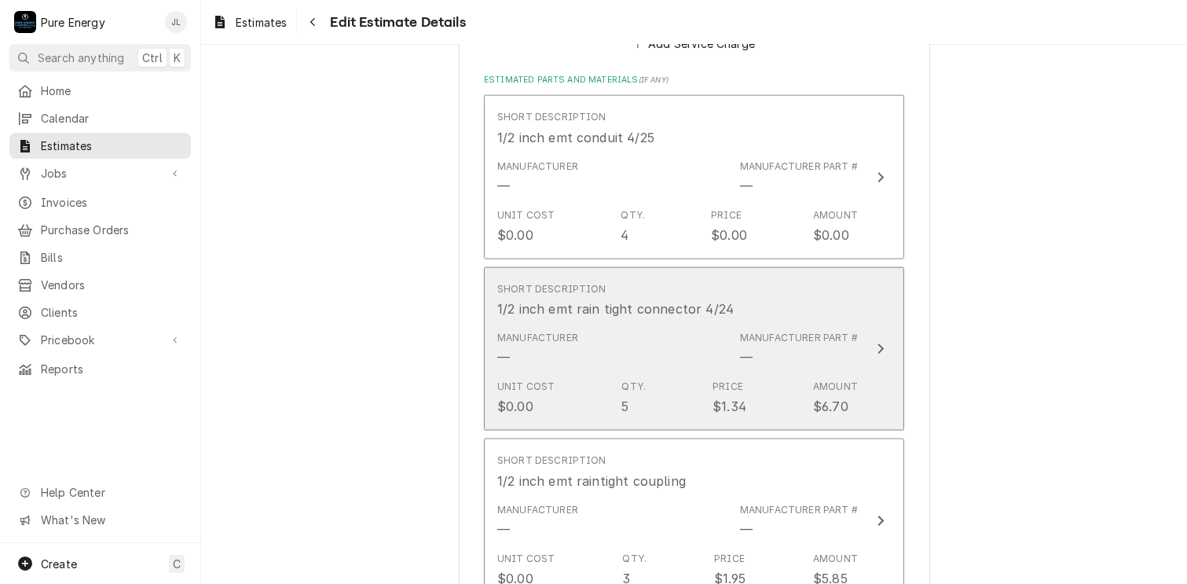
click at [764, 292] on div "Short Description 1/2 inch emt rain tight connector 4/24" at bounding box center [677, 300] width 361 height 49
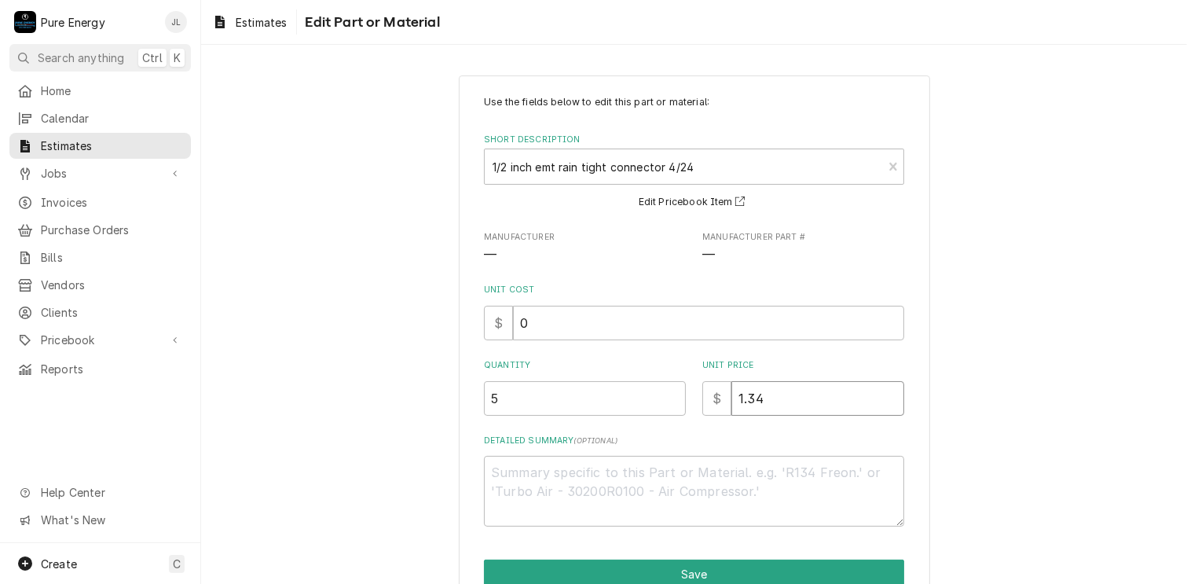
click at [783, 397] on input "1.34" at bounding box center [818, 398] width 173 height 35
type textarea "x"
type input "1.3"
type textarea "x"
type input "1"
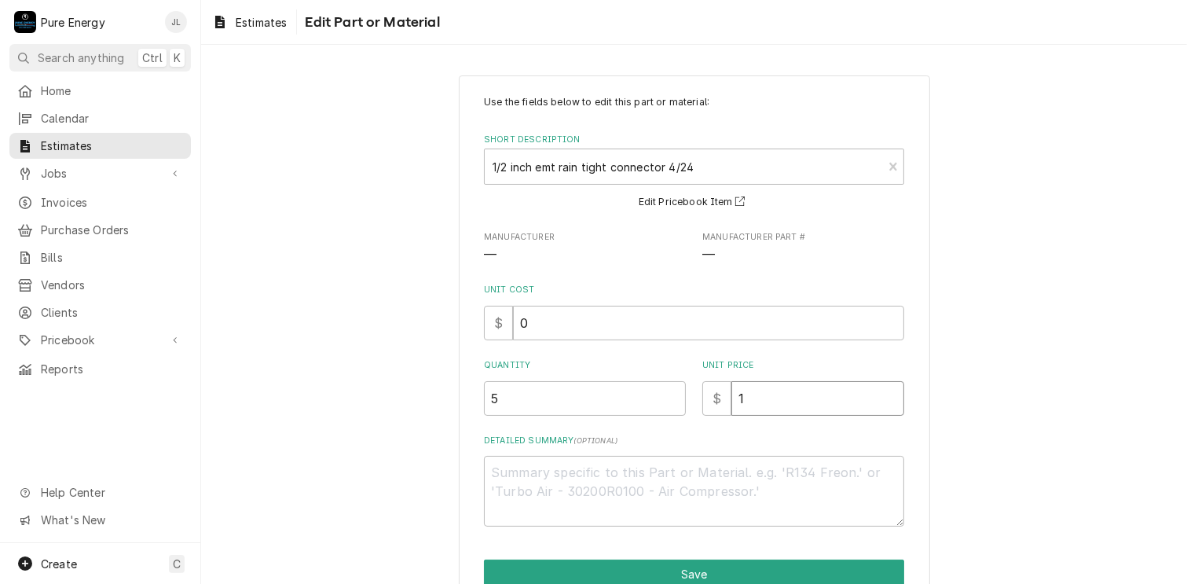
type textarea "x"
type input "0"
type textarea "x"
type input "0.0"
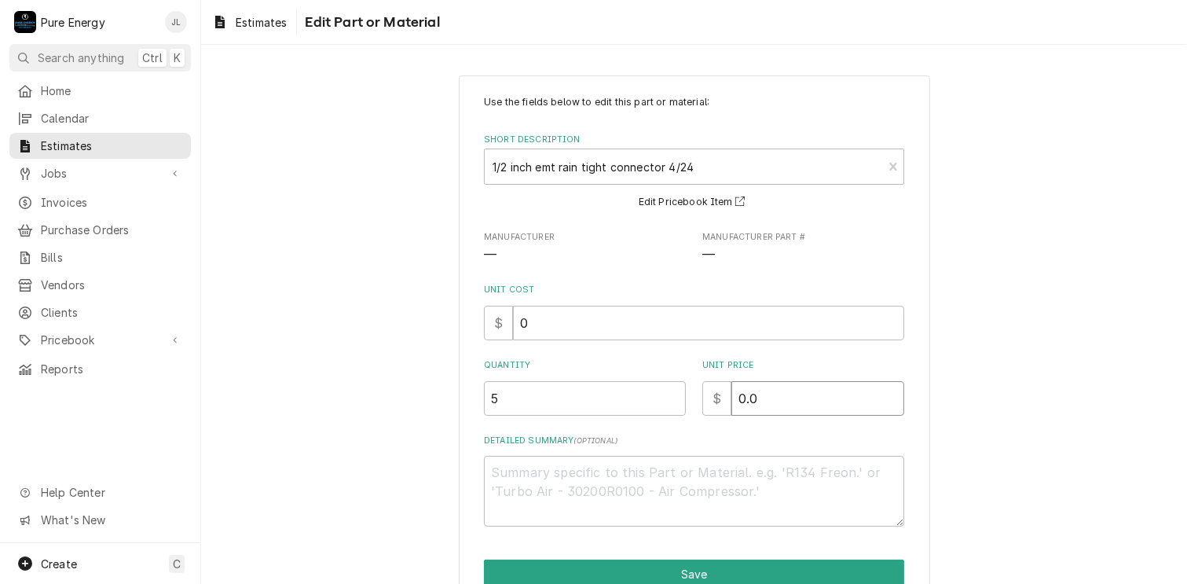
type textarea "x"
type input "0.0"
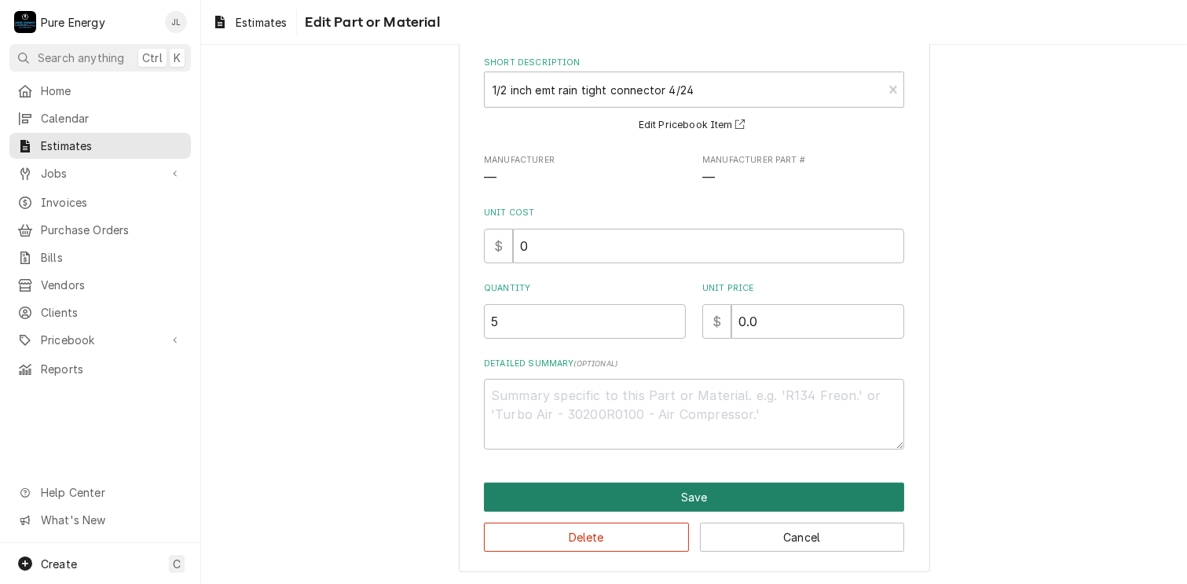
click at [670, 489] on button "Save" at bounding box center [694, 496] width 420 height 29
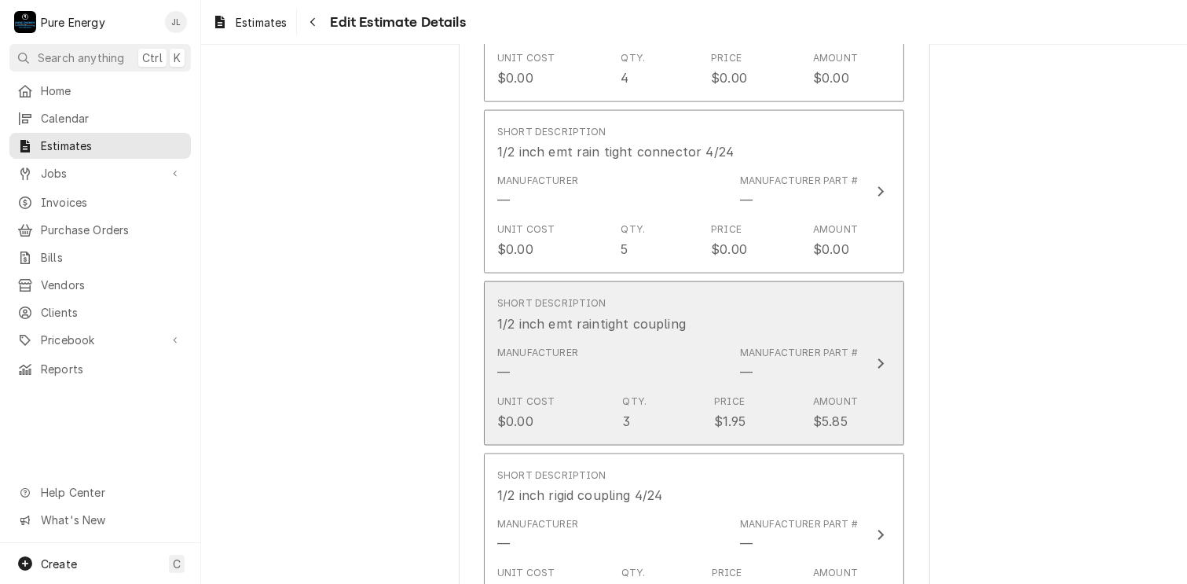
click at [775, 314] on div "Short Description 1/2 inch emt raintight coupling" at bounding box center [677, 314] width 361 height 49
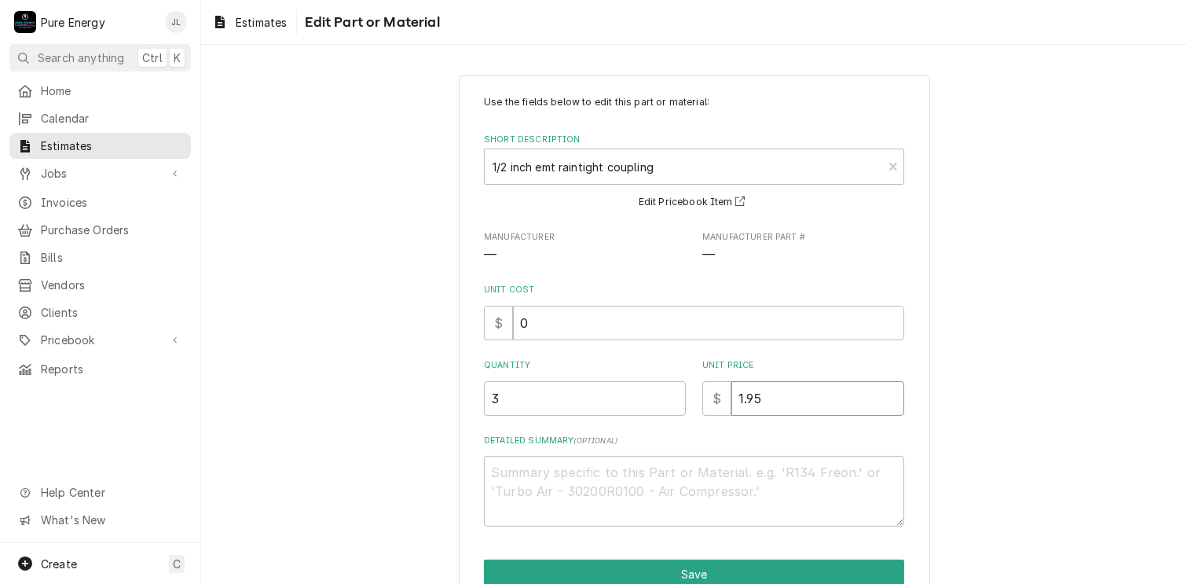
click at [757, 399] on input "1.95" at bounding box center [818, 398] width 173 height 35
type textarea "x"
type input "1.9"
type textarea "x"
type input "1"
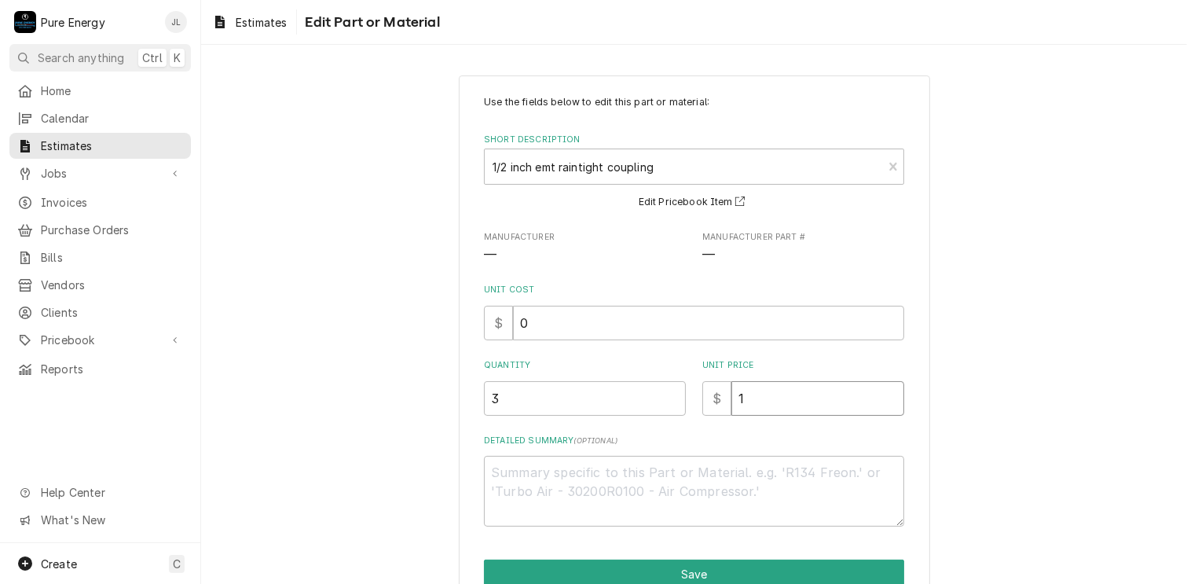
type textarea "x"
type input "0"
type textarea "x"
type input "0.0"
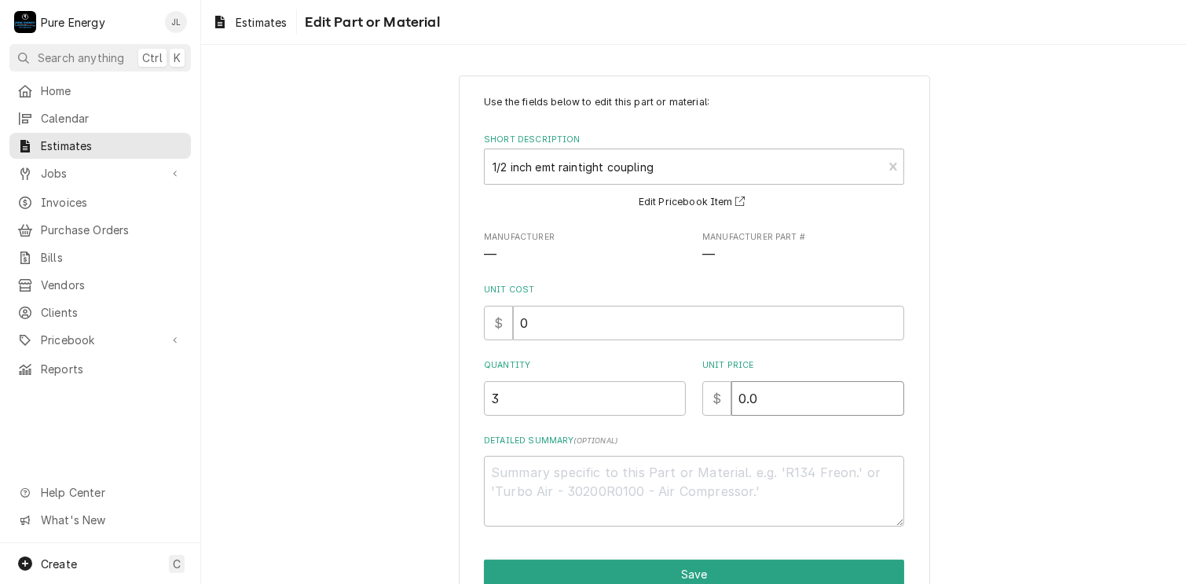
type textarea "x"
type input "0.0"
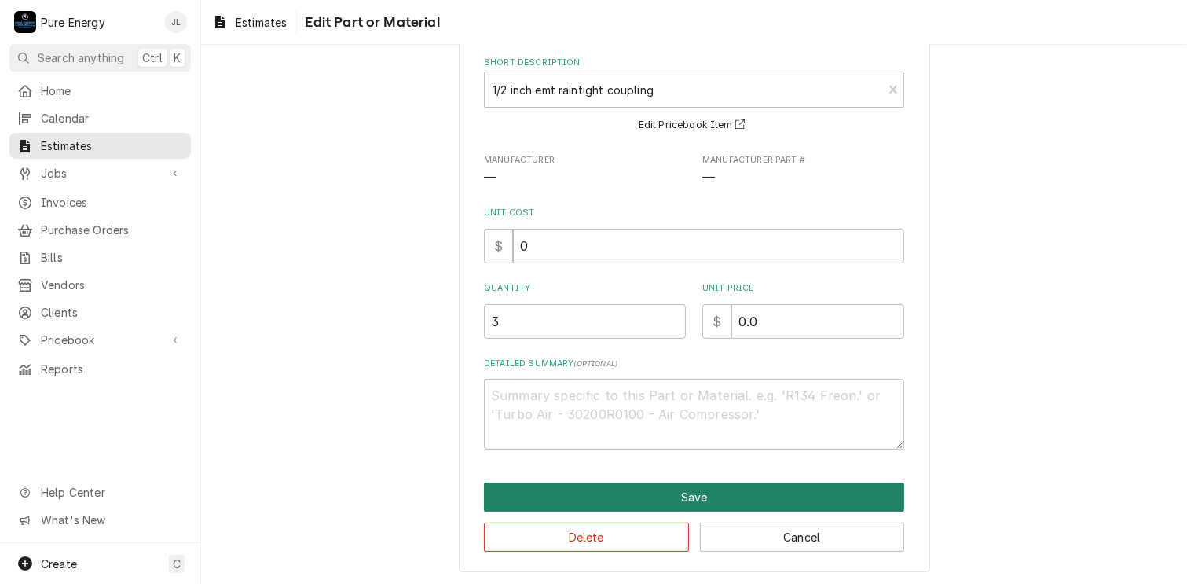
click at [708, 499] on button "Save" at bounding box center [694, 496] width 420 height 29
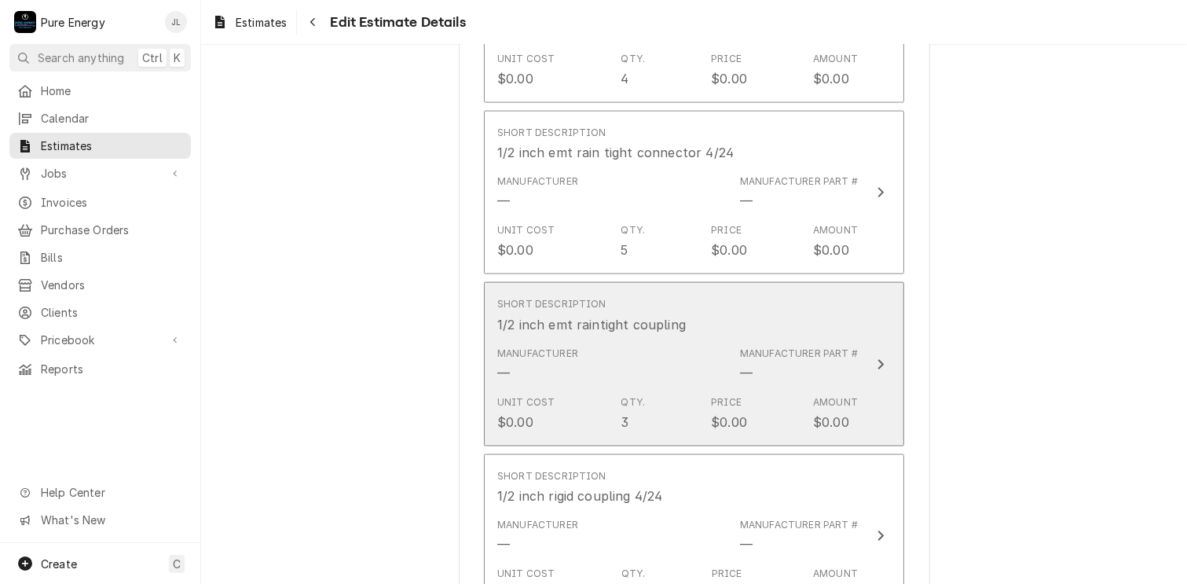
scroll to position [2434, 0]
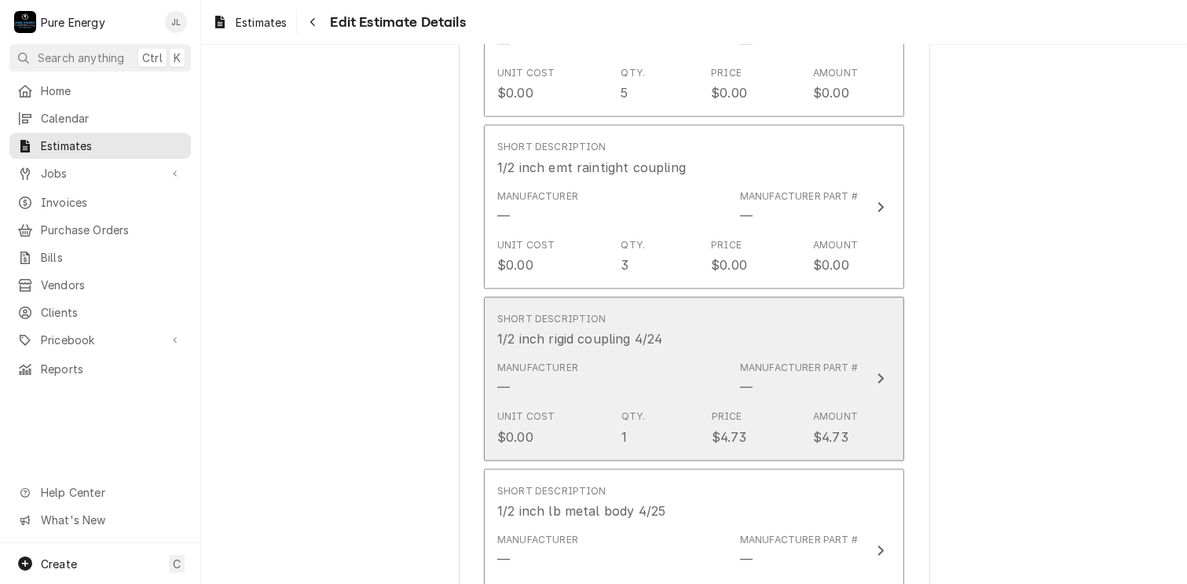
click at [794, 316] on div "Short Description 1/2 inch rigid coupling 4/24" at bounding box center [677, 330] width 361 height 49
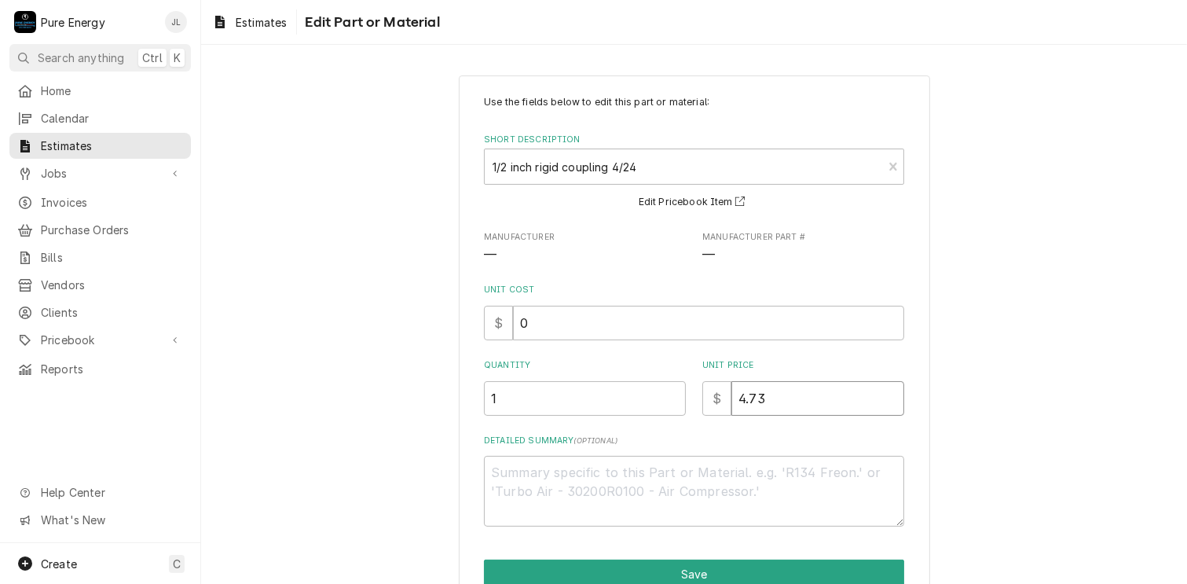
click at [792, 406] on input "4.73" at bounding box center [818, 398] width 173 height 35
type textarea "x"
type input "4.7"
type textarea "x"
type input "4"
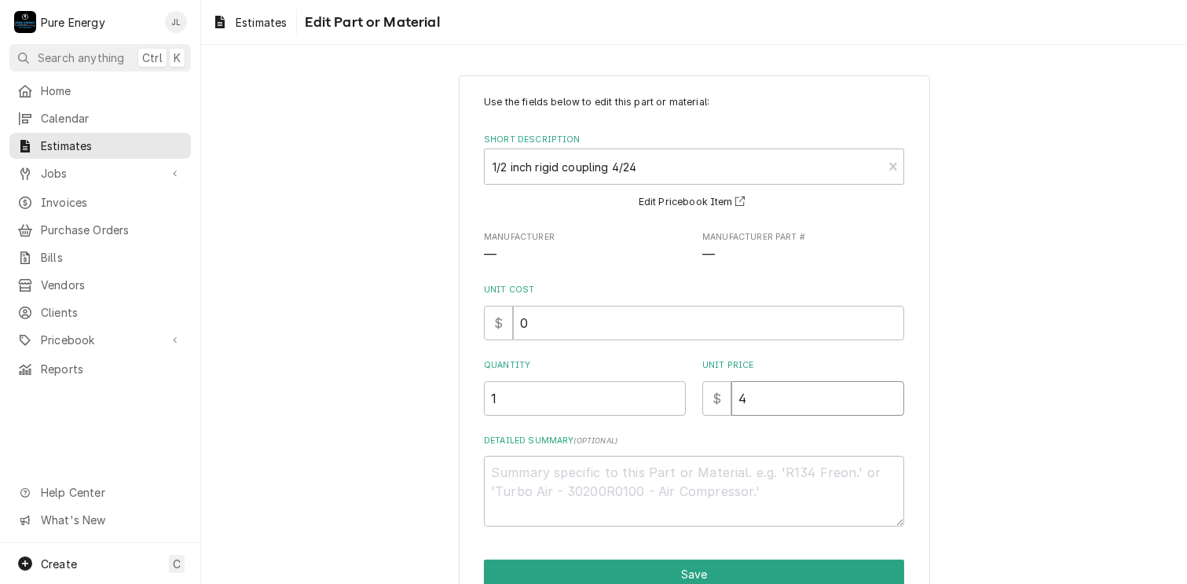
type textarea "x"
type input "0"
type textarea "x"
type input "0.0"
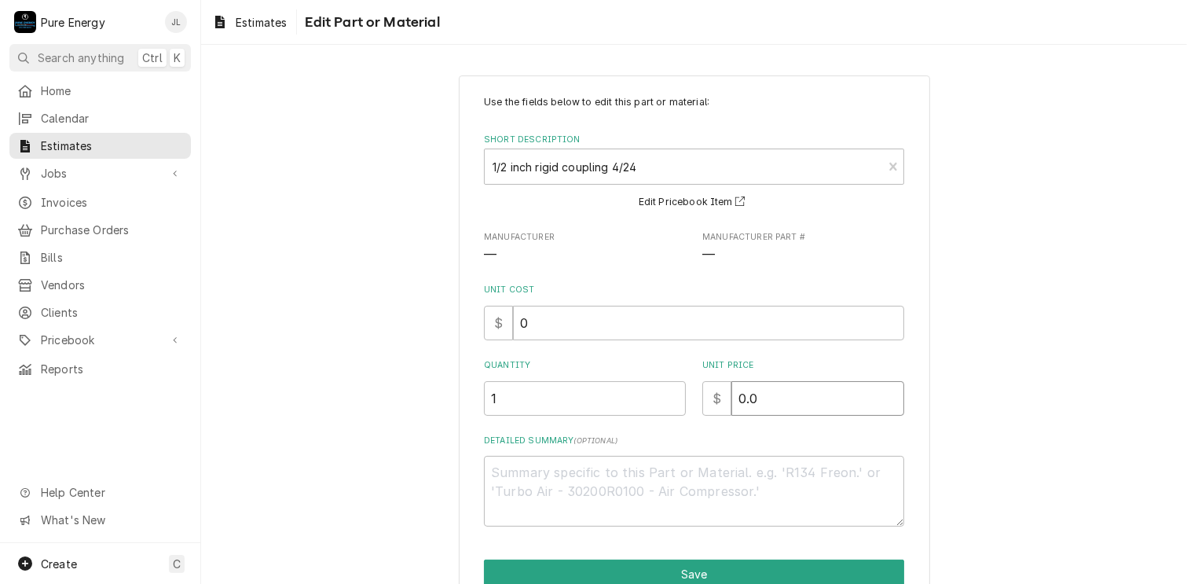
type textarea "x"
type input "0.0"
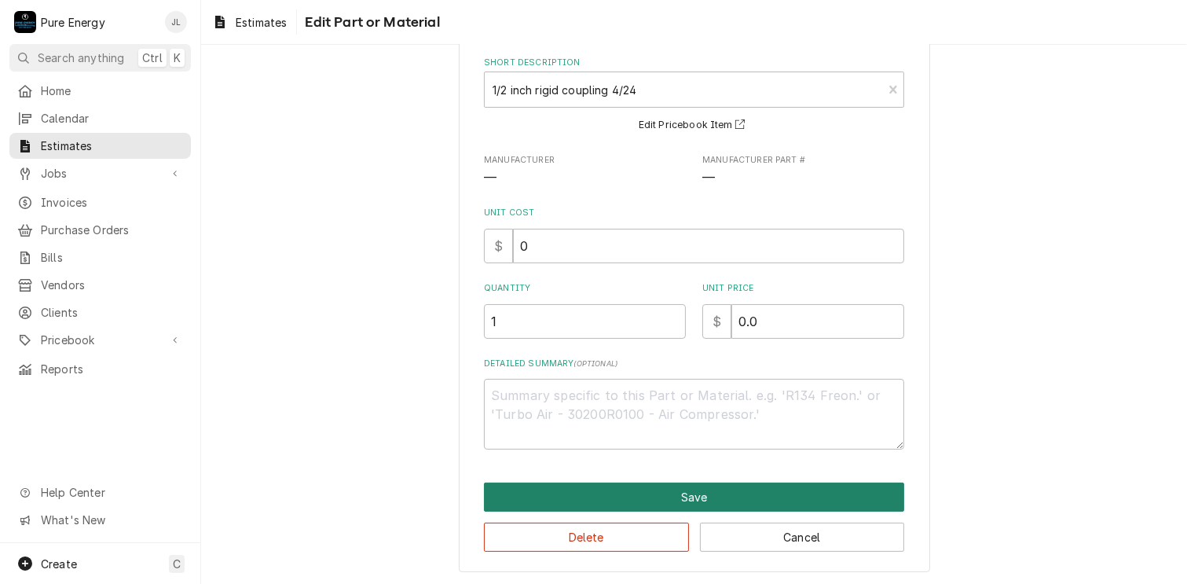
click at [711, 500] on button "Save" at bounding box center [694, 496] width 420 height 29
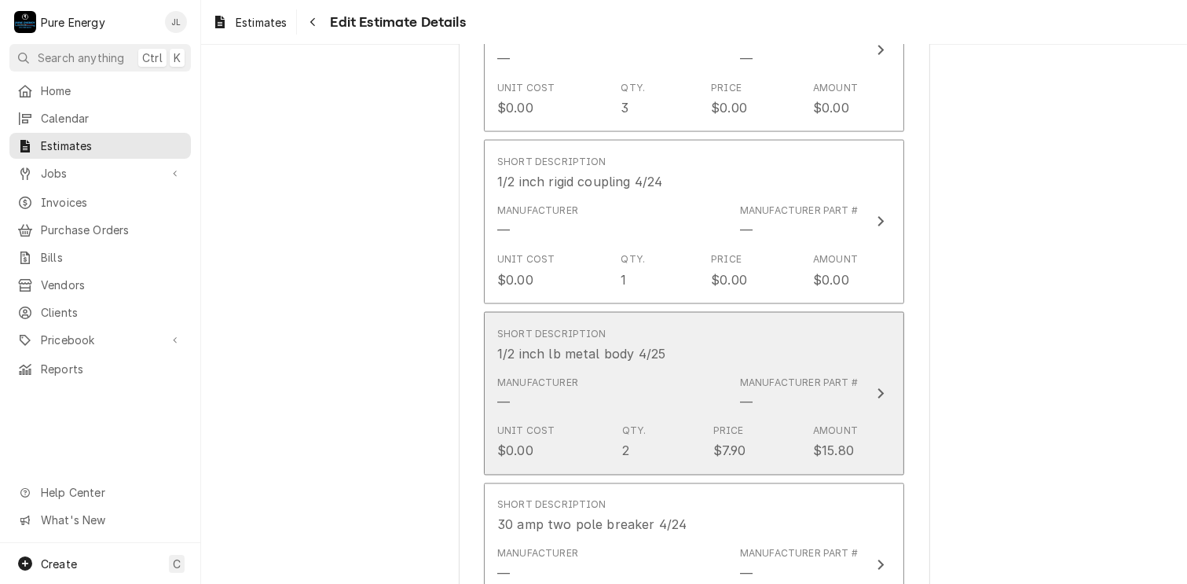
click at [785, 348] on div "Short Description 1/2 inch lb metal body 4/25" at bounding box center [677, 345] width 361 height 49
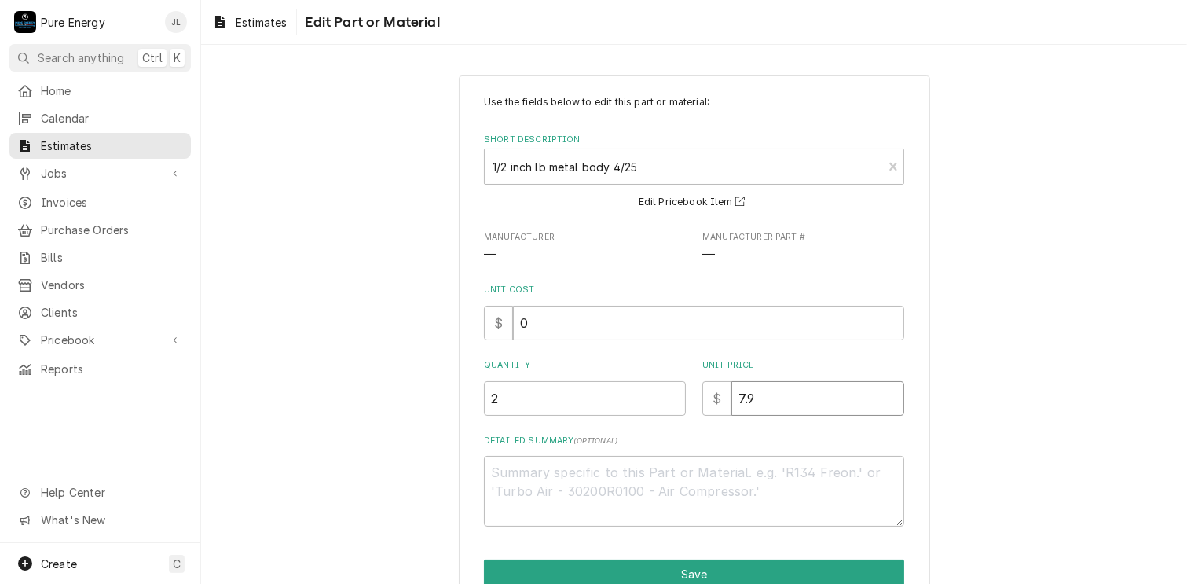
click at [779, 395] on input "7.9" at bounding box center [818, 398] width 173 height 35
type textarea "x"
type input "7"
type textarea "x"
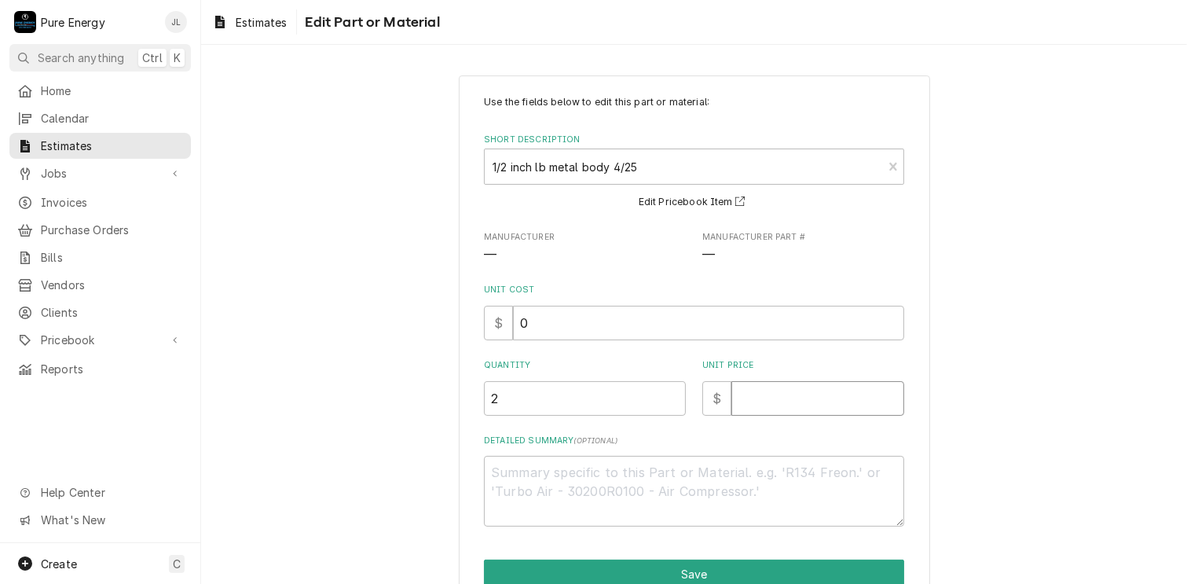
type input "0"
type textarea "x"
type input "0.0"
type textarea "x"
type input "0.0"
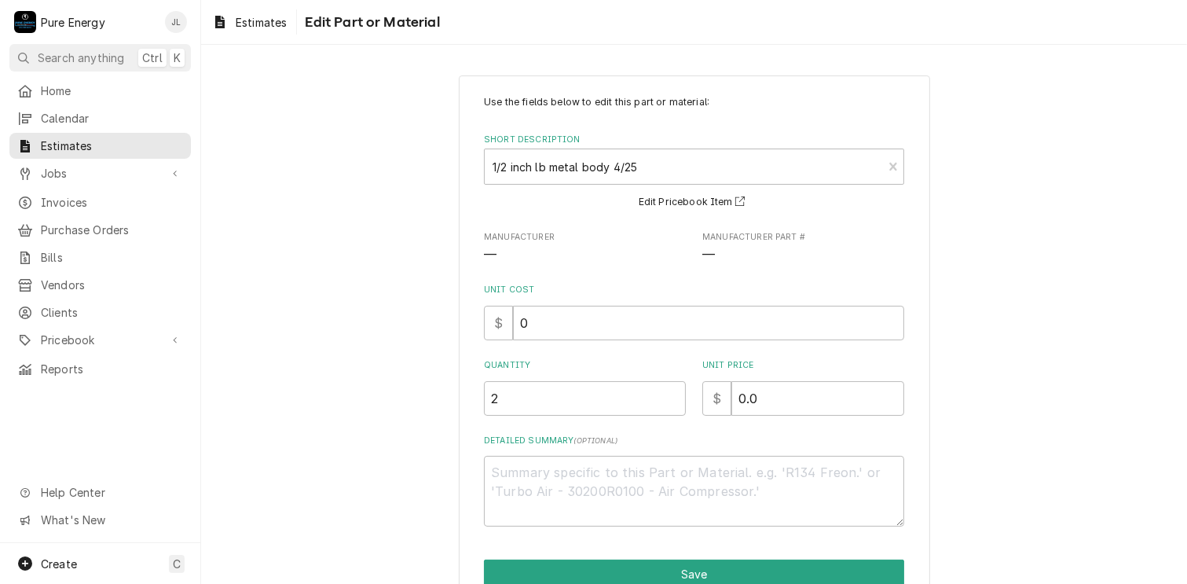
scroll to position [77, 0]
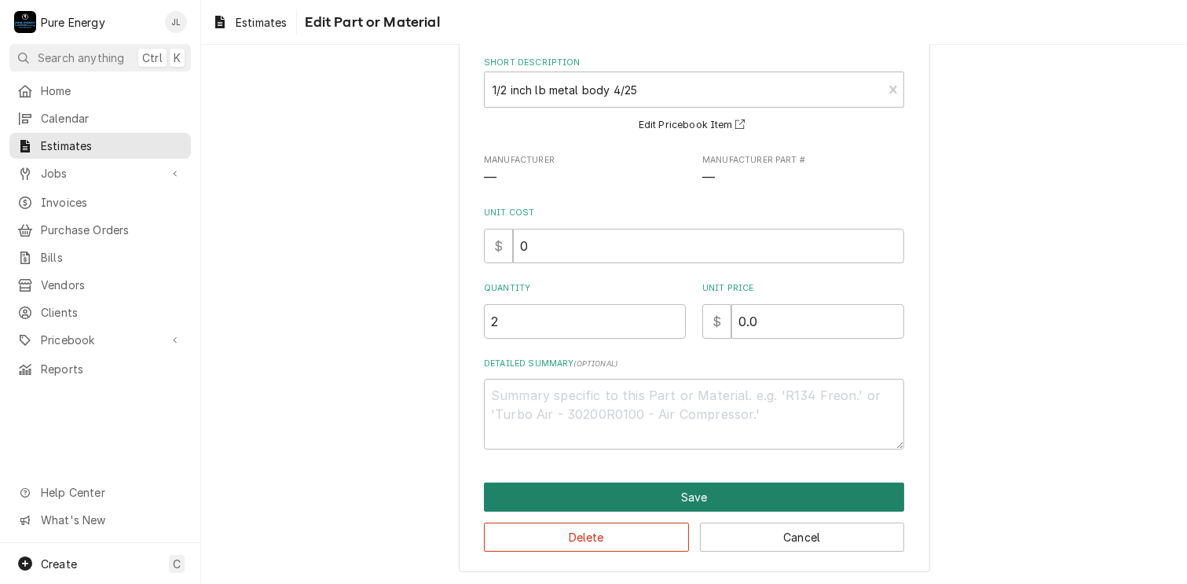
click at [706, 497] on button "Save" at bounding box center [694, 496] width 420 height 29
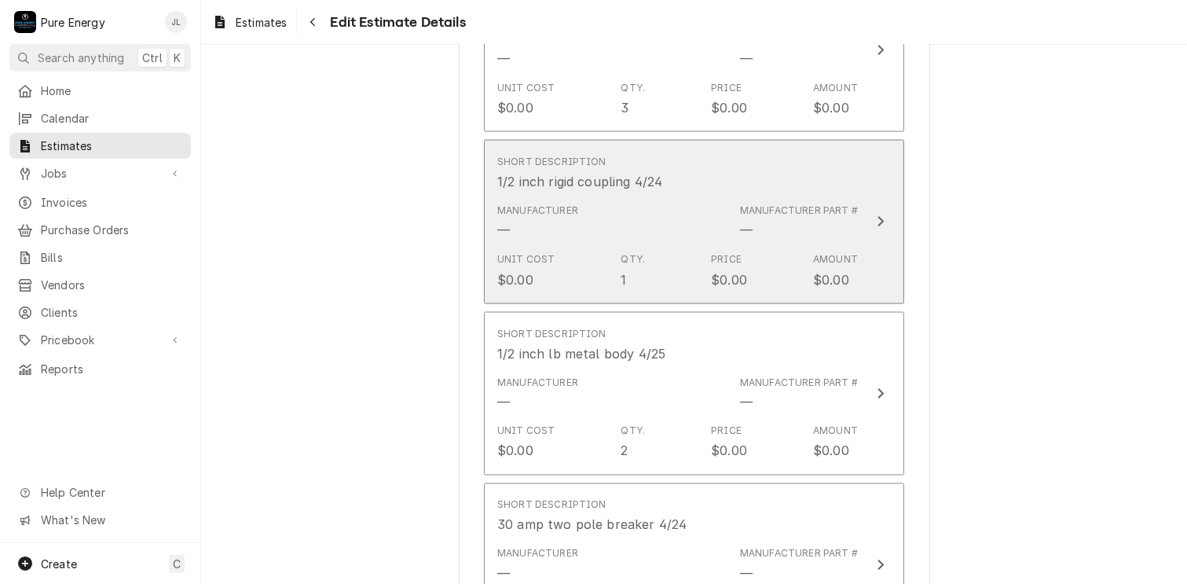
scroll to position [2906, 0]
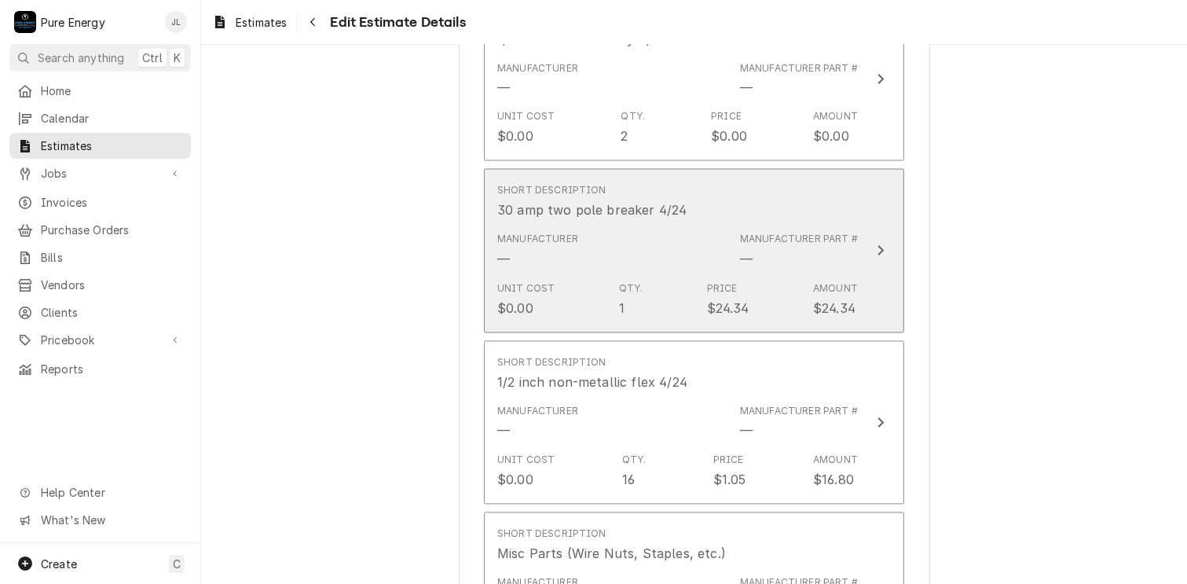
click at [782, 191] on div "Short Description 30 amp two pole breaker 4/24" at bounding box center [677, 202] width 361 height 49
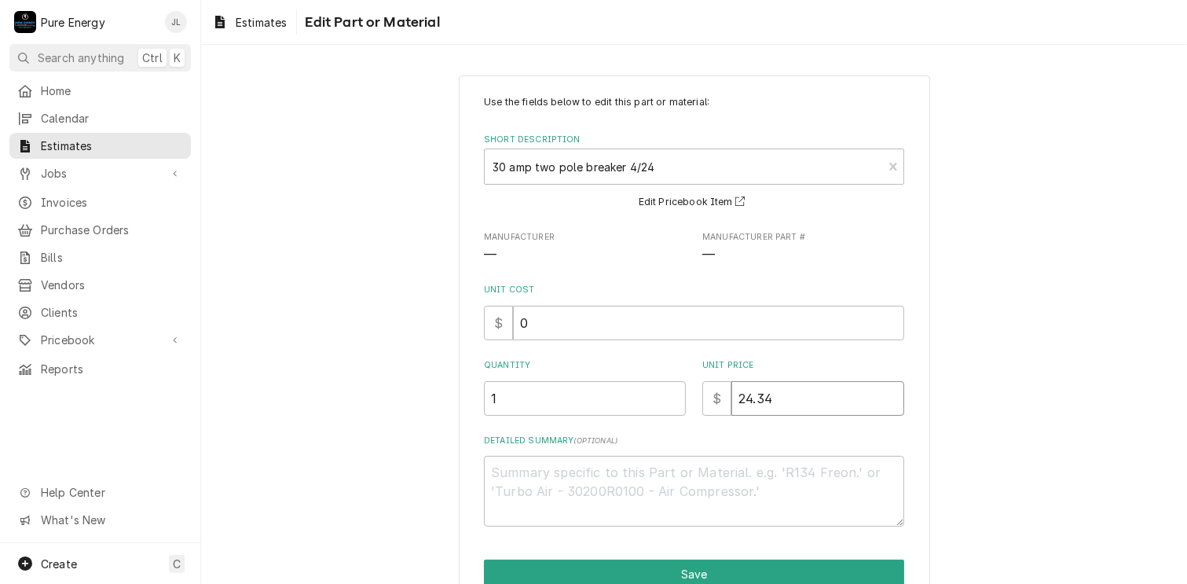
click at [791, 411] on input "24.34" at bounding box center [818, 398] width 173 height 35
type textarea "x"
type input "24.3"
type textarea "x"
type input "24"
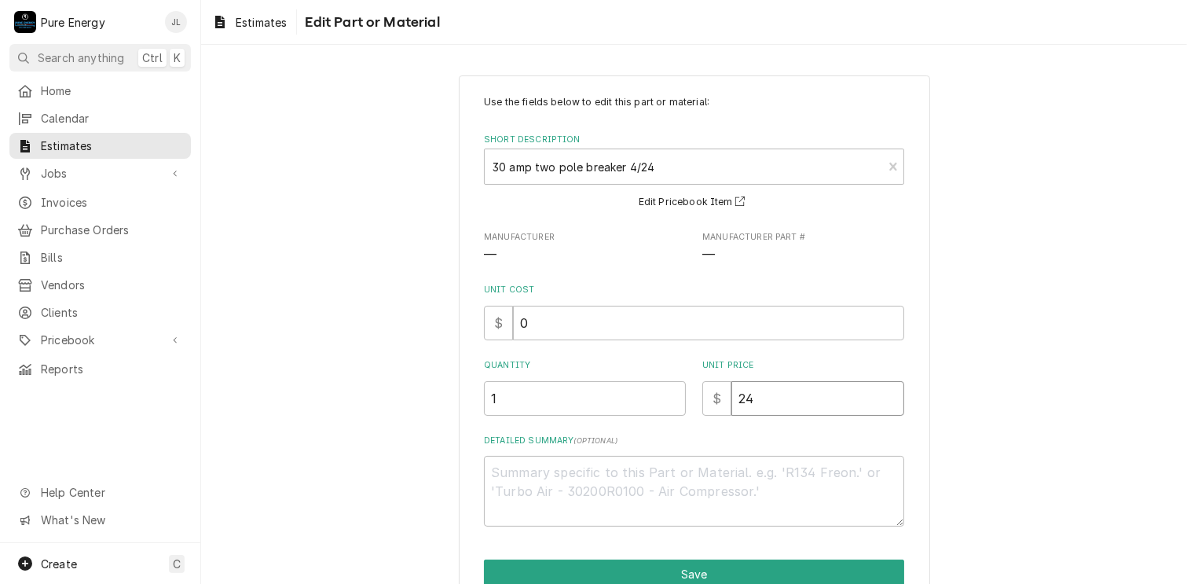
type textarea "x"
type input "2"
type textarea "x"
type input "0"
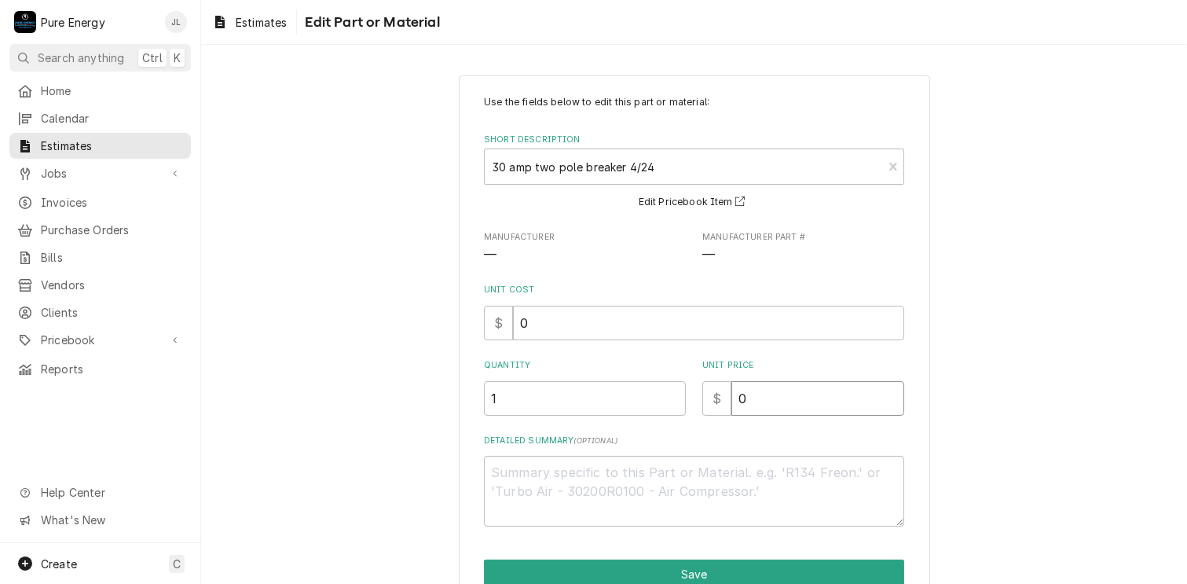
type textarea "x"
type input "0.0"
type textarea "x"
type input "0.0"
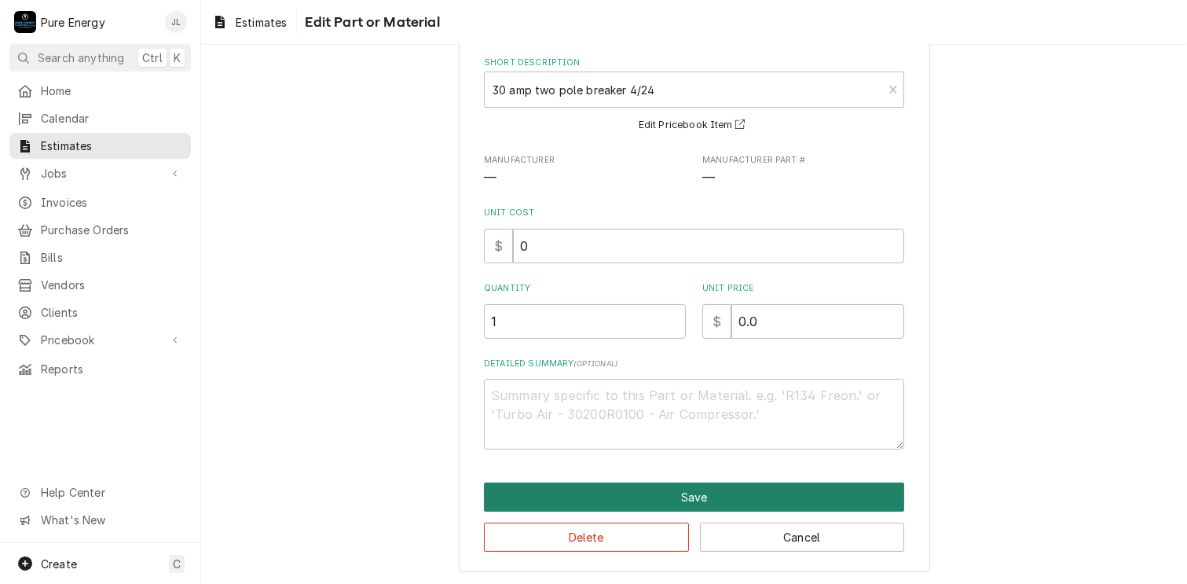
click at [700, 493] on button "Save" at bounding box center [694, 496] width 420 height 29
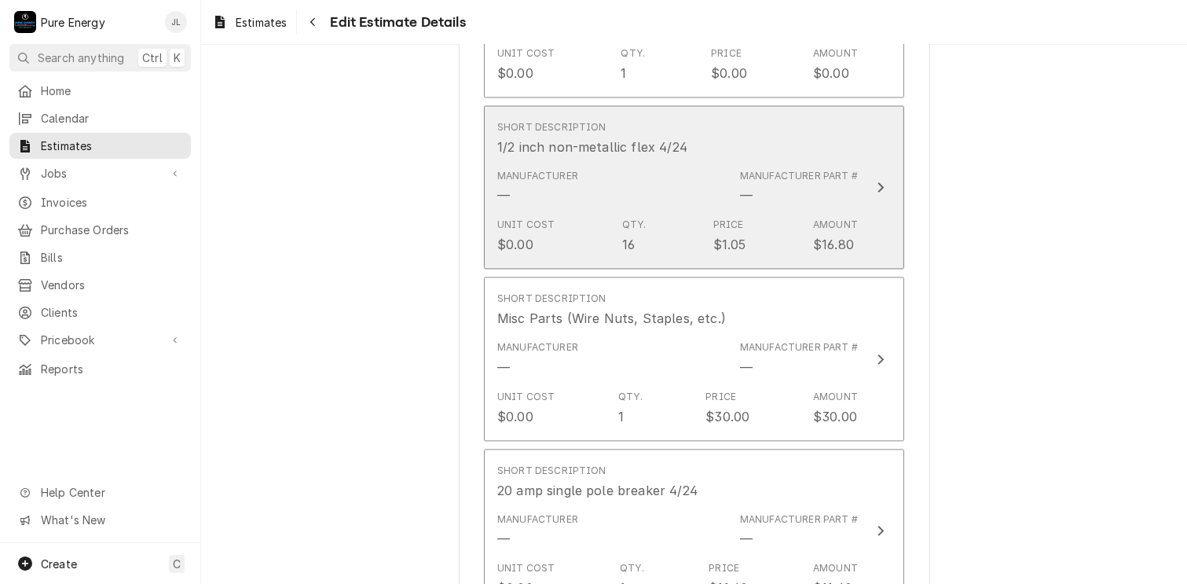
click at [781, 132] on div "Short Description 1/2 inch non-metallic flex 4/24" at bounding box center [677, 138] width 361 height 49
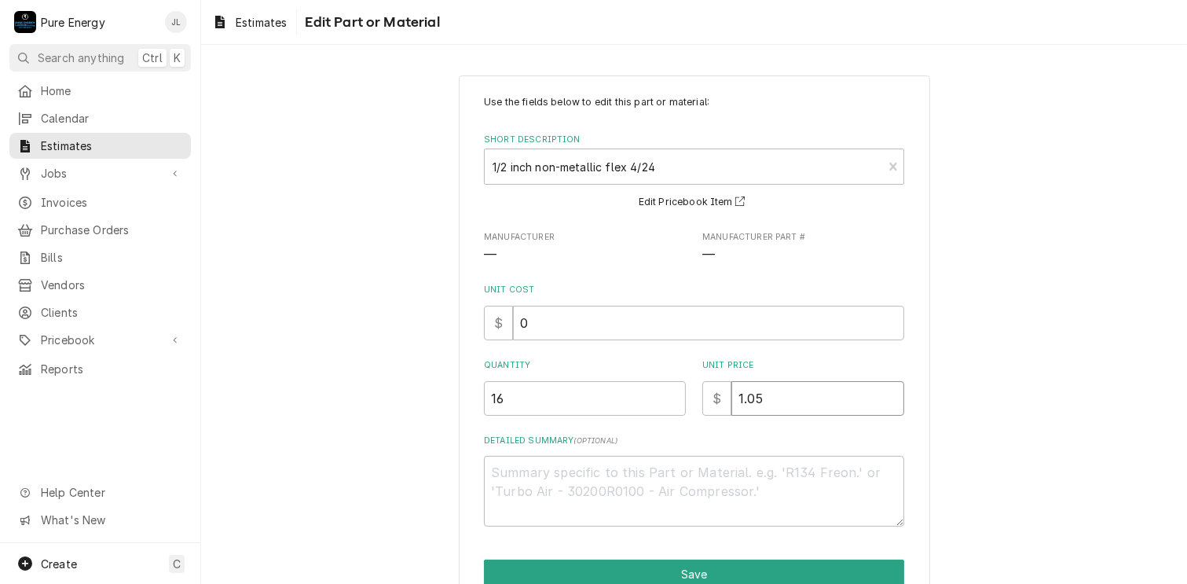
click at [794, 400] on input "1.05" at bounding box center [818, 398] width 173 height 35
type textarea "x"
type input "1.0"
type textarea "x"
type input "1"
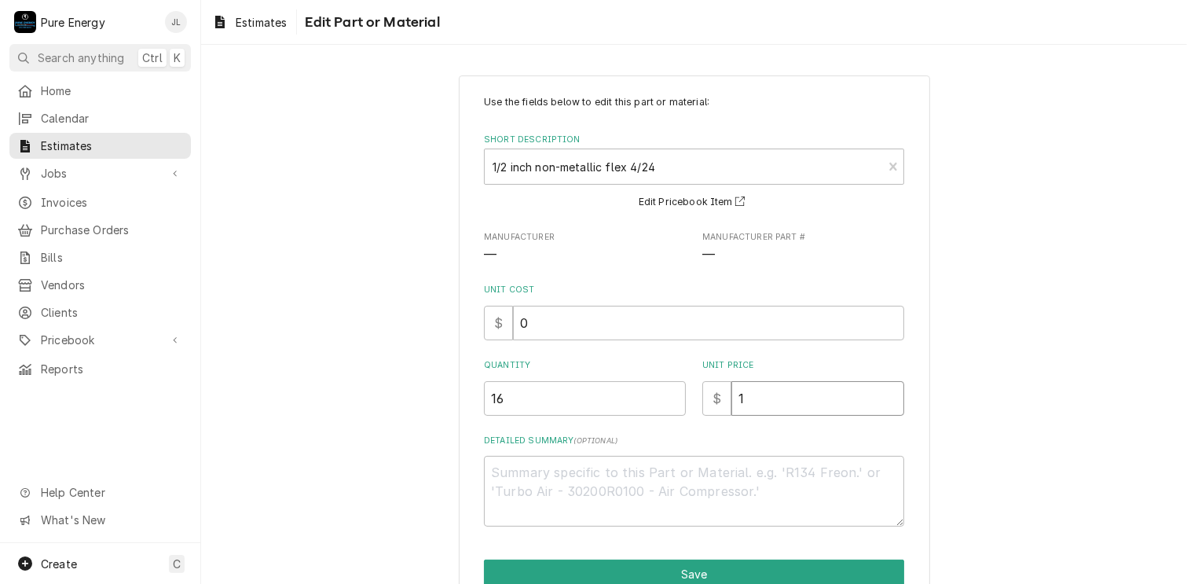
type textarea "x"
type input "0.0"
type textarea "x"
type input "0.02"
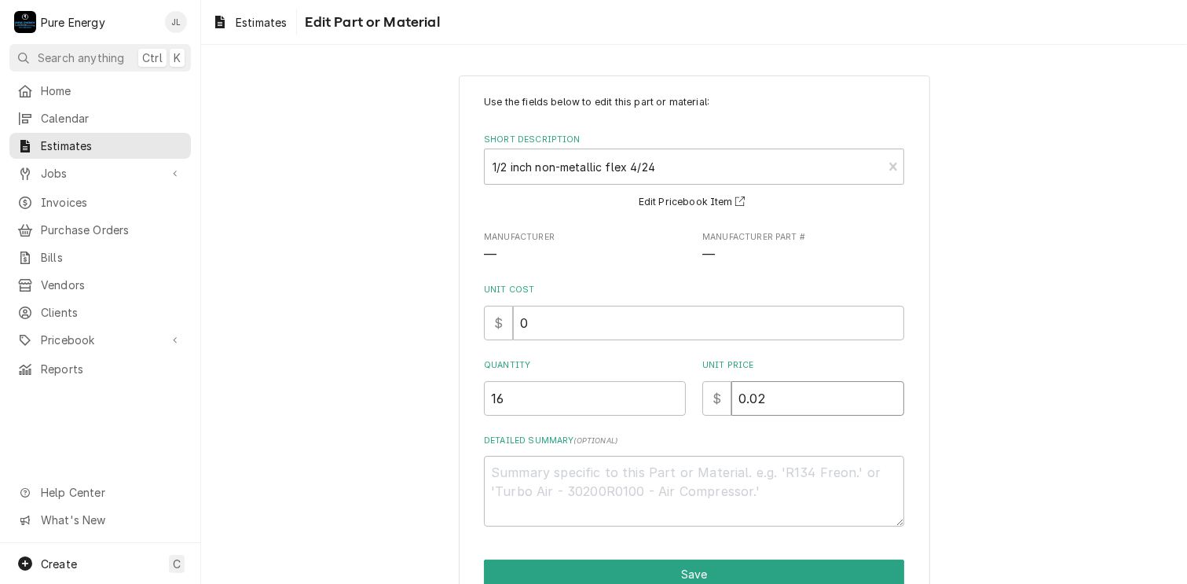
type textarea "x"
type input "0.0"
type textarea "x"
type input "0.0"
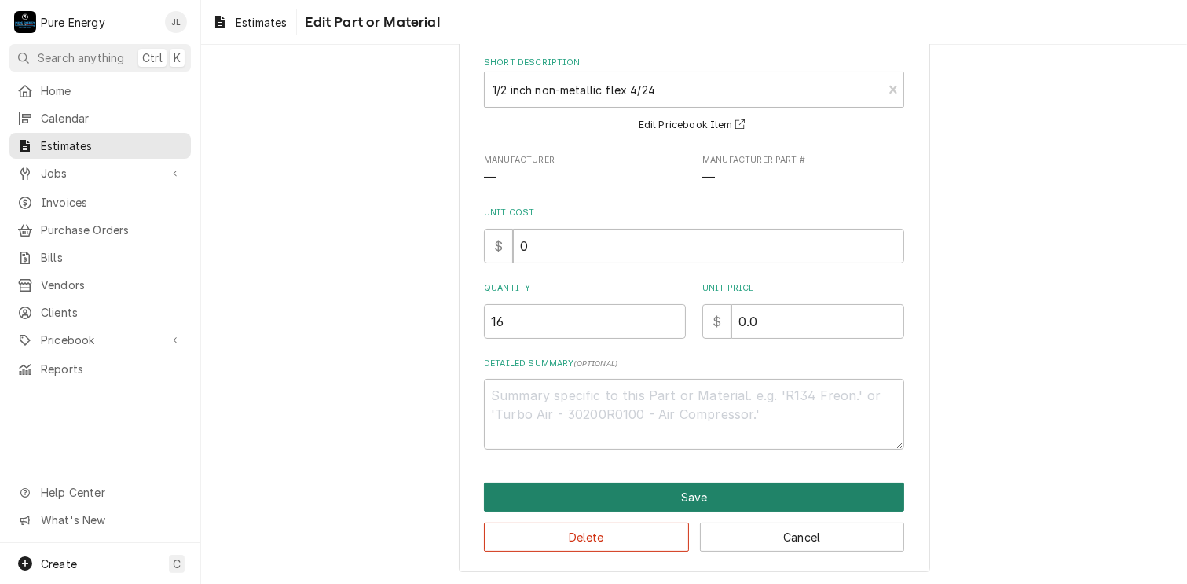
click at [707, 486] on button "Save" at bounding box center [694, 496] width 420 height 29
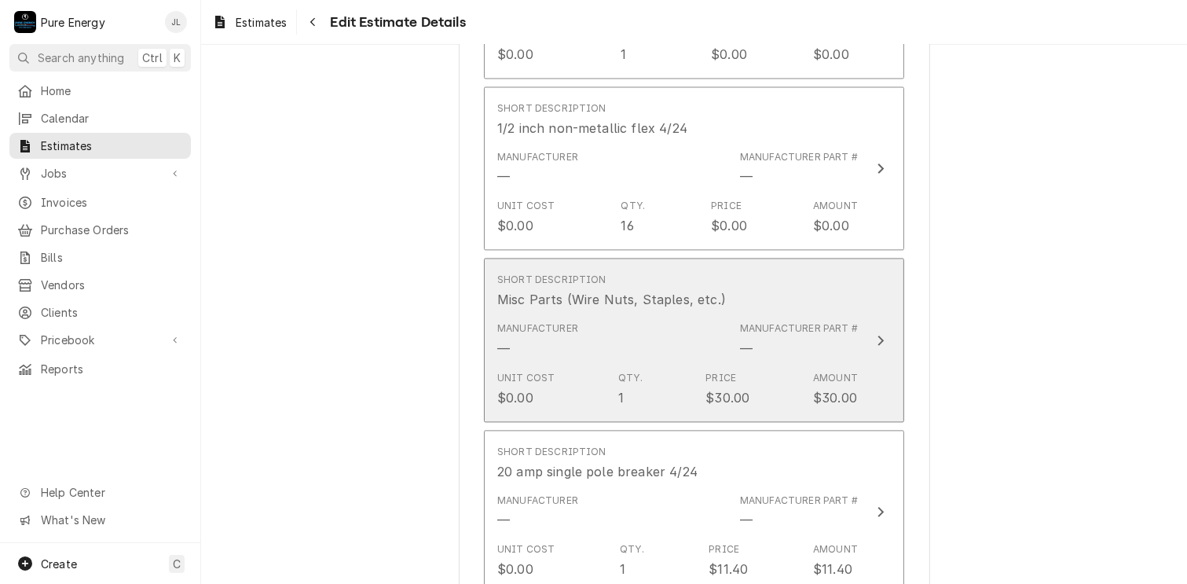
scroll to position [3141, 0]
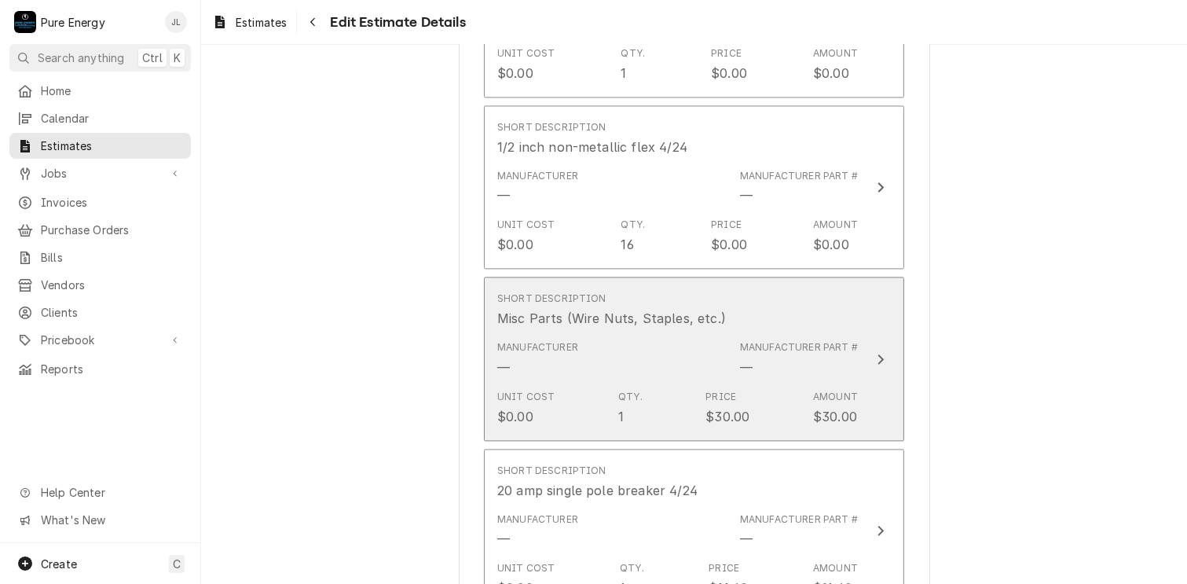
click at [785, 306] on div "Short Description Misc Parts (Wire Nuts, Staples, etc.)" at bounding box center [677, 309] width 361 height 49
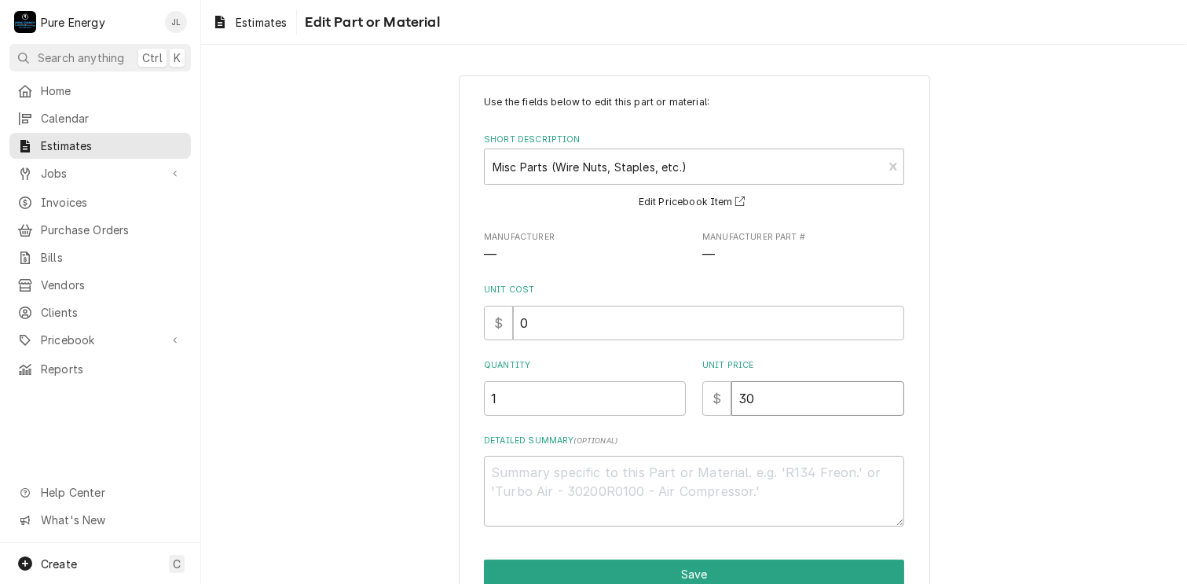
click at [773, 402] on input "30" at bounding box center [818, 398] width 173 height 35
type textarea "x"
type input "3"
type textarea "x"
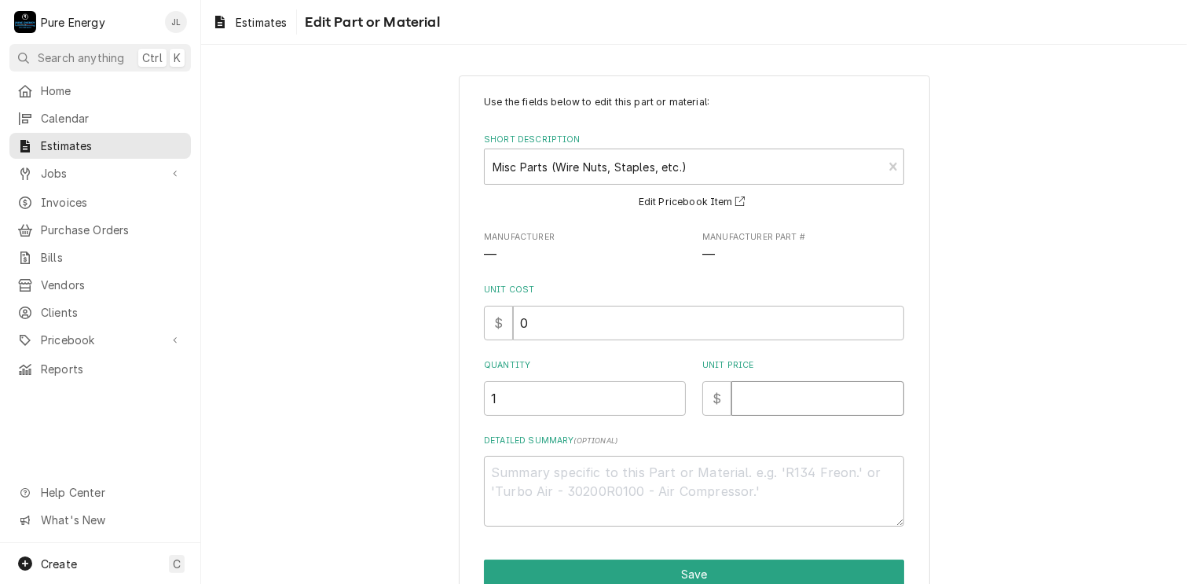
type input "0"
type textarea "x"
type input "0.0"
type textarea "x"
type input "0.0"
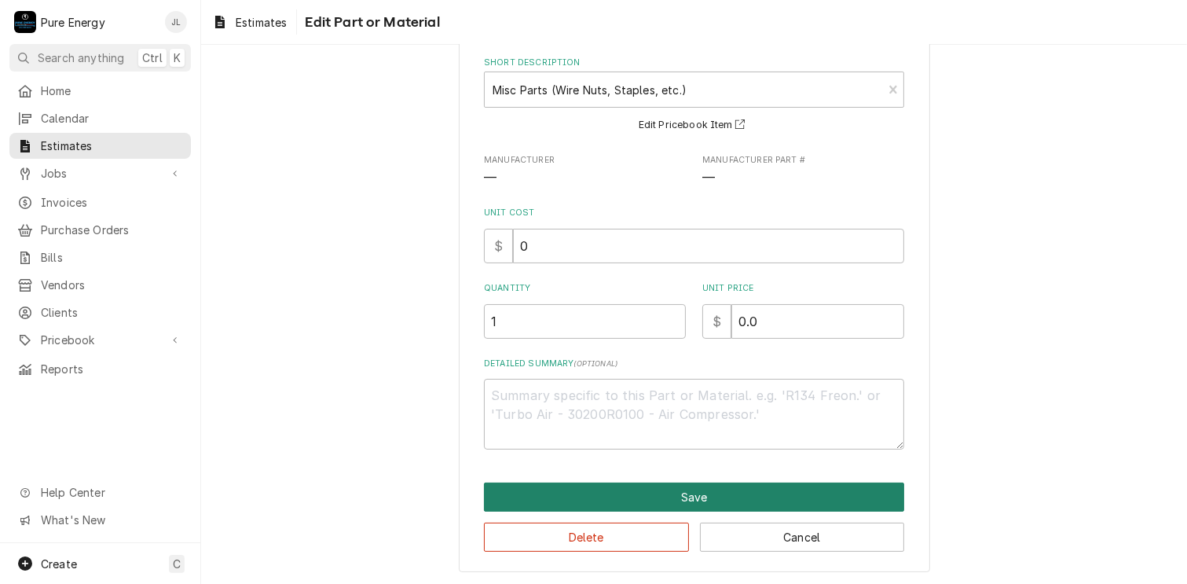
click at [750, 498] on button "Save" at bounding box center [694, 496] width 420 height 29
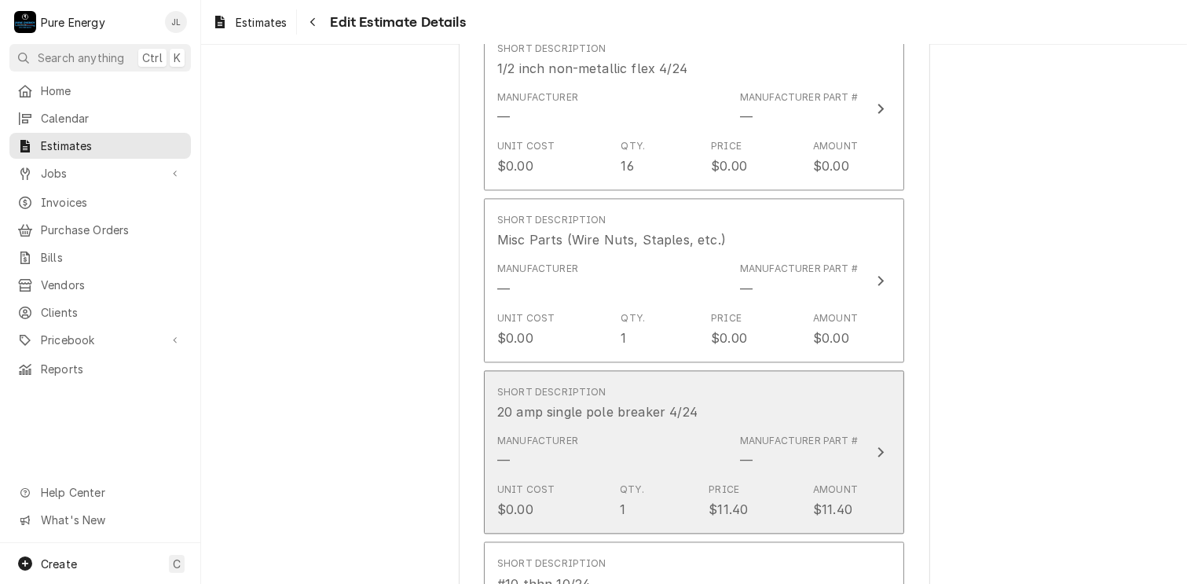
click at [787, 387] on div "Short Description 20 amp single pole breaker 4/24" at bounding box center [677, 403] width 361 height 49
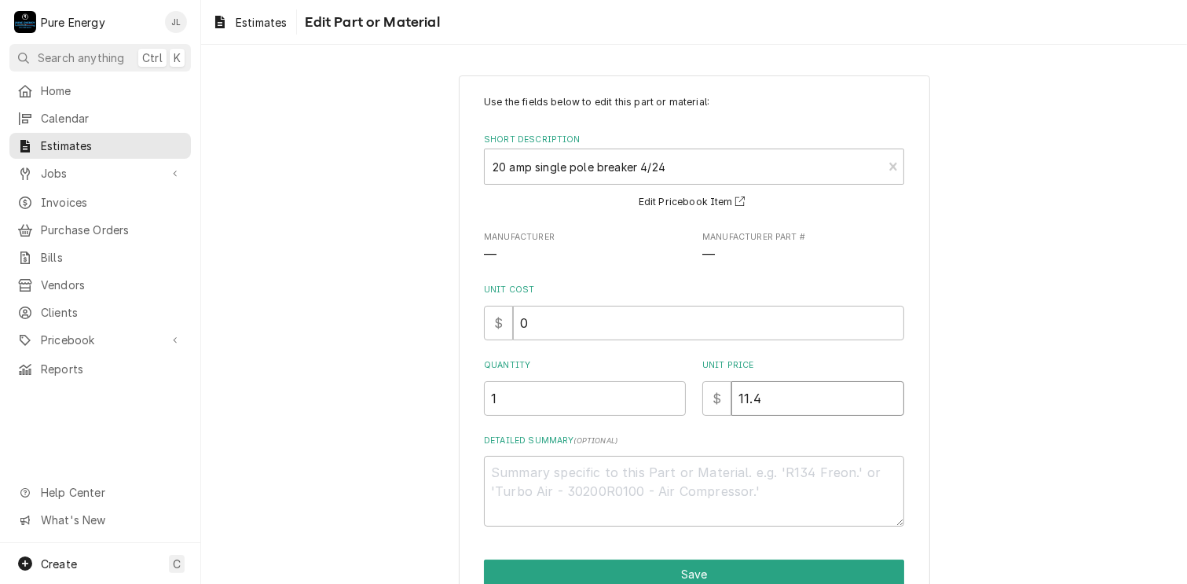
click at [779, 404] on input "11.4" at bounding box center [818, 398] width 173 height 35
type textarea "x"
type input "11"
type textarea "x"
type input "1"
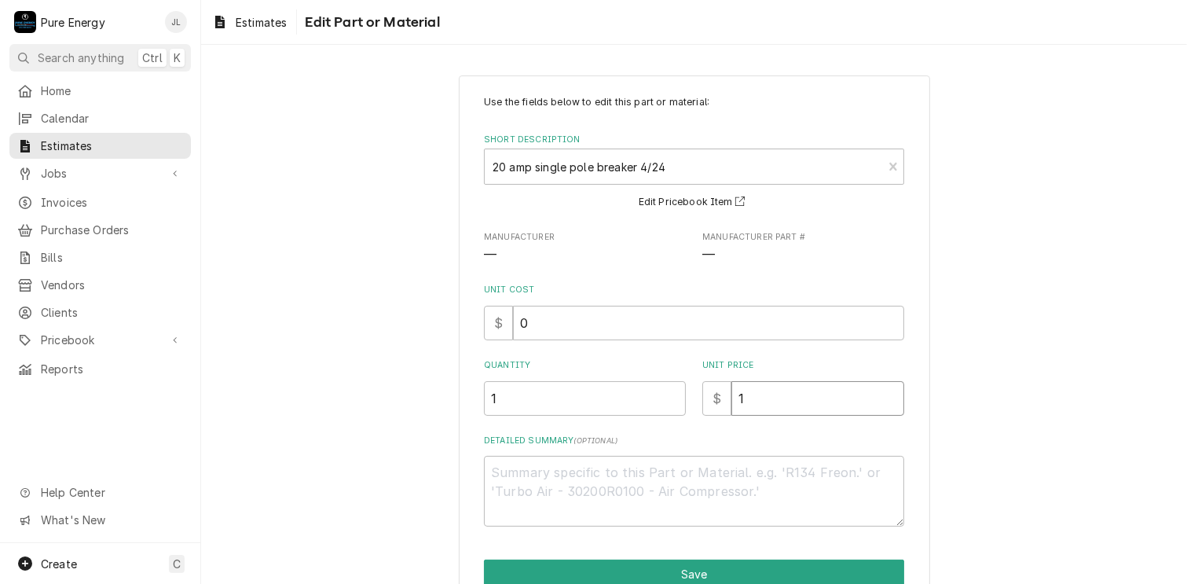
type textarea "x"
type input "0"
type textarea "x"
type input "0.0"
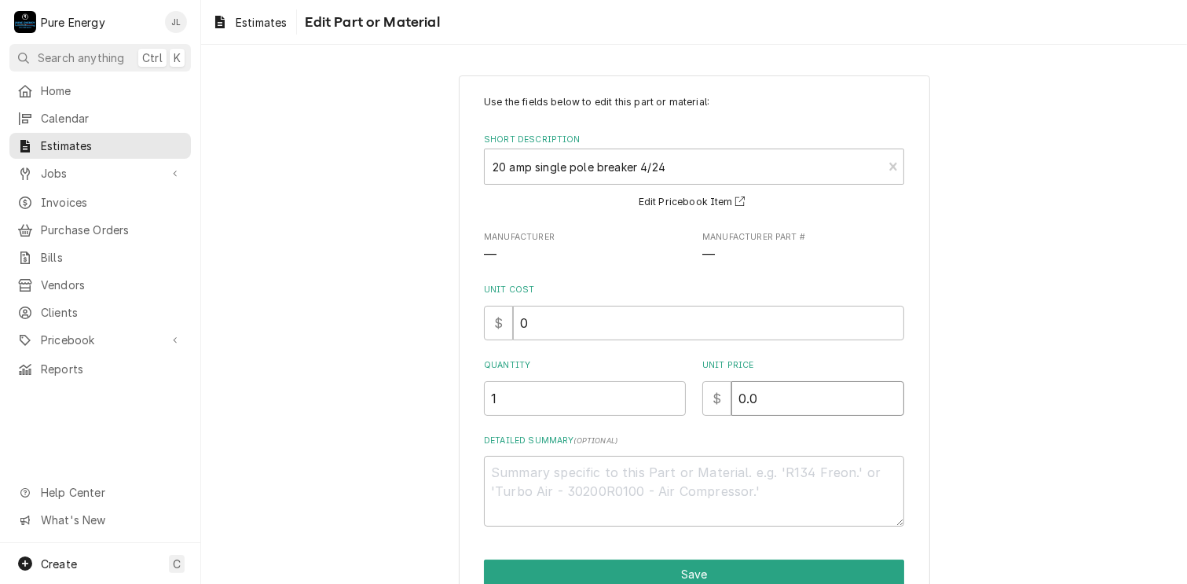
type textarea "x"
type input "0.0"
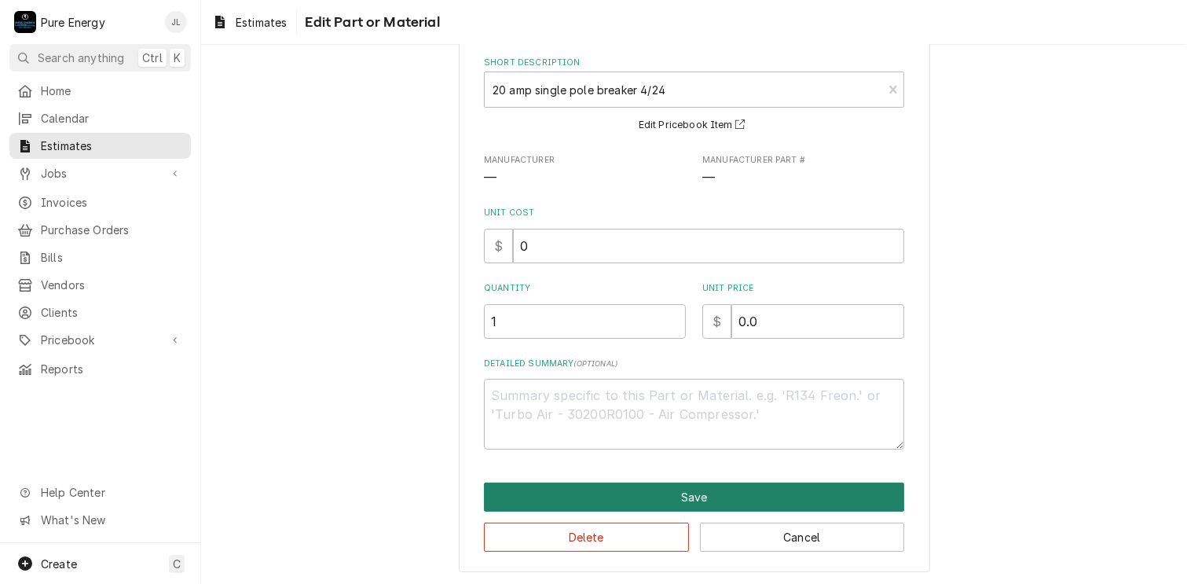
click at [757, 486] on button "Save" at bounding box center [694, 496] width 420 height 29
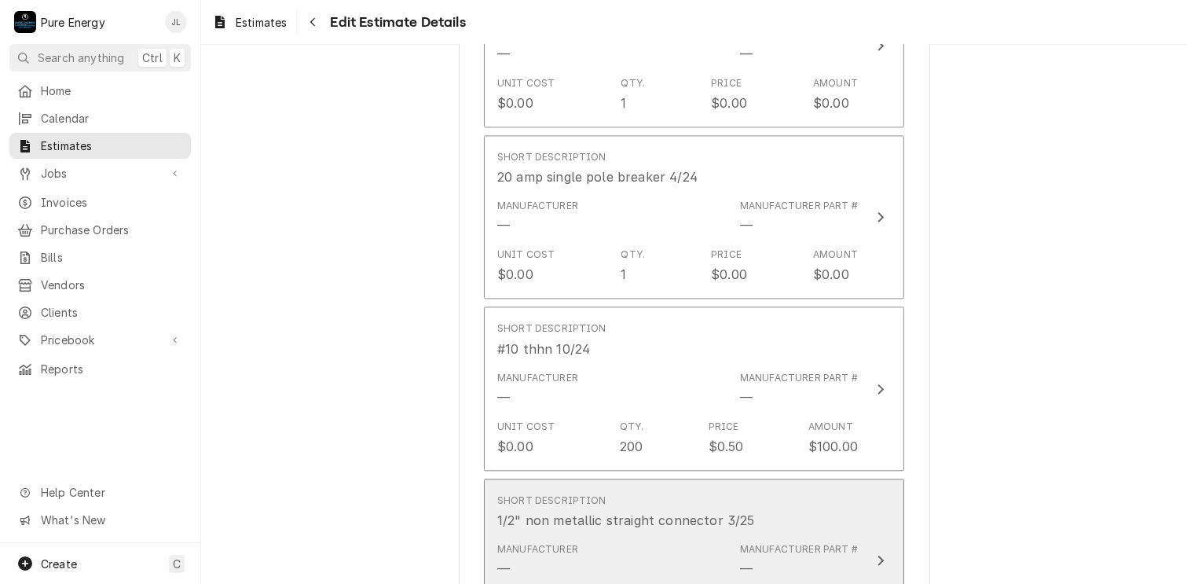
scroll to position [3691, 0]
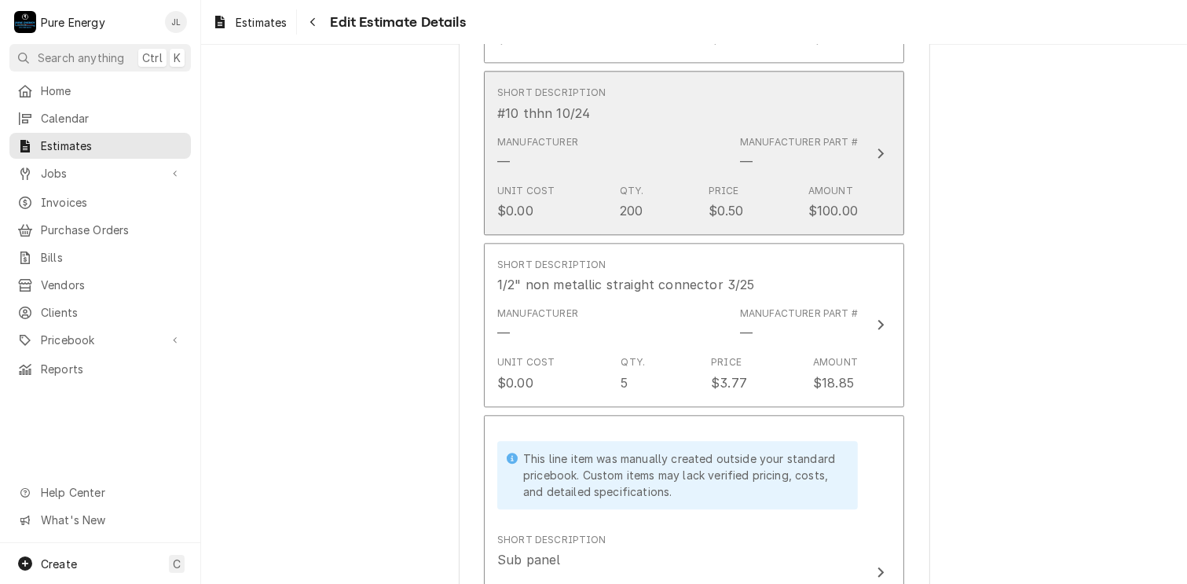
click at [788, 169] on div "Manufacturer — Manufacturer Part # —" at bounding box center [677, 153] width 361 height 49
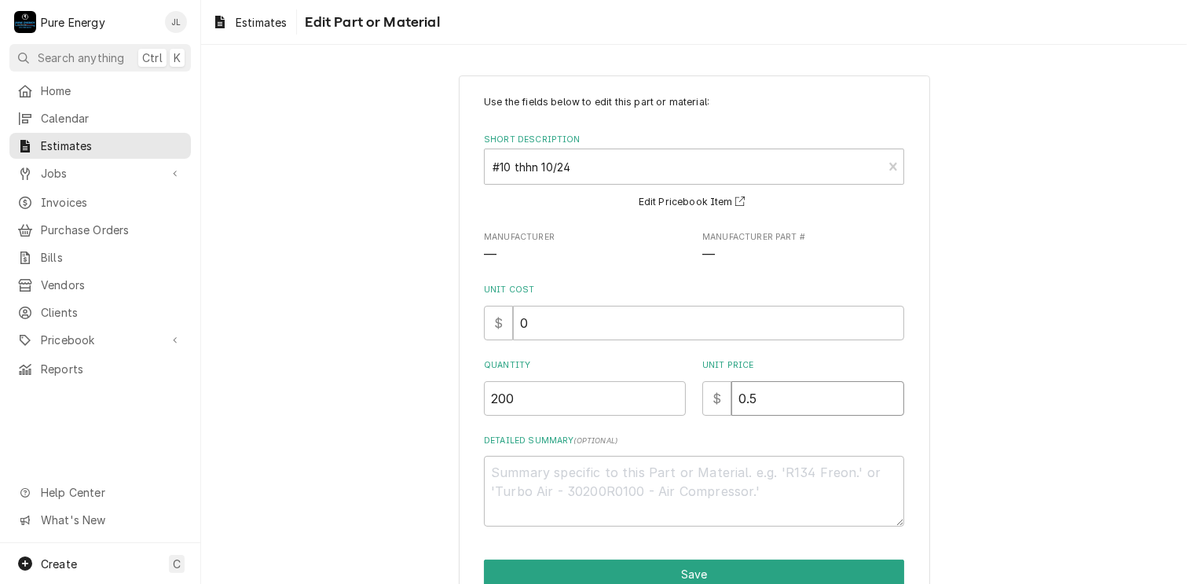
click at [769, 398] on input "0.5" at bounding box center [818, 398] width 173 height 35
type textarea "x"
type input "0"
type textarea "x"
type input "0.0"
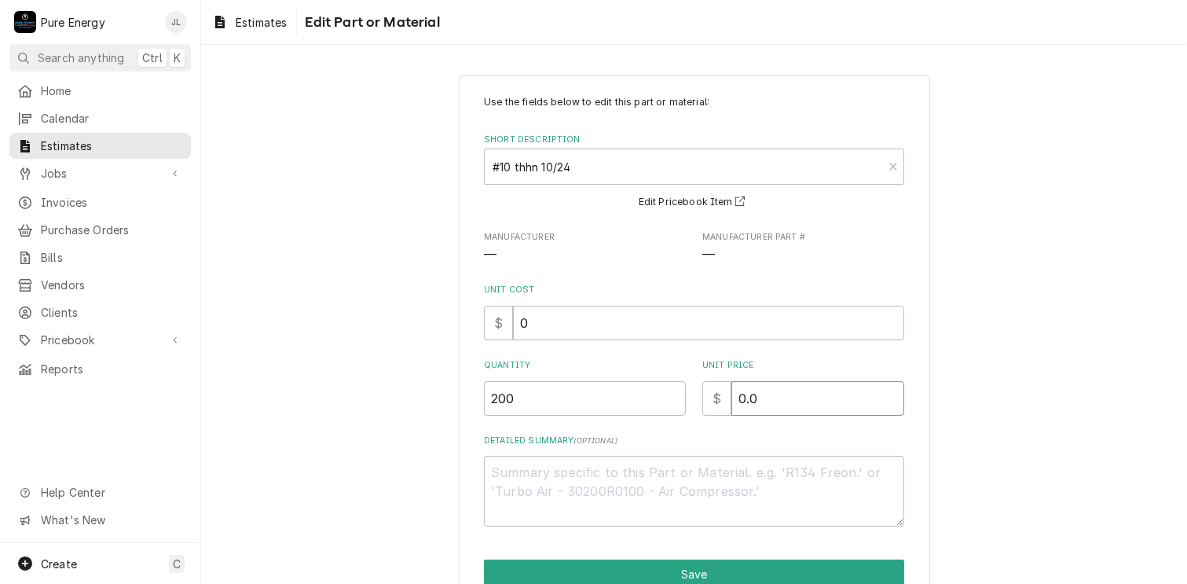
type textarea "x"
type input "0.0"
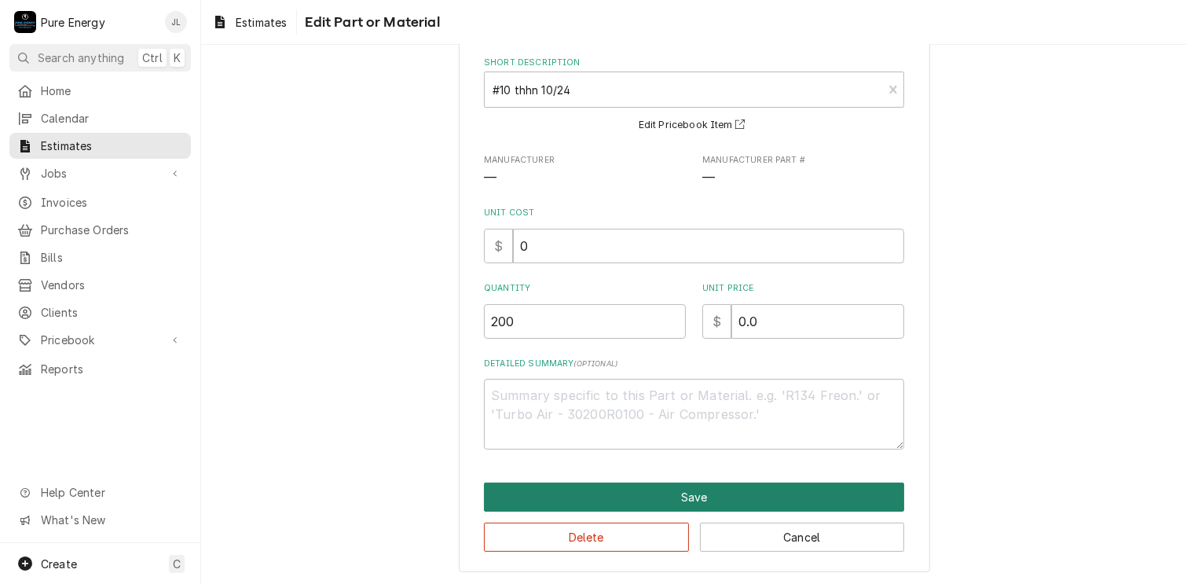
click at [723, 498] on button "Save" at bounding box center [694, 496] width 420 height 29
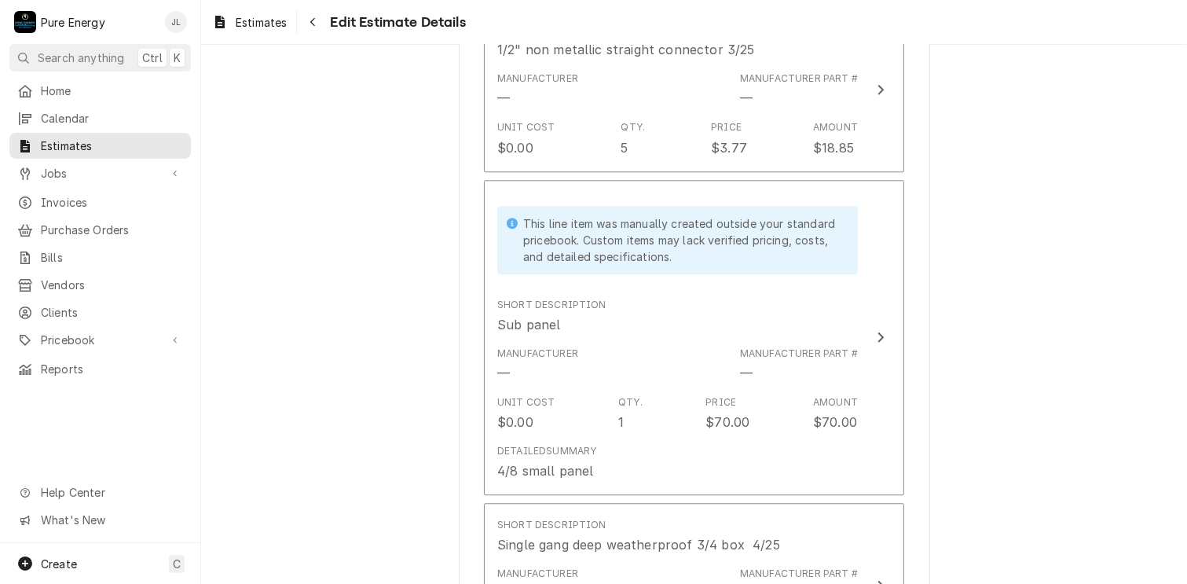
scroll to position [3768, 0]
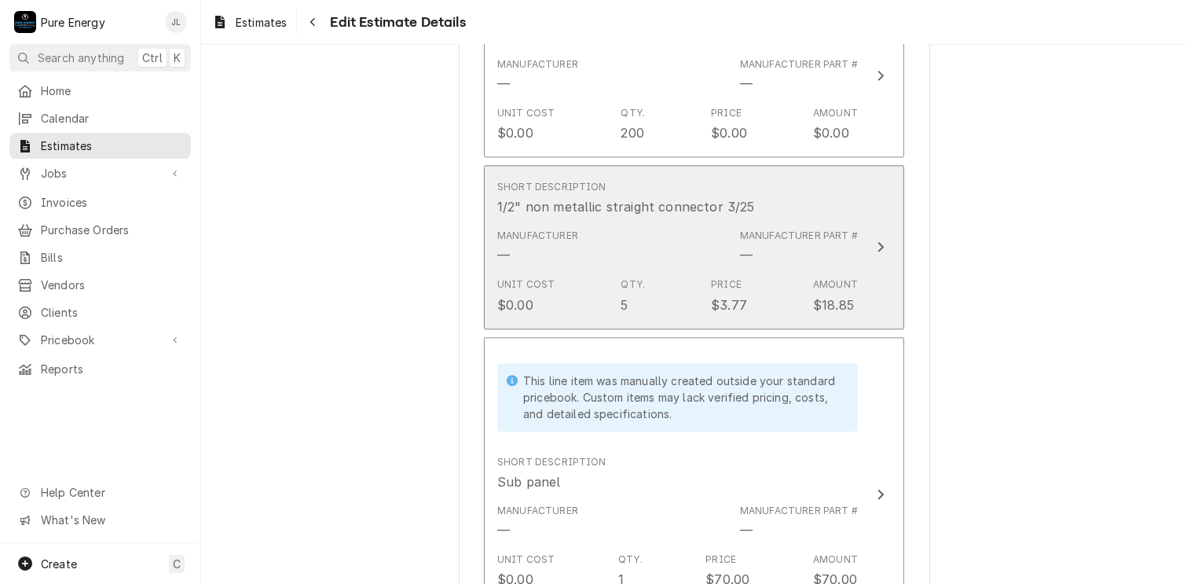
click at [783, 259] on div "Manufacturer — Manufacturer Part # —" at bounding box center [677, 246] width 361 height 49
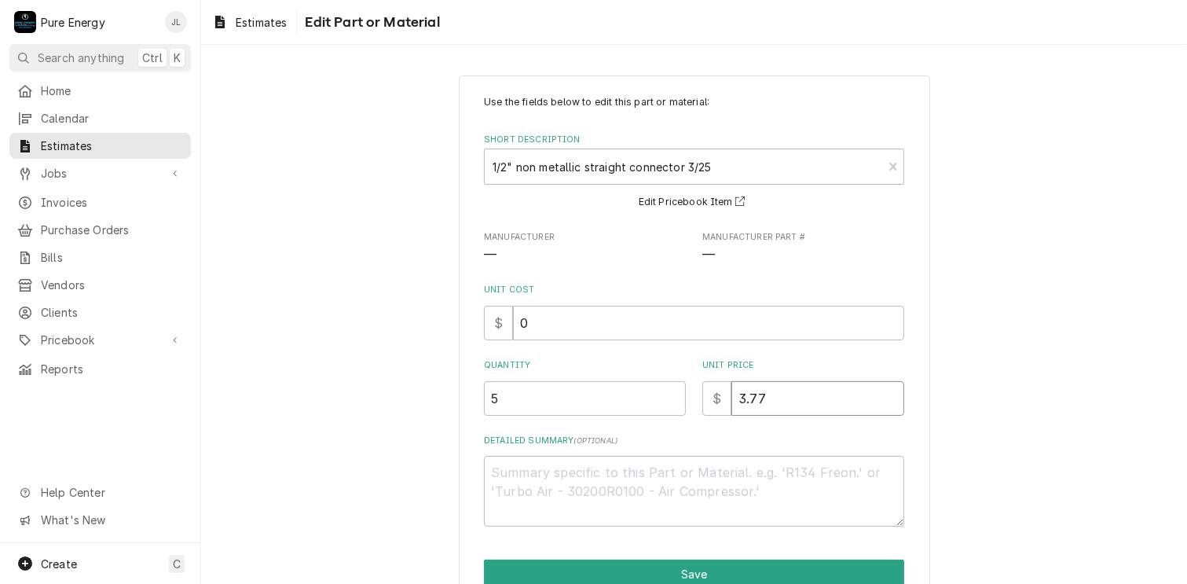
click at [774, 408] on input "3.77" at bounding box center [818, 398] width 173 height 35
type textarea "x"
type input "3.7"
type textarea "x"
type input "3"
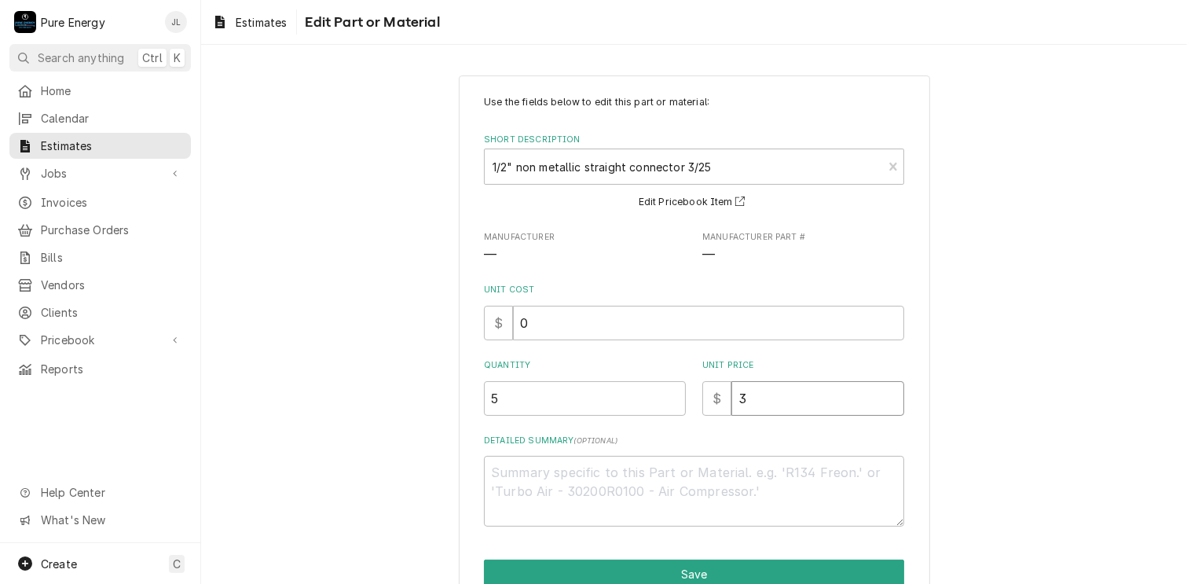
type textarea "x"
type input "0"
type textarea "x"
type input "0.0"
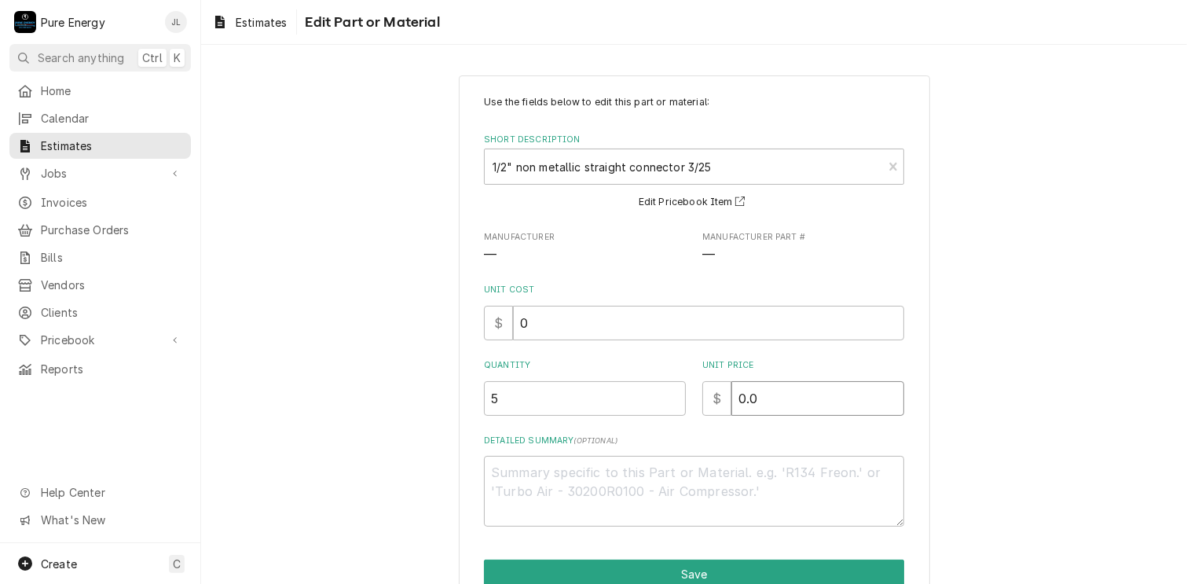
type textarea "x"
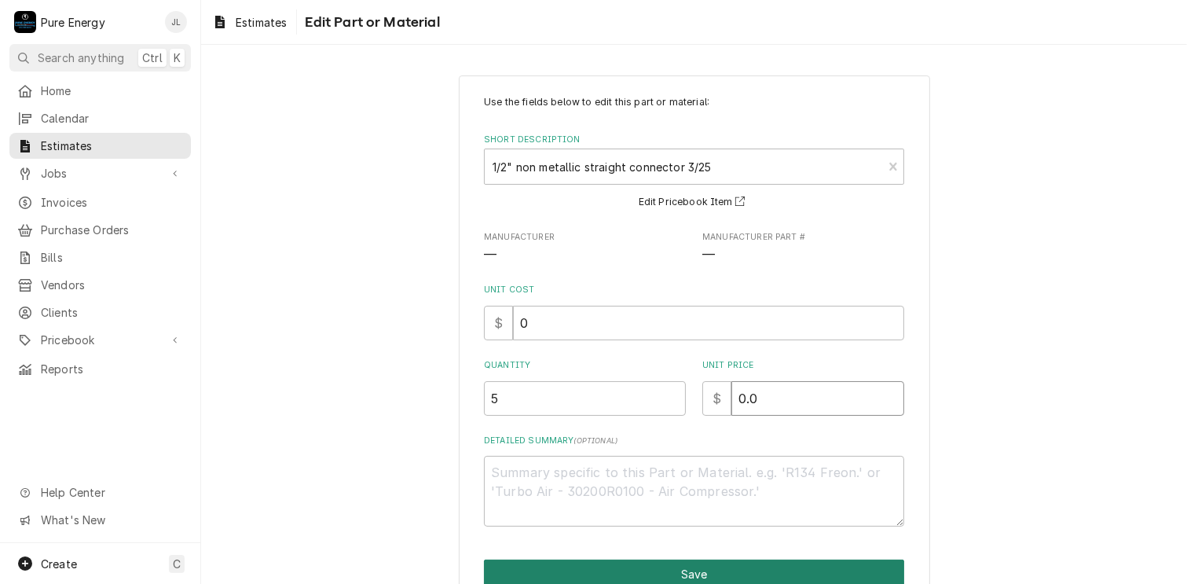
type input "0.0"
click at [726, 559] on button "Save" at bounding box center [694, 573] width 420 height 29
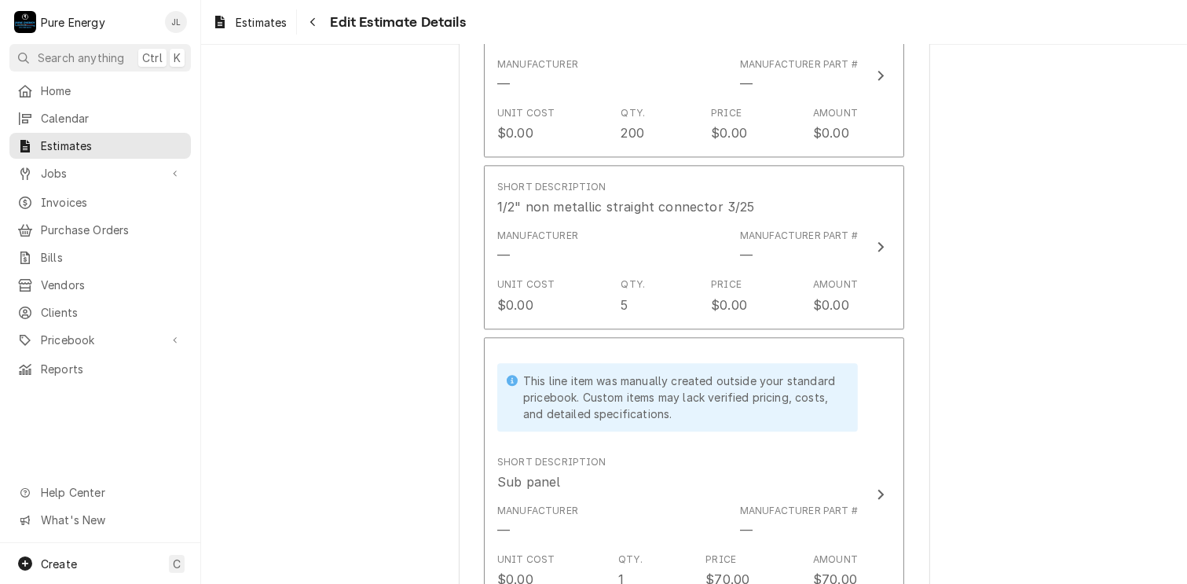
scroll to position [3925, 0]
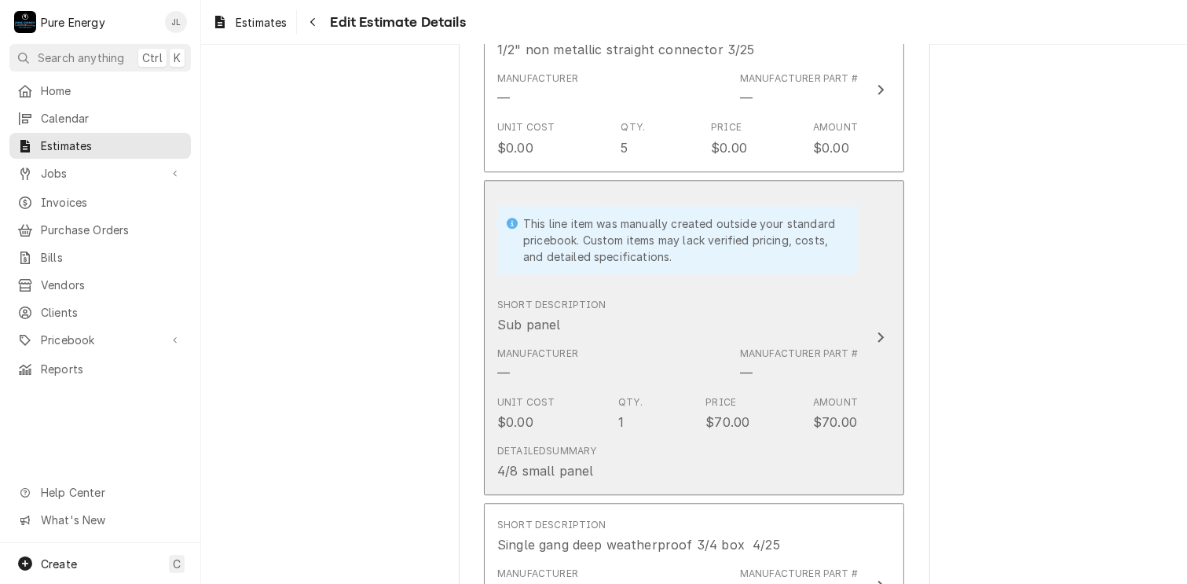
click at [691, 320] on div "Short Description Sub panel" at bounding box center [677, 316] width 361 height 49
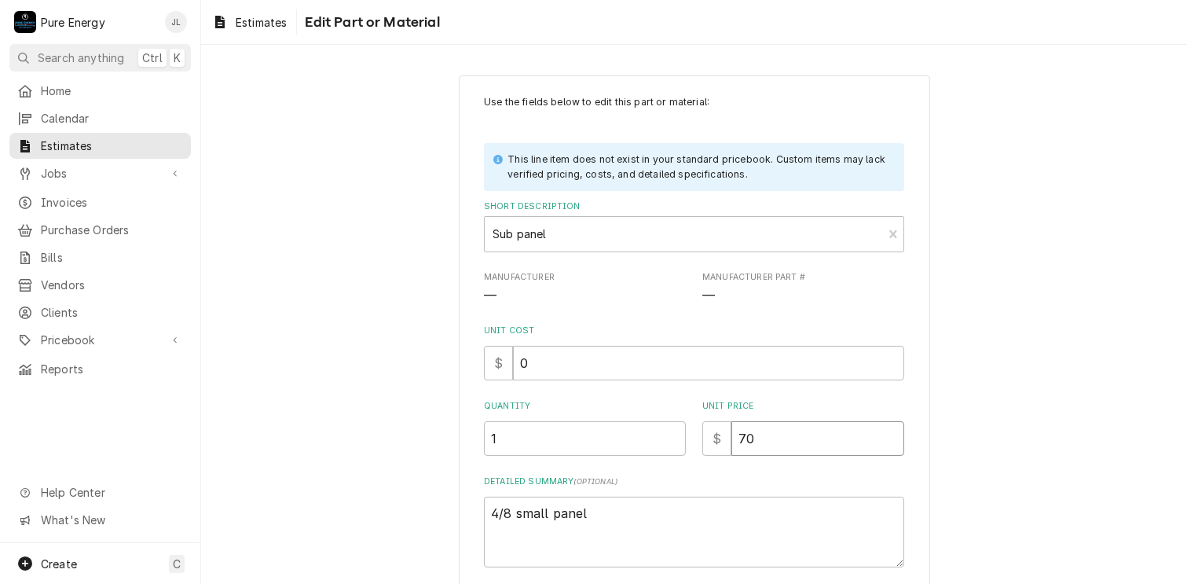
click at [768, 442] on input "70" at bounding box center [818, 438] width 173 height 35
type textarea "x"
type input "7"
type textarea "x"
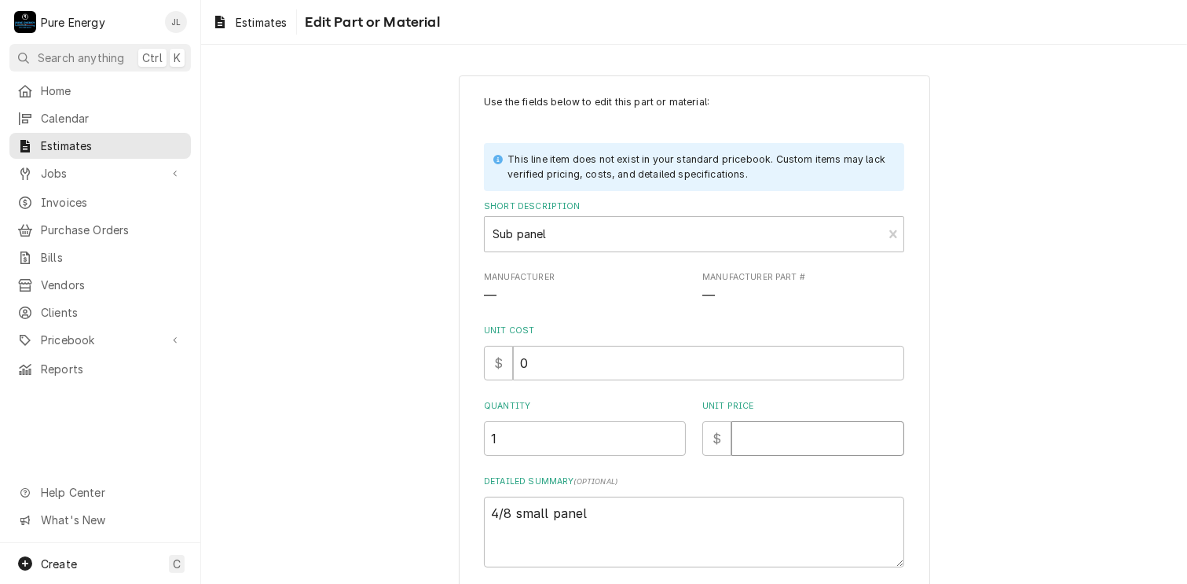
type input "0"
type textarea "x"
type input "0.0"
type textarea "x"
type input "0.0"
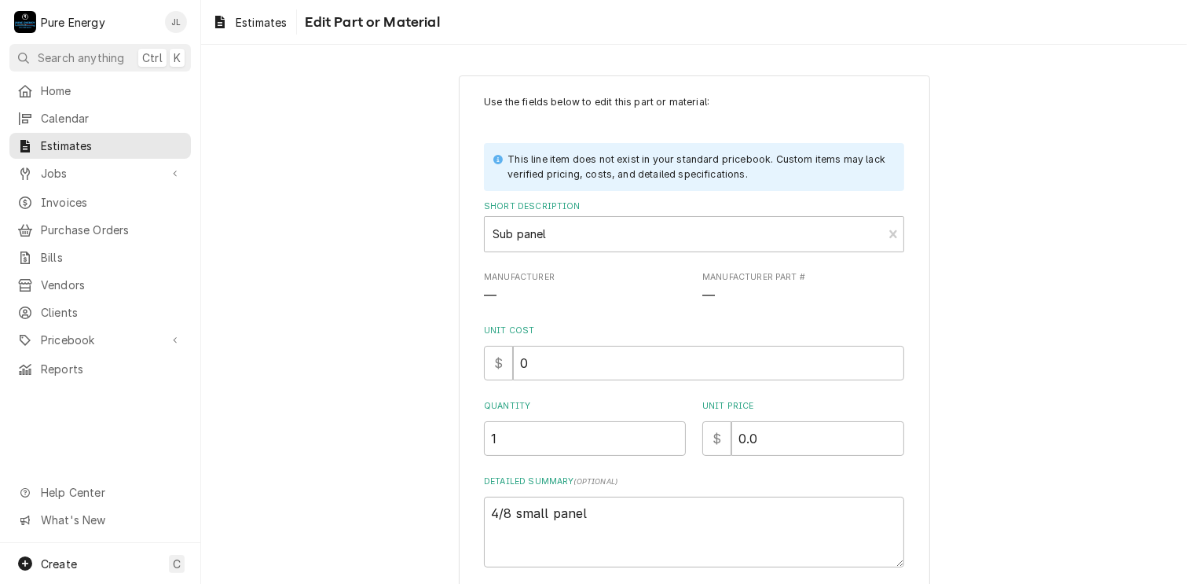
scroll to position [117, 0]
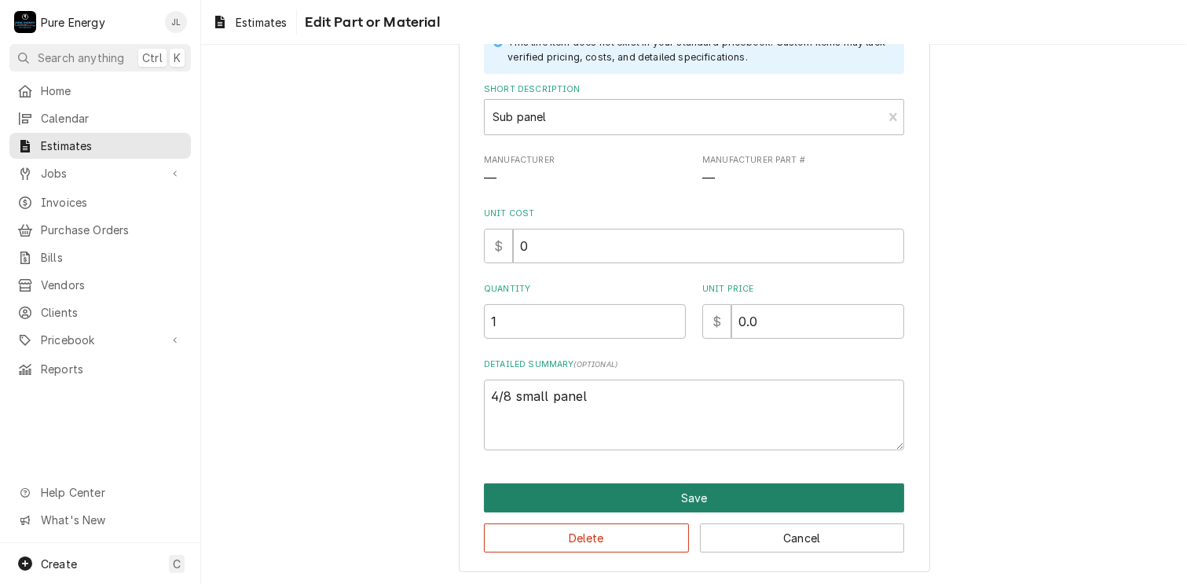
click at [720, 492] on button "Save" at bounding box center [694, 497] width 420 height 29
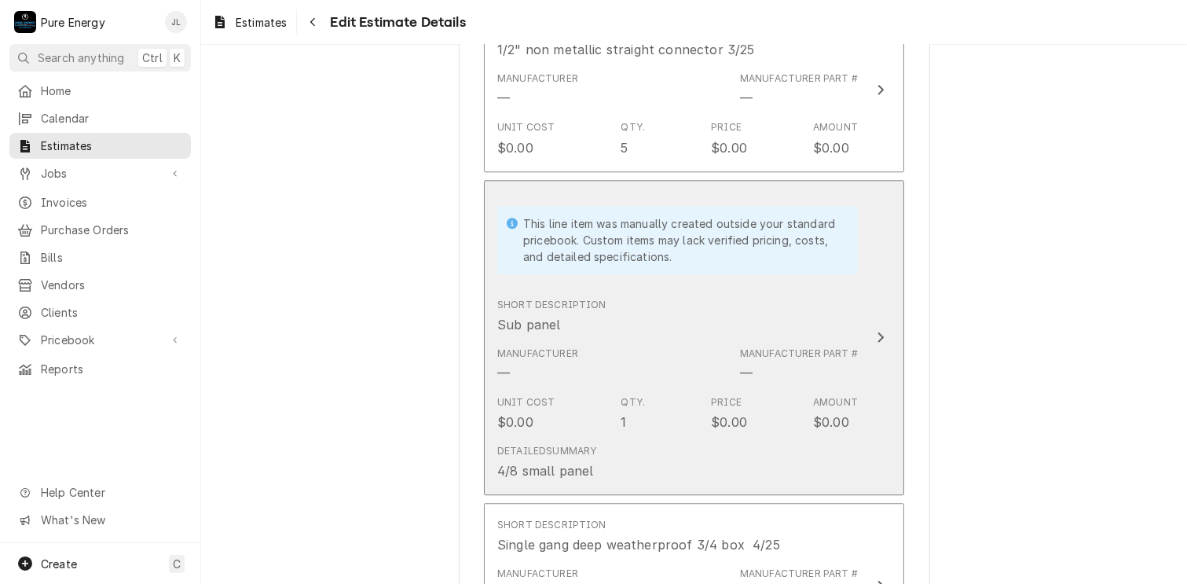
scroll to position [4083, 0]
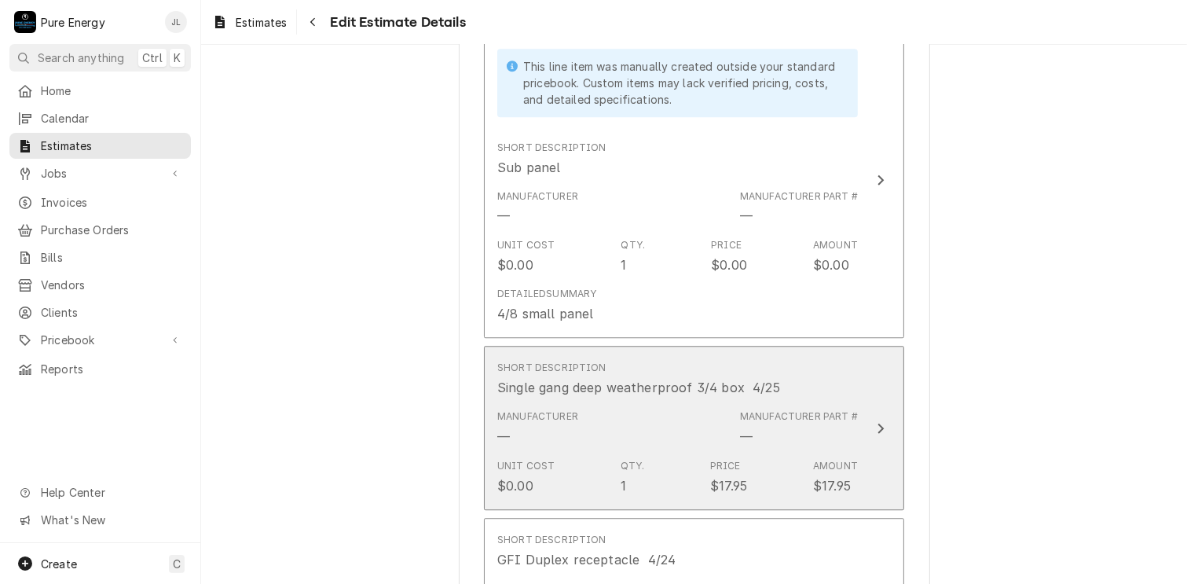
click at [820, 389] on div "Short Description Single gang deep weatherproof 3/4 box 4/25" at bounding box center [677, 378] width 361 height 49
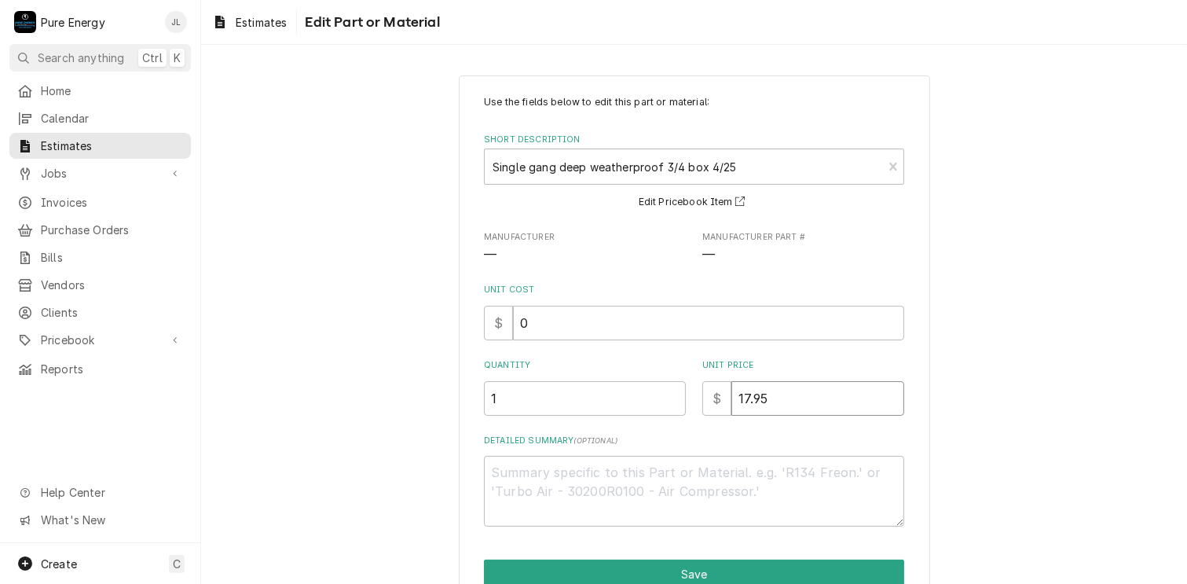
click at [770, 389] on input "17.95" at bounding box center [818, 398] width 173 height 35
type textarea "x"
type input "17.9"
type textarea "x"
type input "17"
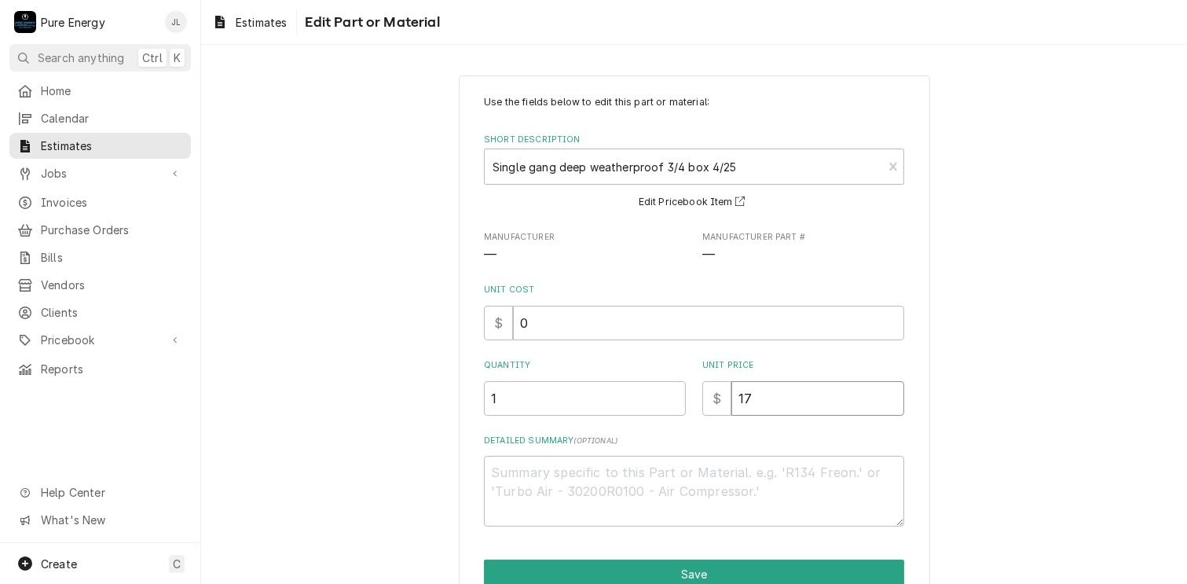
type textarea "x"
type input "1"
type textarea "x"
type input "0"
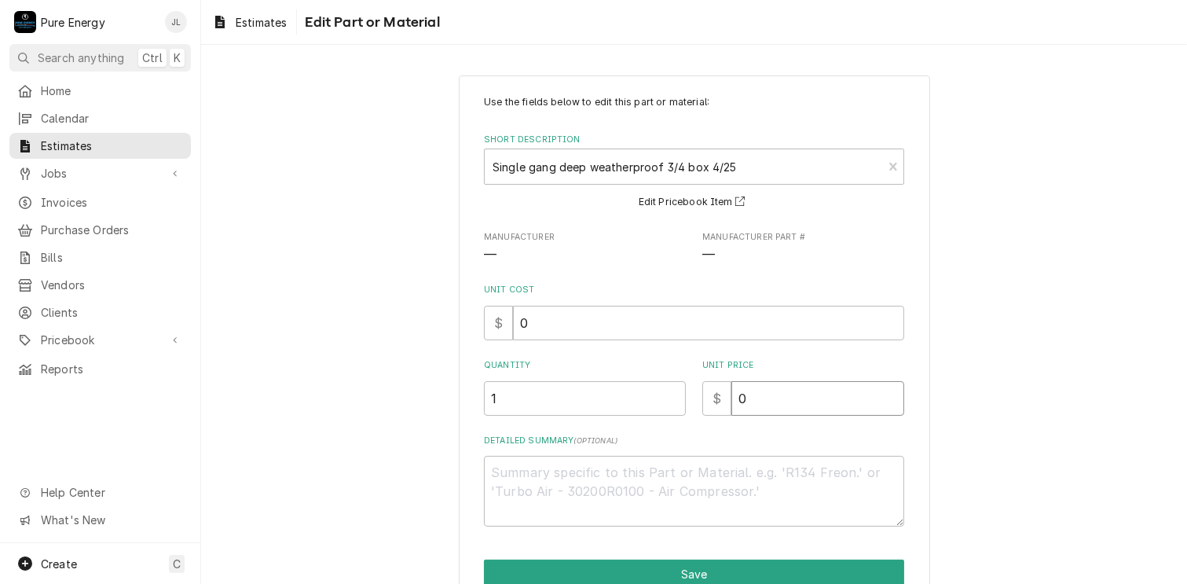
type textarea "x"
type input "0.0"
type textarea "x"
type input "0.0"
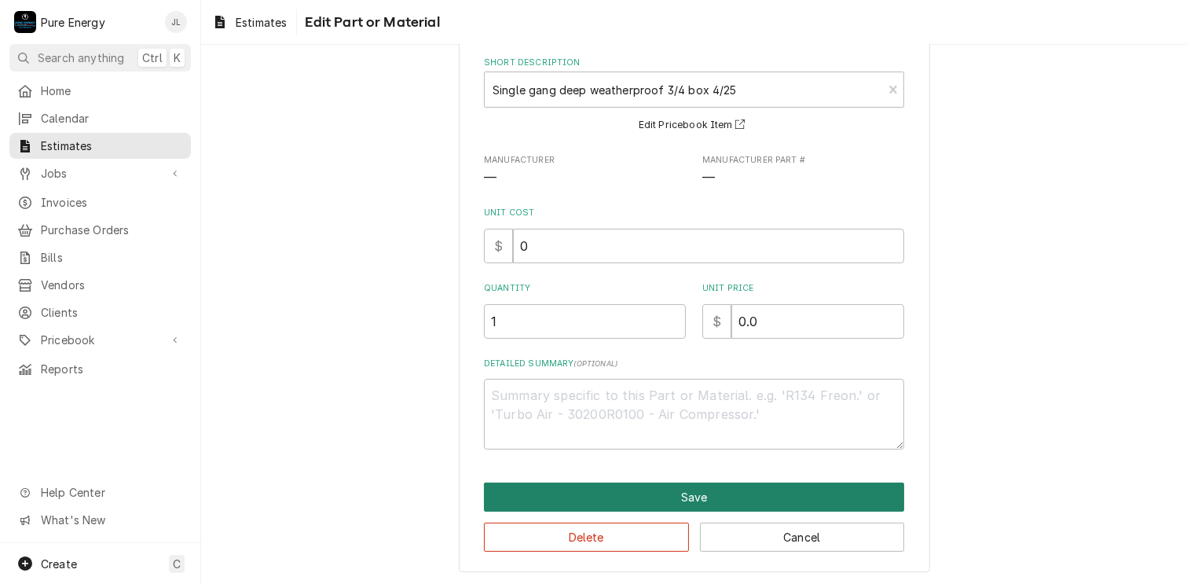
click at [685, 495] on button "Save" at bounding box center [694, 496] width 420 height 29
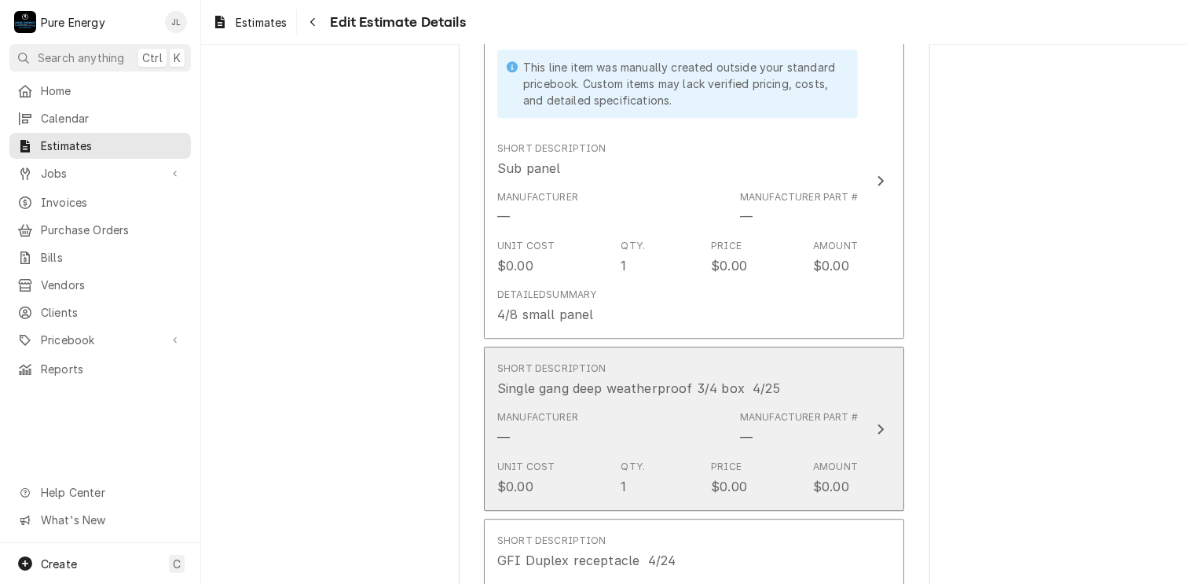
scroll to position [4318, 0]
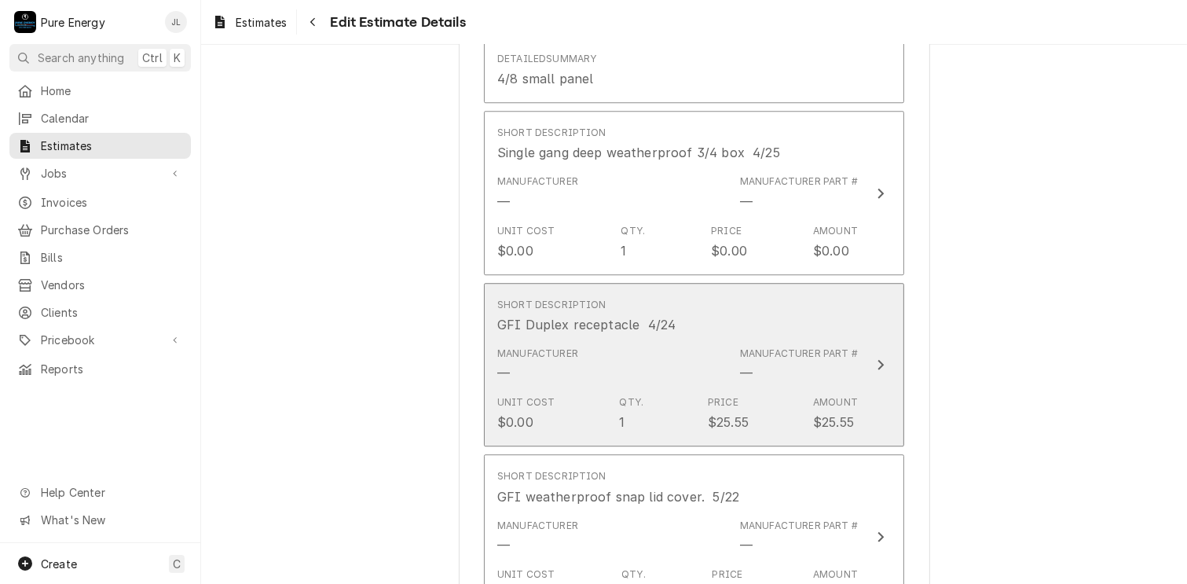
click at [767, 308] on div "Short Description GFI Duplex receptacle 4/24" at bounding box center [677, 316] width 361 height 49
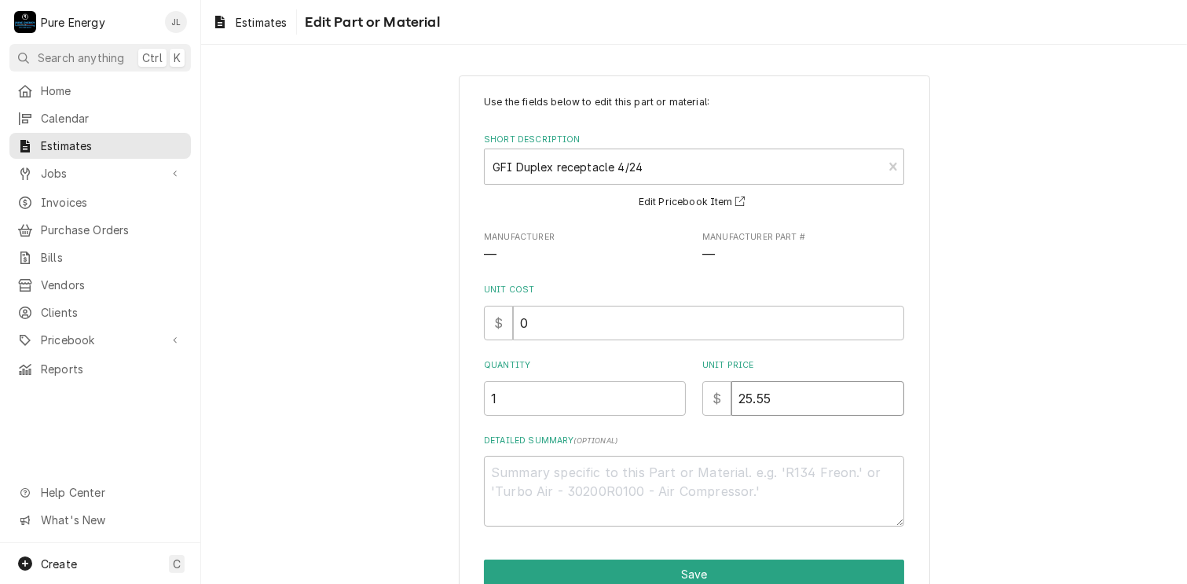
click at [796, 402] on input "25.55" at bounding box center [818, 398] width 173 height 35
type textarea "x"
type input "25.5"
type textarea "x"
type input "25"
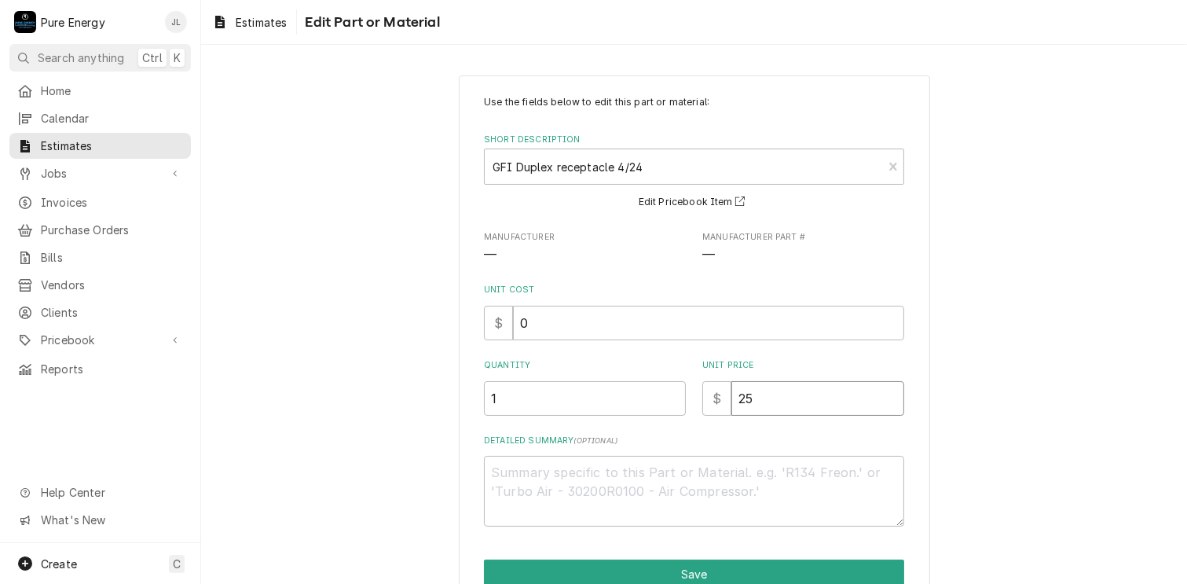
type textarea "x"
type input "2"
type textarea "x"
type input "0"
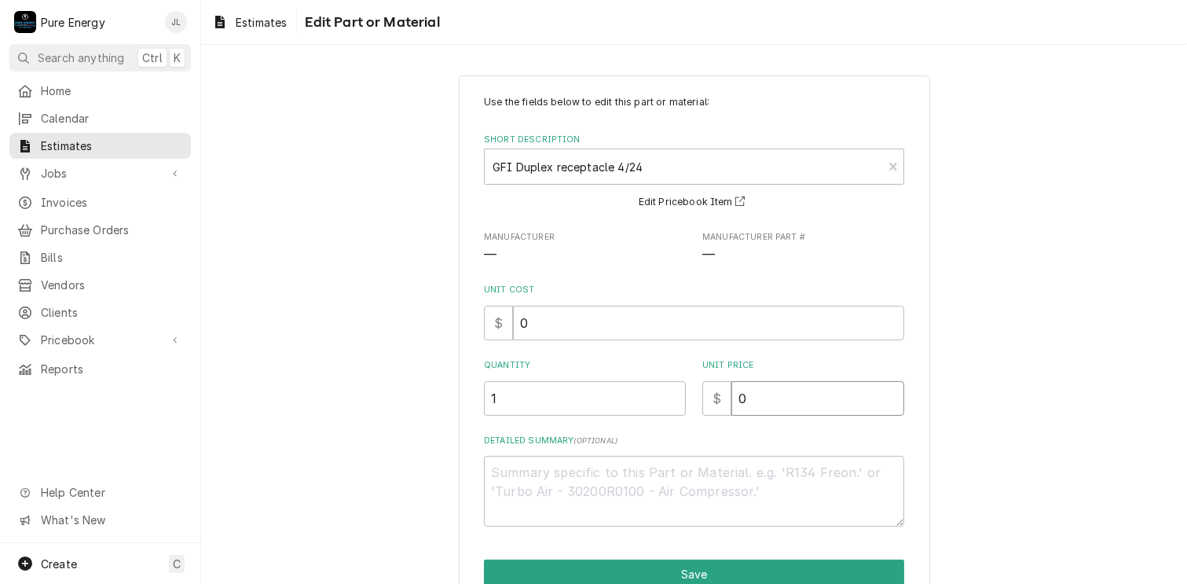
type textarea "x"
type input "0.0"
type textarea "x"
type input "0.0"
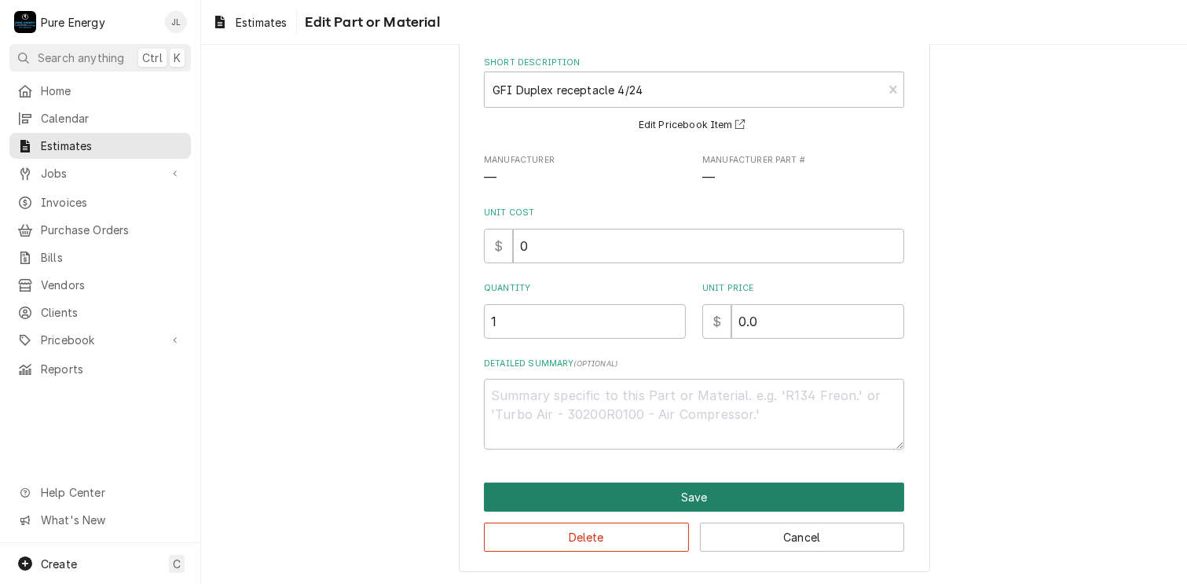
click at [746, 494] on button "Save" at bounding box center [694, 496] width 420 height 29
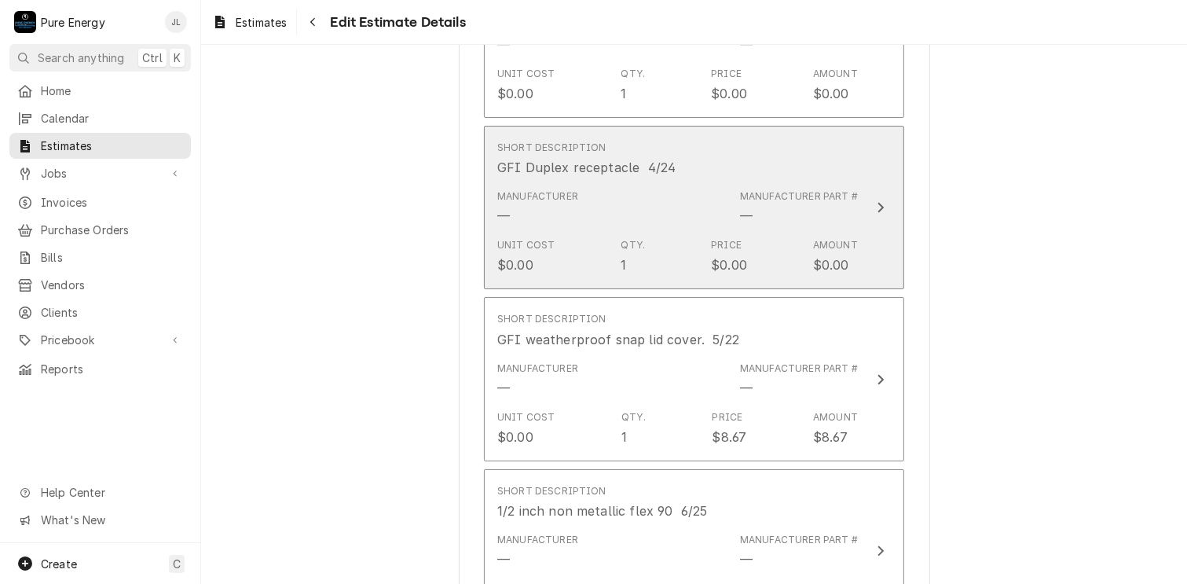
scroll to position [4553, 0]
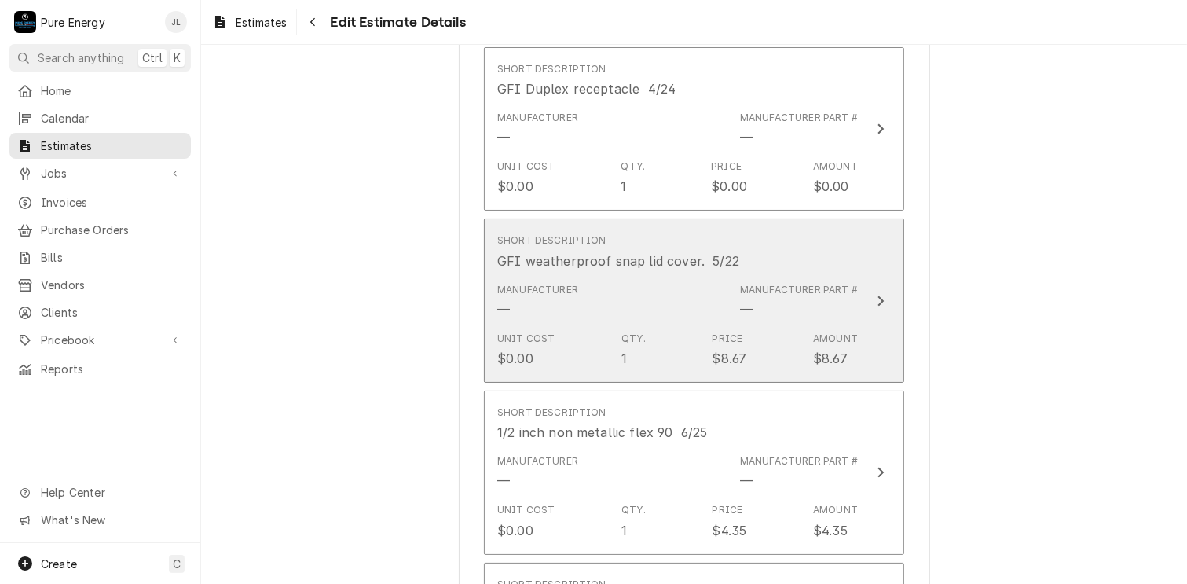
click at [794, 244] on div "Short Description GFI weatherproof snap lid cover. 5/22" at bounding box center [677, 251] width 361 height 49
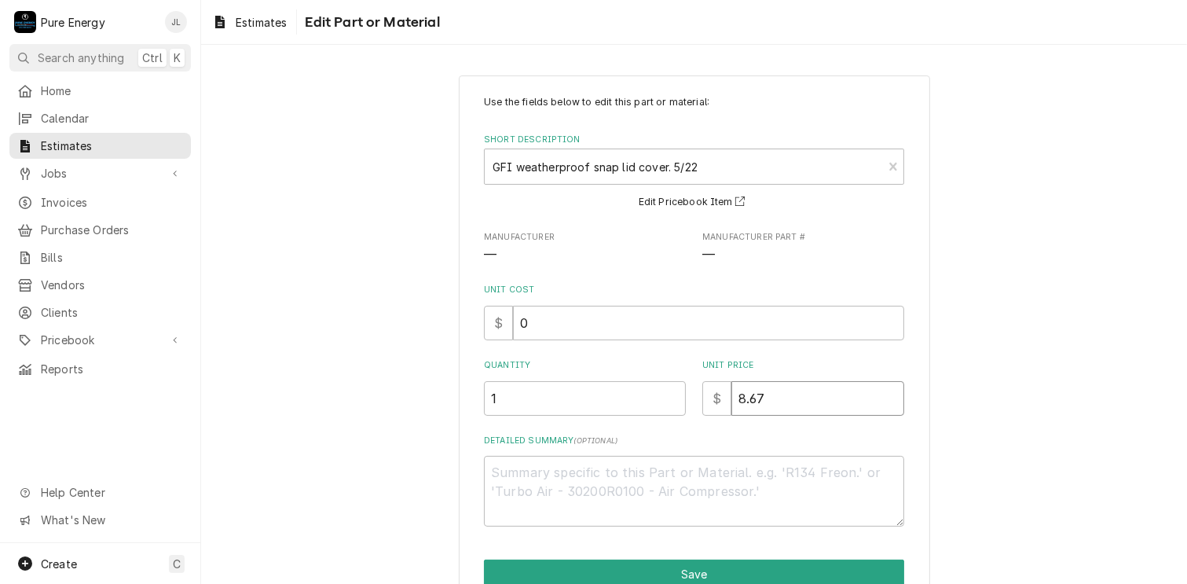
click at [785, 394] on input "8.67" at bounding box center [818, 398] width 173 height 35
type textarea "x"
type input "8.6"
type textarea "x"
type input "8"
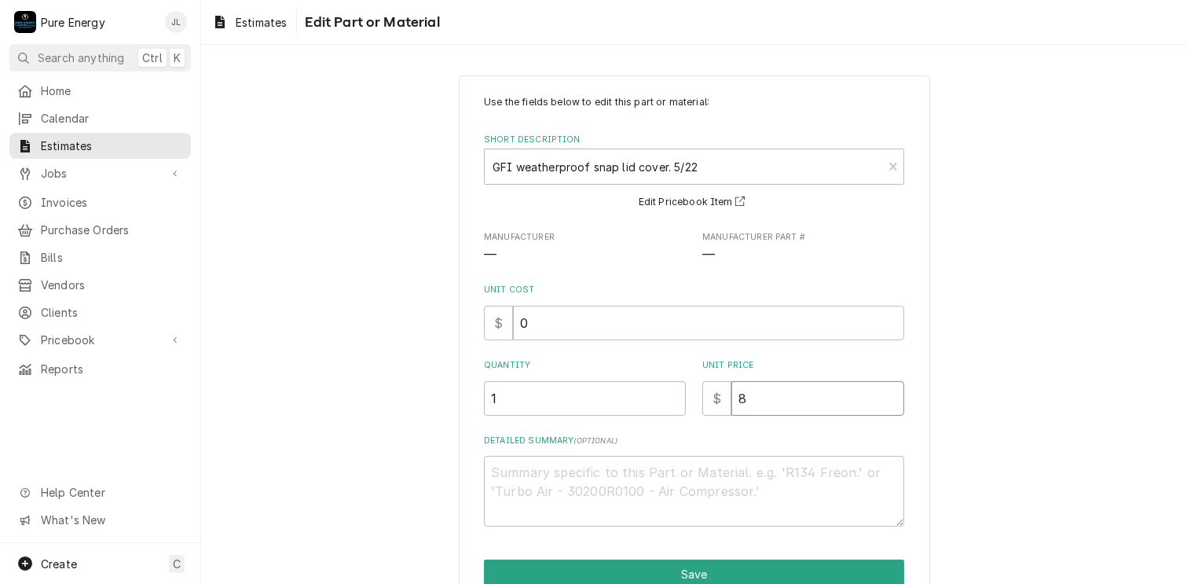
type textarea "x"
type input "0"
type textarea "x"
type input "0.0"
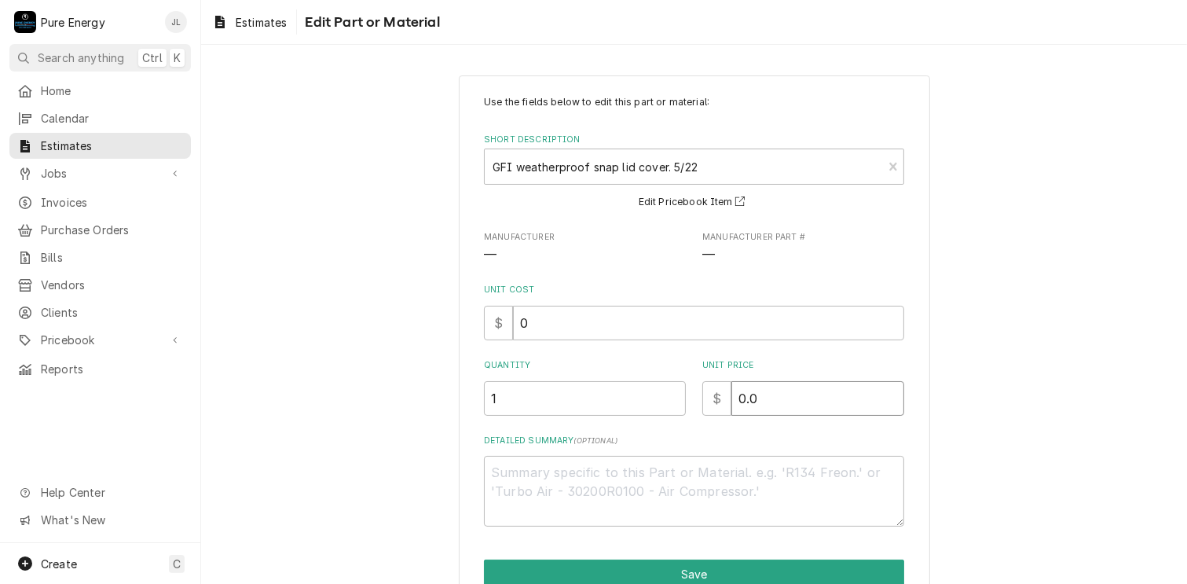
type textarea "x"
type input "0.0"
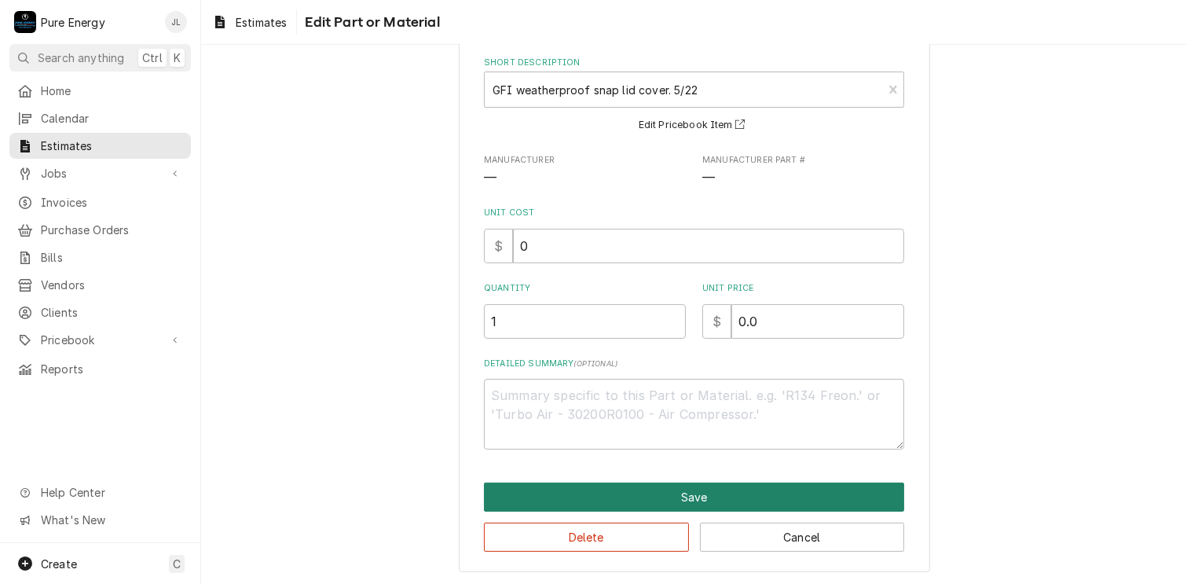
click at [762, 492] on button "Save" at bounding box center [694, 496] width 420 height 29
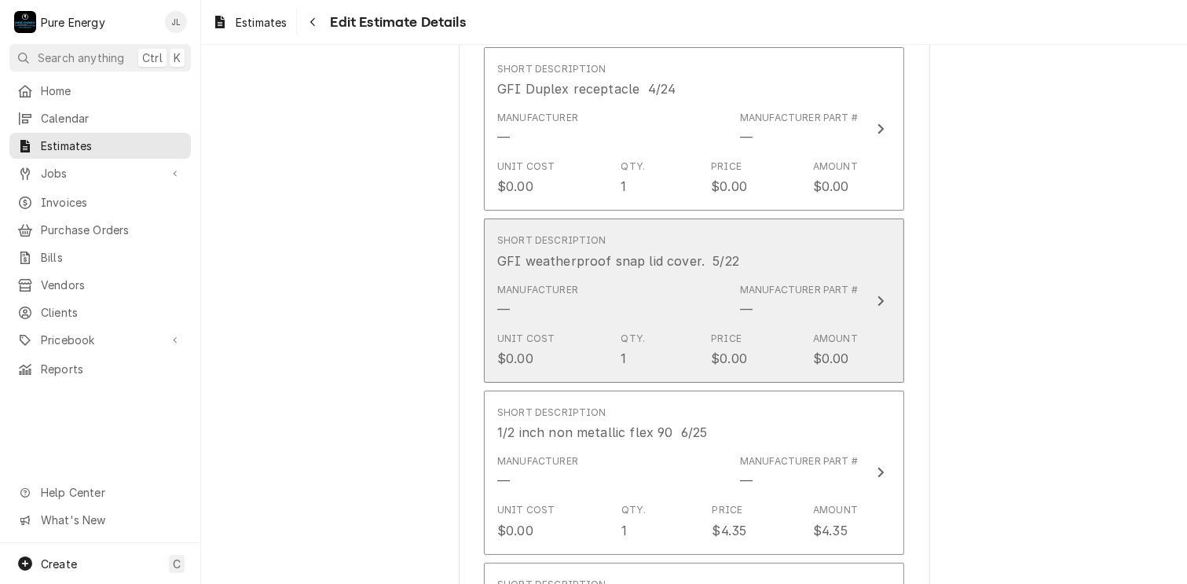
scroll to position [4632, 0]
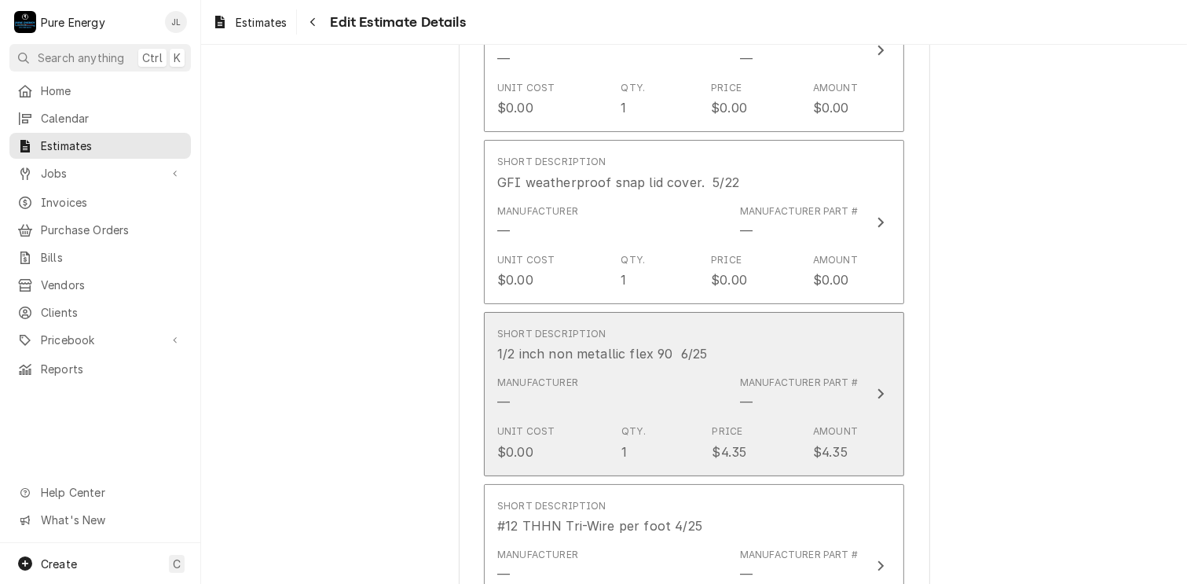
click at [783, 335] on div "Short Description 1/2 inch non metallic flex 90 6/25" at bounding box center [677, 345] width 361 height 49
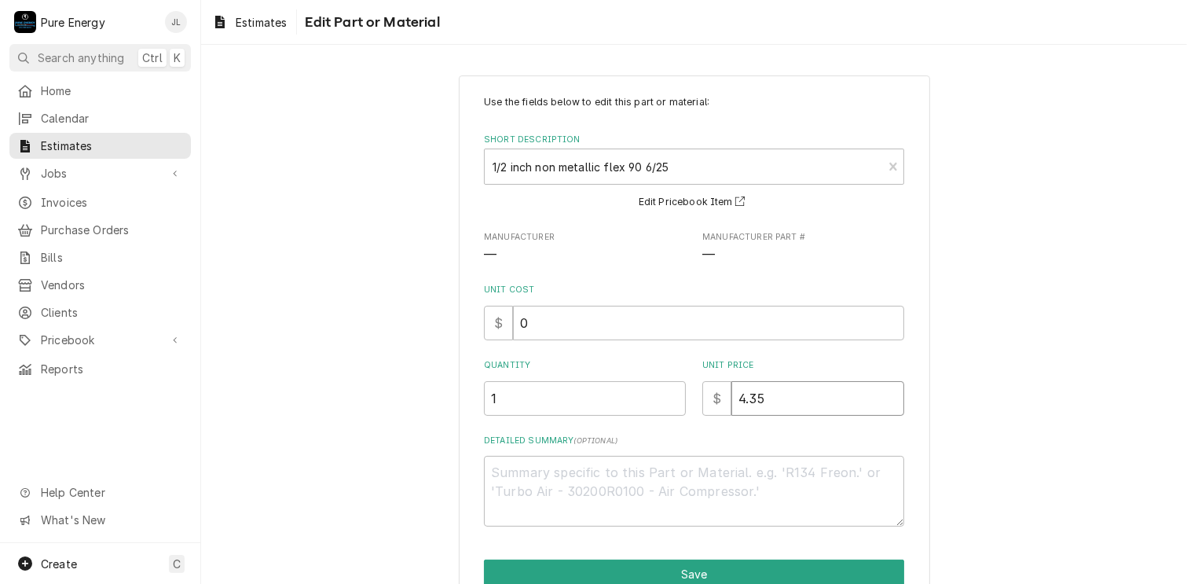
click at [780, 391] on input "4.35" at bounding box center [818, 398] width 173 height 35
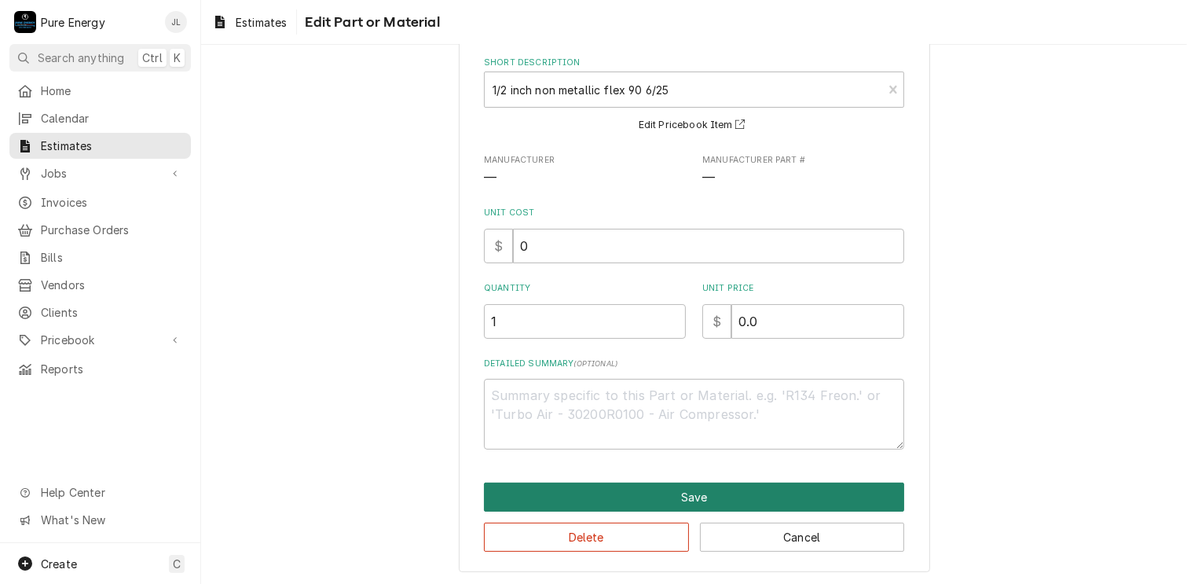
click at [726, 487] on button "Save" at bounding box center [694, 496] width 420 height 29
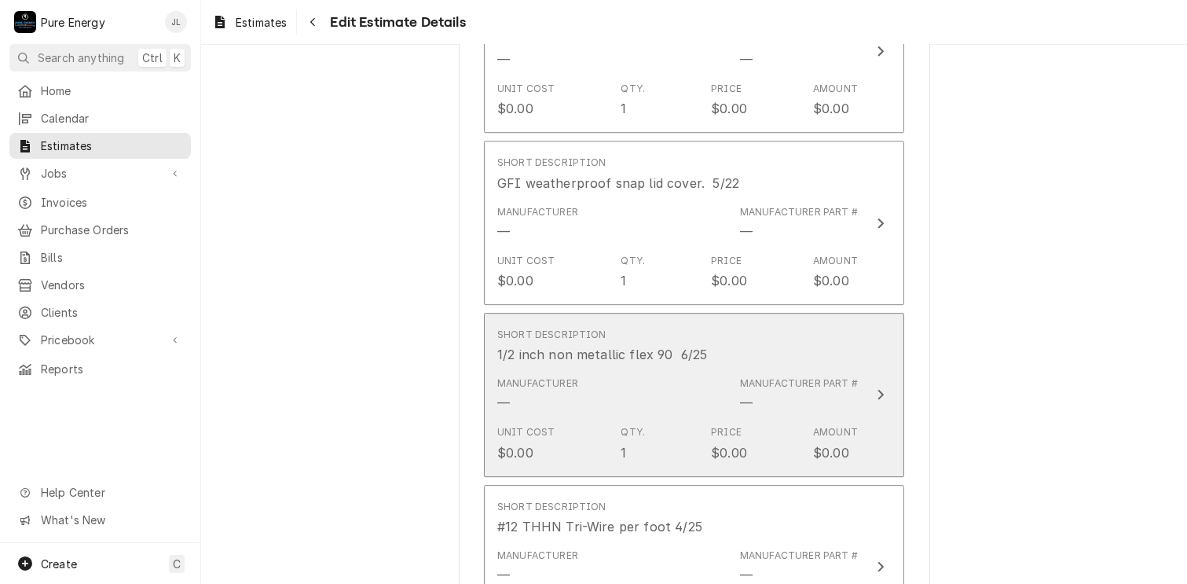
scroll to position [4867, 0]
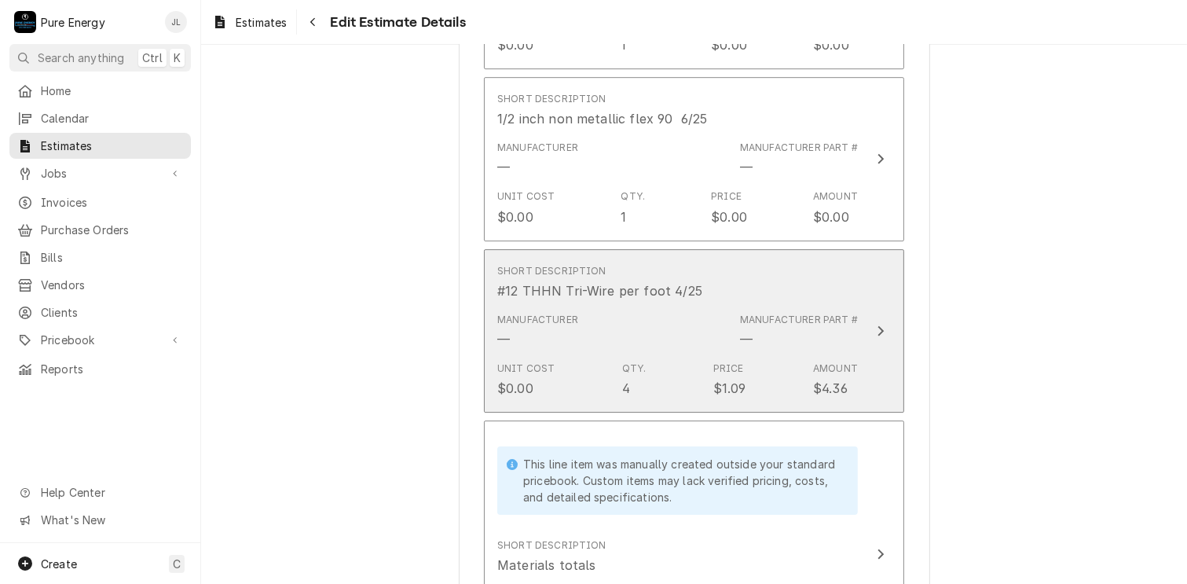
click at [754, 262] on div "Short Description #12 THHN Tri-Wire per foot 4/25" at bounding box center [677, 282] width 361 height 49
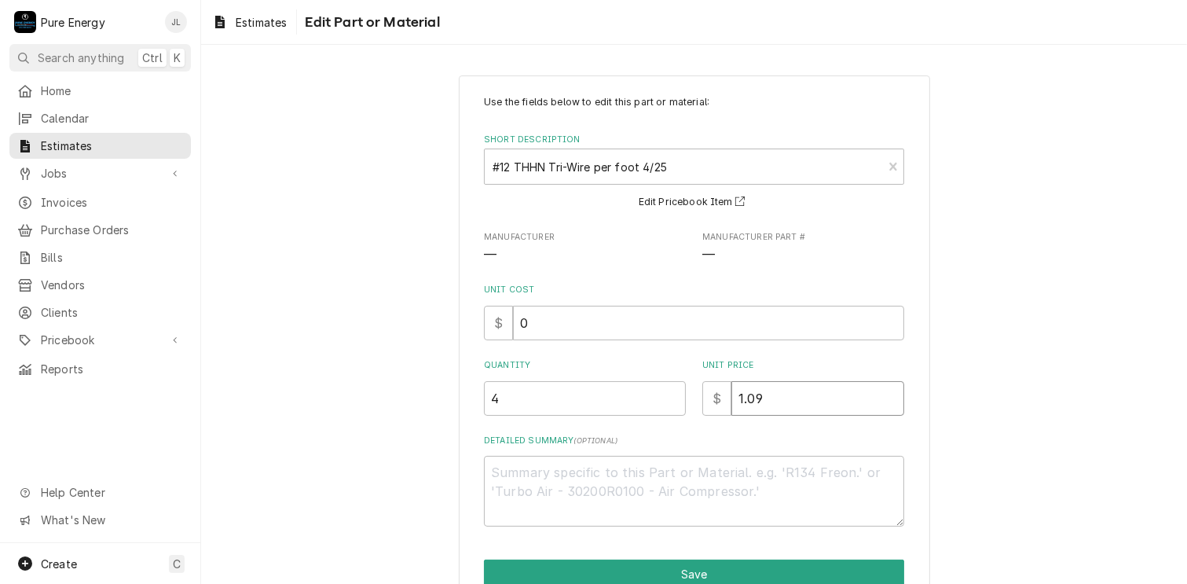
click at [769, 405] on input "1.09" at bounding box center [818, 398] width 173 height 35
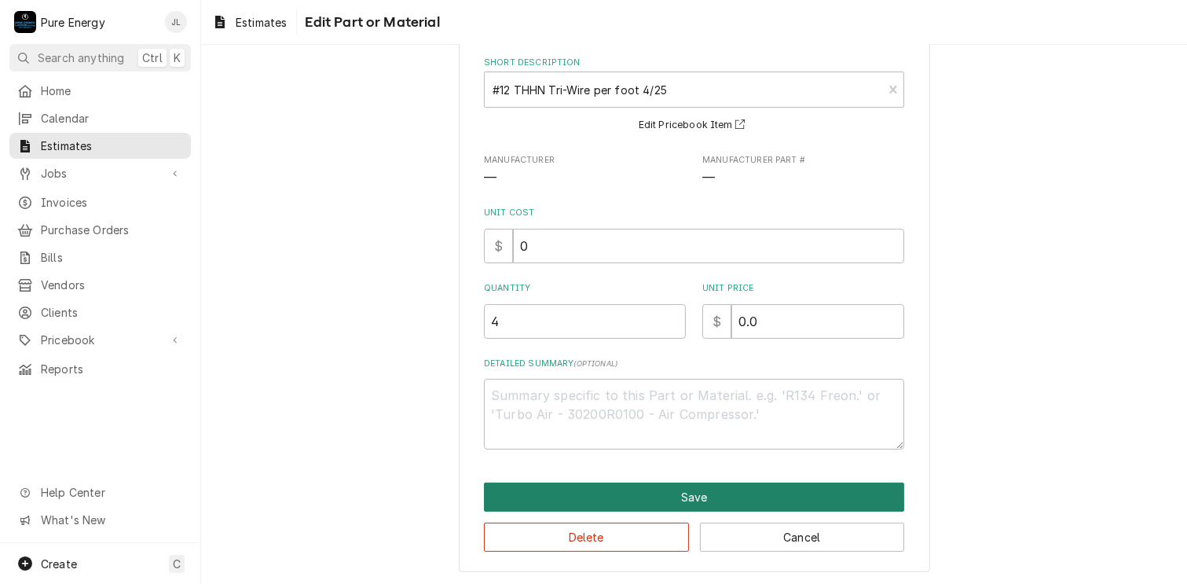
click at [697, 490] on button "Save" at bounding box center [694, 496] width 420 height 29
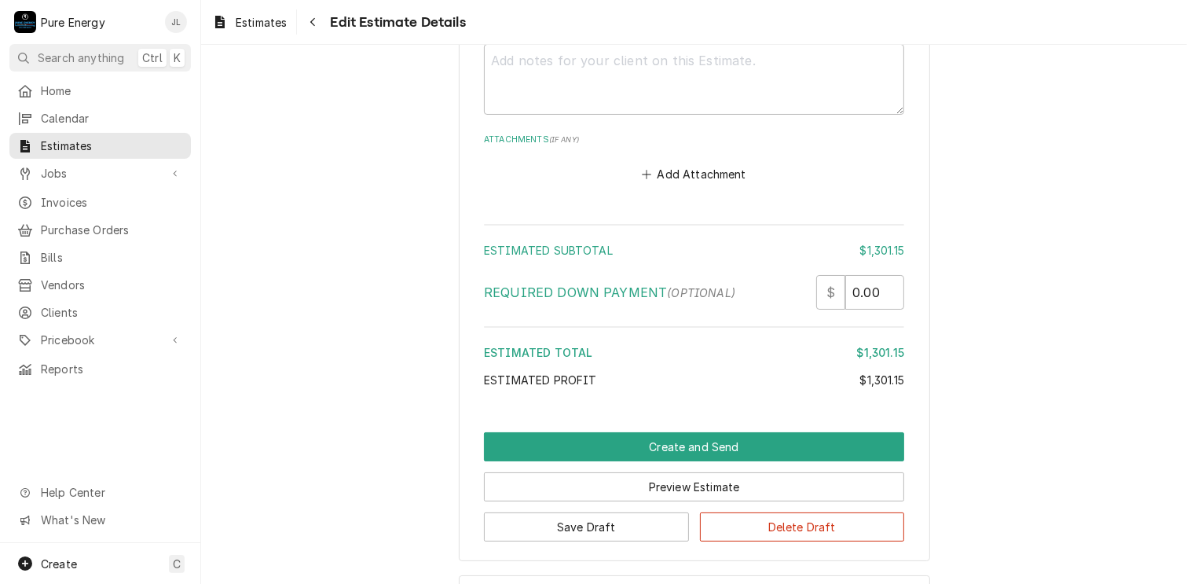
scroll to position [5786, 0]
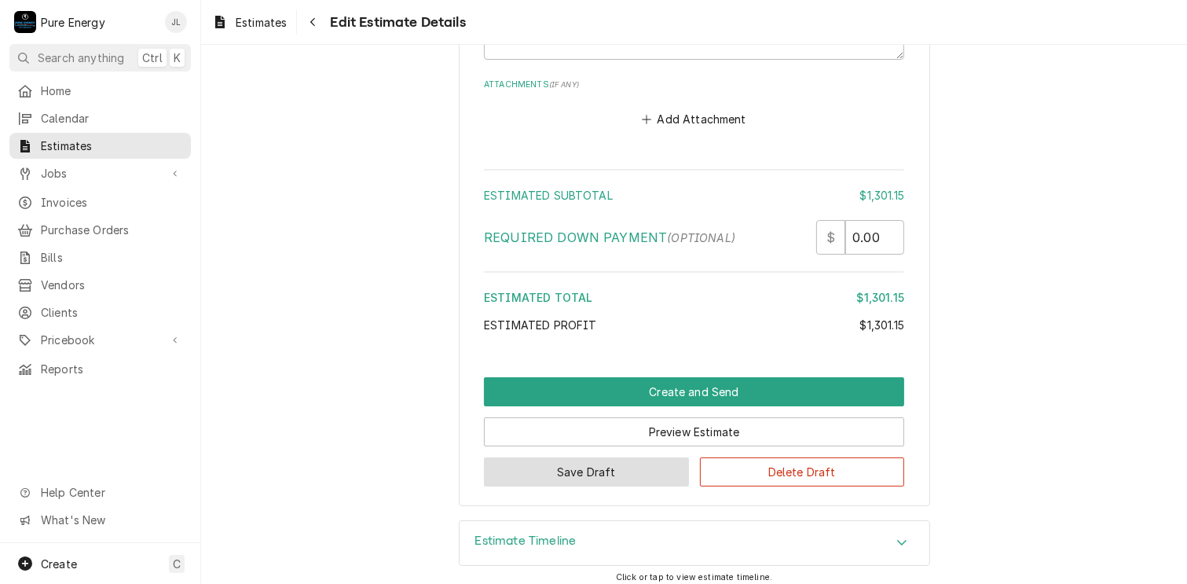
click at [582, 457] on button "Save Draft" at bounding box center [586, 471] width 205 height 29
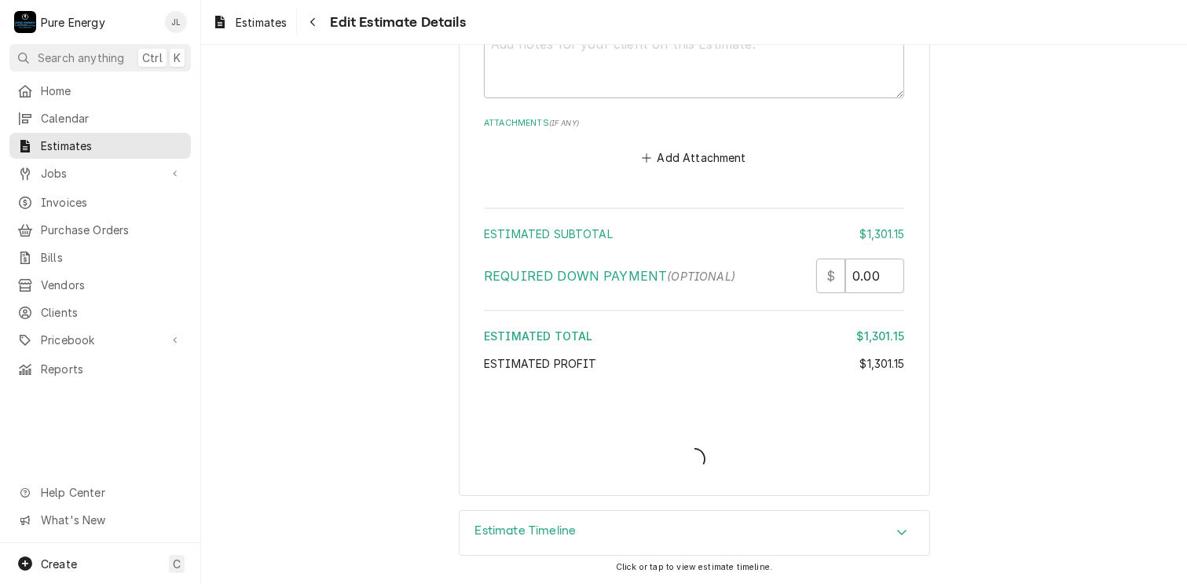
scroll to position [5739, 0]
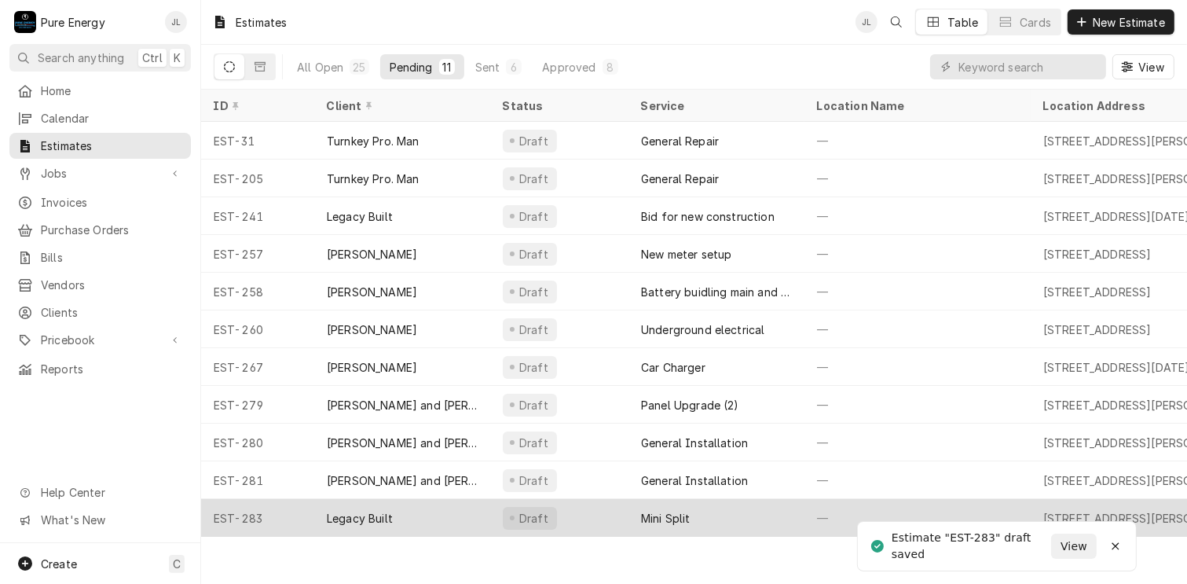
click at [902, 500] on div "—" at bounding box center [918, 518] width 226 height 38
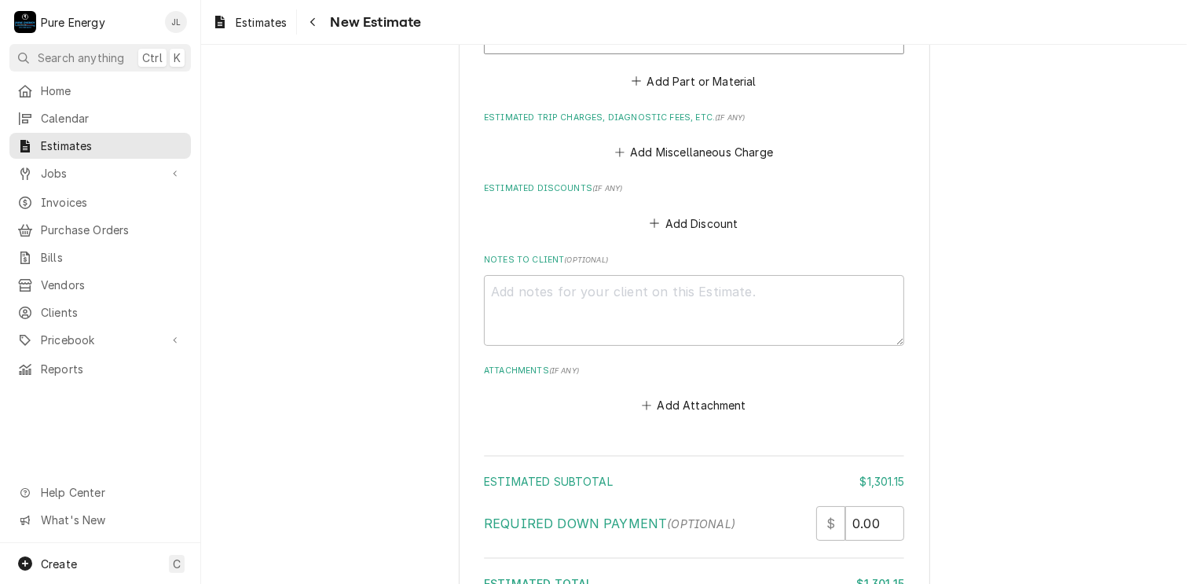
scroll to position [5786, 0]
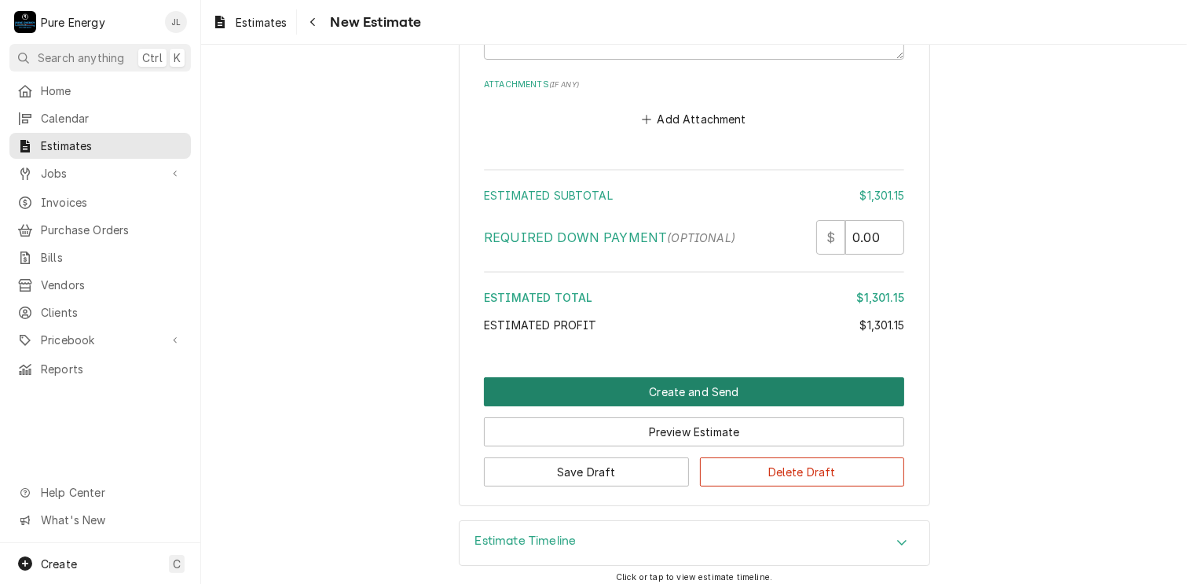
click at [640, 377] on button "Create and Send" at bounding box center [694, 391] width 420 height 29
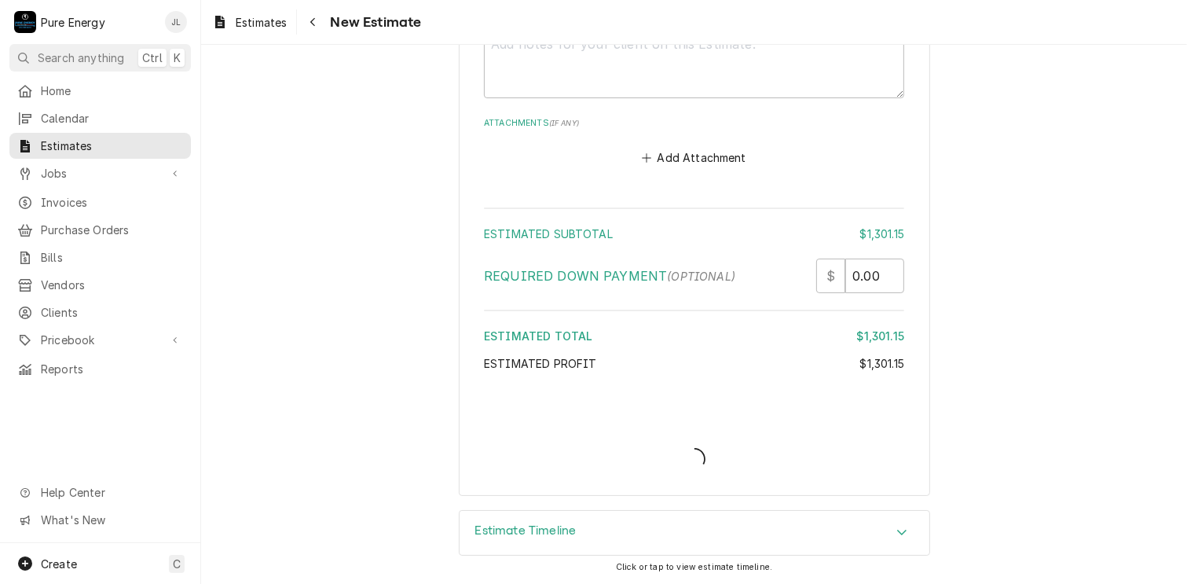
scroll to position [5739, 0]
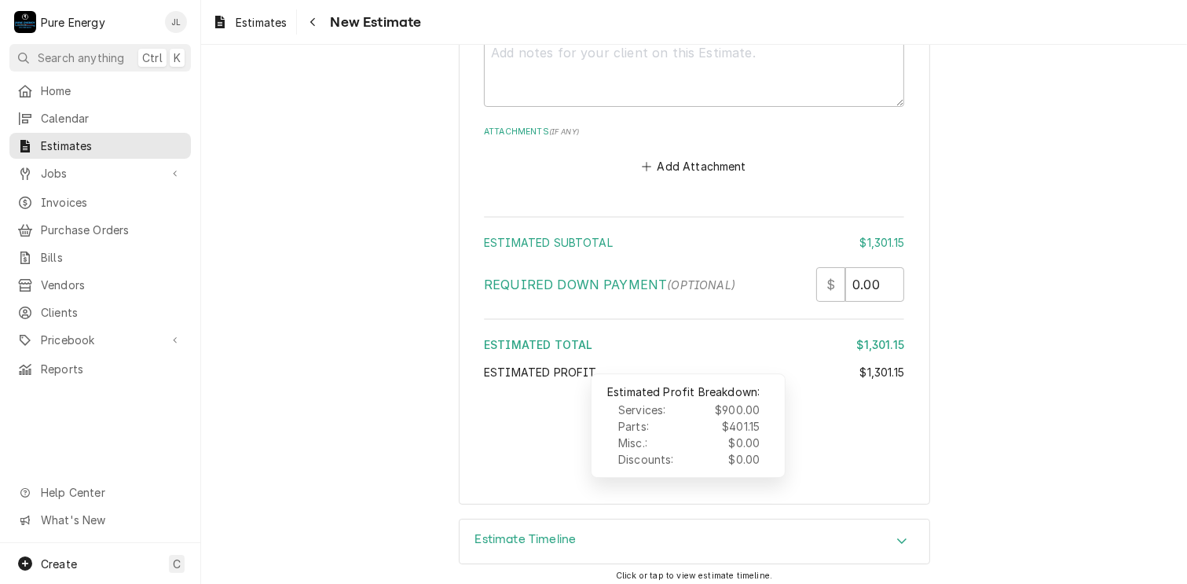
type textarea "x"
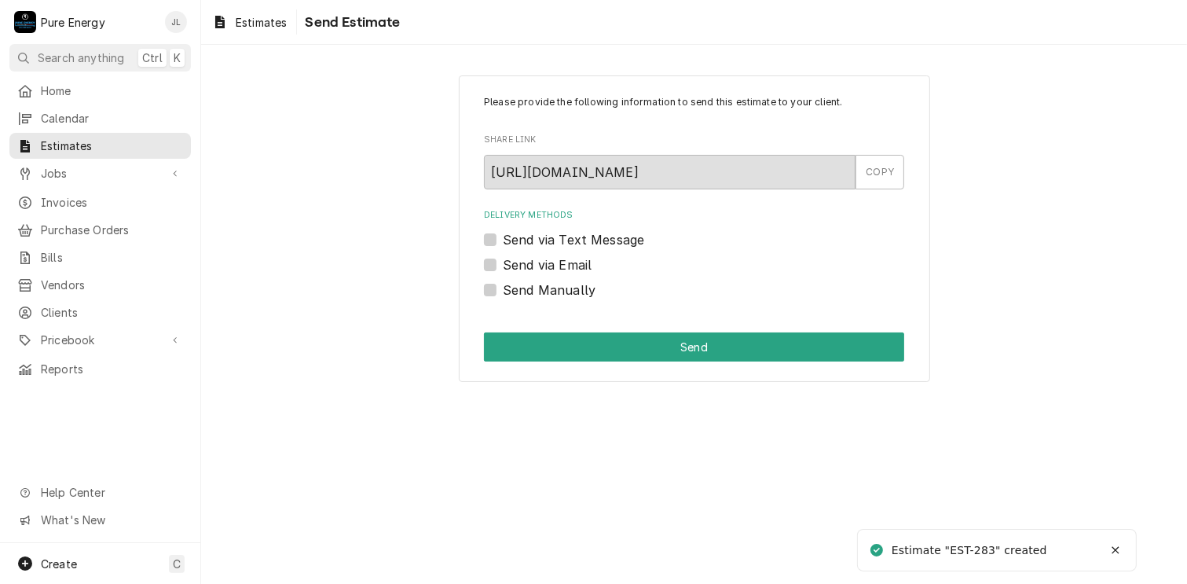
click at [503, 288] on label "Send Manually" at bounding box center [549, 290] width 93 height 19
click at [503, 288] on input "Send Manually" at bounding box center [713, 298] width 420 height 35
checkbox input "true"
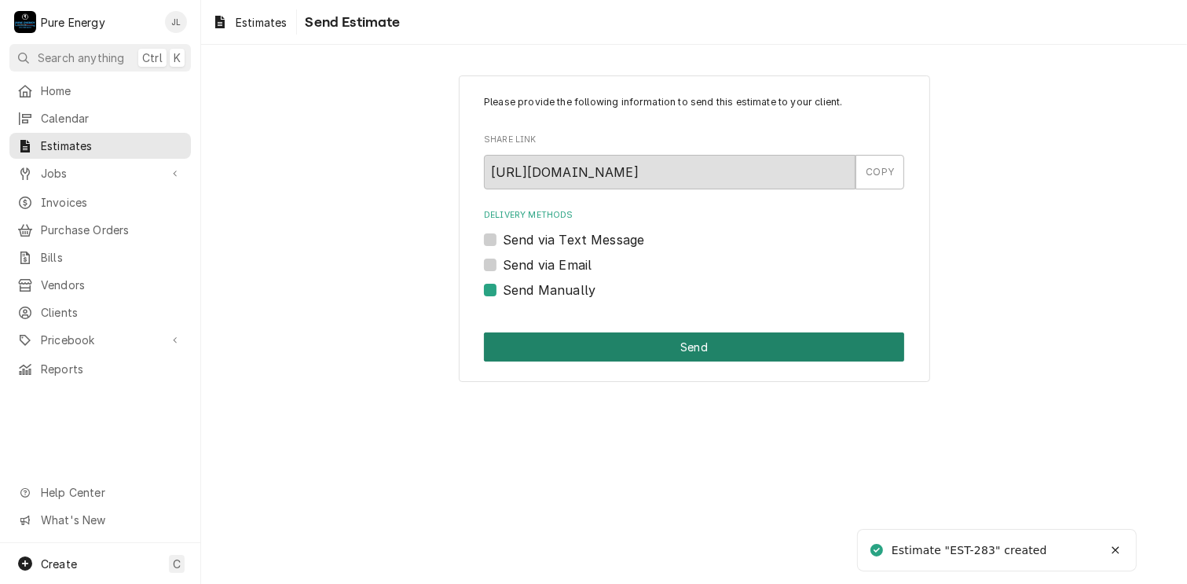
click at [761, 343] on button "Send" at bounding box center [694, 346] width 420 height 29
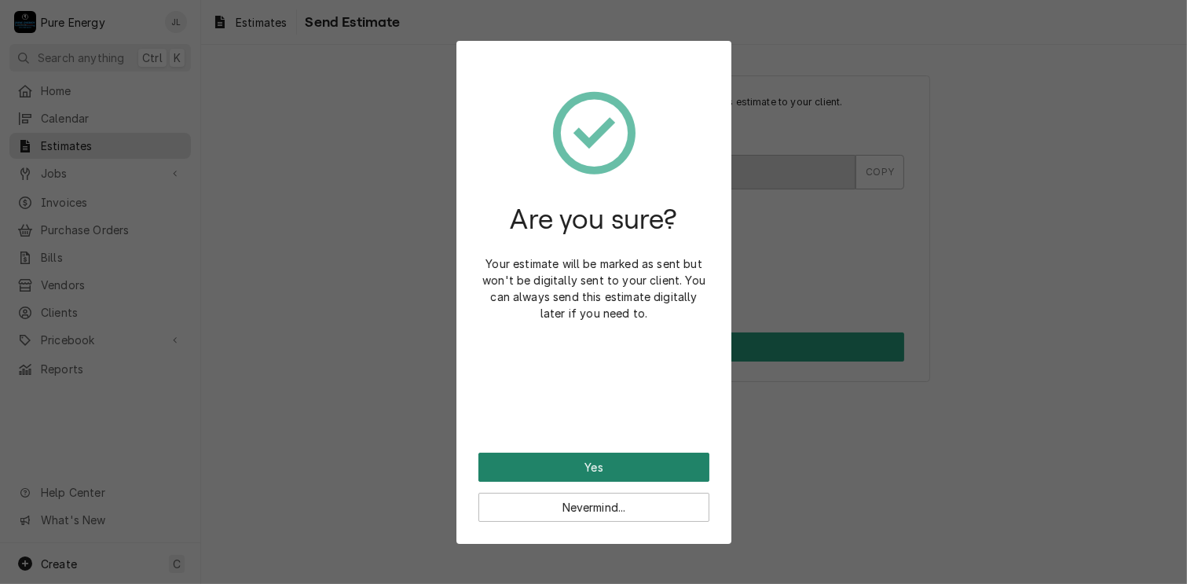
click at [623, 471] on button "Yes" at bounding box center [594, 467] width 231 height 29
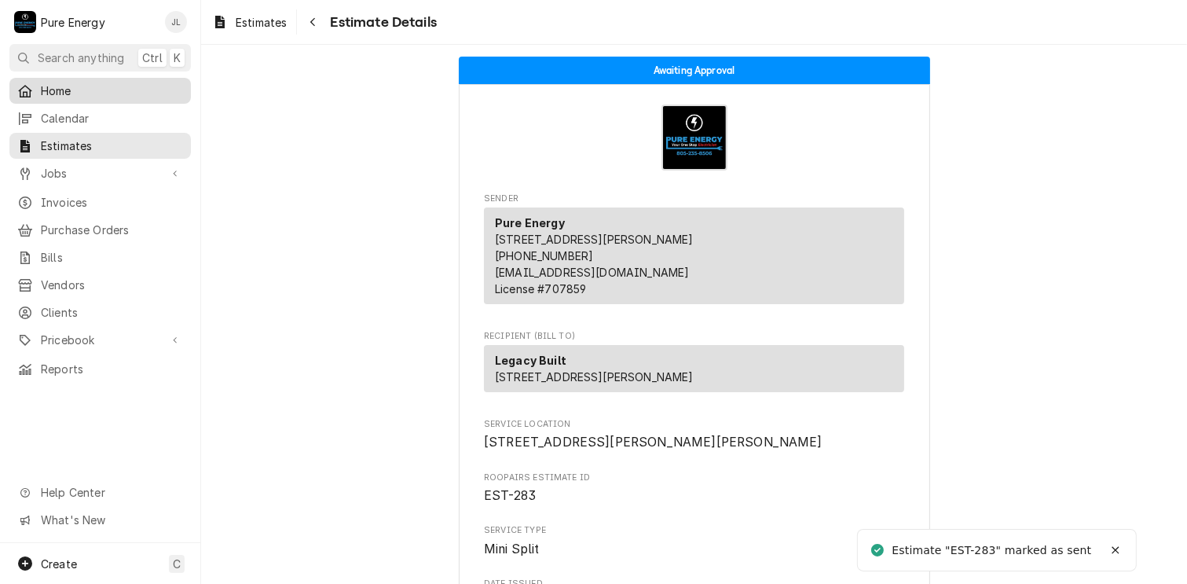
click at [74, 85] on span "Home" at bounding box center [112, 91] width 142 height 17
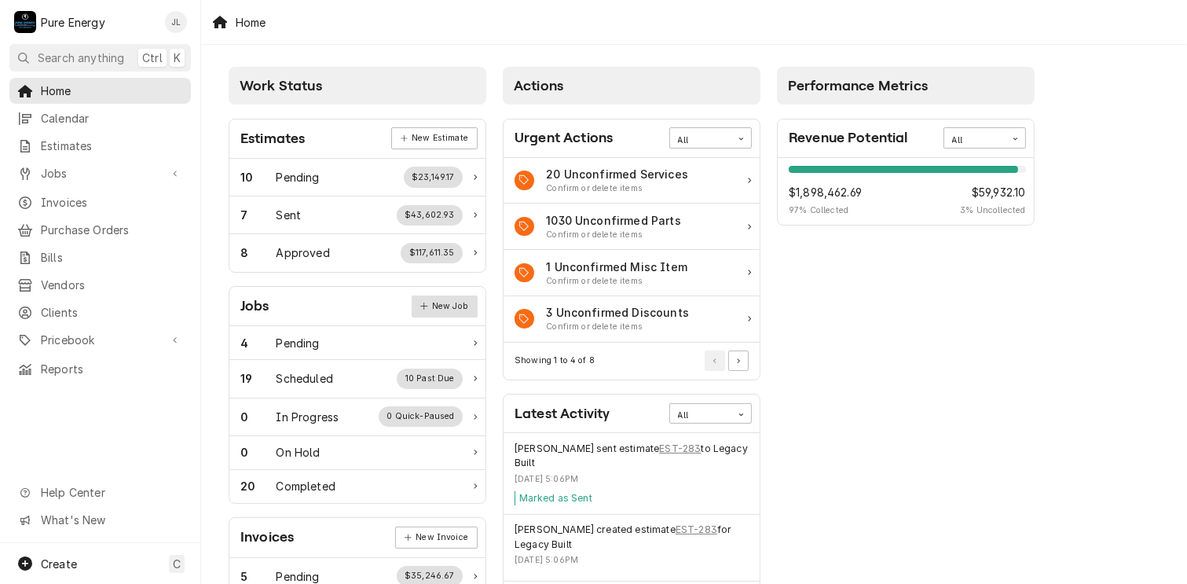
click at [460, 307] on link "New Job" at bounding box center [445, 306] width 66 height 22
click at [325, 211] on div "7 Sent $43,602.93" at bounding box center [351, 215] width 222 height 20
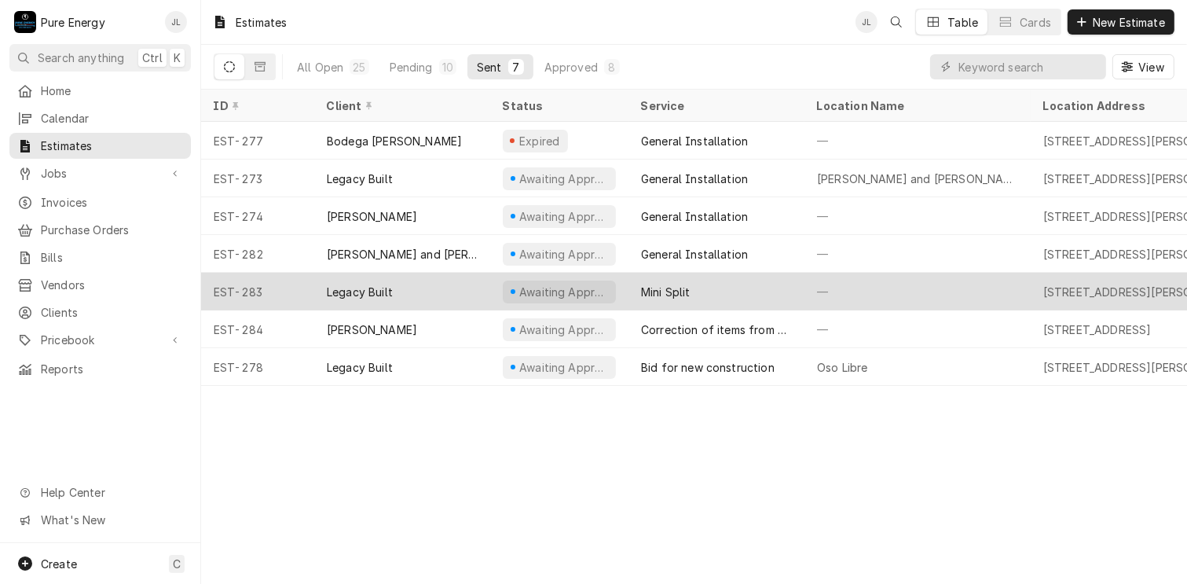
click at [884, 279] on div "—" at bounding box center [918, 292] width 226 height 38
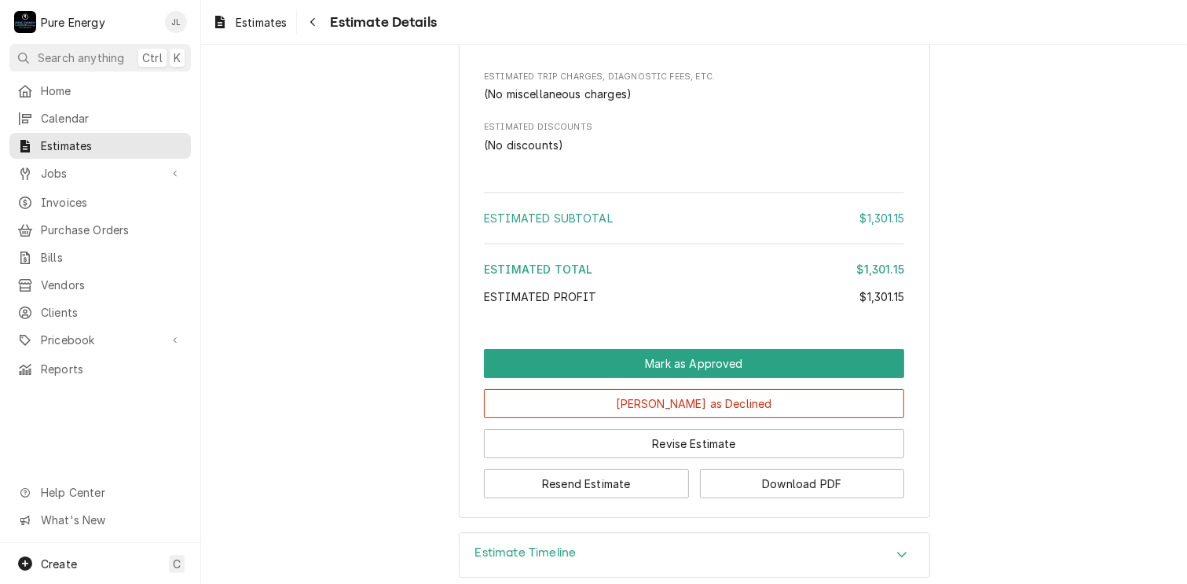
scroll to position [4236, 0]
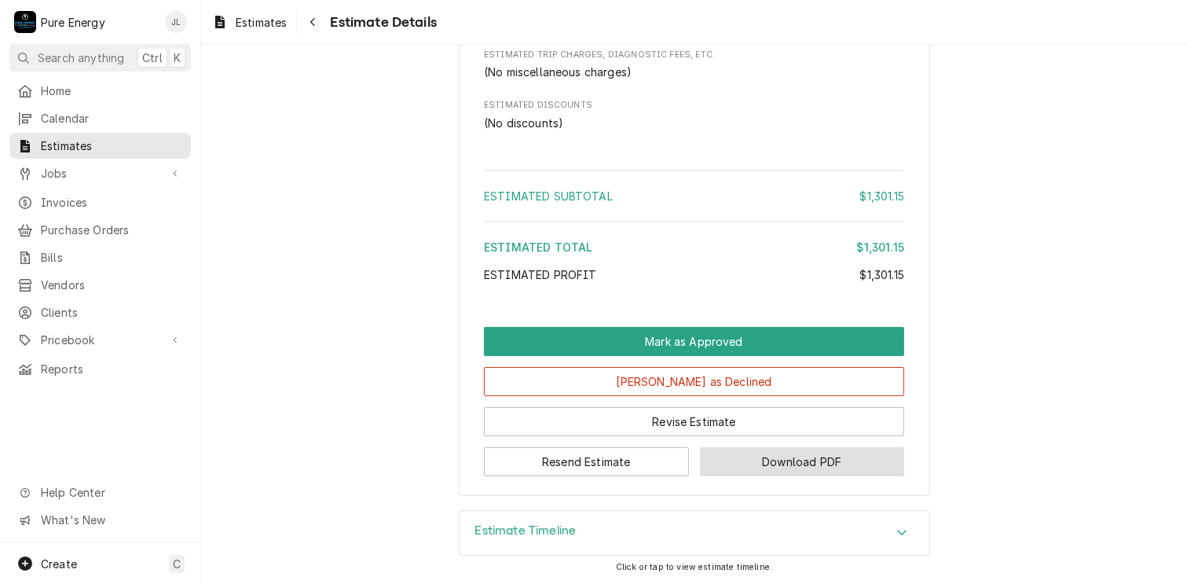
click at [778, 457] on button "Download PDF" at bounding box center [802, 461] width 205 height 29
